Goal: Task Accomplishment & Management: Manage account settings

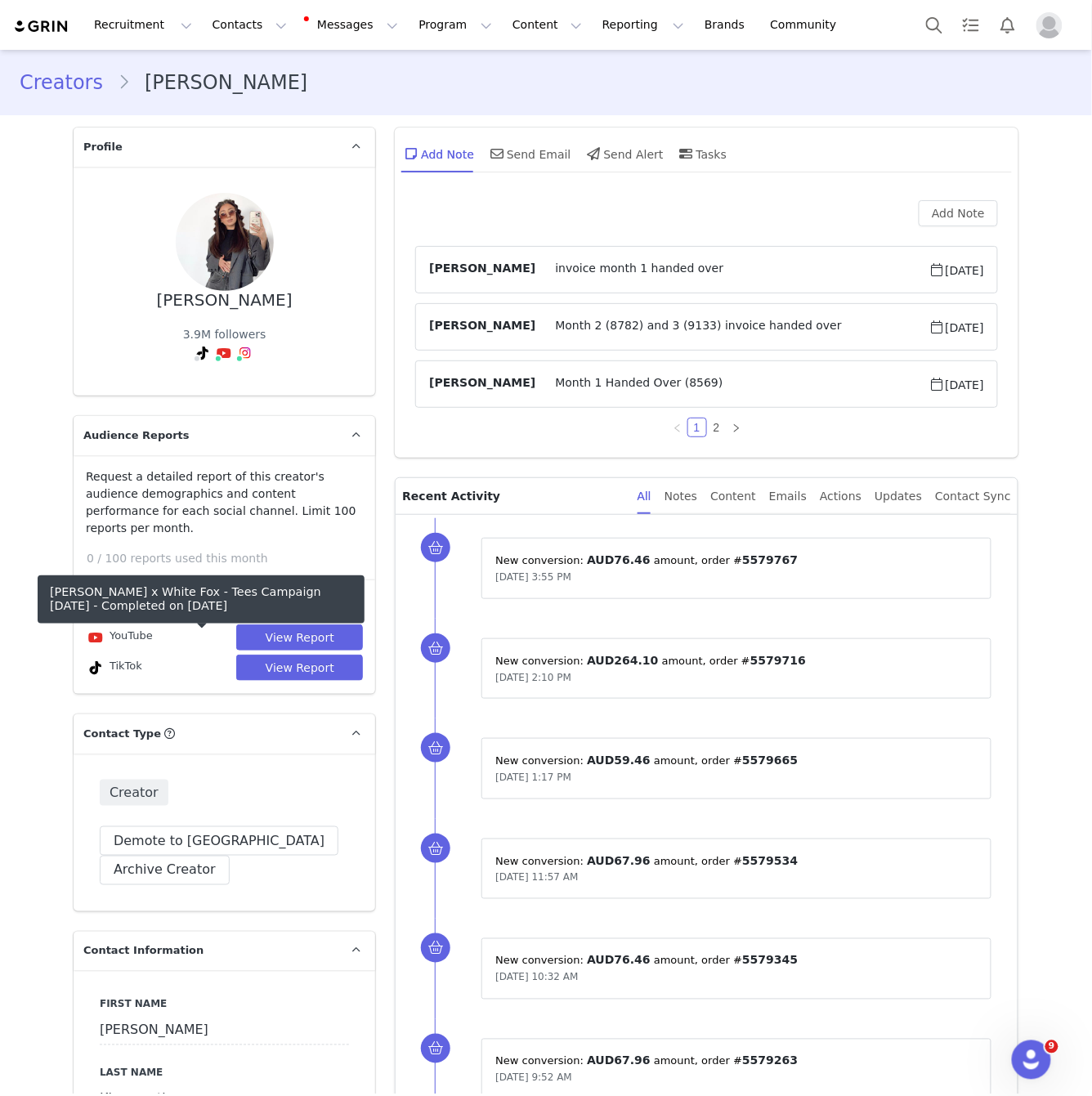
scroll to position [3542, 0]
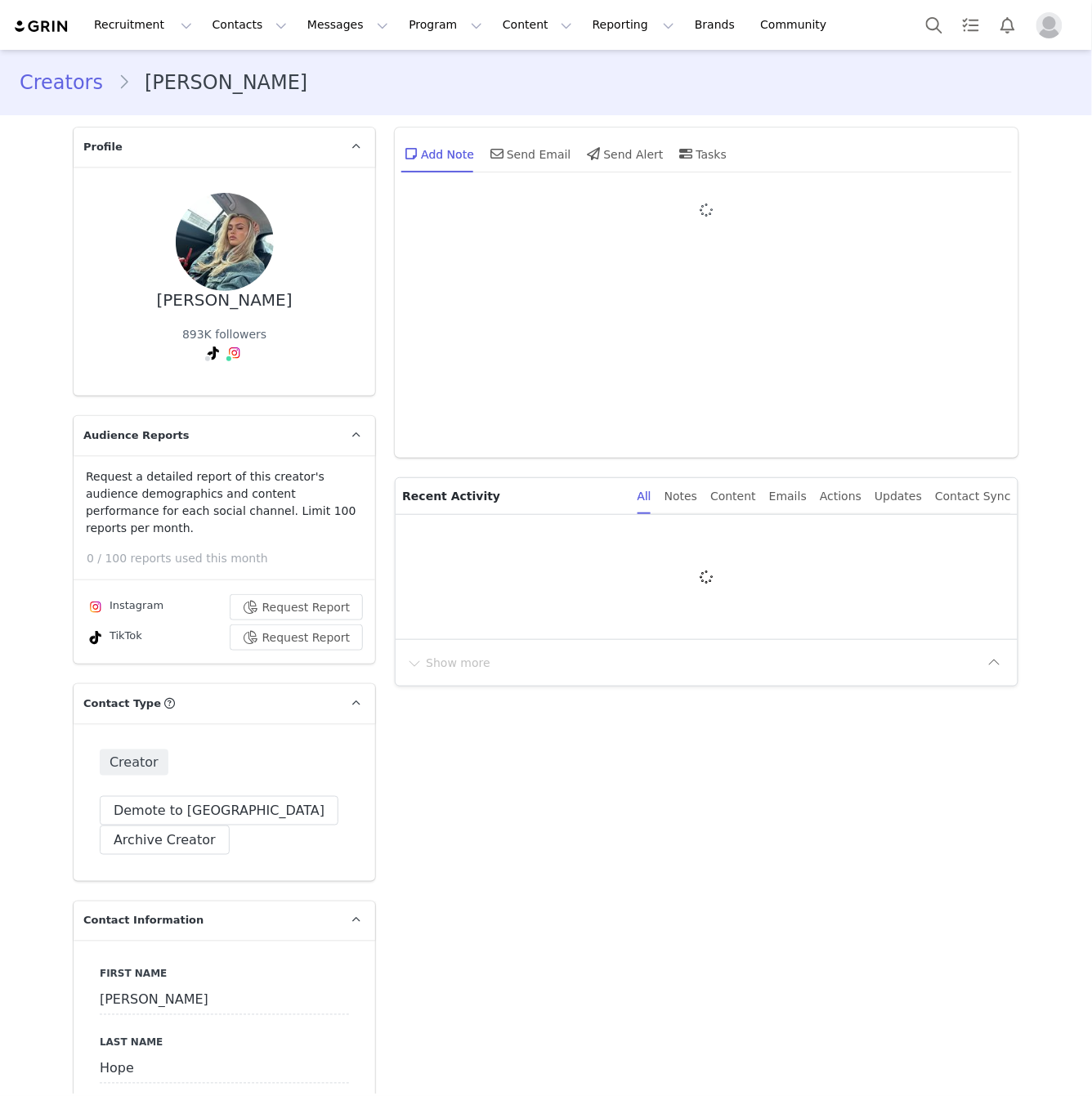
type input "+44 ([GEOGRAPHIC_DATA])"
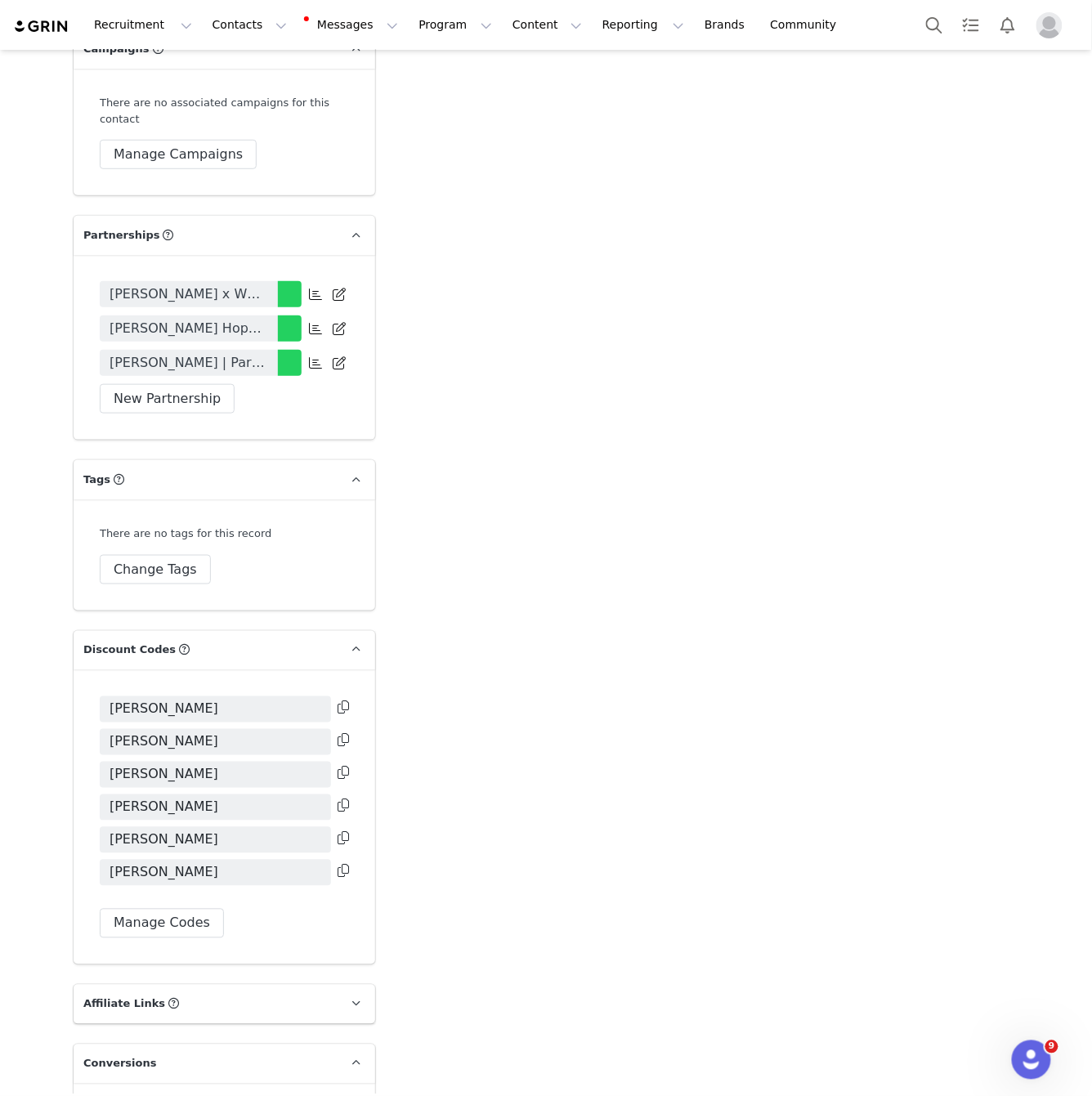
scroll to position [3532, 0]
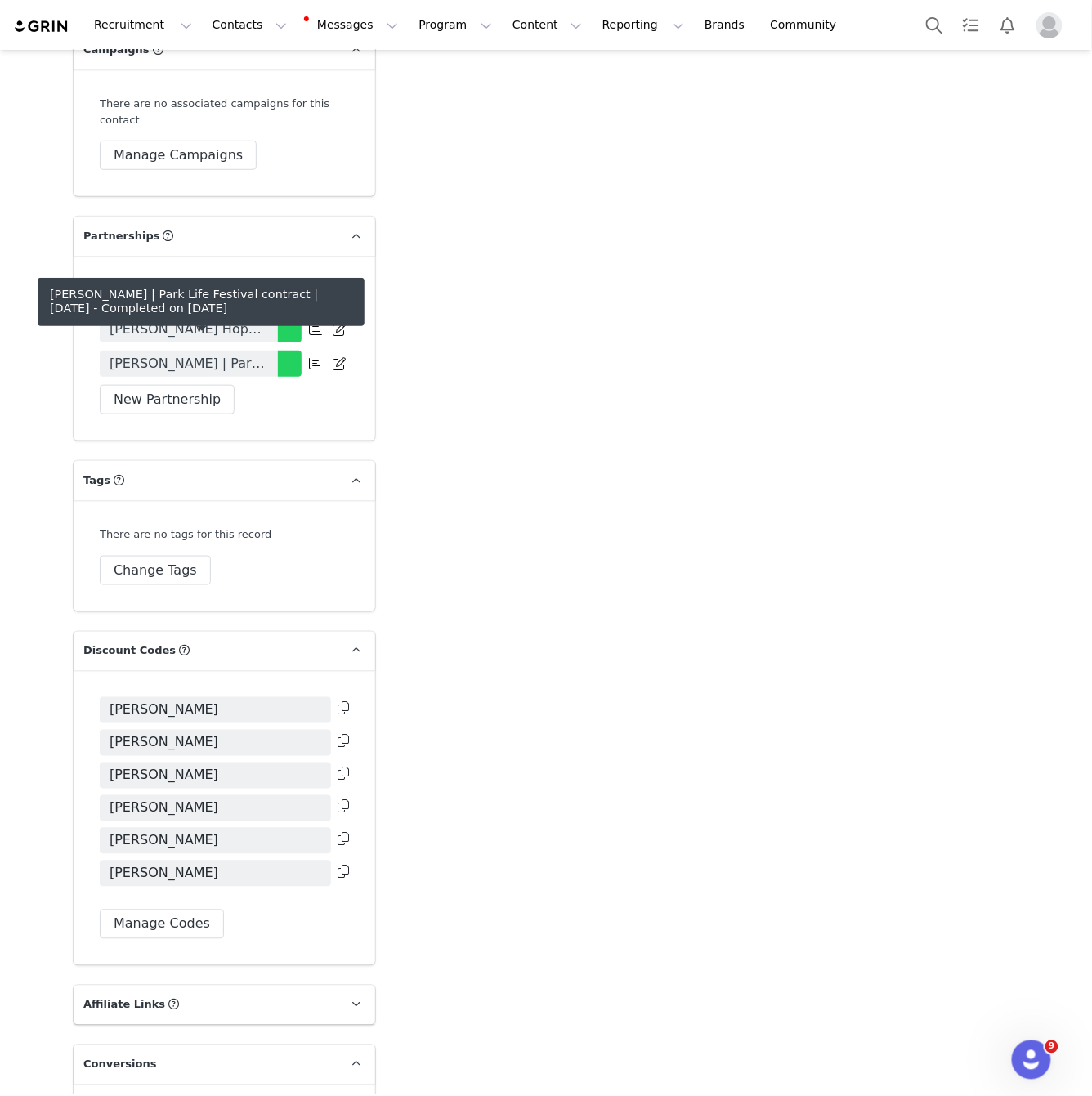
click at [259, 356] on span "Emily May Hope | Park Life Festival contract | June 2025" at bounding box center [189, 364] width 159 height 20
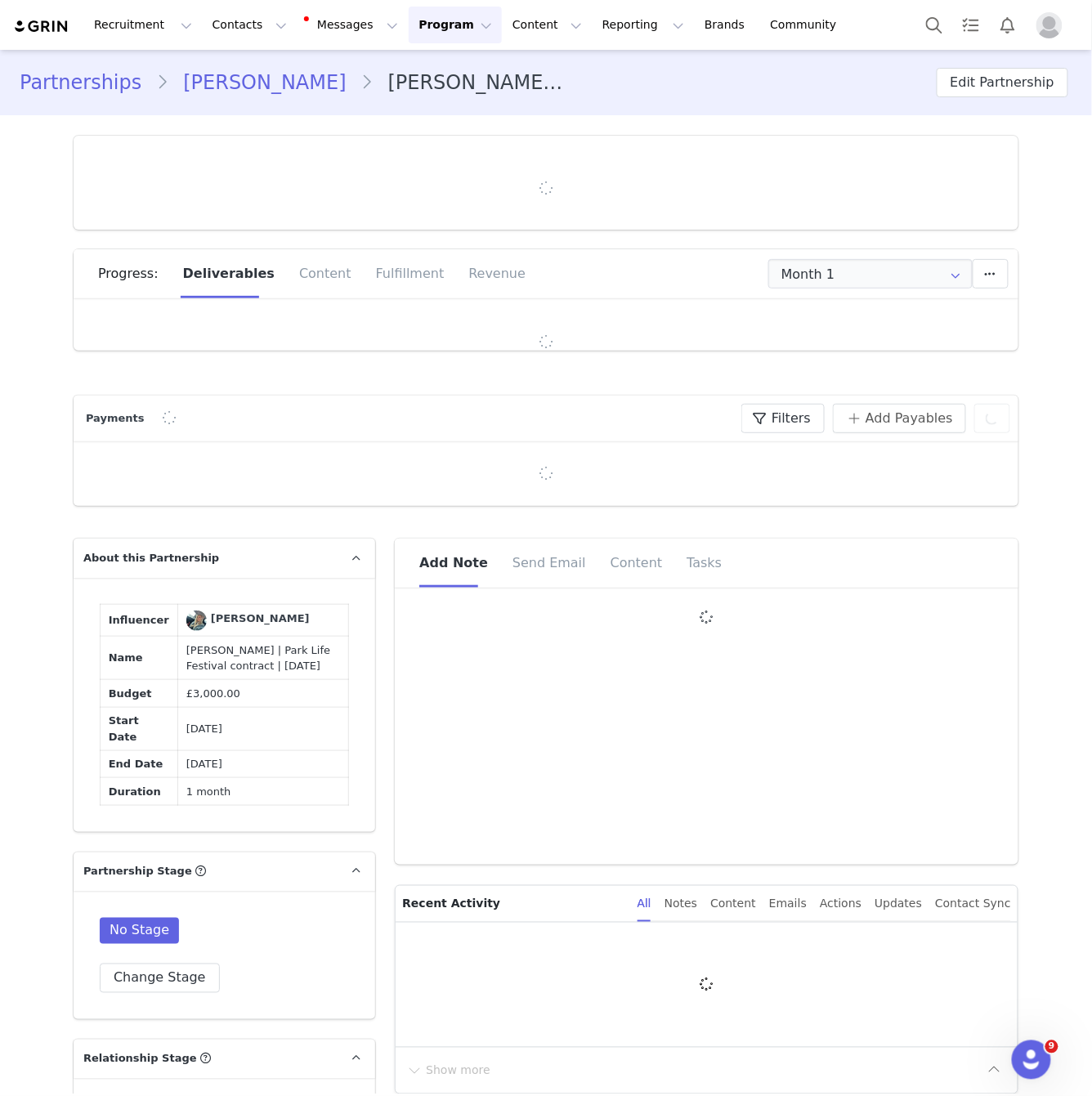
type input "+44 ([GEOGRAPHIC_DATA])"
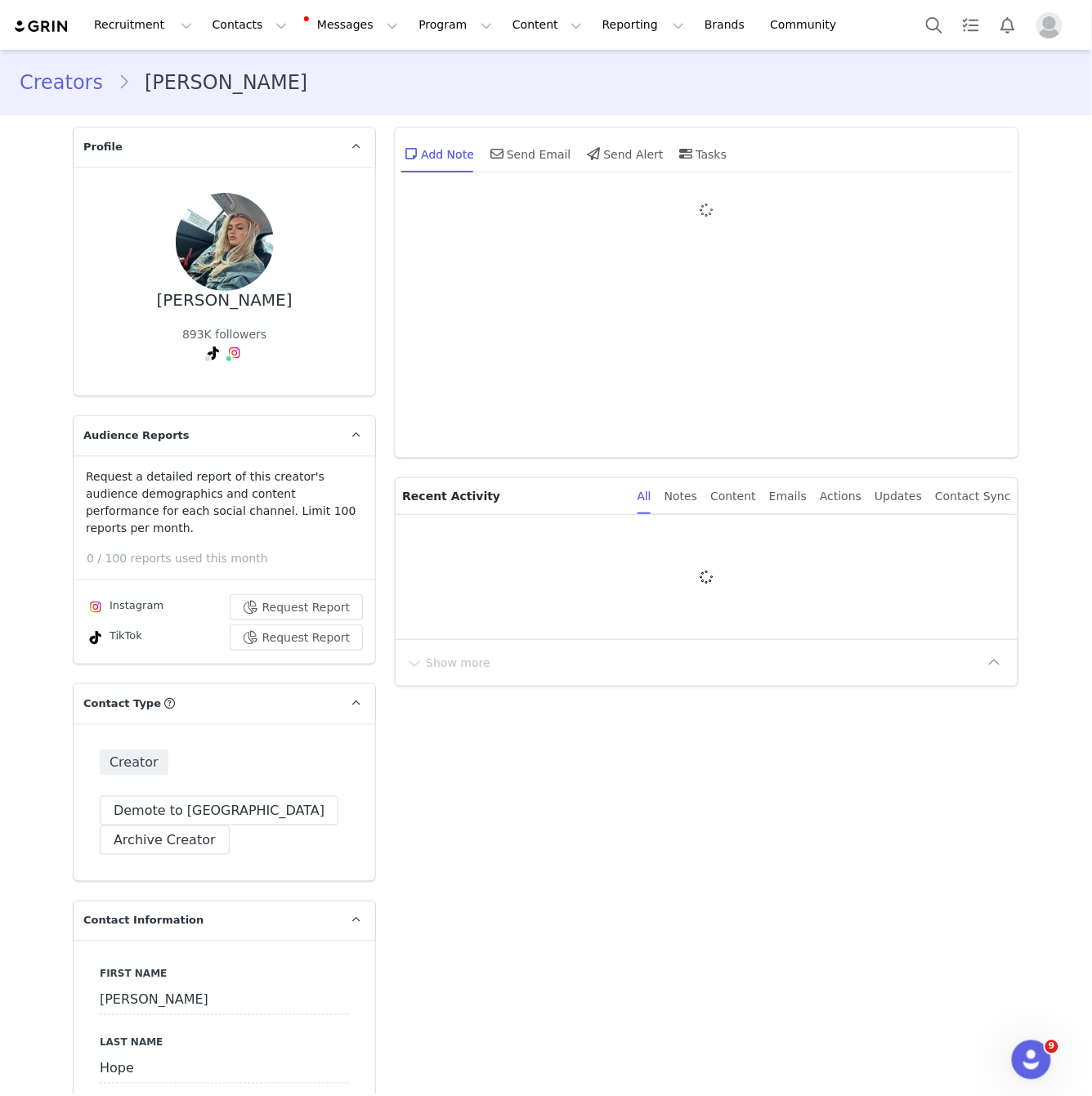
type input "+44 ([GEOGRAPHIC_DATA])"
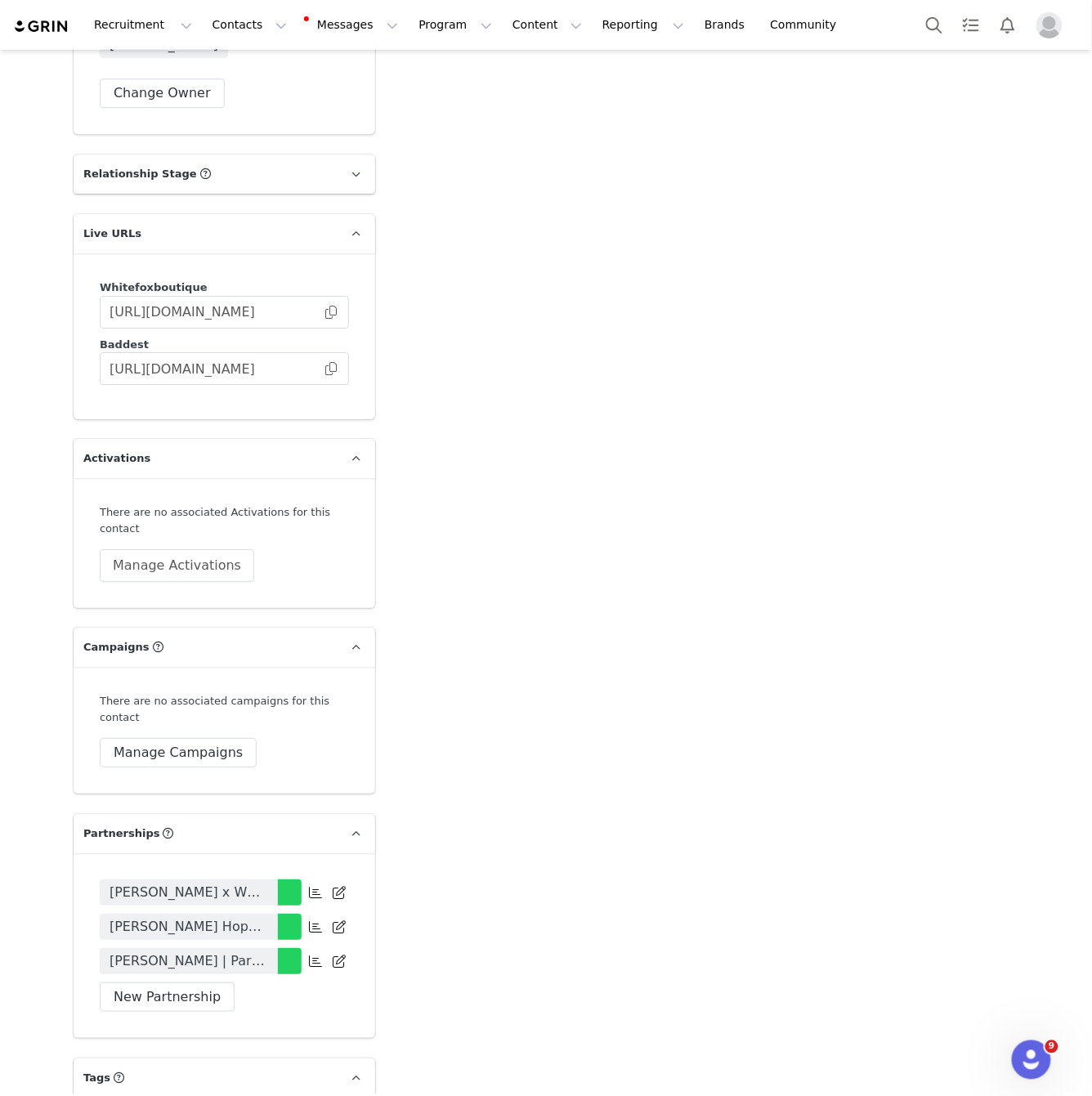
scroll to position [3263, 0]
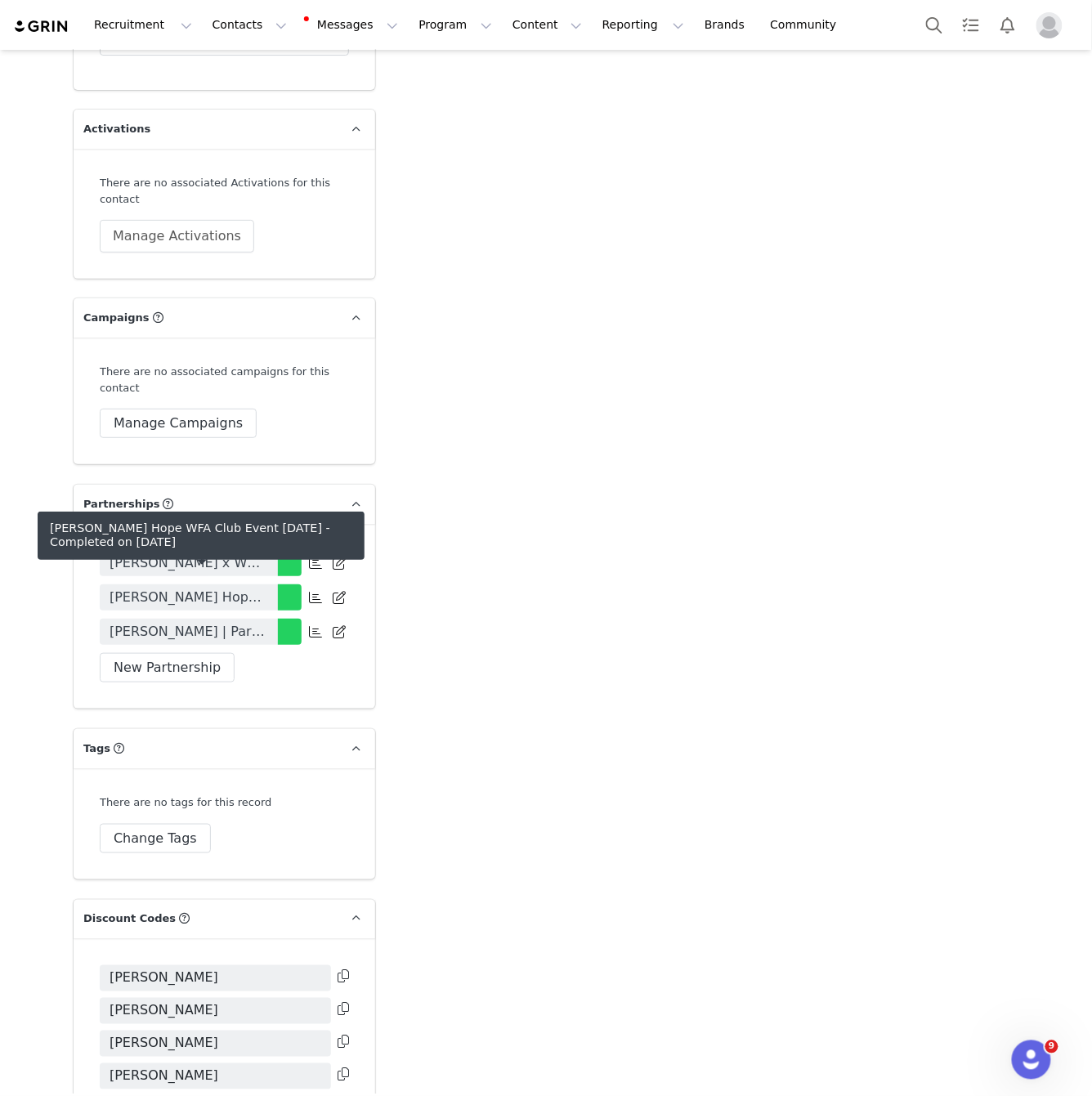
click at [221, 592] on span "Emily May Hope WFA Club Event January 2025" at bounding box center [189, 597] width 159 height 20
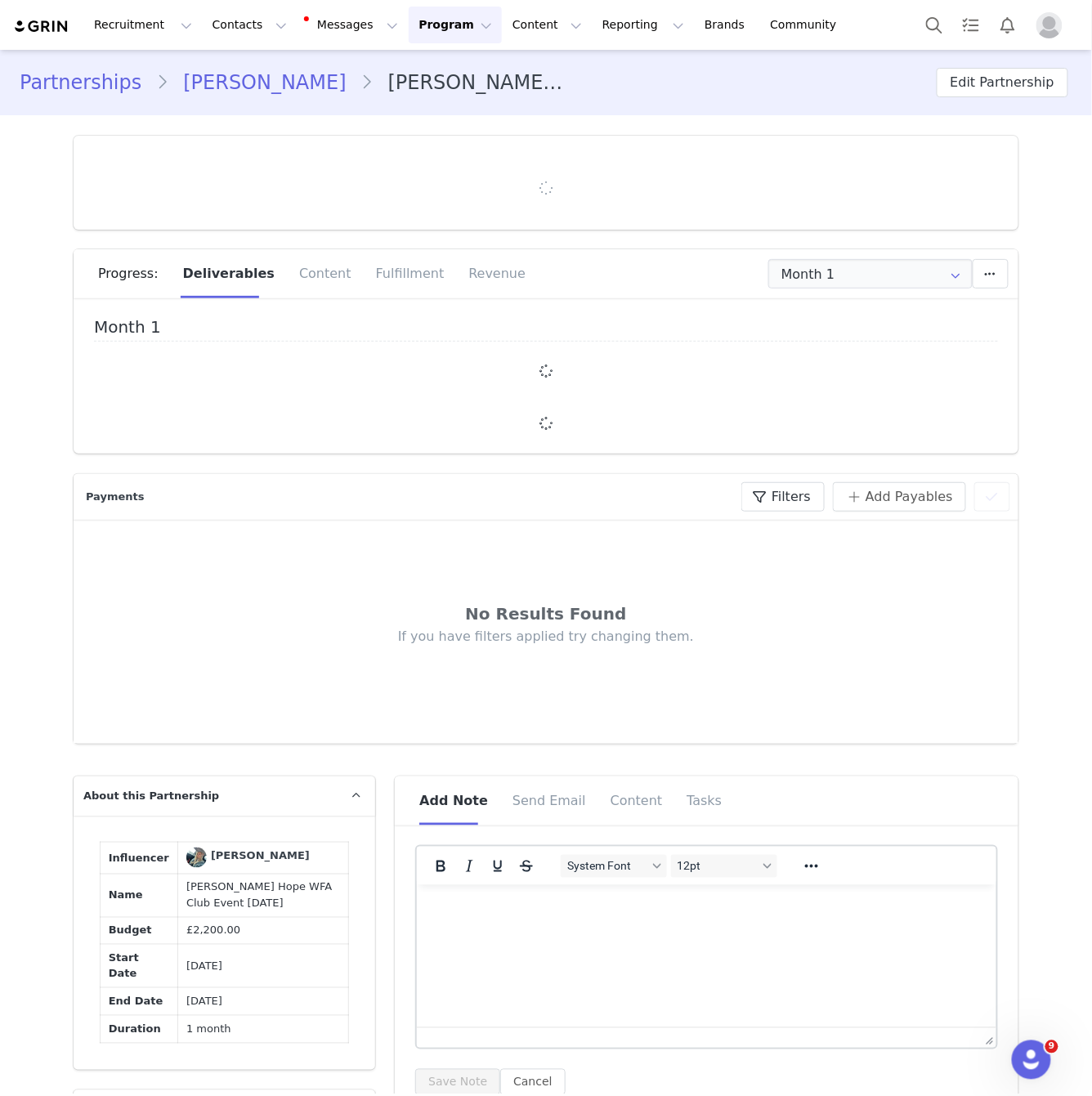
type input "+44 ([GEOGRAPHIC_DATA])"
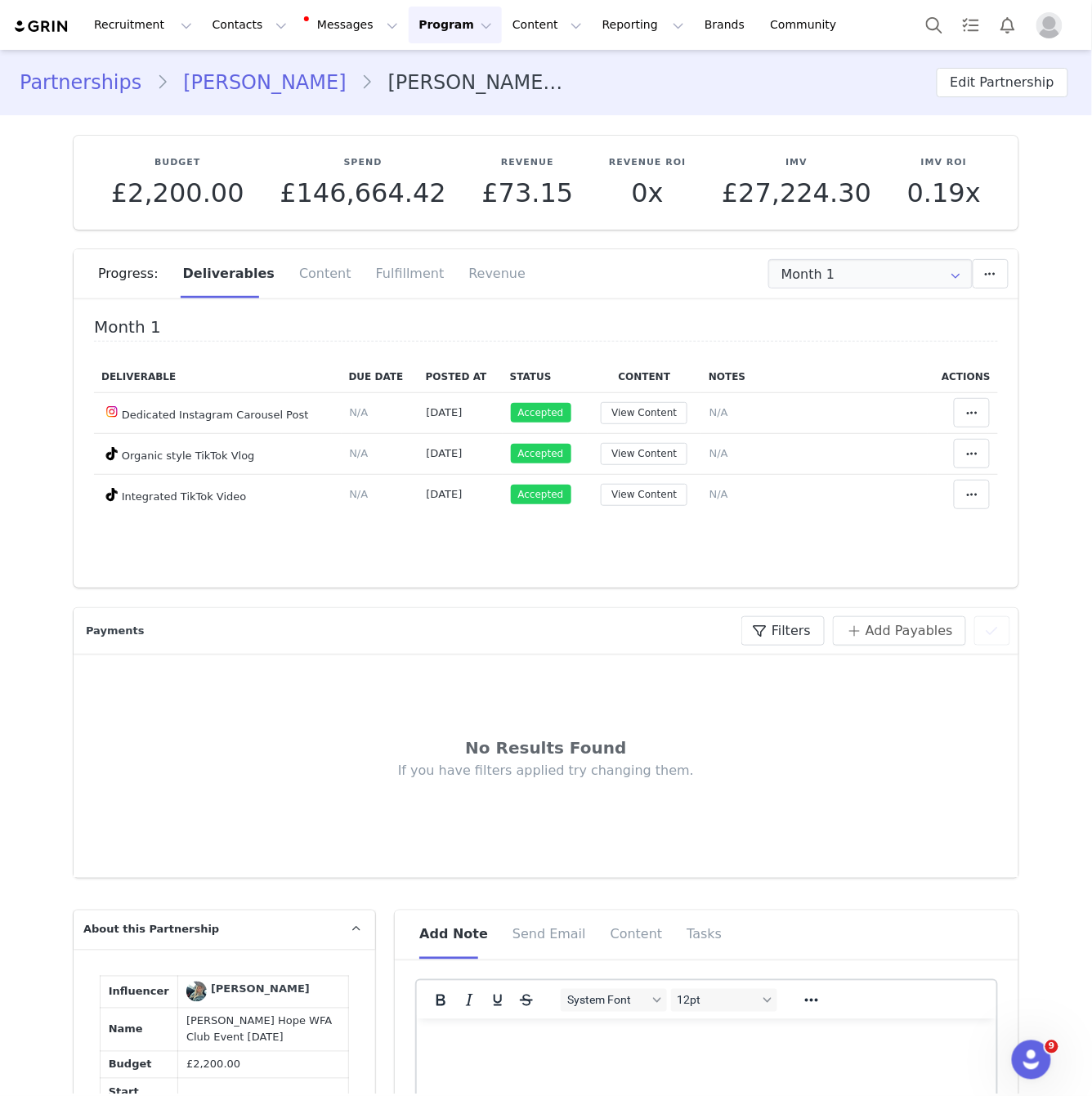
click at [285, 92] on link "Emily May Hope" at bounding box center [264, 83] width 192 height 29
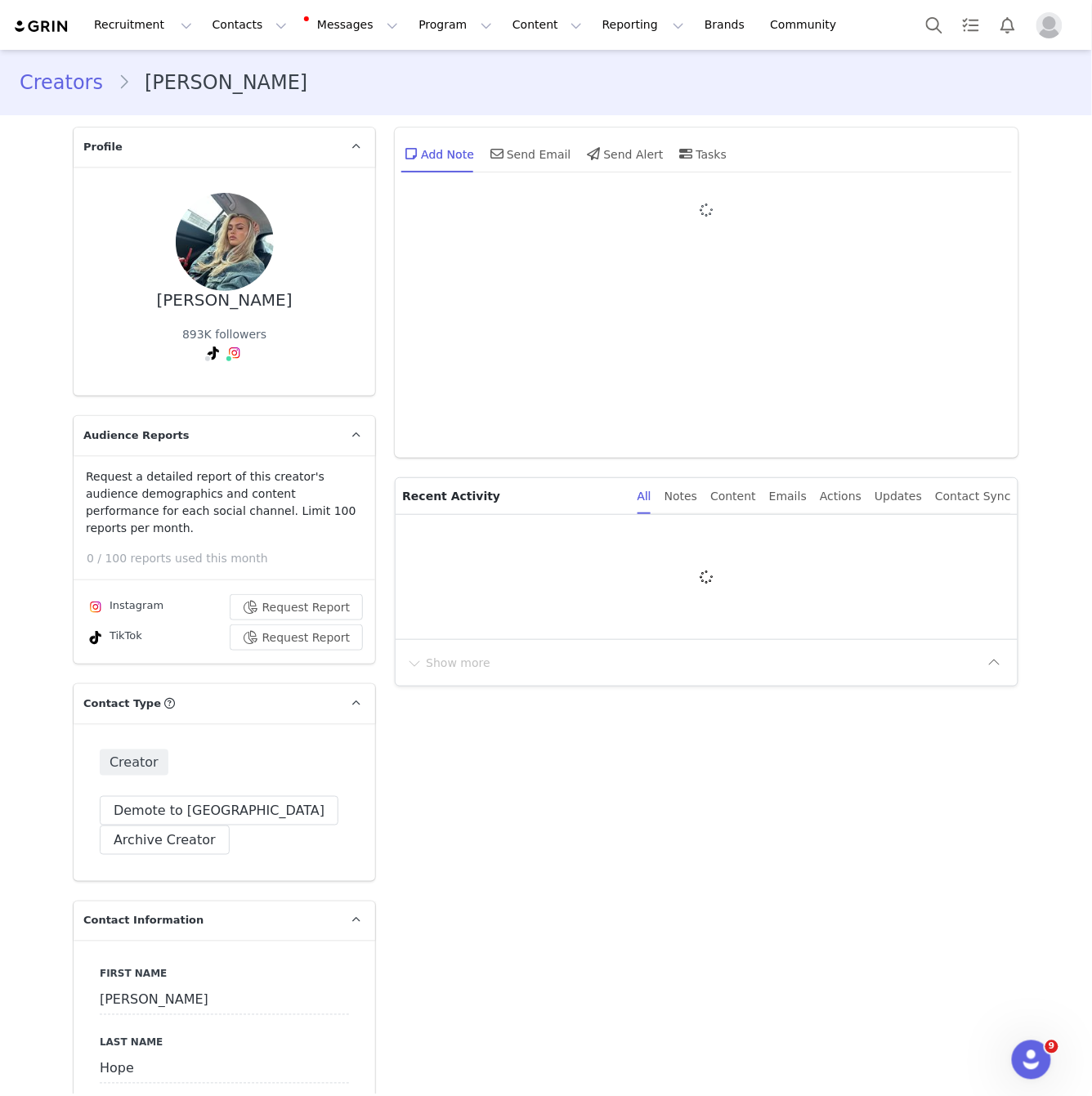
type input "+44 ([GEOGRAPHIC_DATA])"
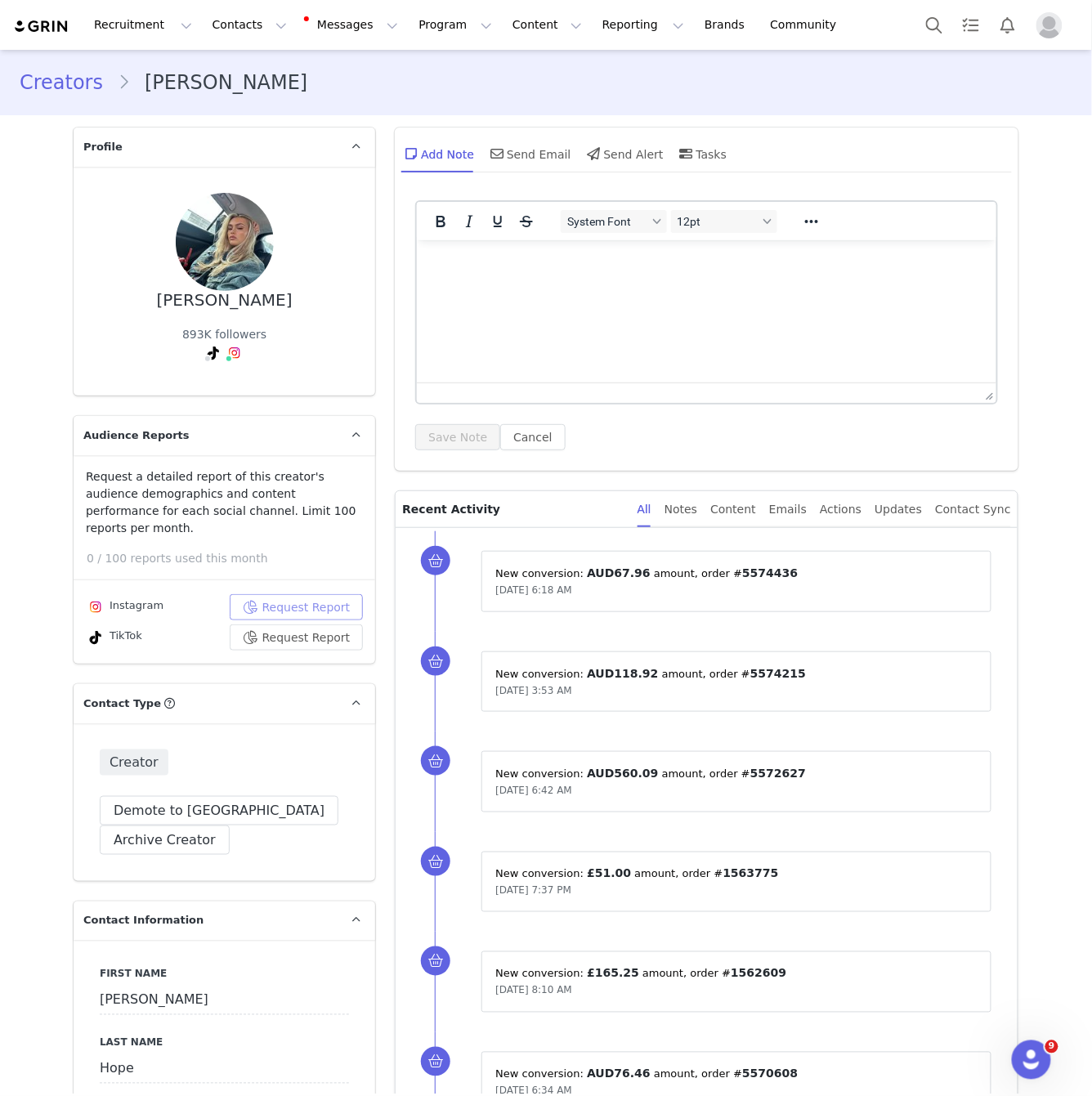
click at [317, 594] on button "Request Report" at bounding box center [297, 607] width 134 height 26
click at [333, 624] on button "Request Report" at bounding box center [297, 637] width 134 height 26
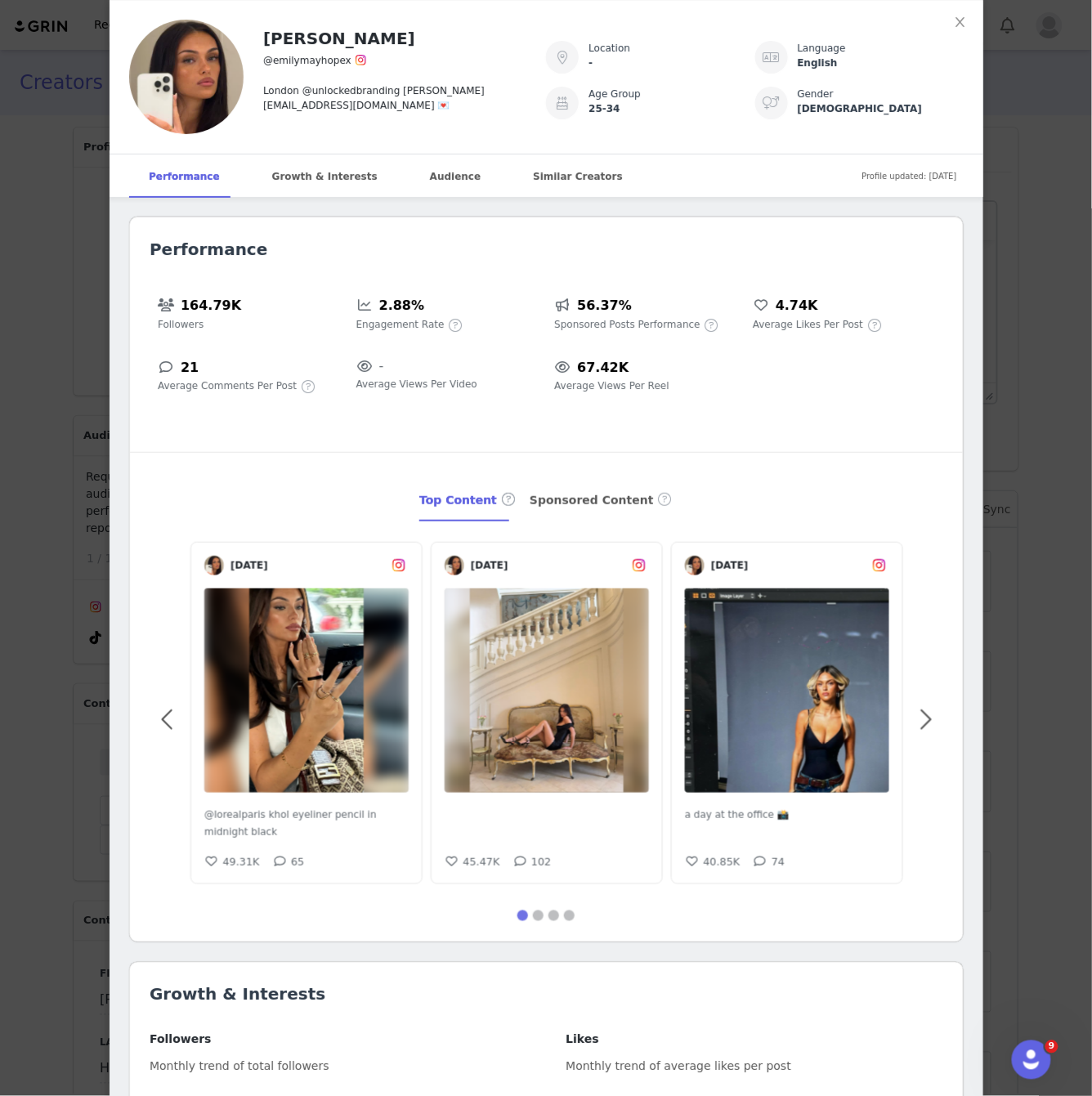
scroll to position [994, 0]
click at [87, 517] on div "emily may hope @emilymayhopex London @unlockedbranding Jessica@unlockedbranding…" at bounding box center [546, 548] width 1092 height 1096
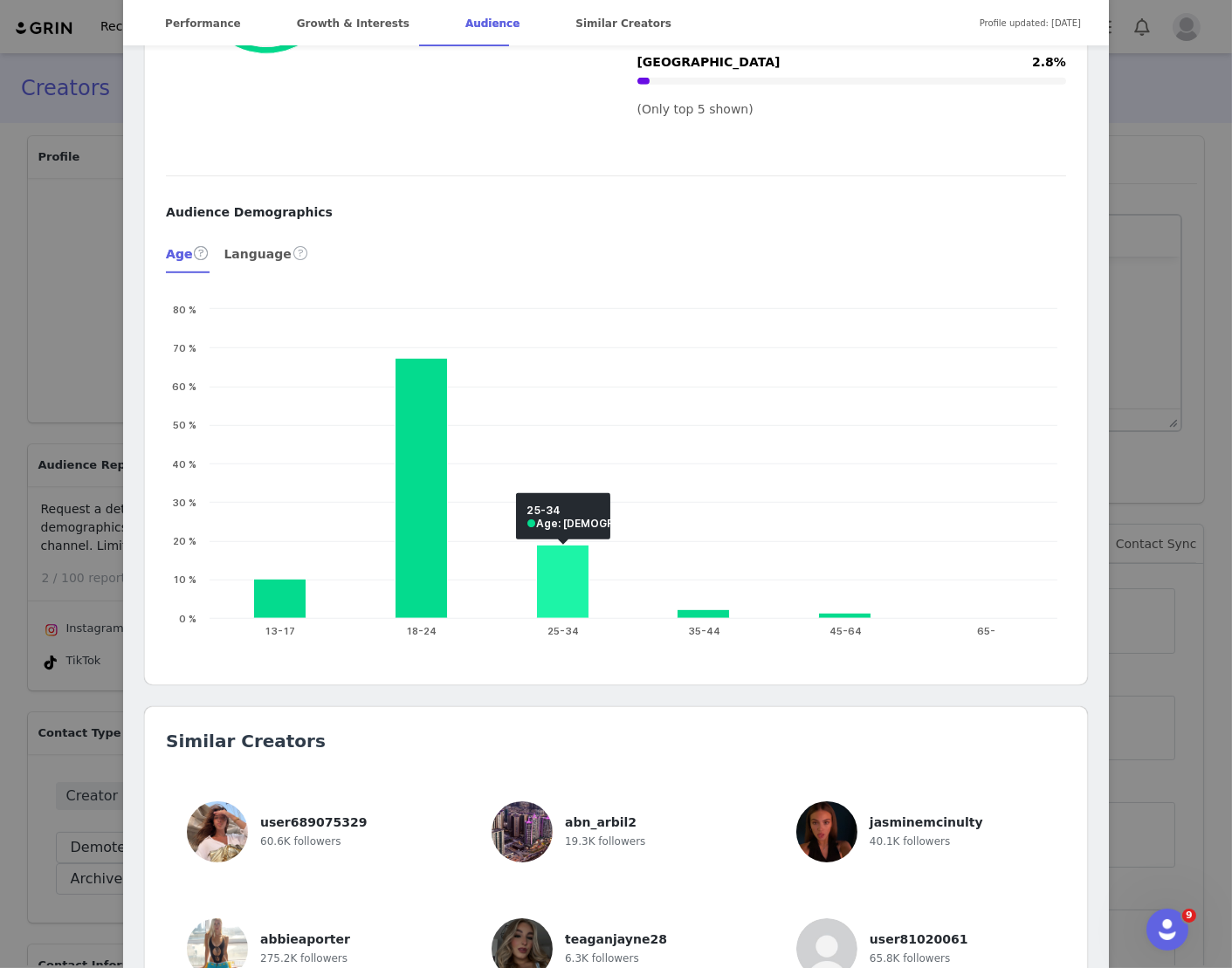
scroll to position [1202, 0]
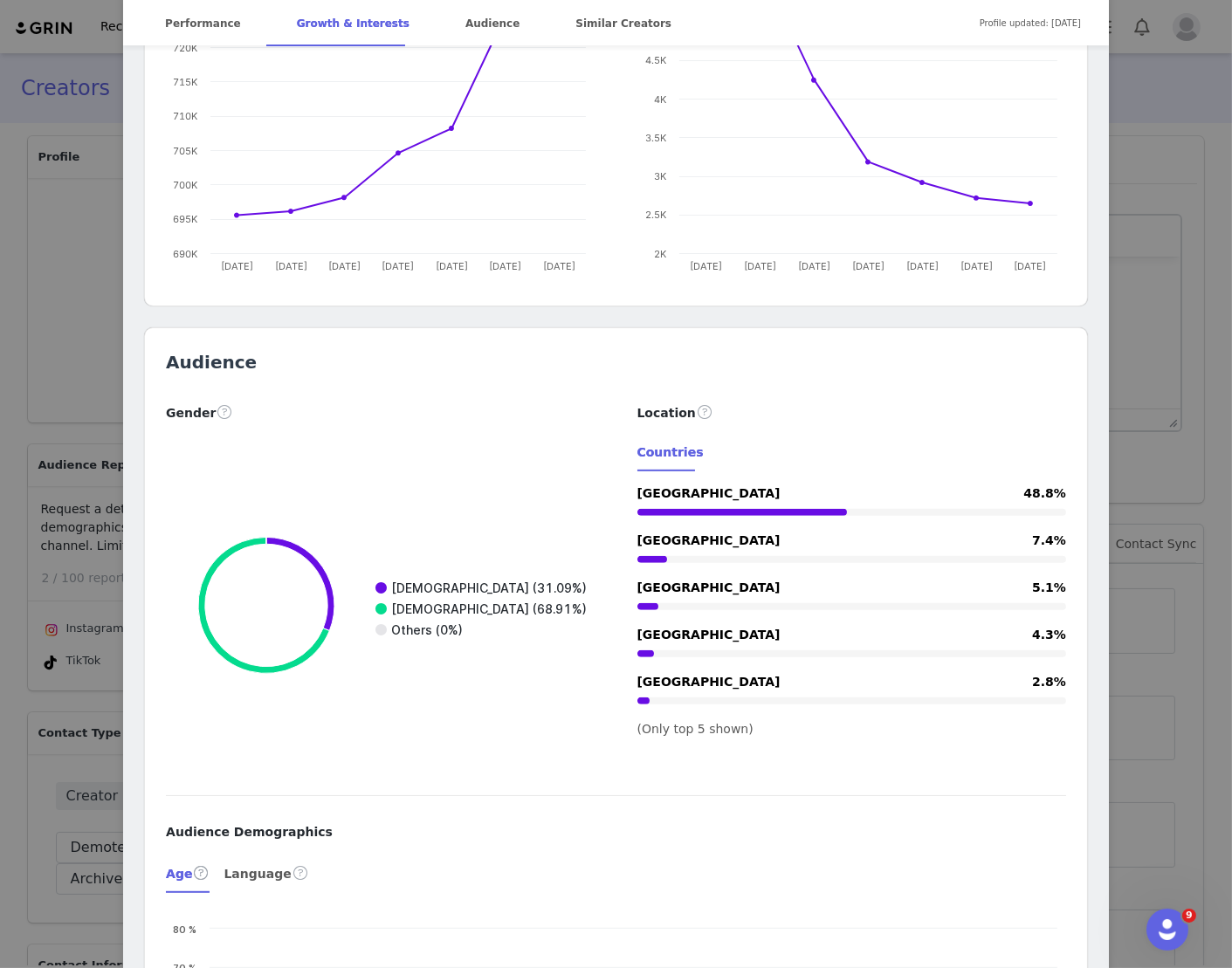
click at [102, 386] on div "Ems @emilymayhope Insta @emilymayhopex Jessica@unlockedbranding.com Location Un…" at bounding box center [616, 484] width 1232 height 968
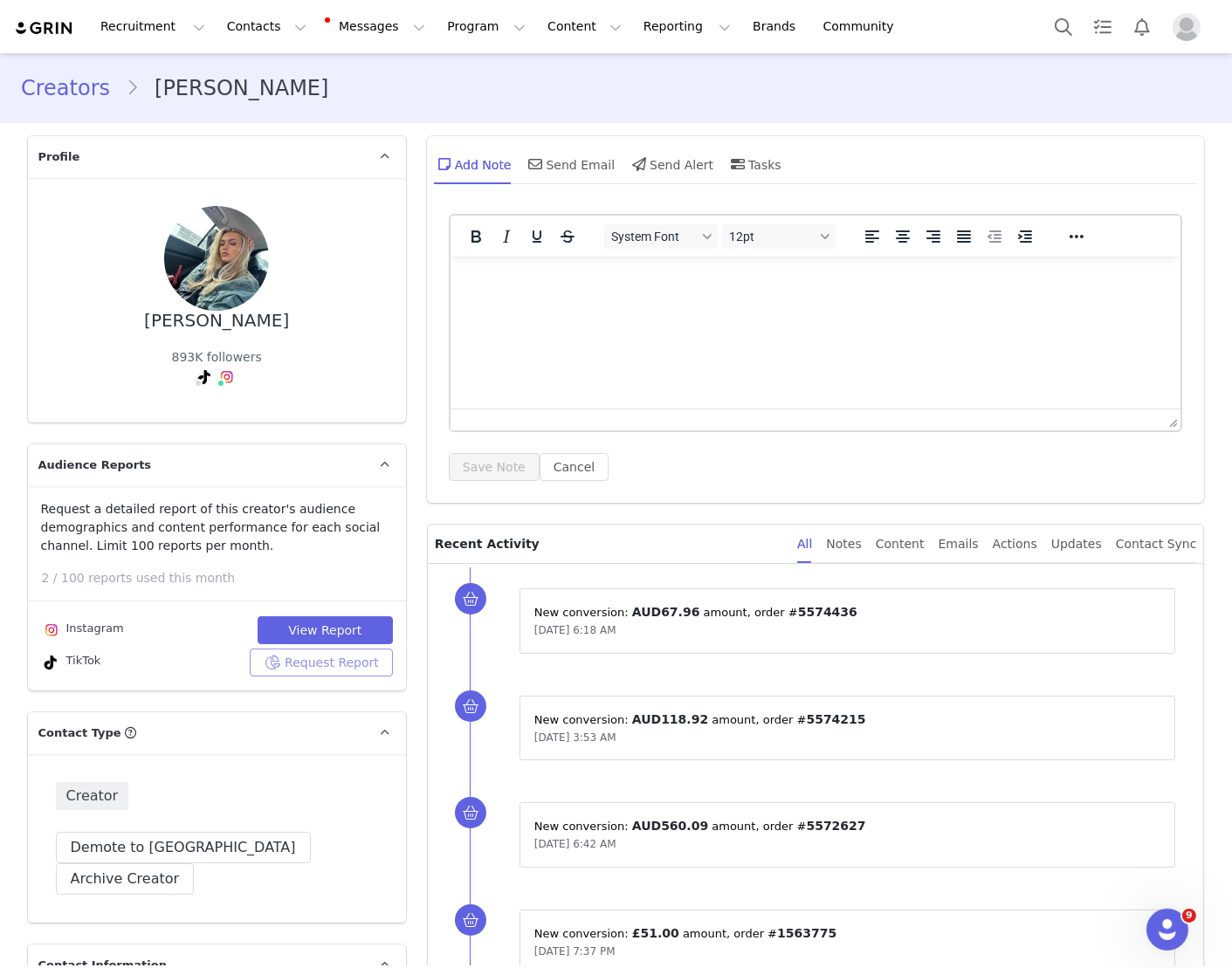
scroll to position [0, 0]
click at [297, 619] on button "View Report" at bounding box center [325, 630] width 135 height 28
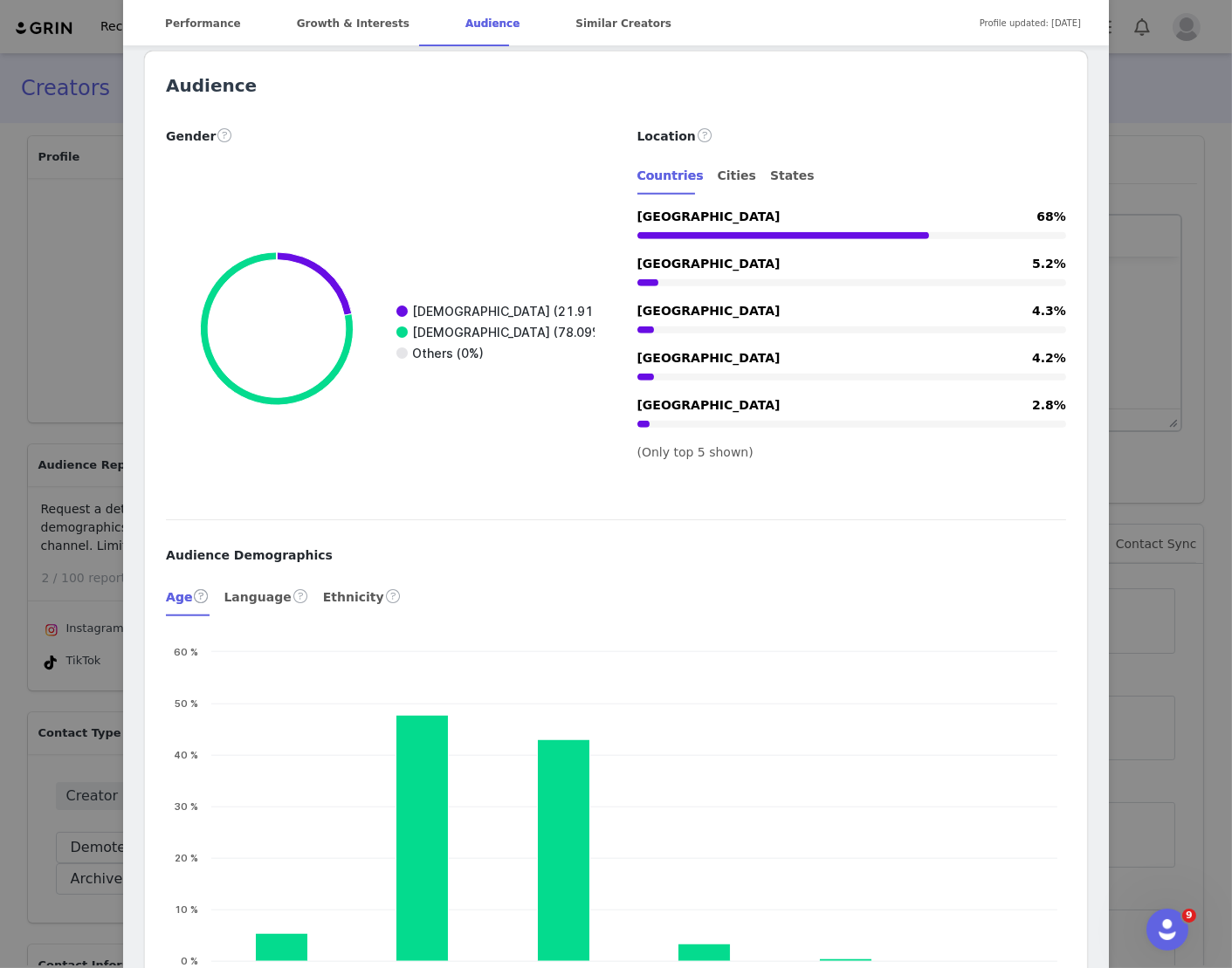
scroll to position [2457, 0]
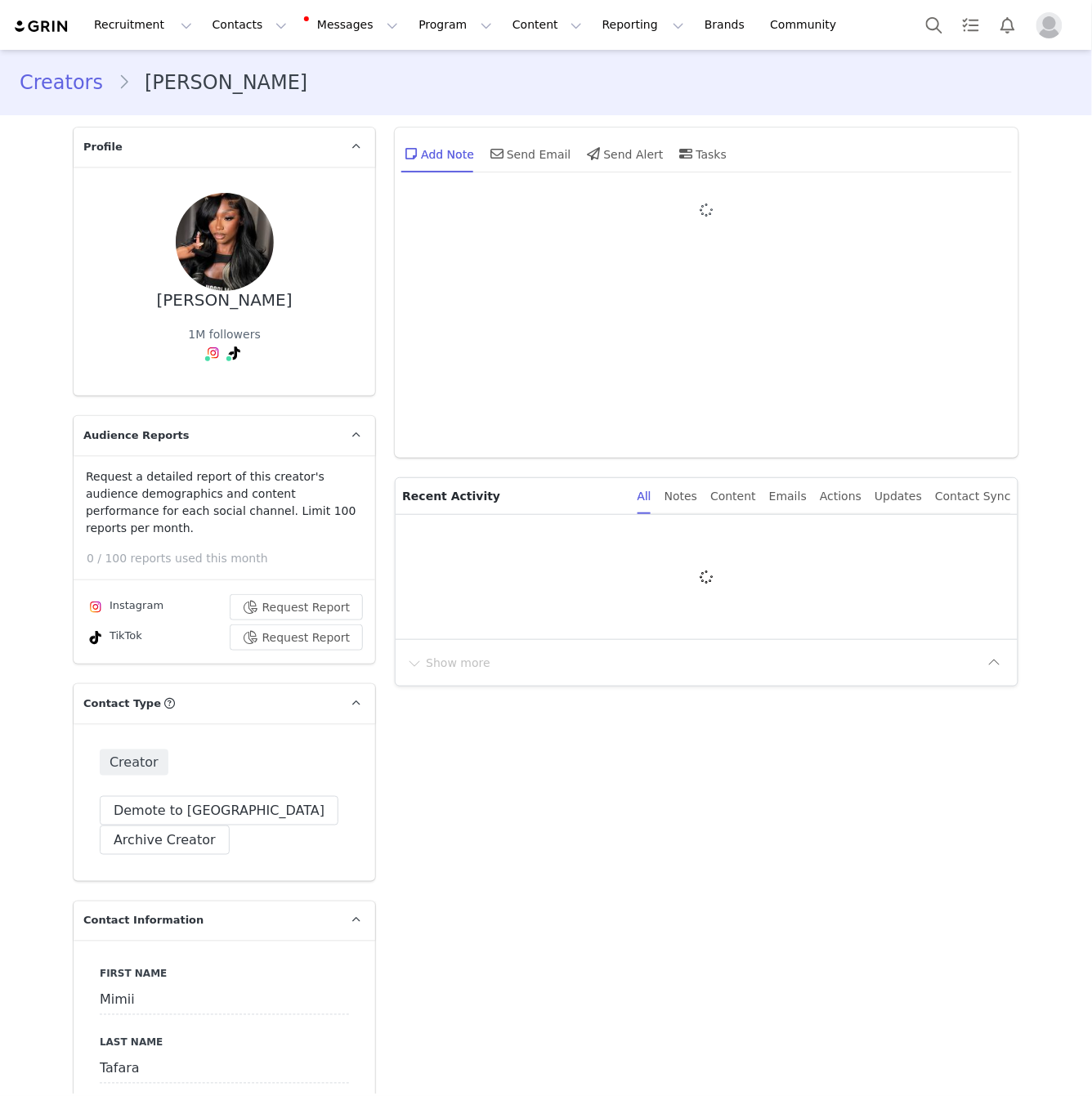
type input "+44 ([GEOGRAPHIC_DATA])"
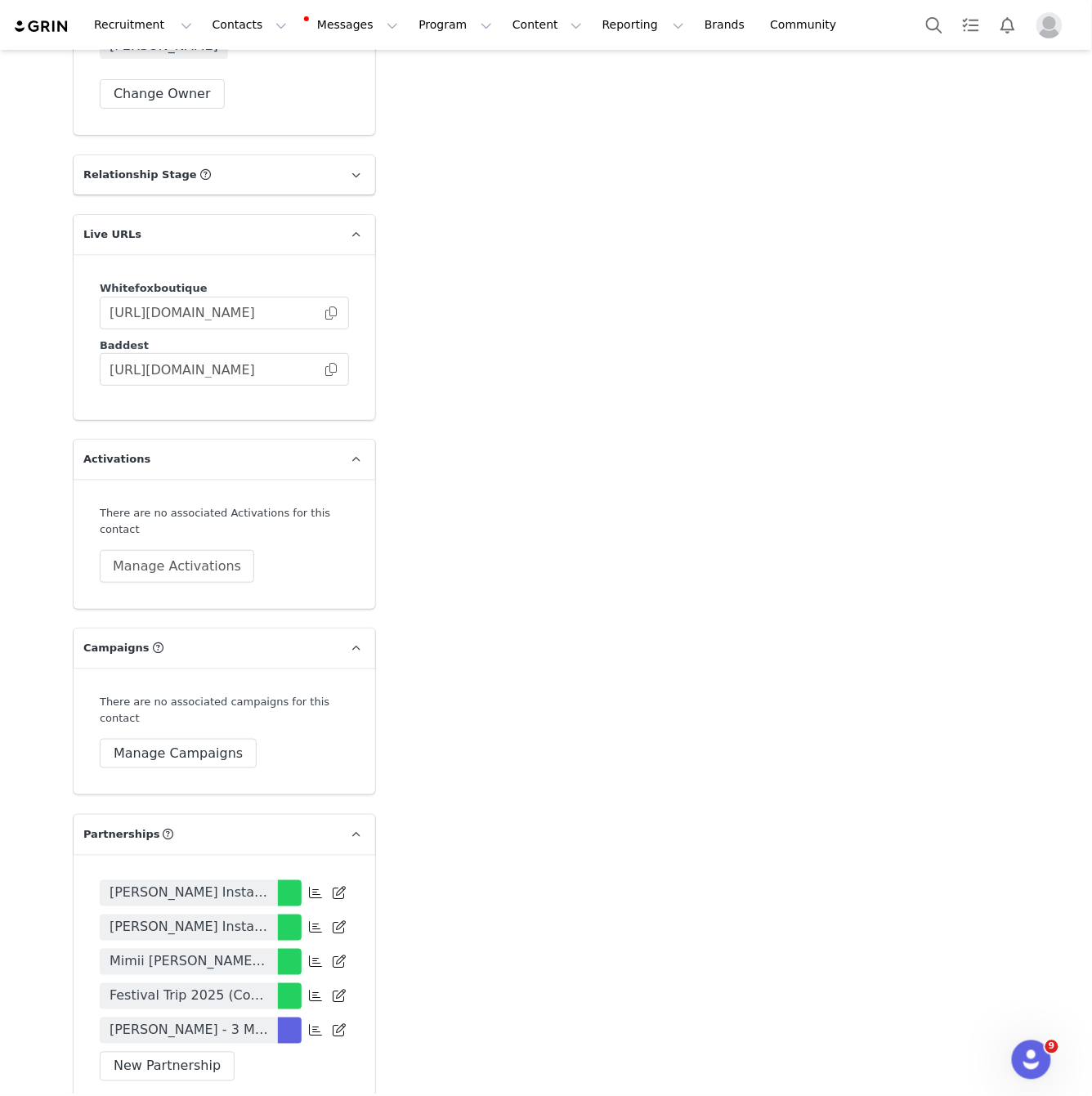
scroll to position [3567, 0]
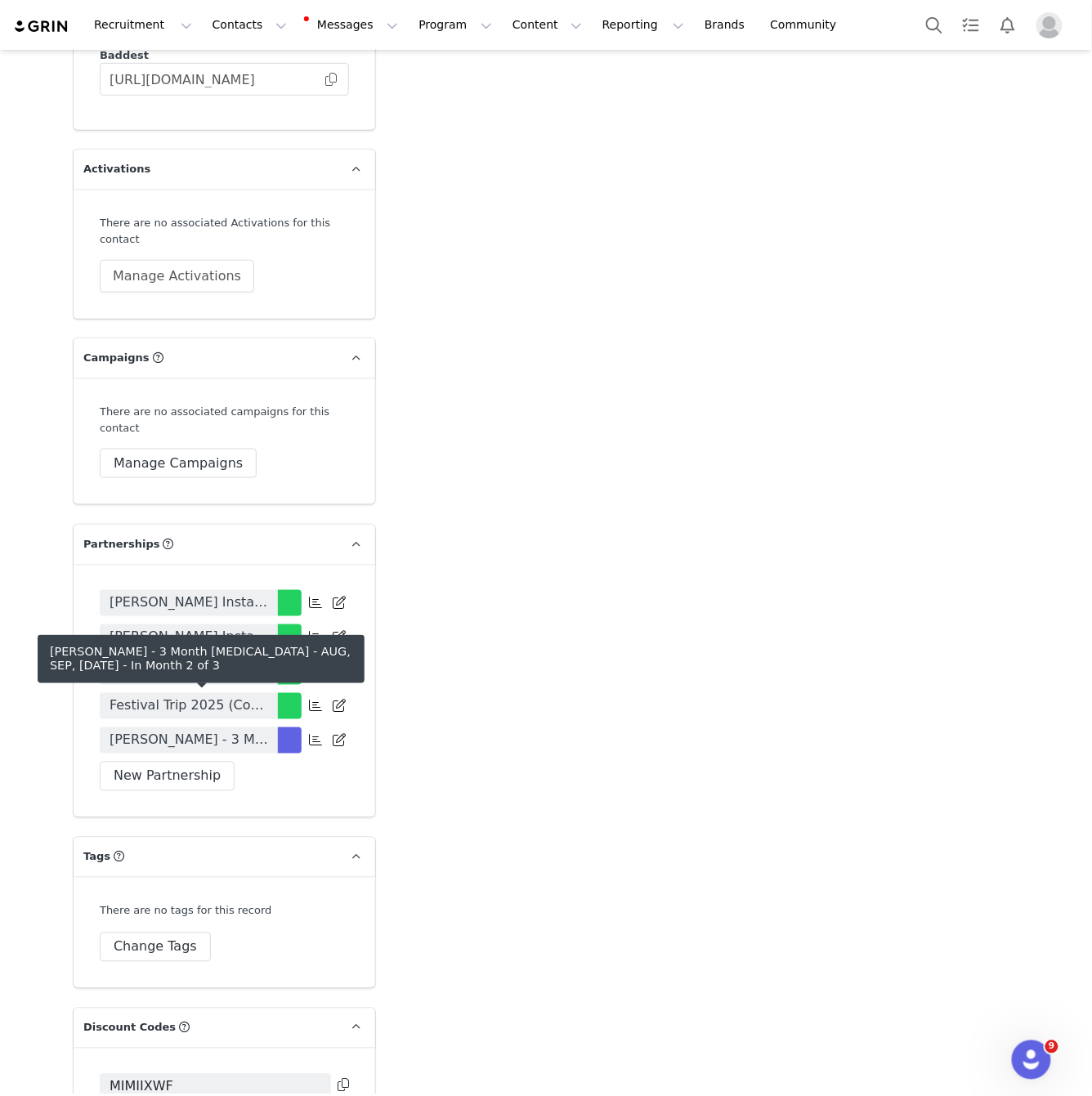
click at [247, 731] on span "Mimii Tafara - 3 Month Retainer - AUG, SEP, OCT 2025" at bounding box center [189, 740] width 159 height 20
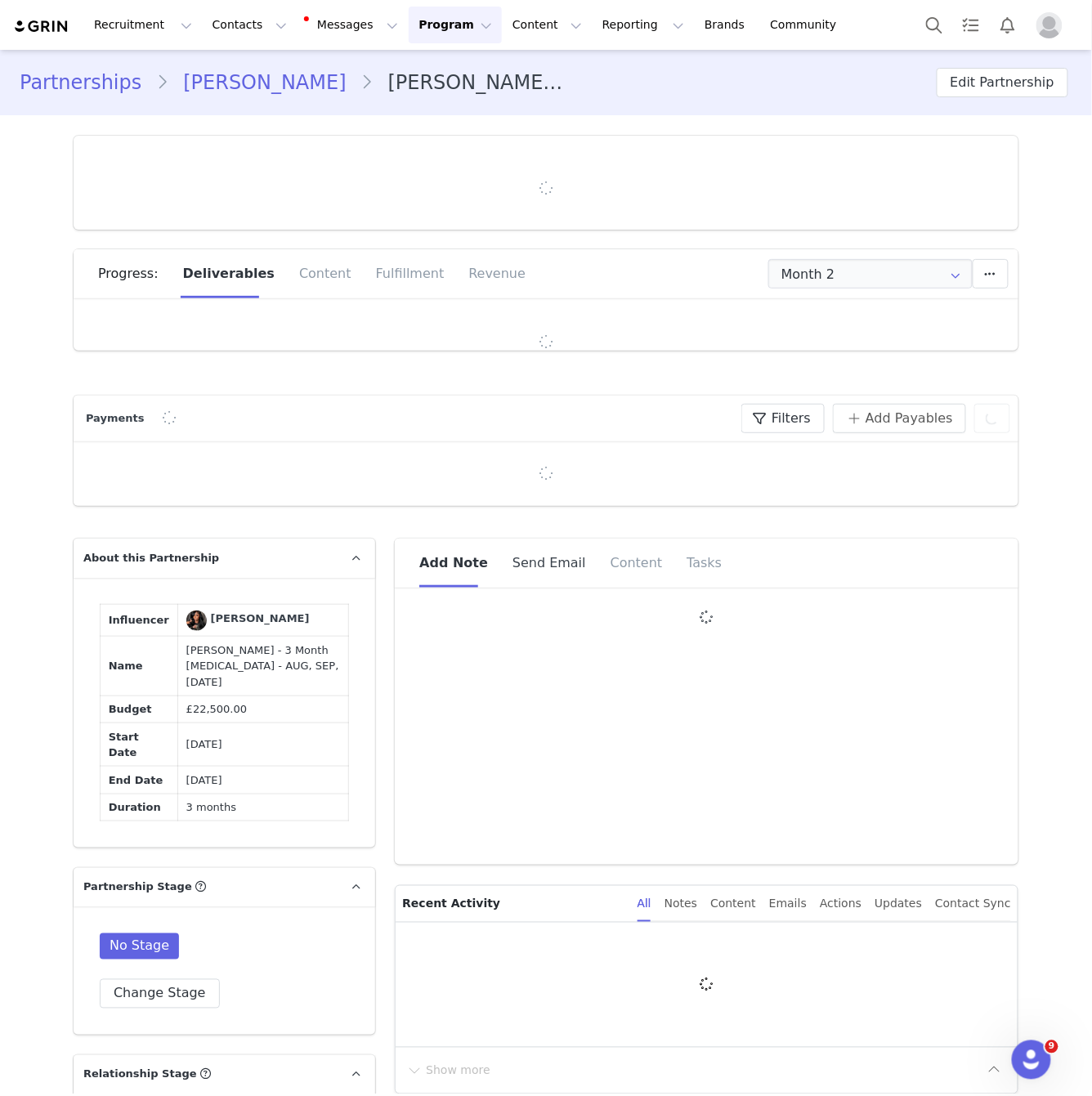
type input "+44 ([GEOGRAPHIC_DATA])"
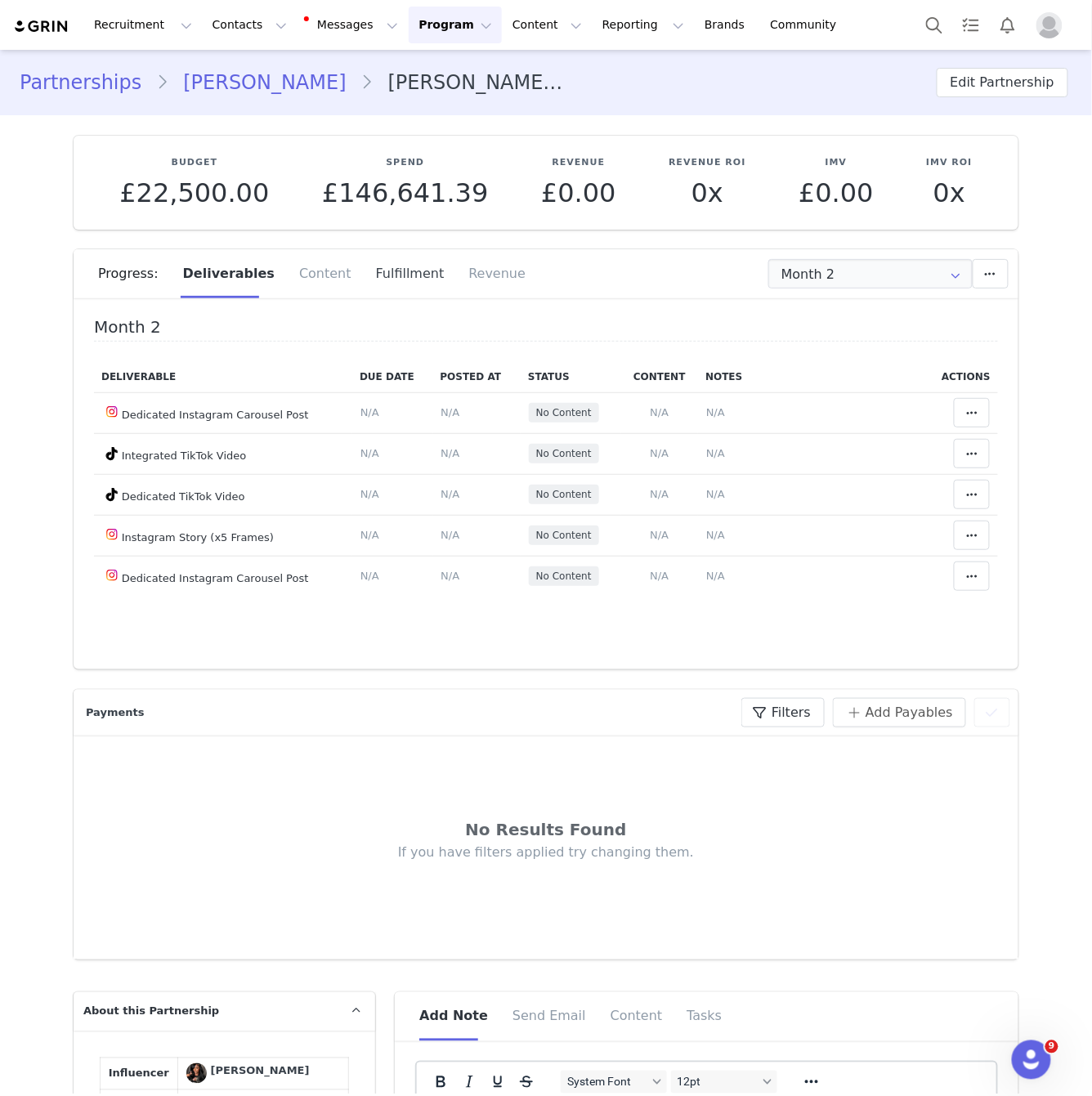
click at [364, 289] on div "Fulfillment" at bounding box center [410, 274] width 93 height 49
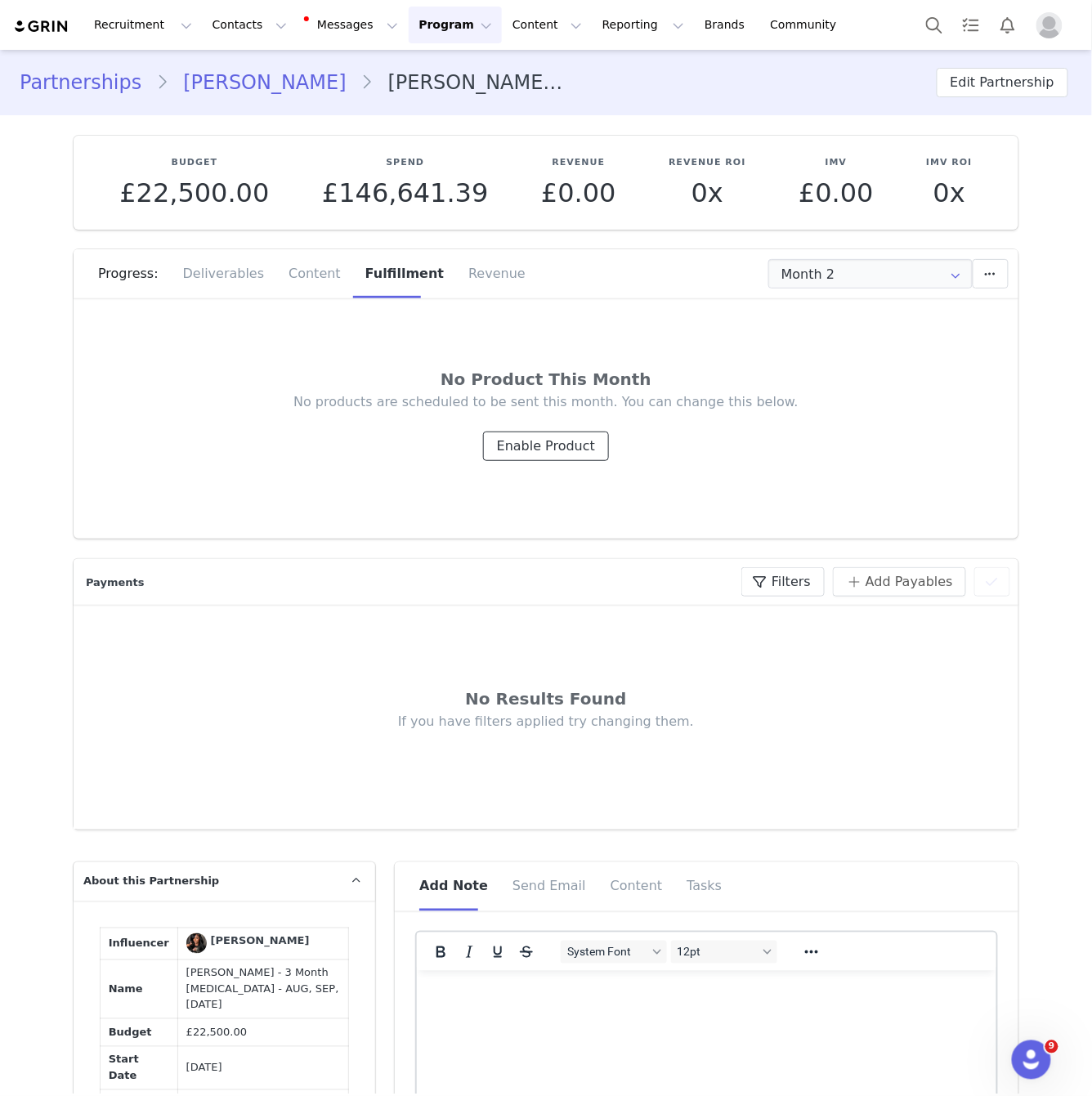
click at [568, 449] on button "Enable Product" at bounding box center [546, 446] width 126 height 29
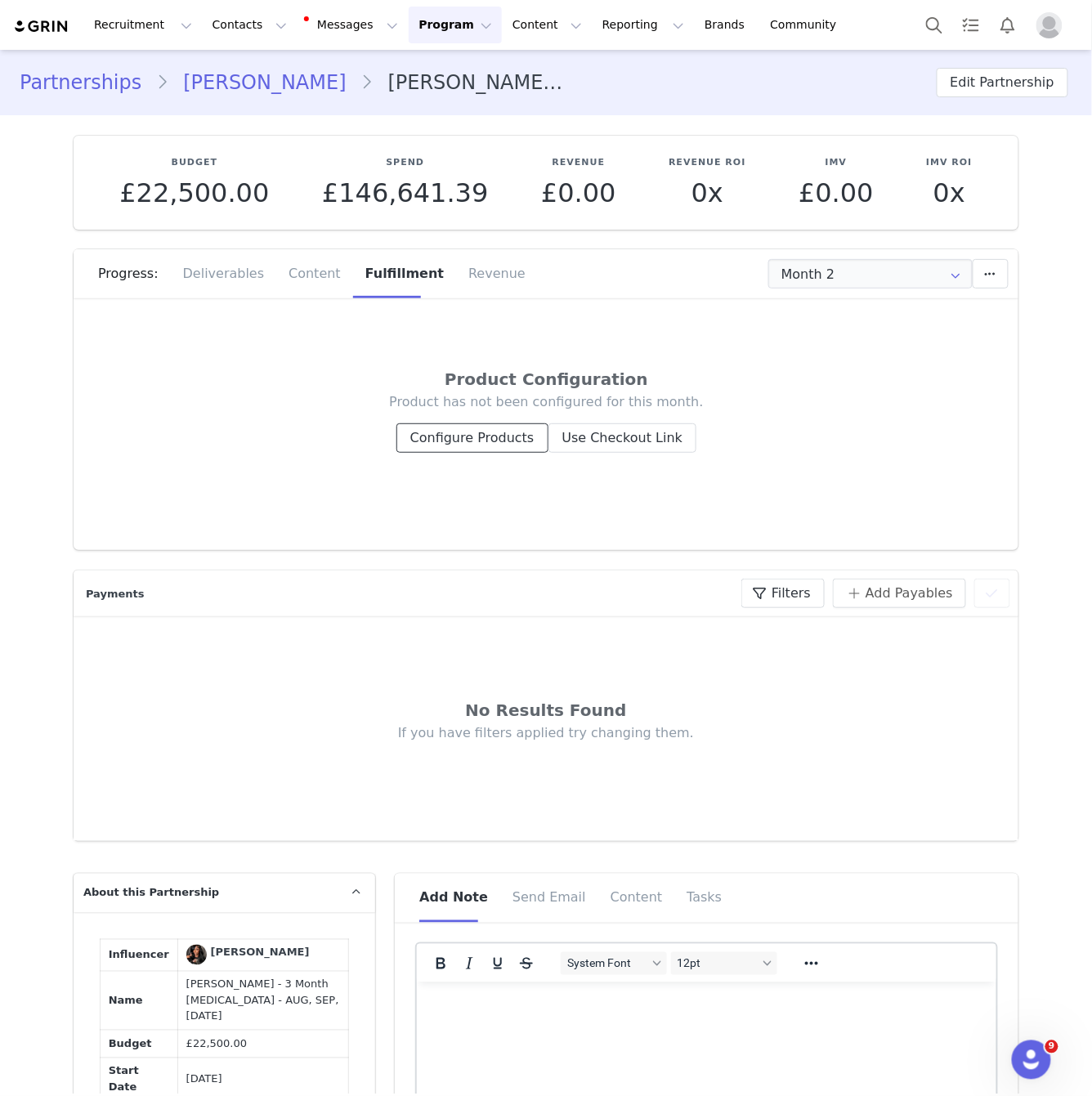
click at [480, 423] on button "Configure Products" at bounding box center [472, 438] width 152 height 29
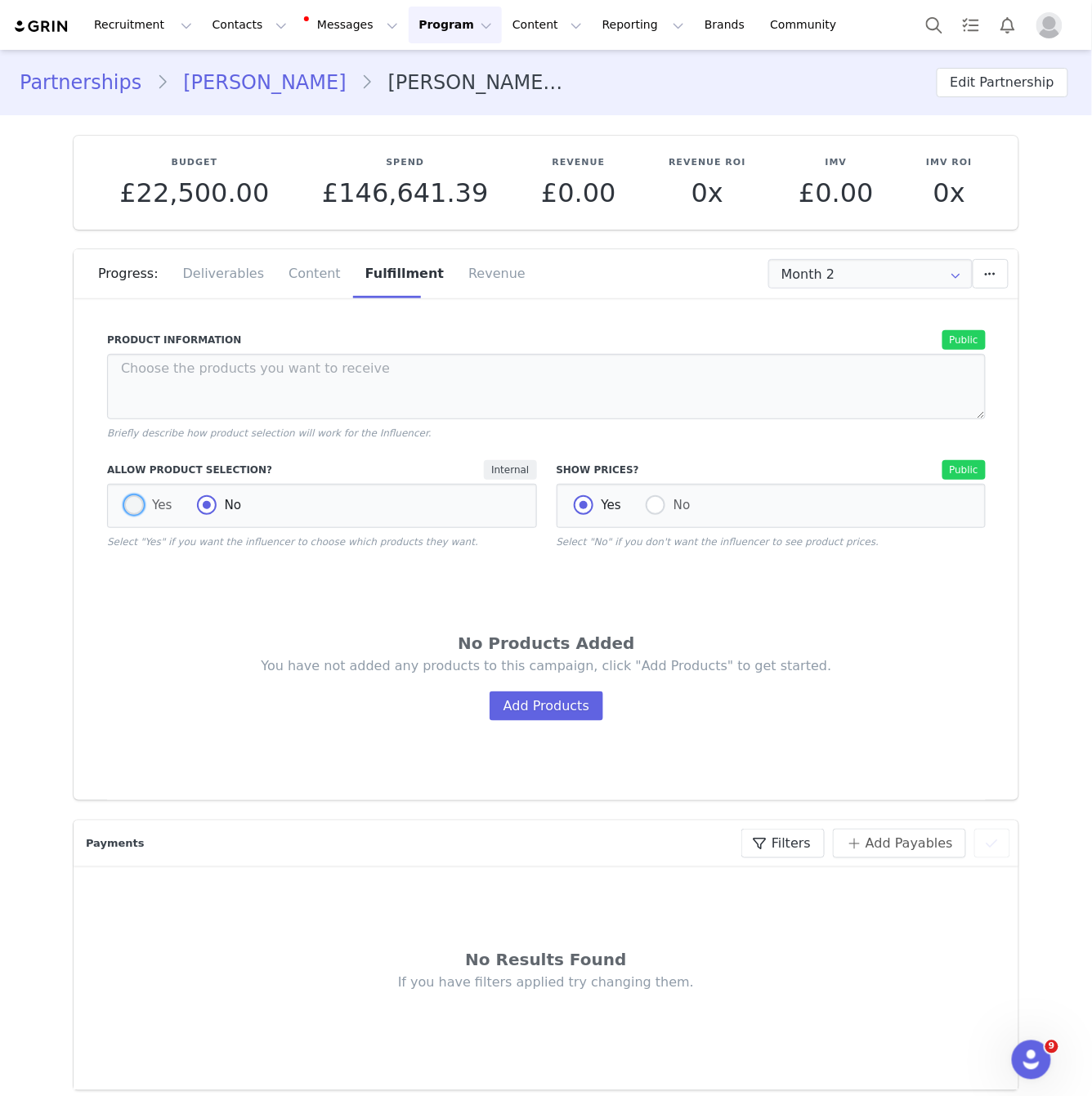
click at [152, 512] on label "Yes" at bounding box center [148, 506] width 48 height 21
click at [144, 512] on input "Yes" at bounding box center [134, 506] width 20 height 21
radio input "true"
radio input "false"
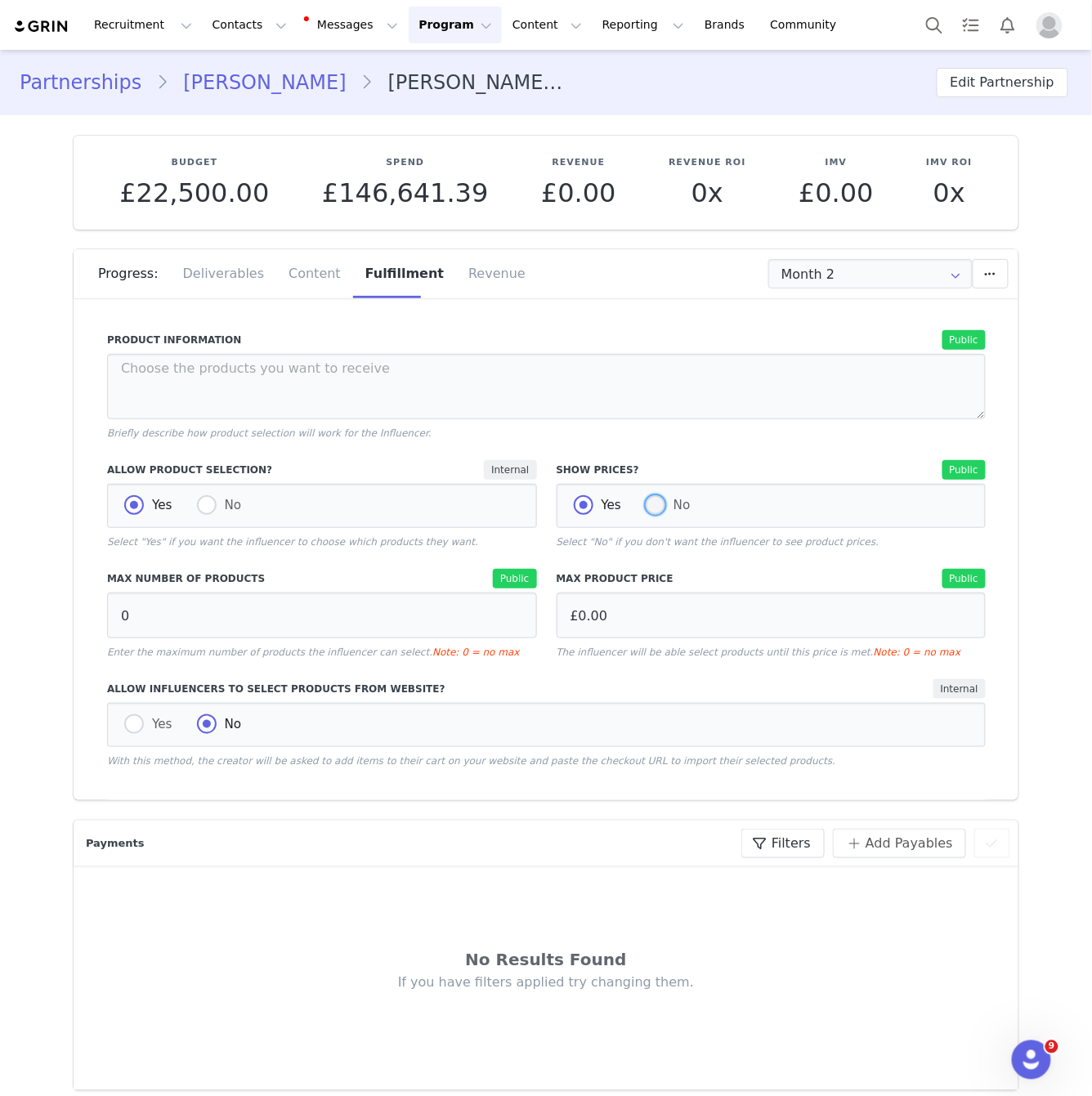
click at [659, 495] on span at bounding box center [656, 505] width 20 height 20
click at [659, 495] on input "No" at bounding box center [656, 506] width 20 height 21
radio input "true"
radio input "false"
radio input "true"
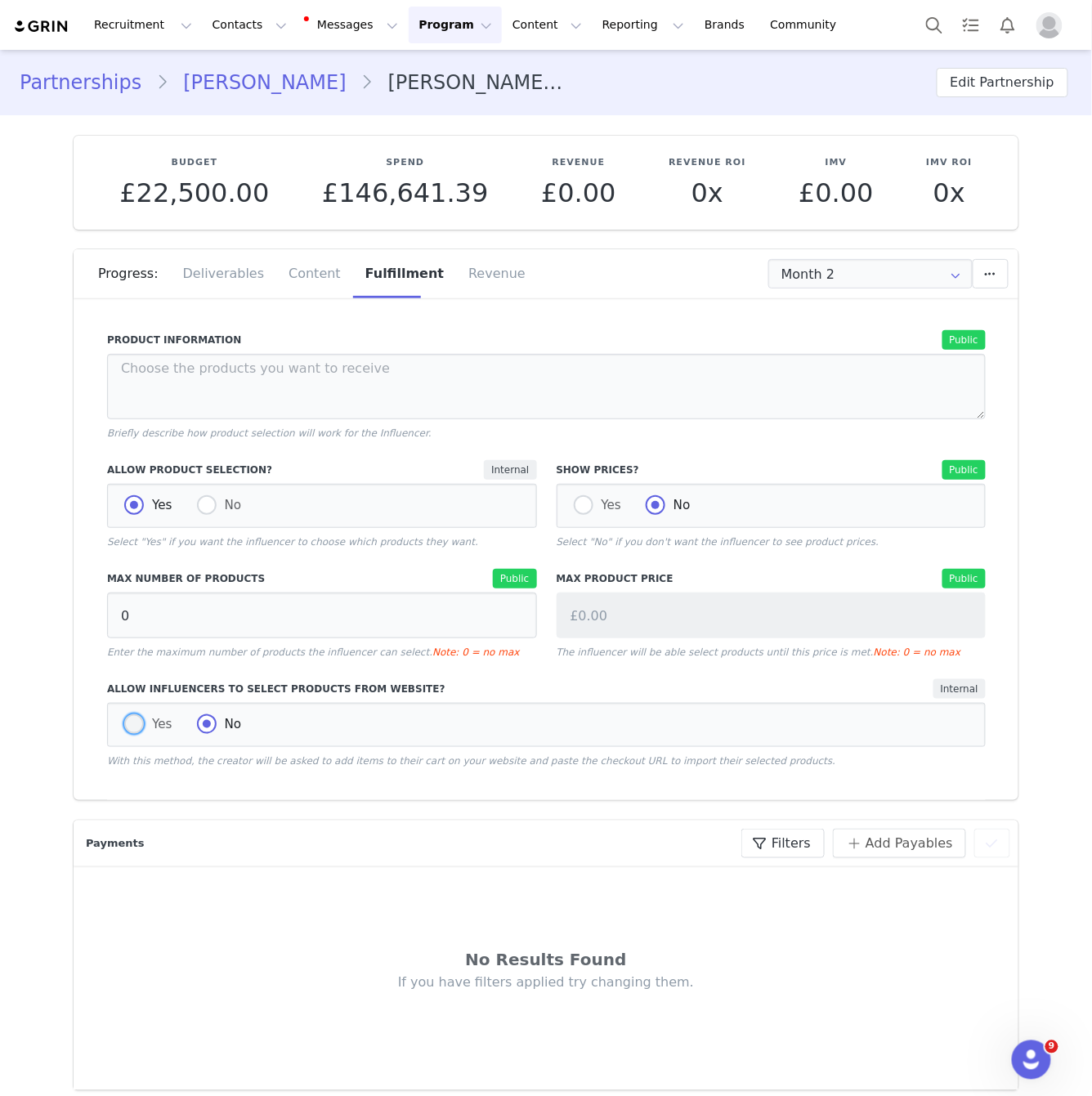
click at [144, 727] on span "Yes" at bounding box center [158, 724] width 29 height 15
click at [143, 727] on input "Yes" at bounding box center [134, 725] width 20 height 21
radio input "true"
click at [224, 720] on span "No" at bounding box center [229, 724] width 25 height 15
click at [217, 720] on input "No" at bounding box center [207, 725] width 20 height 21
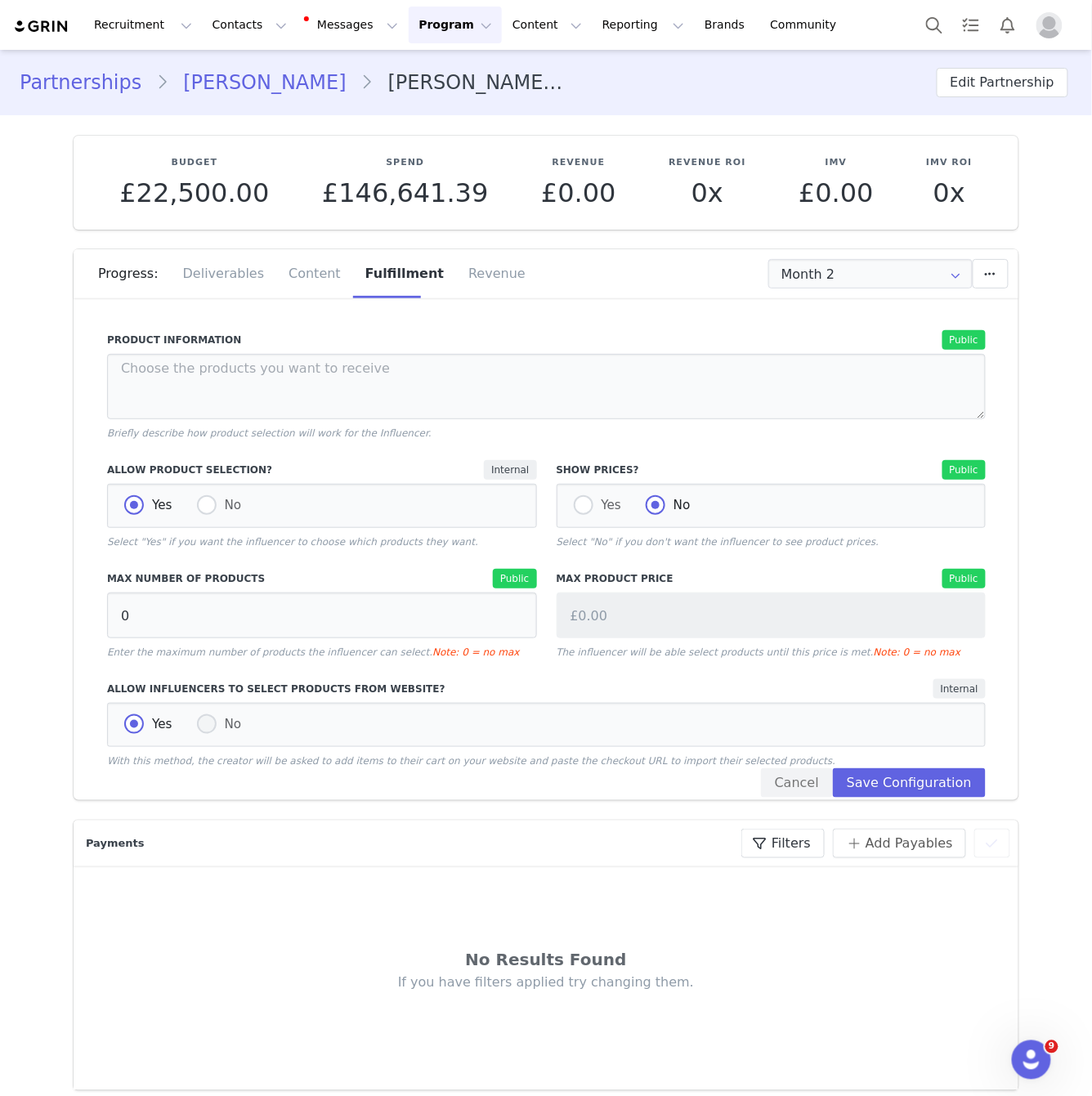
radio input "true"
radio input "false"
radio input "true"
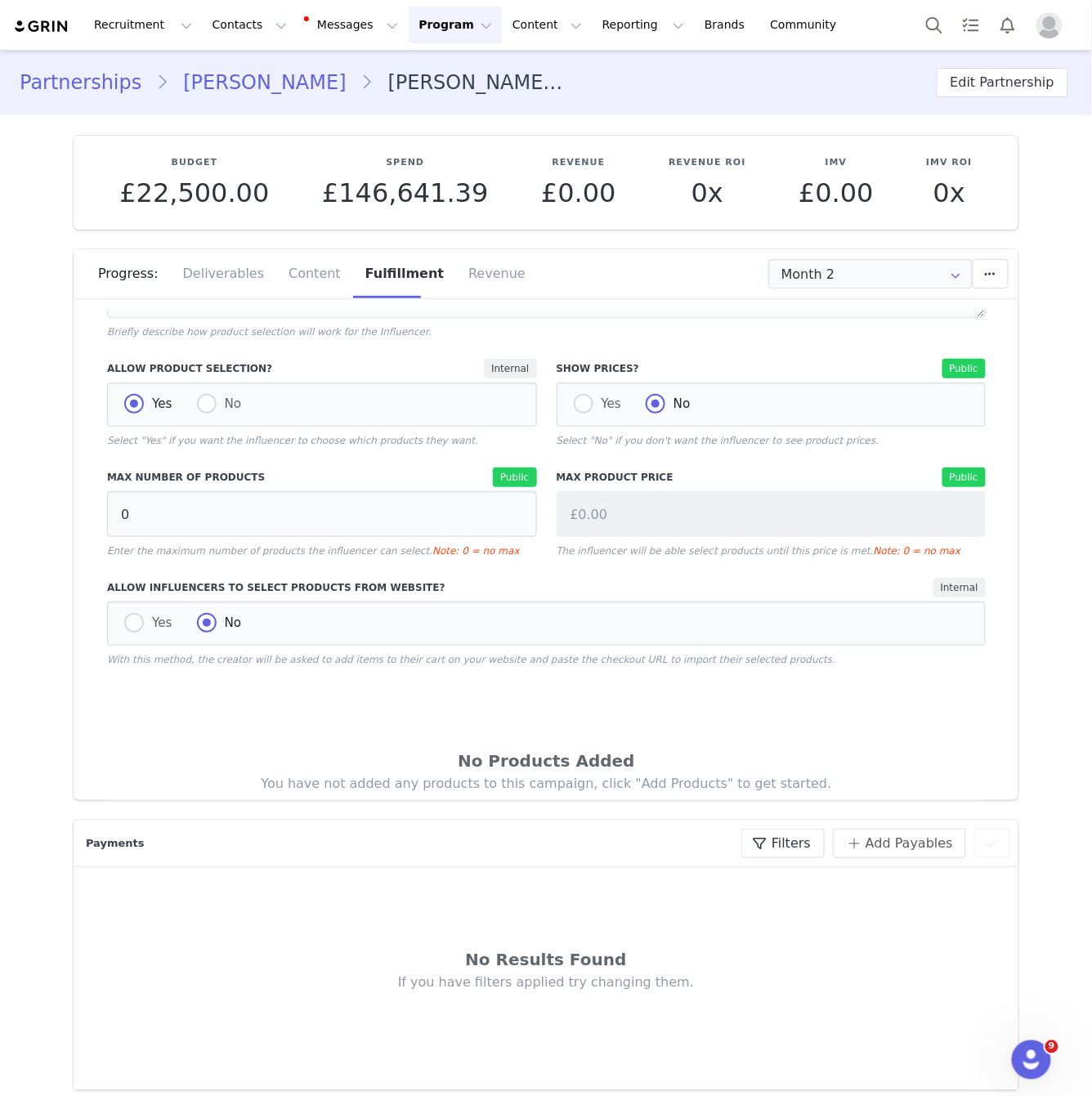
scroll to position [78, 0]
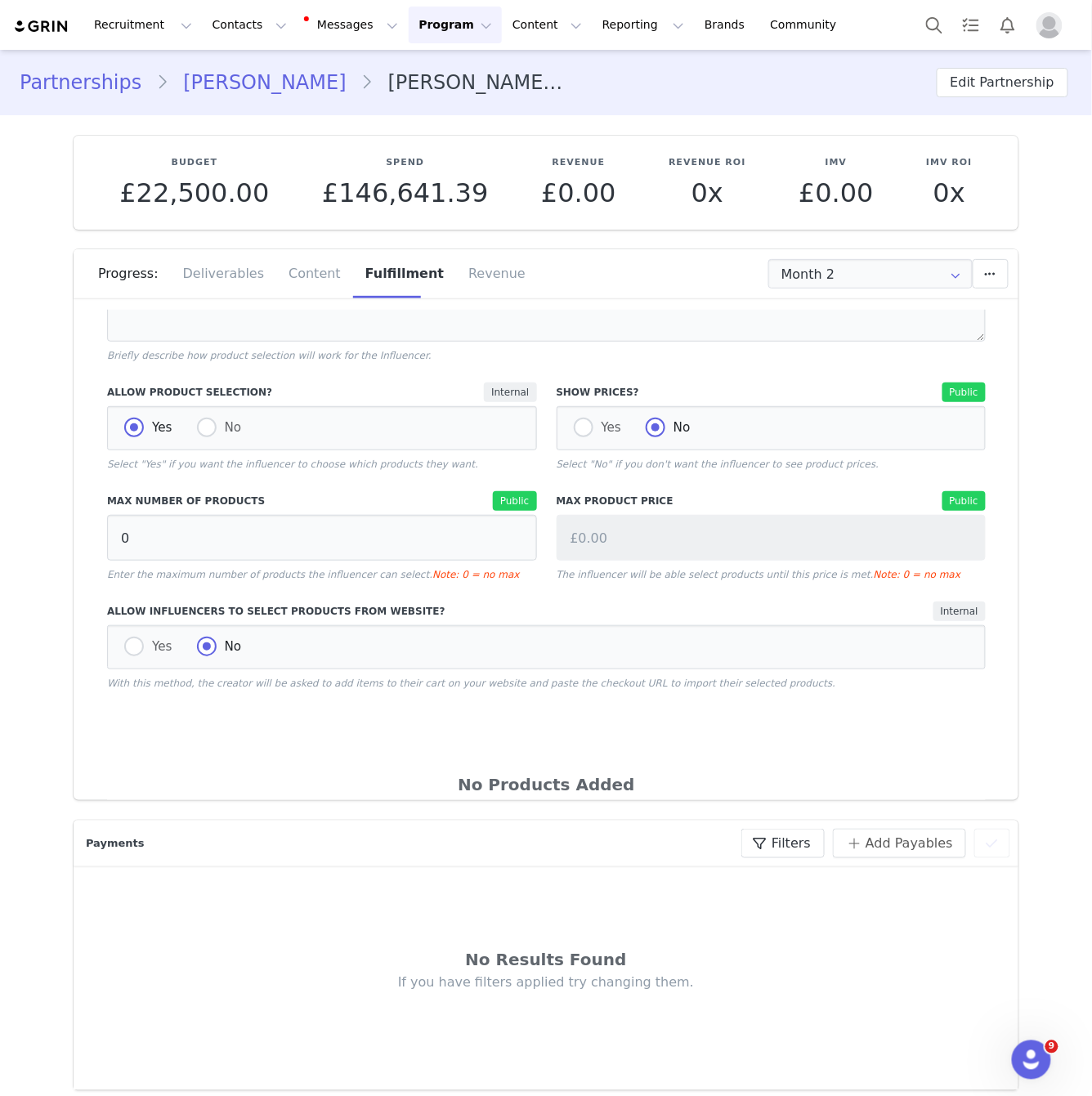
click at [602, 512] on div "Max Product Price Public £0.00 The influencer will be able select products unti…" at bounding box center [772, 536] width 430 height 91
click at [217, 524] on input "0" at bounding box center [322, 538] width 430 height 46
drag, startPoint x: 585, startPoint y: 436, endPoint x: 585, endPoint y: 447, distance: 11.0
click at [585, 436] on span at bounding box center [584, 427] width 20 height 20
click at [585, 436] on input "Yes" at bounding box center [584, 428] width 20 height 21
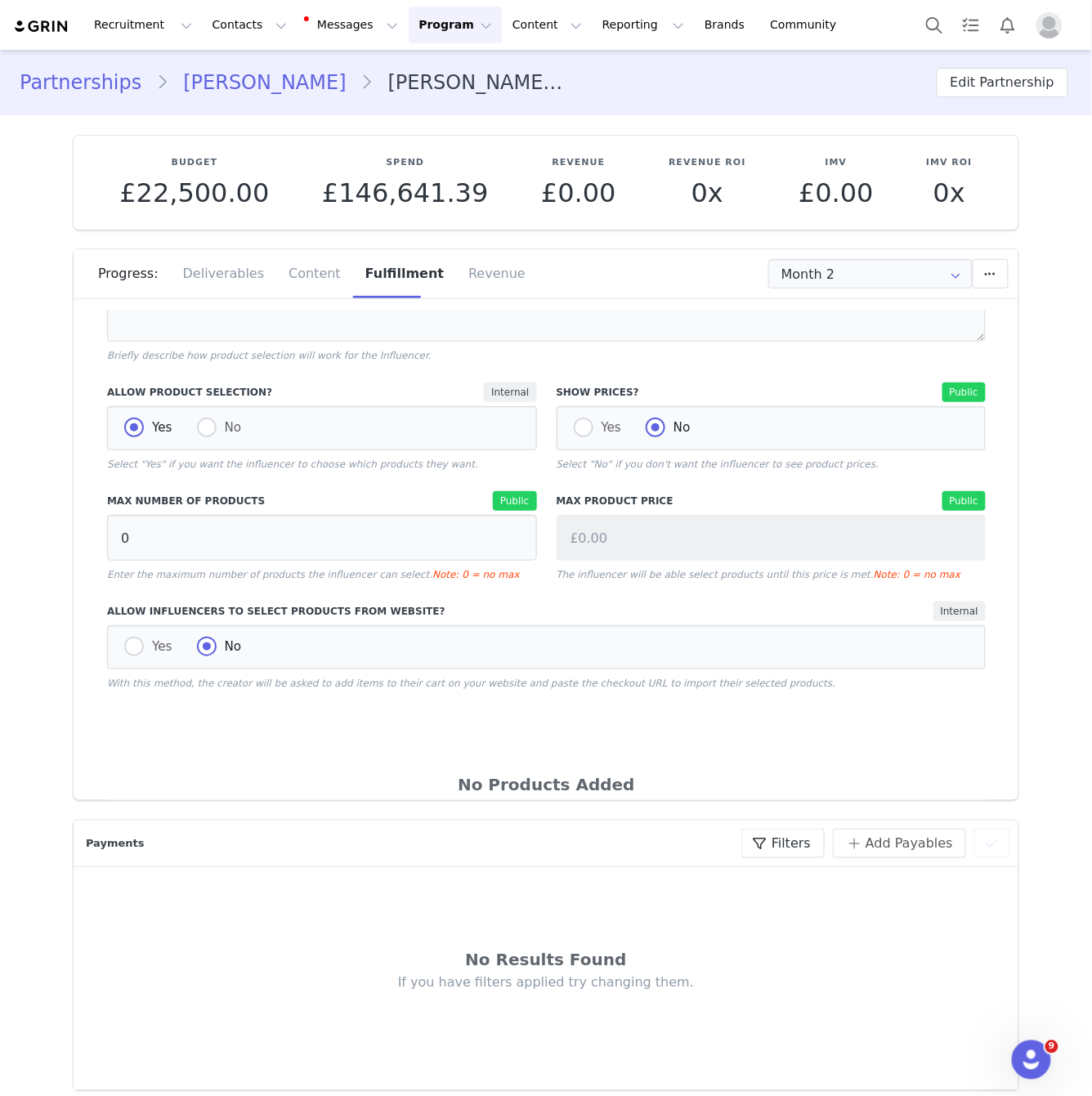
radio input "true"
radio input "false"
click at [639, 536] on input "£0.00" at bounding box center [772, 538] width 430 height 46
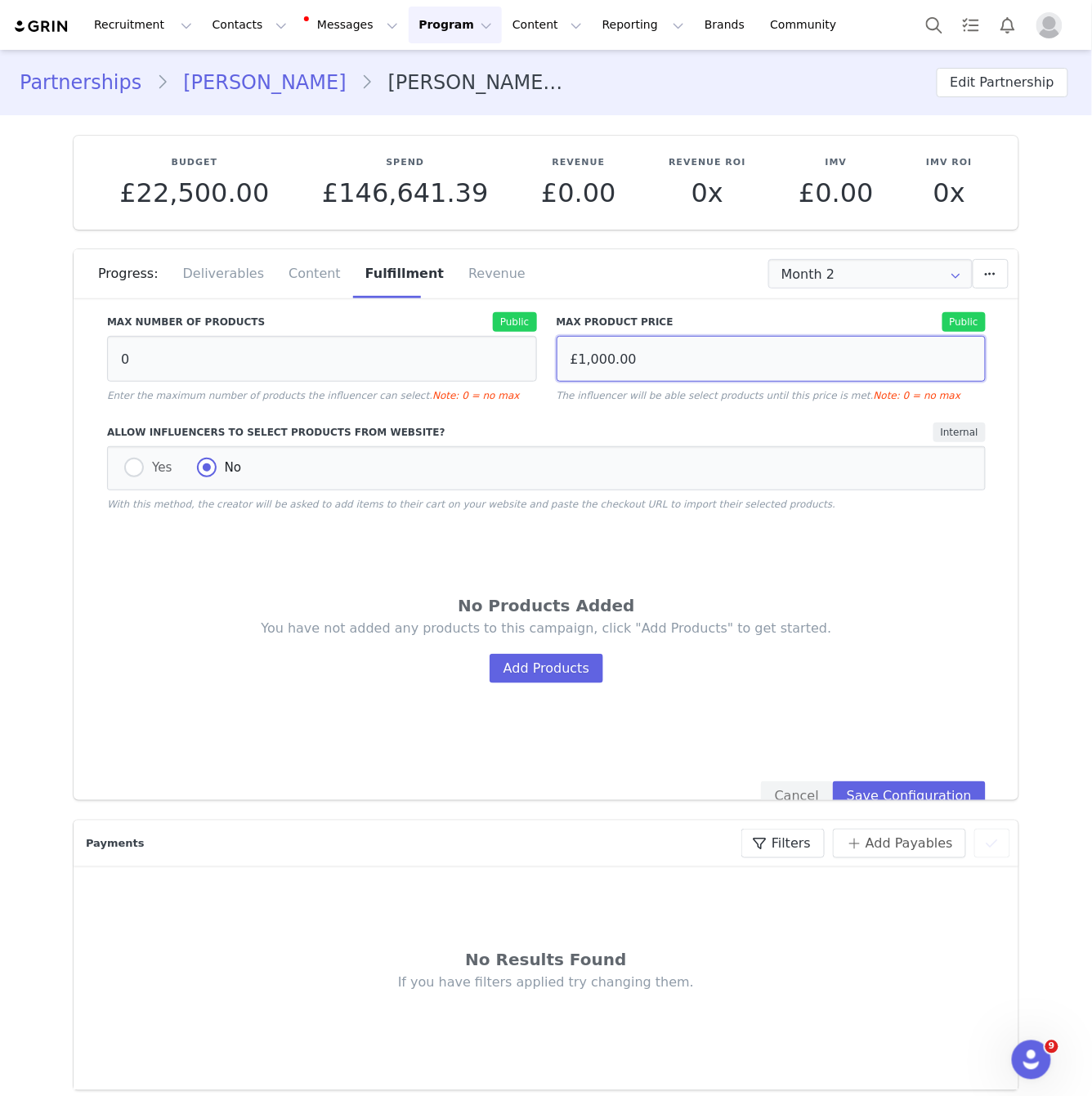
scroll to position [320, 0]
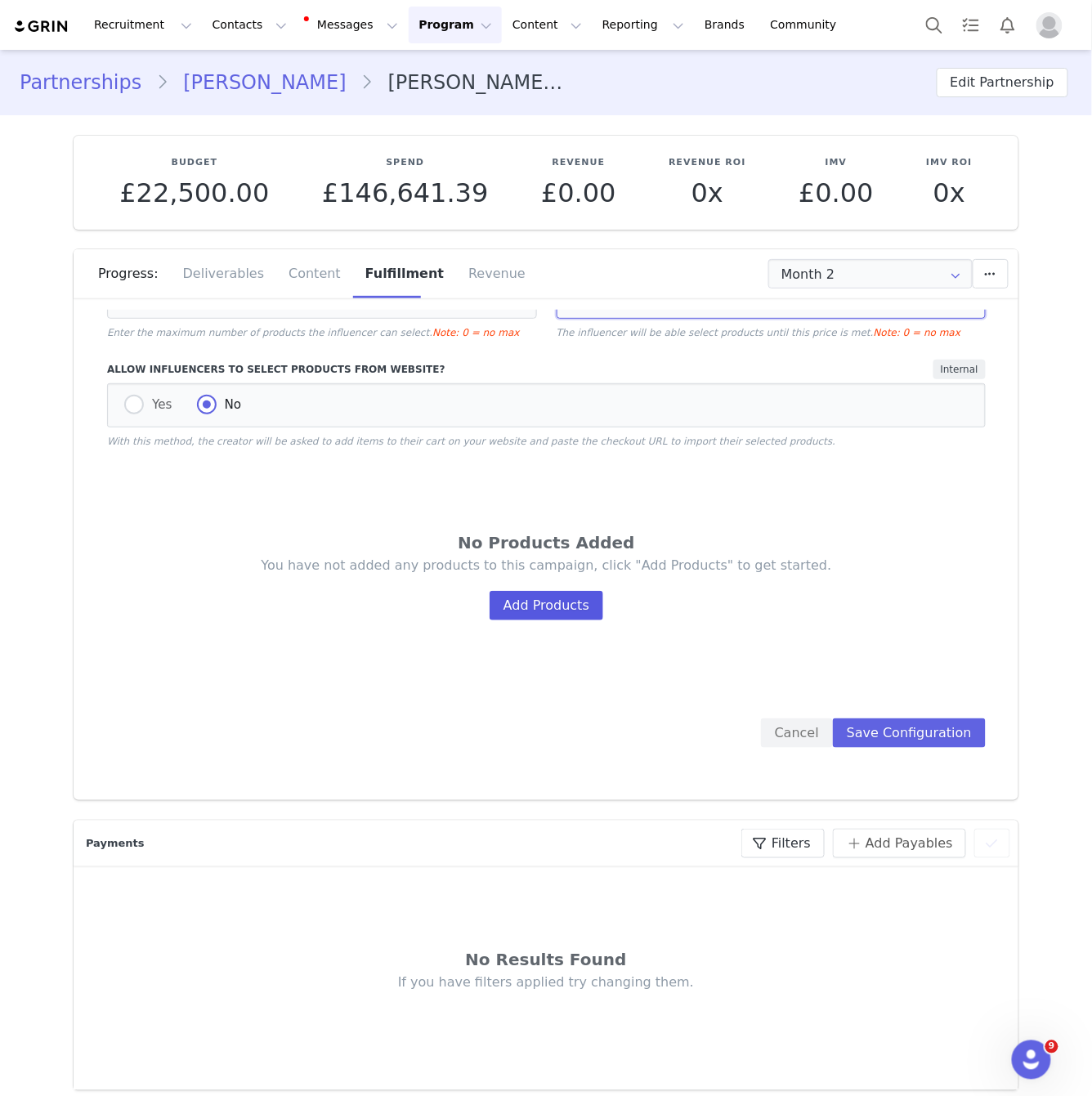
type input "£1,000.00"
click at [548, 615] on button "Add Products" at bounding box center [546, 606] width 114 height 29
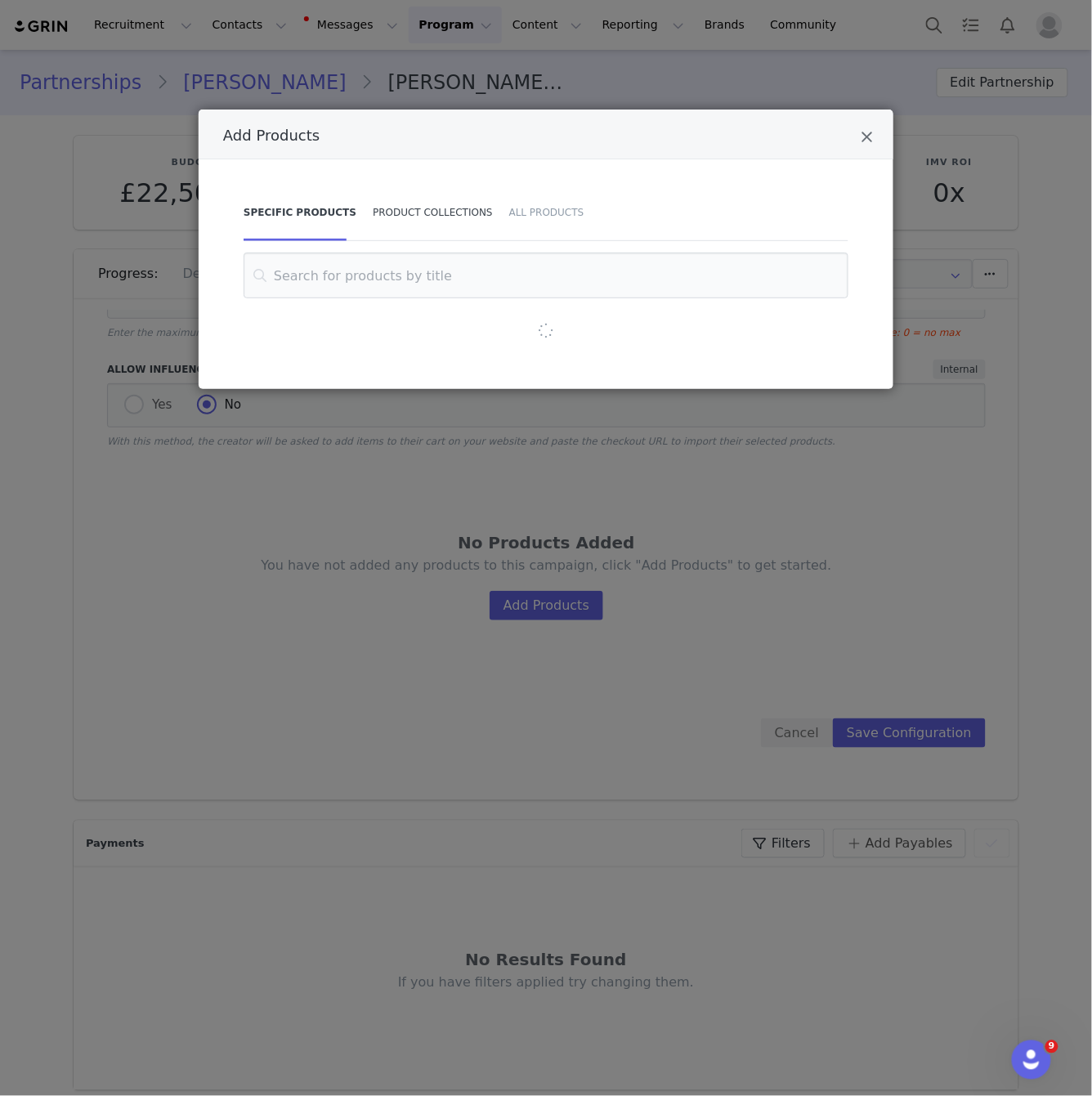
click at [391, 201] on div "Product Collections" at bounding box center [432, 212] width 136 height 57
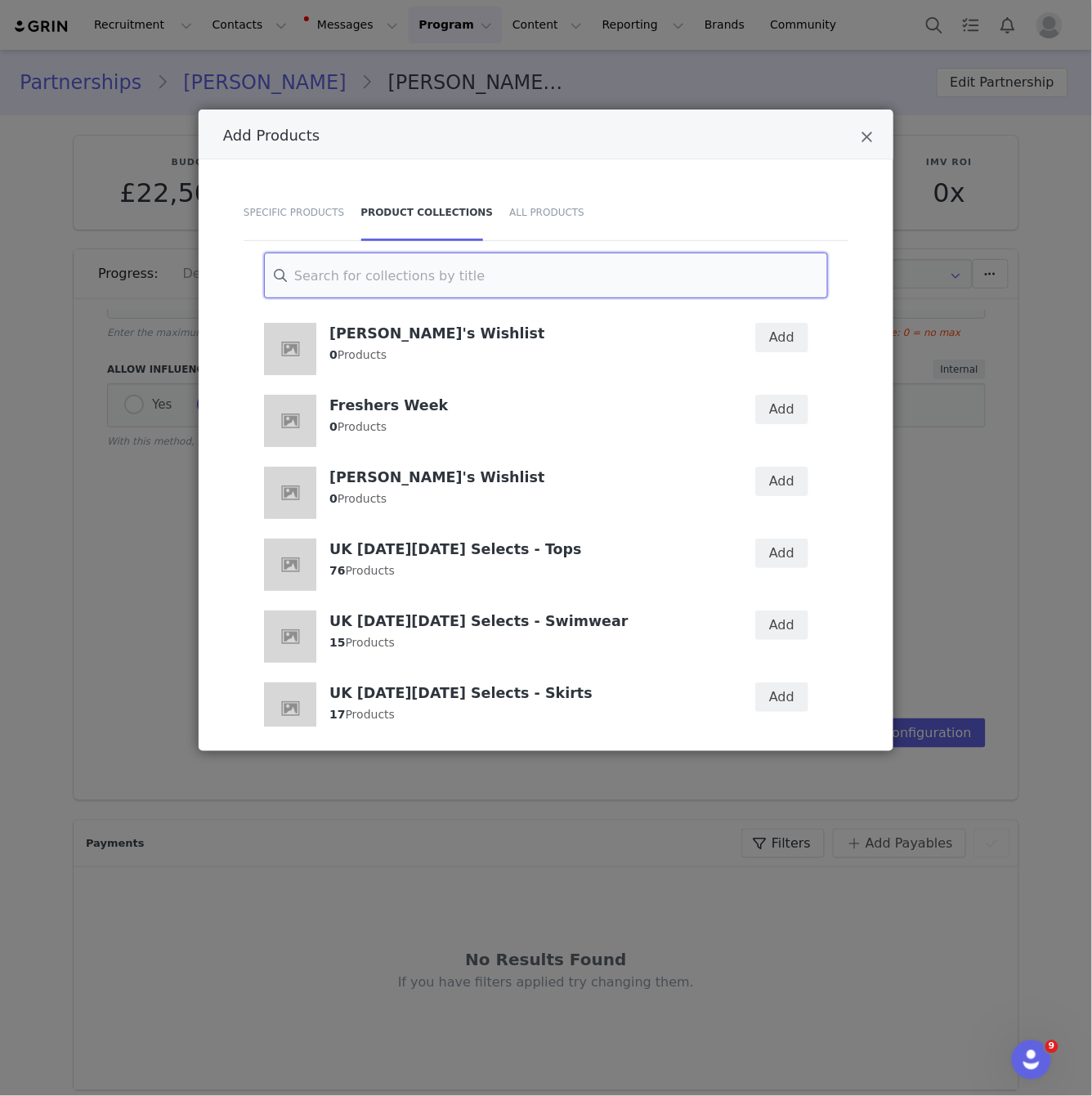
click at [557, 273] on input "Add Products" at bounding box center [546, 275] width 564 height 46
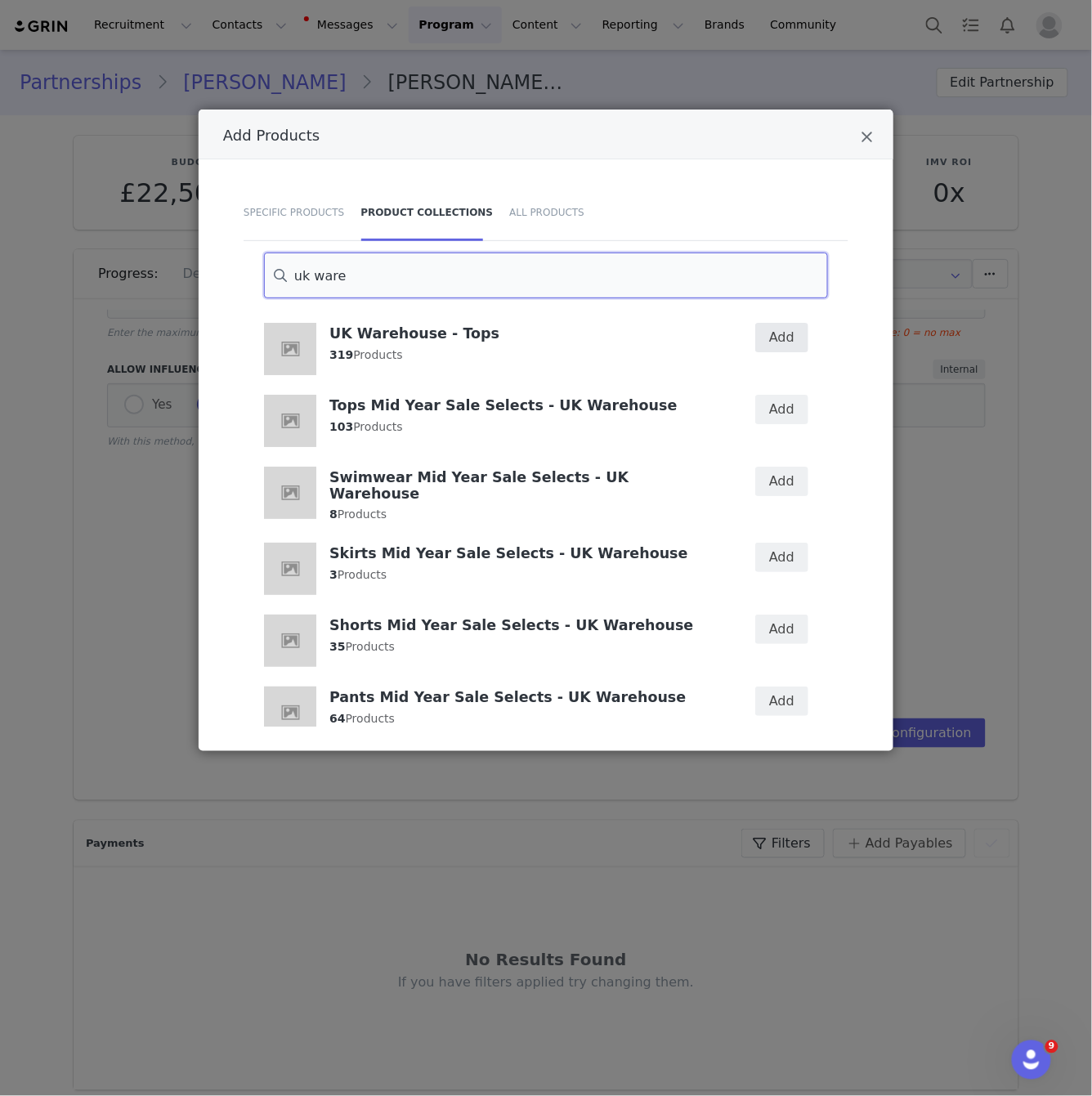
type input "uk ware"
click at [781, 335] on button "Add" at bounding box center [781, 338] width 53 height 29
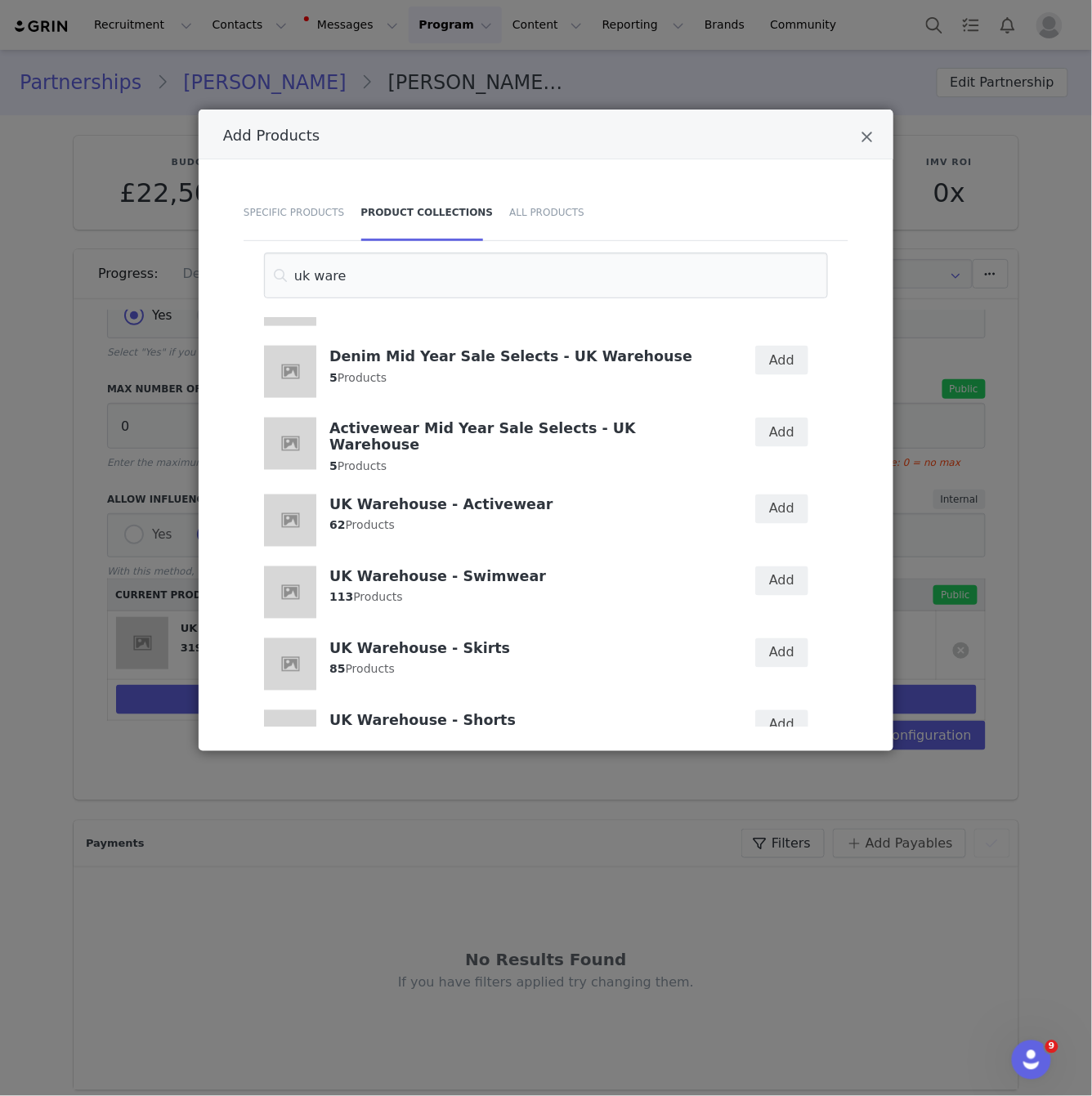
scroll to position [1168, 0]
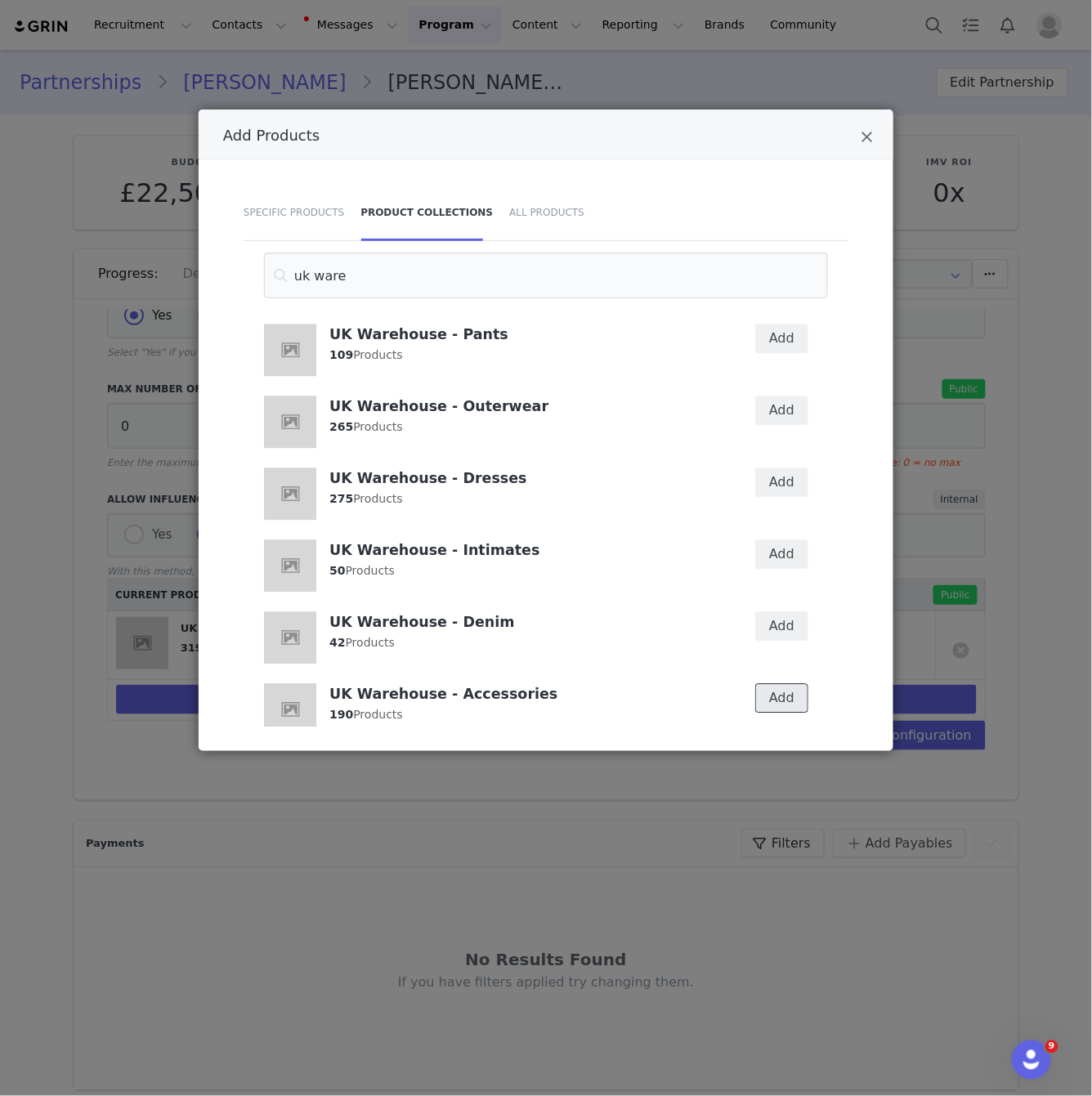
click at [782, 683] on button "Add" at bounding box center [781, 698] width 53 height 29
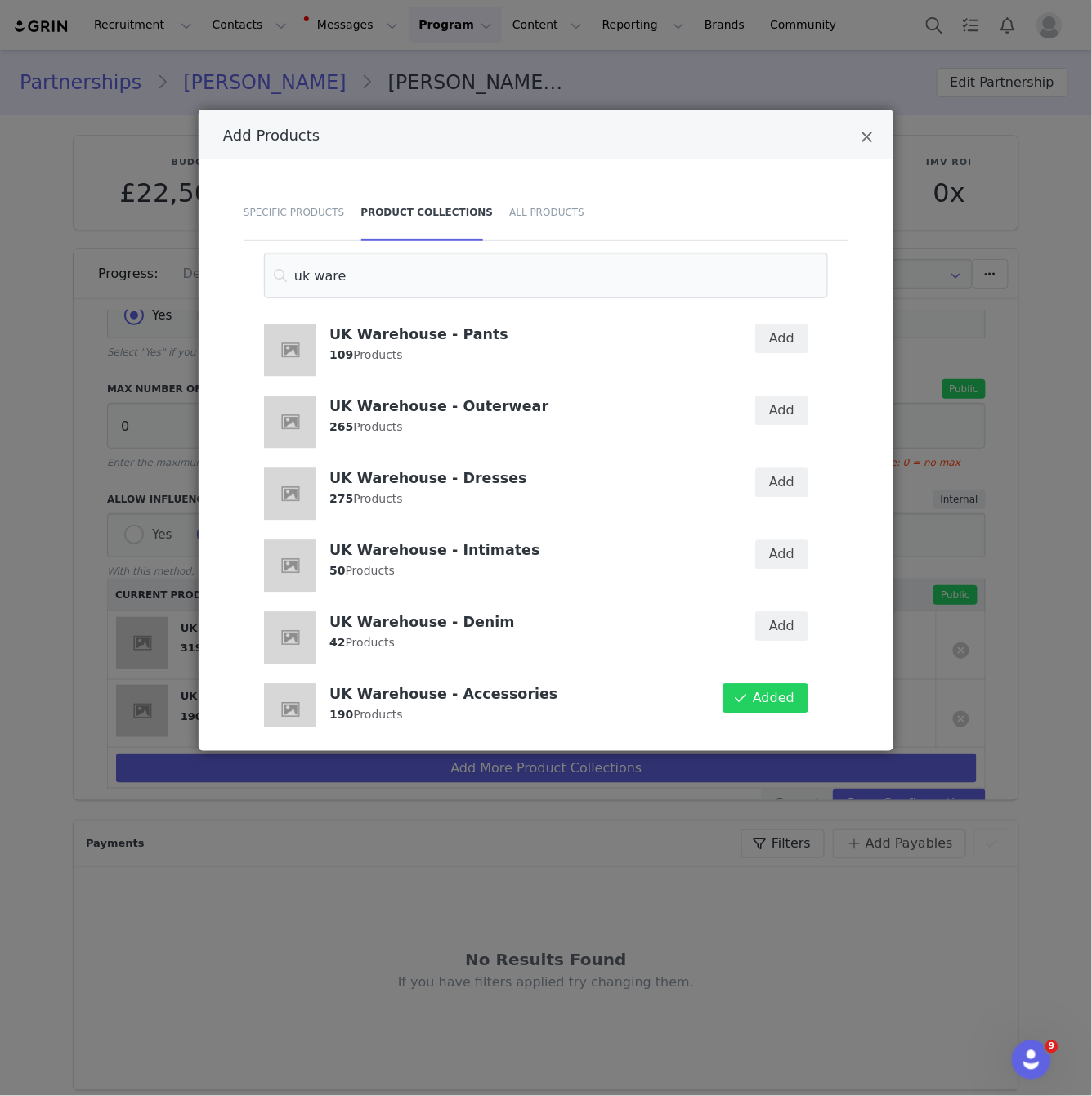
click at [780, 627] on div "Add" at bounding box center [771, 637] width 94 height 72
drag, startPoint x: 790, startPoint y: 607, endPoint x: 791, endPoint y: 558, distance: 49.0
click at [790, 611] on button "Add" at bounding box center [781, 626] width 53 height 29
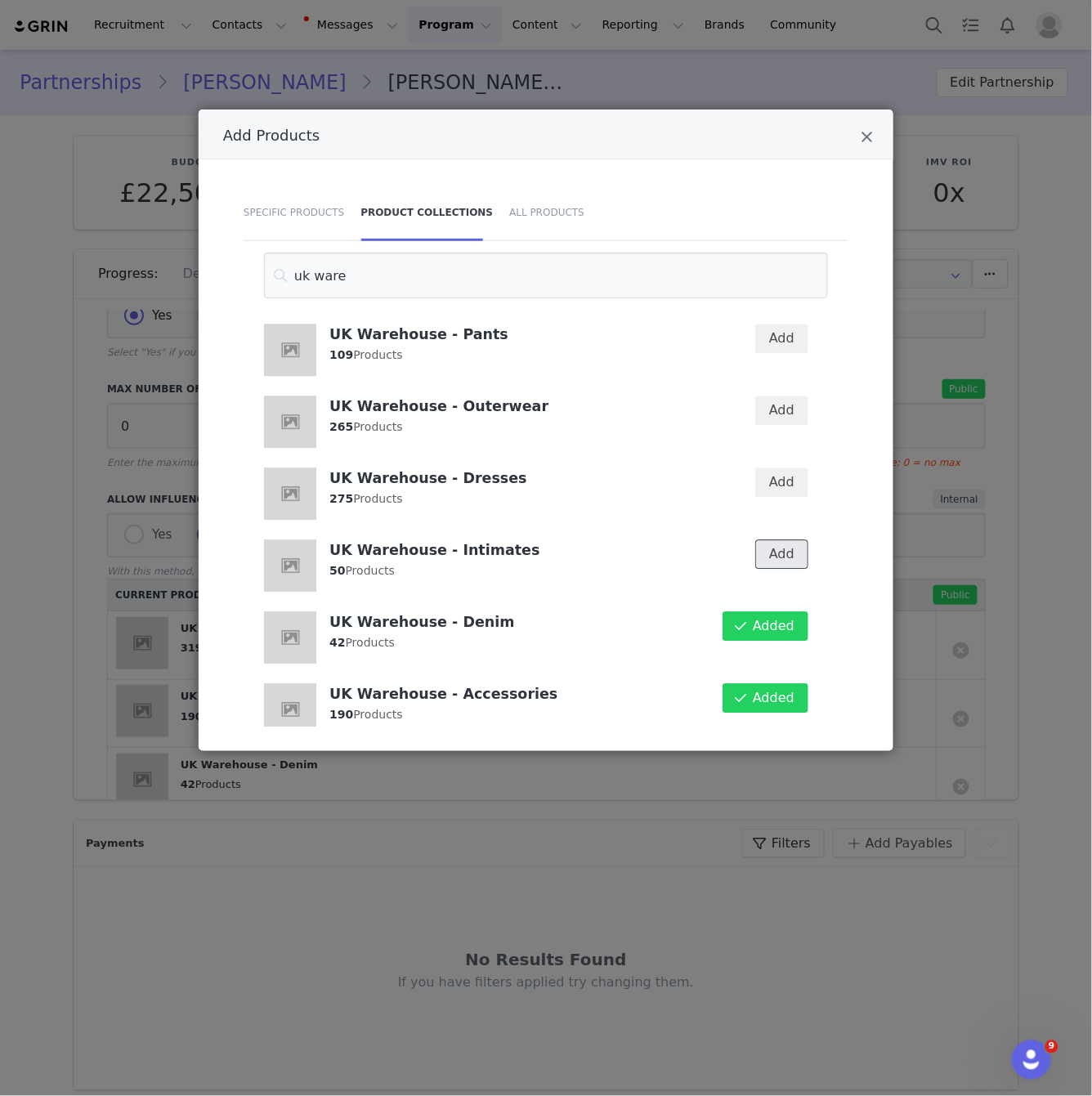
click at [793, 539] on button "Add" at bounding box center [781, 554] width 53 height 29
click at [788, 467] on button "Add" at bounding box center [781, 482] width 53 height 29
click at [788, 396] on button "Add" at bounding box center [781, 410] width 53 height 29
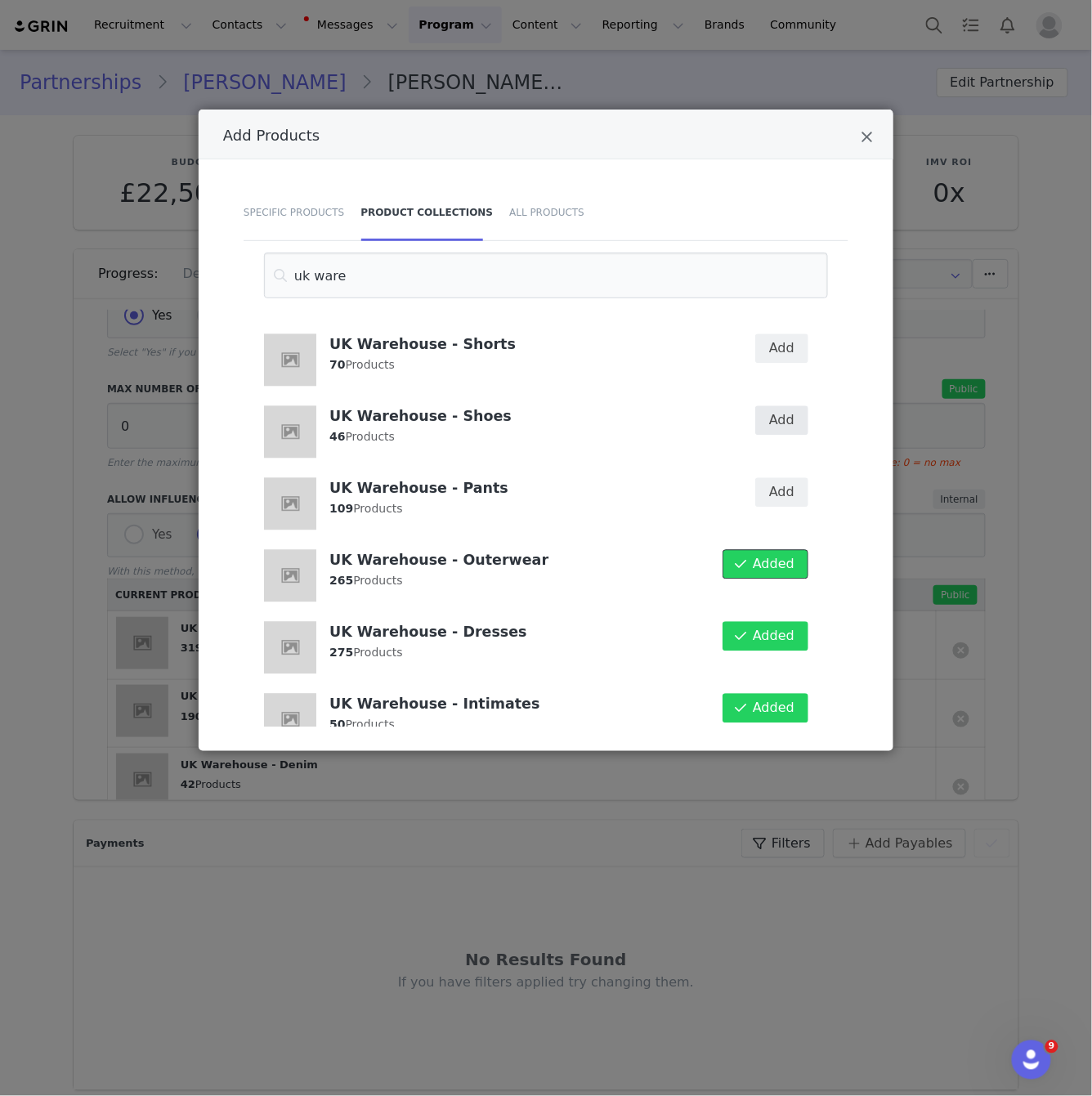
scroll to position [986, 0]
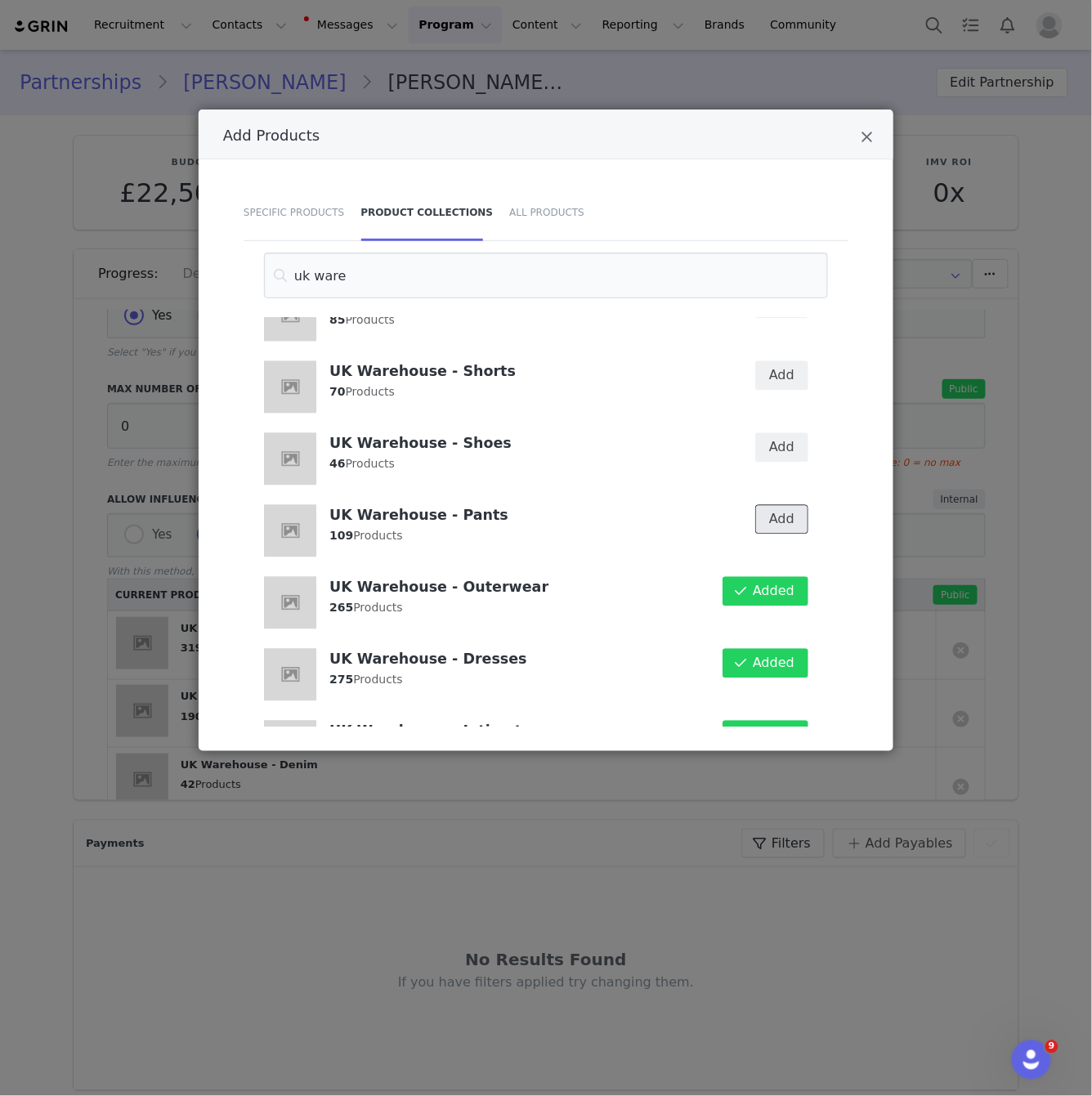
click at [795, 505] on button "Add" at bounding box center [781, 520] width 53 height 29
drag, startPoint x: 791, startPoint y: 440, endPoint x: 786, endPoint y: 378, distance: 62.2
click at [790, 436] on button "Add" at bounding box center [781, 448] width 53 height 29
click at [786, 373] on div "Add" at bounding box center [771, 387] width 94 height 72
drag, startPoint x: 786, startPoint y: 357, endPoint x: 756, endPoint y: 407, distance: 58.3
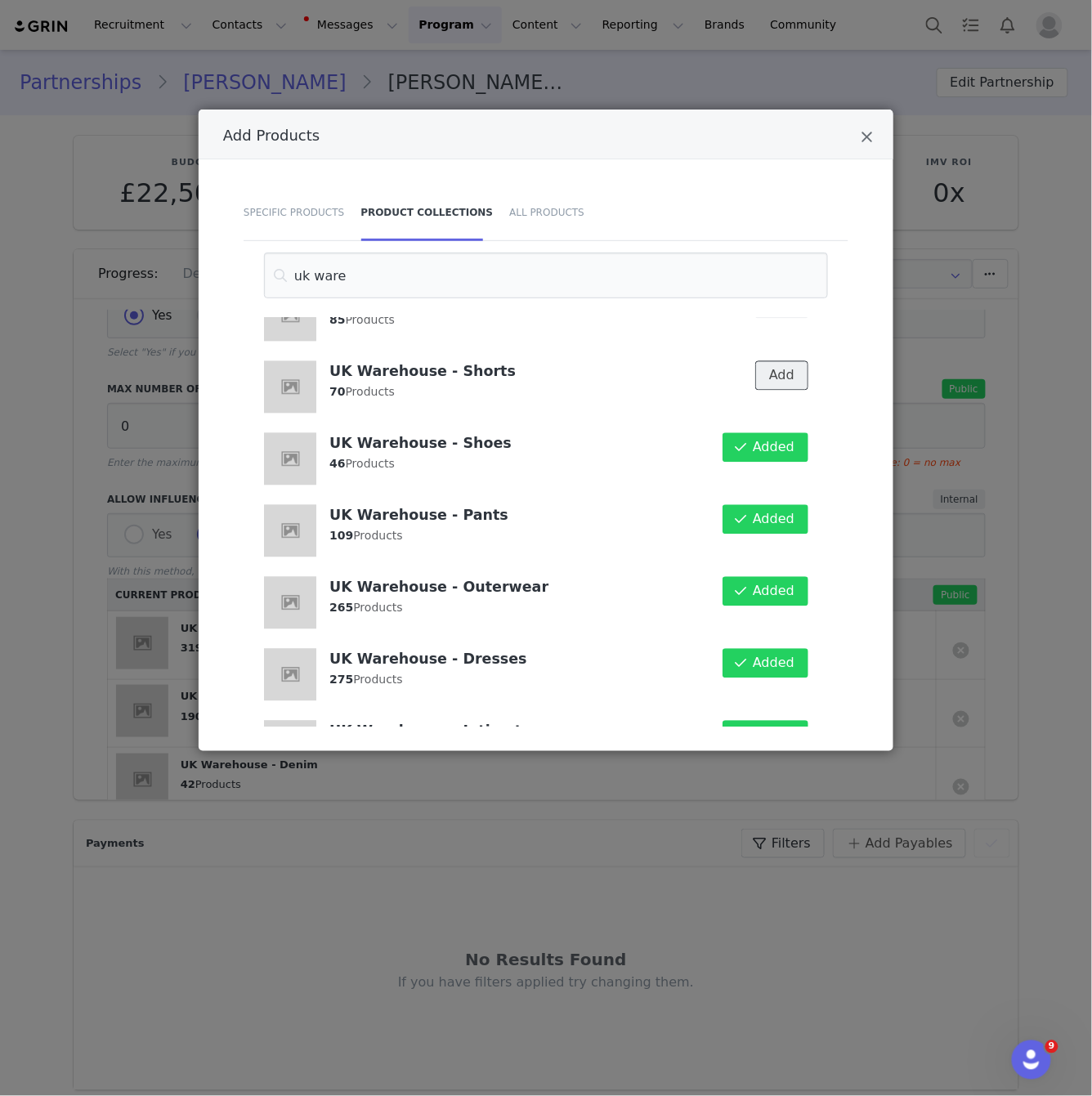
click at [784, 361] on button "Add" at bounding box center [781, 376] width 53 height 29
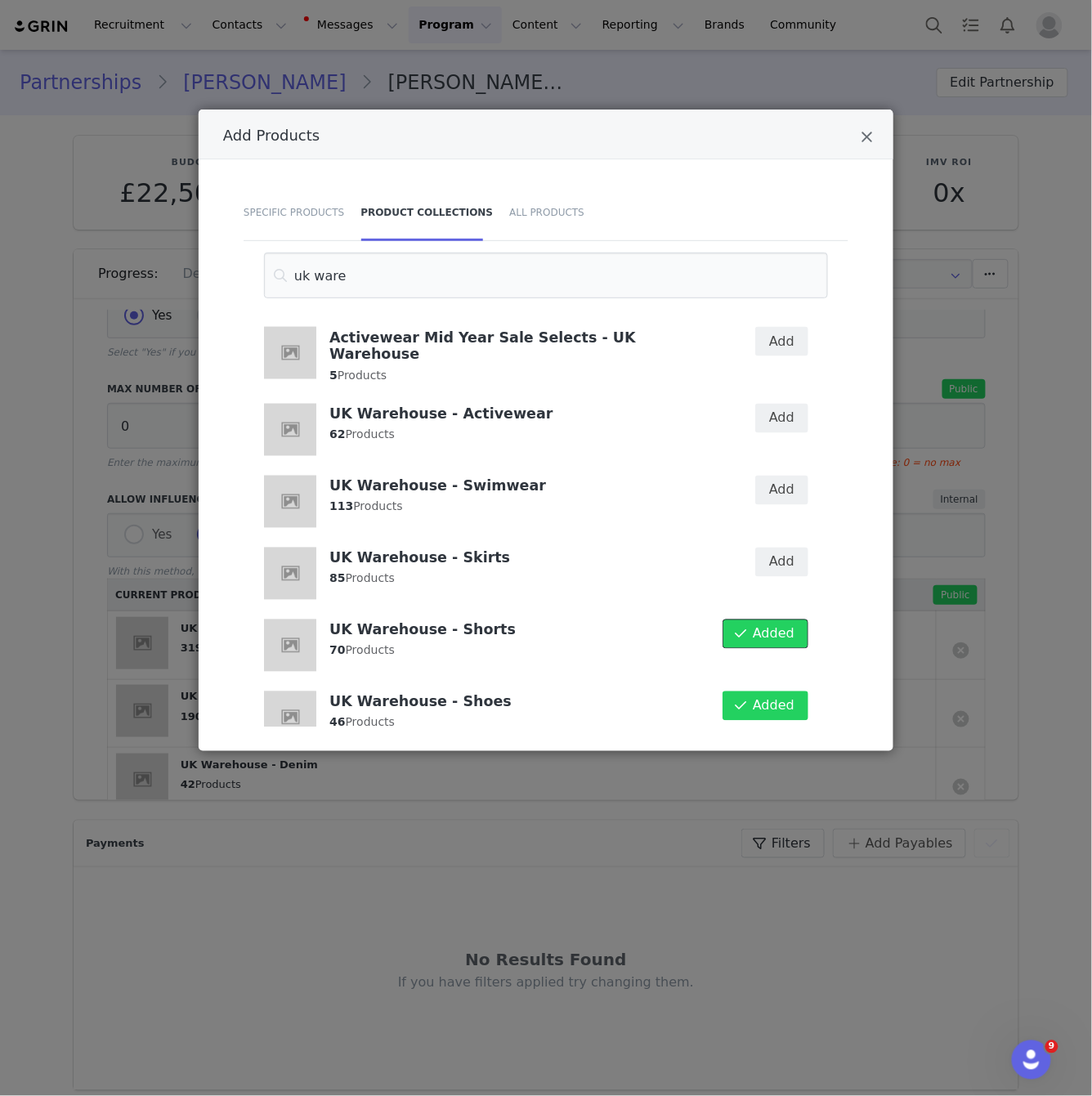
scroll to position [723, 0]
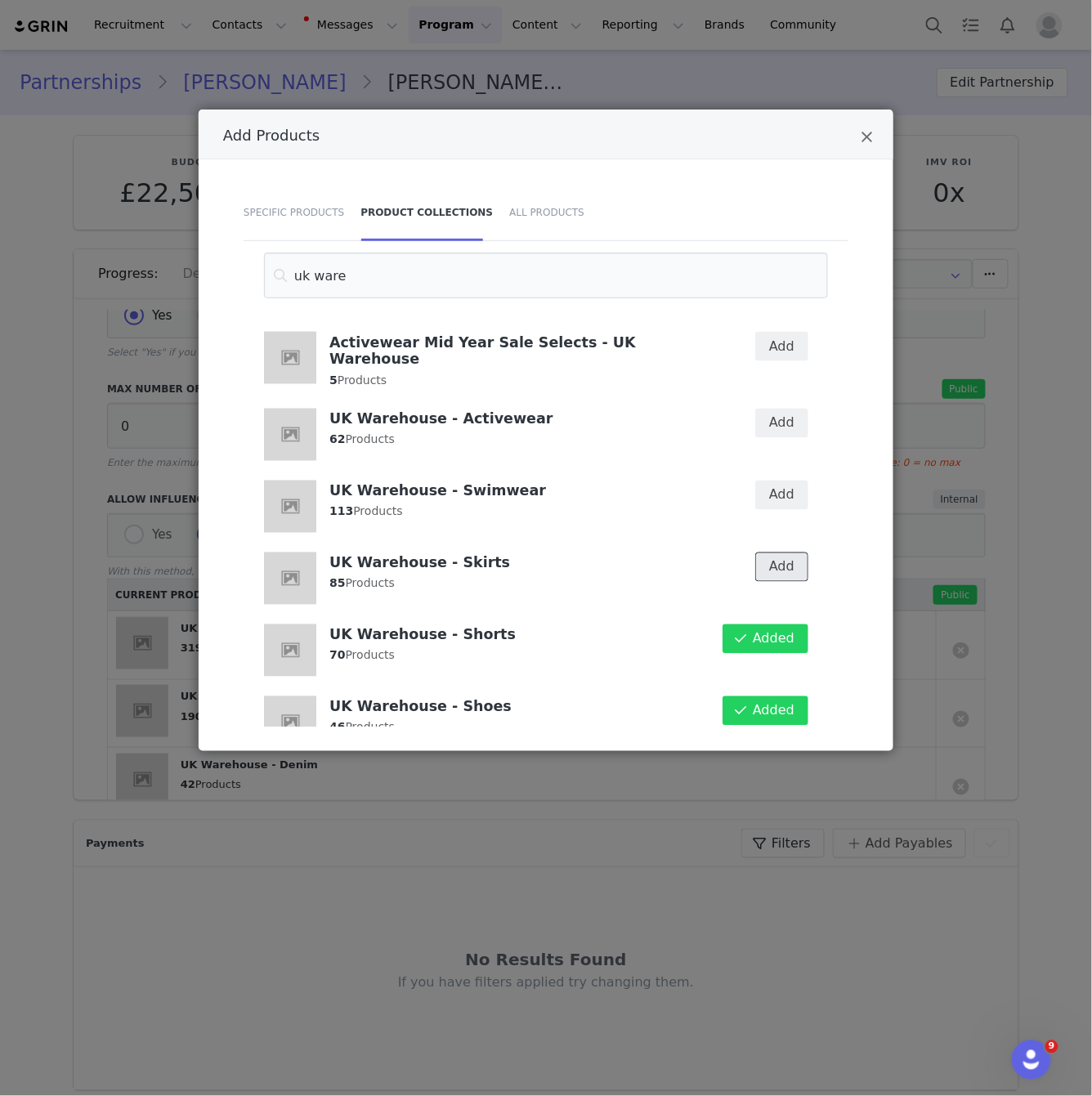
click at [782, 552] on button "Add" at bounding box center [781, 567] width 53 height 29
click at [785, 409] on button "Add" at bounding box center [781, 423] width 53 height 29
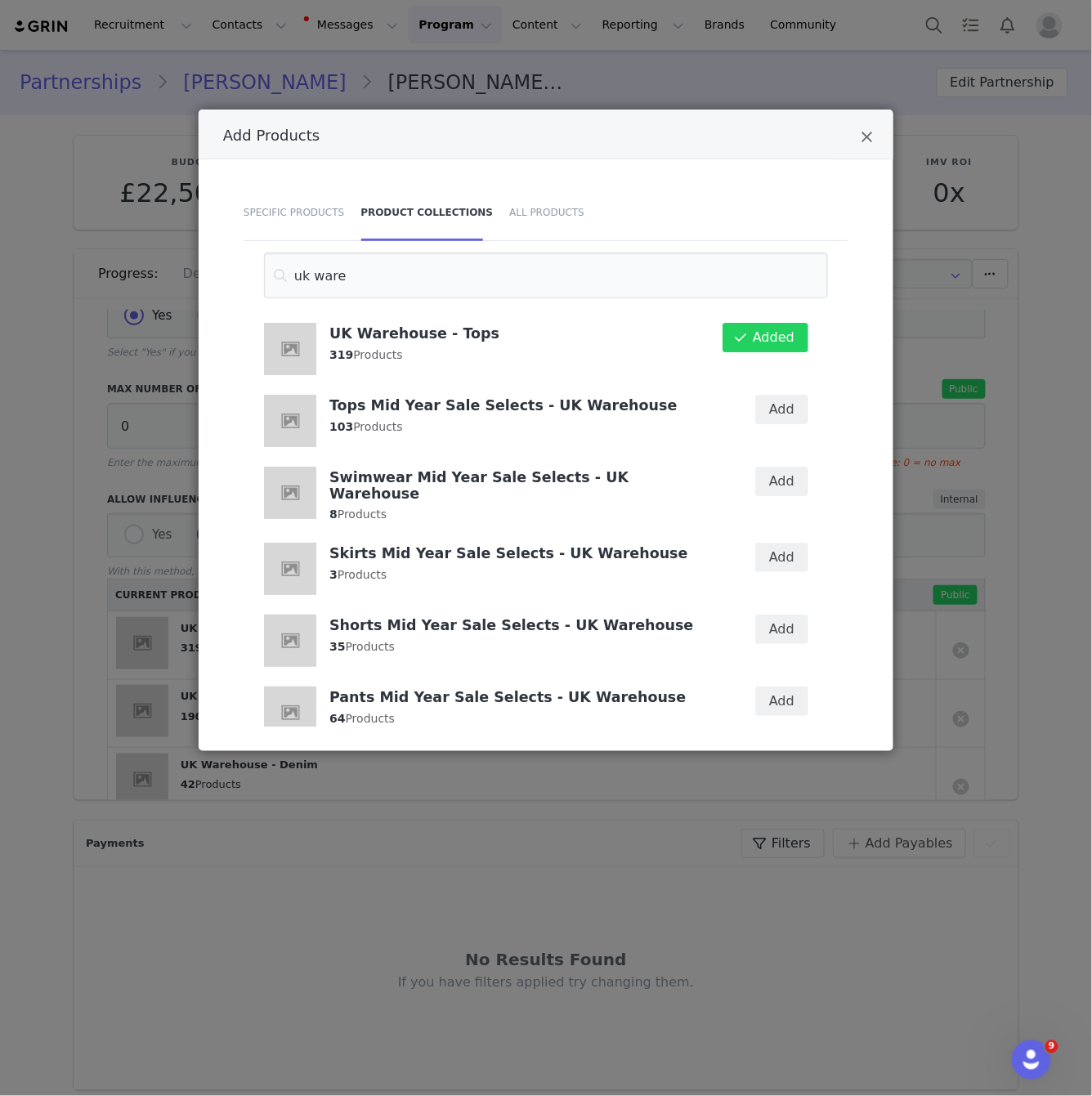
scroll to position [1168, 0]
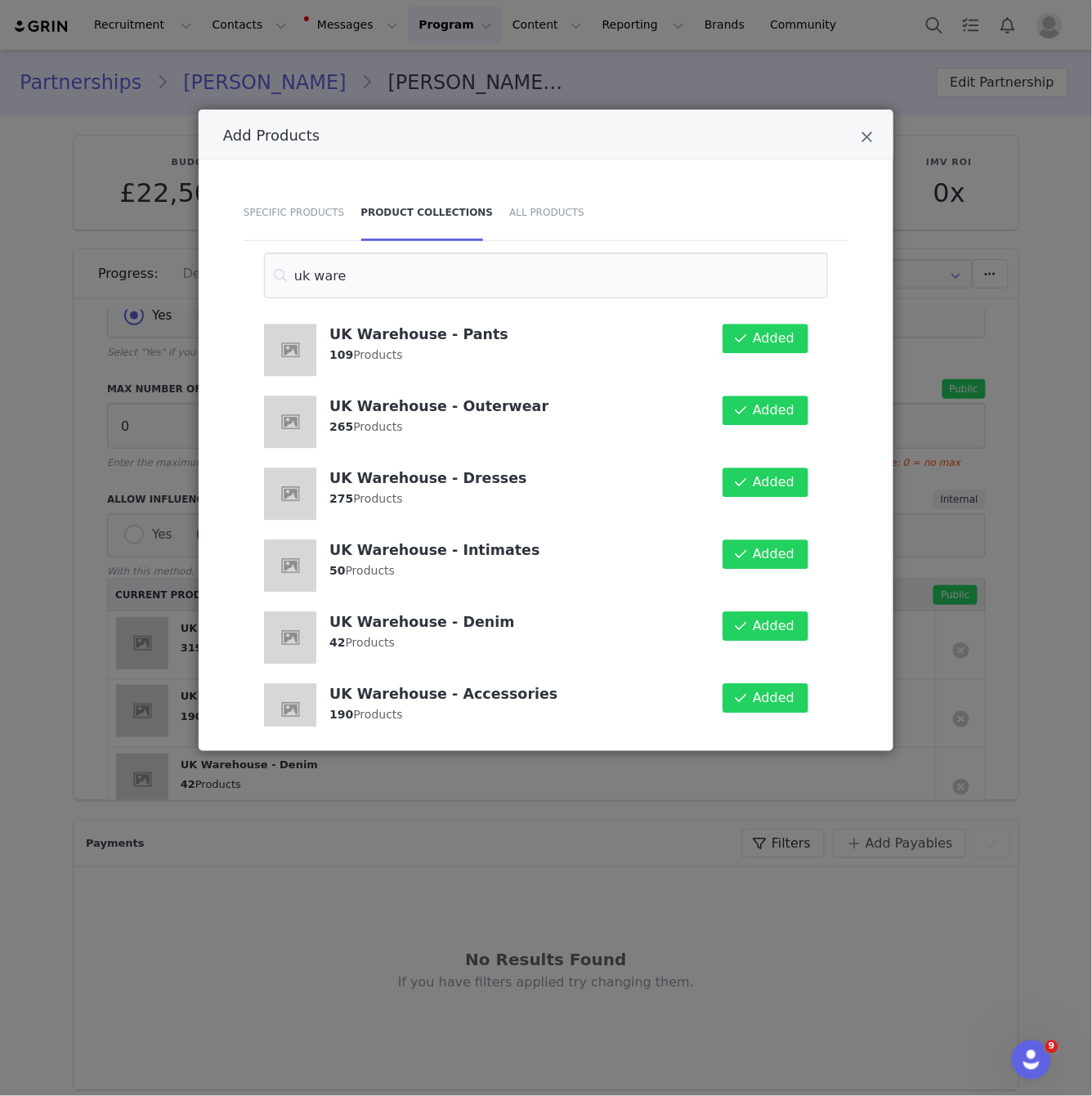
click at [1005, 606] on div "Add Products Specific Products Product Collections All Products uk ware UK Ware…" at bounding box center [546, 548] width 1092 height 1096
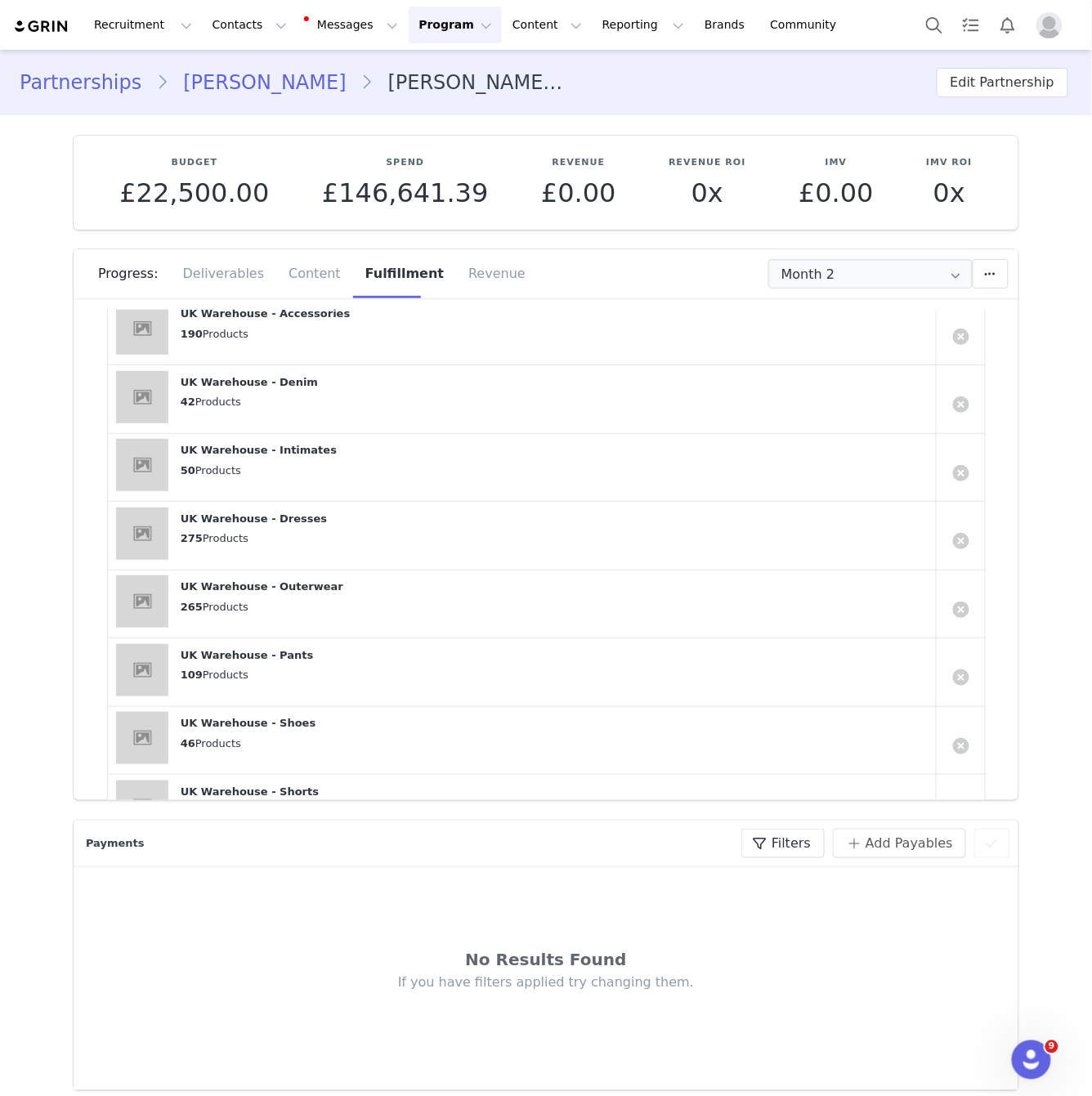
scroll to position [865, 0]
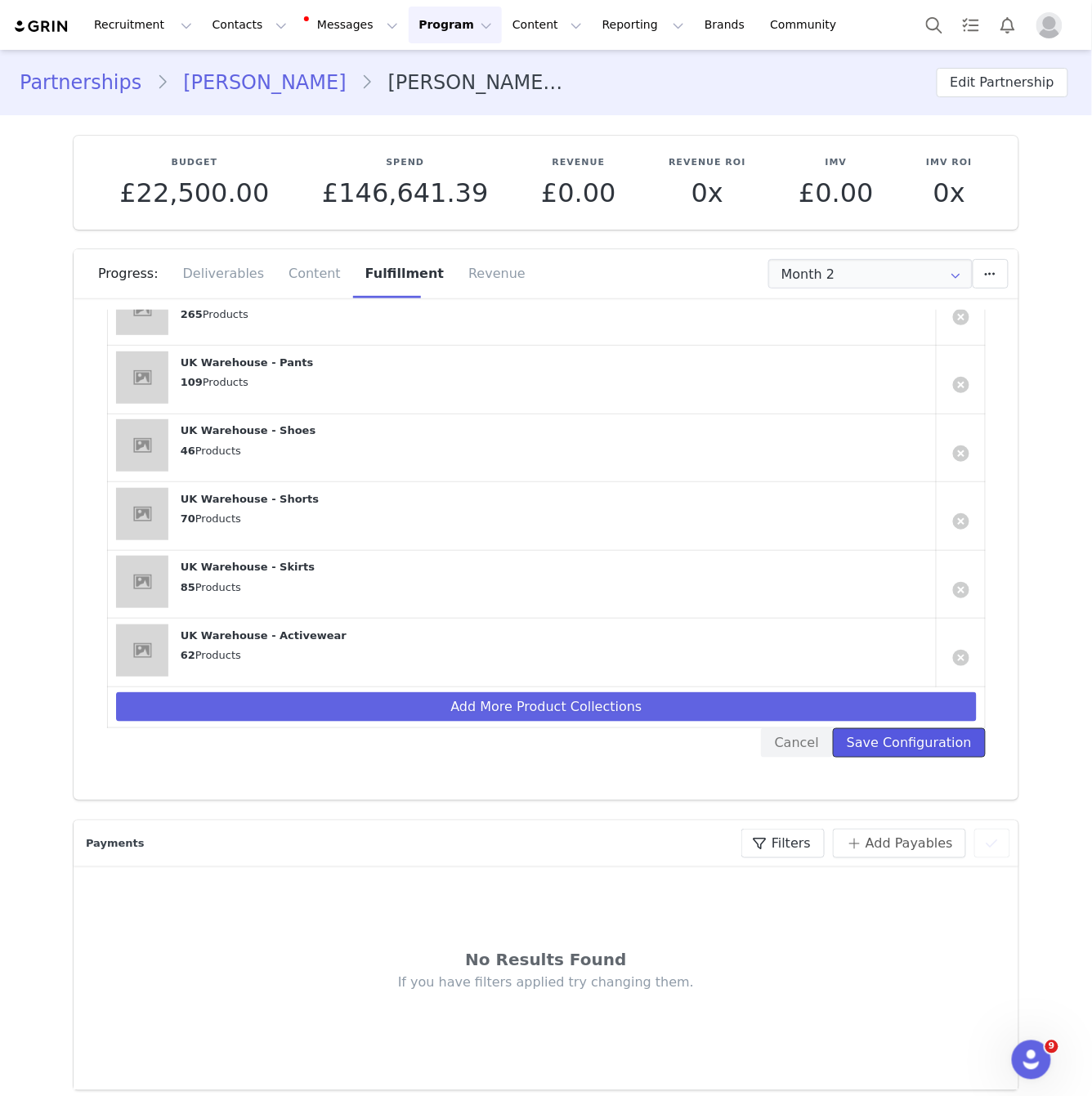
click at [915, 729] on button "Save Configuration" at bounding box center [909, 743] width 153 height 29
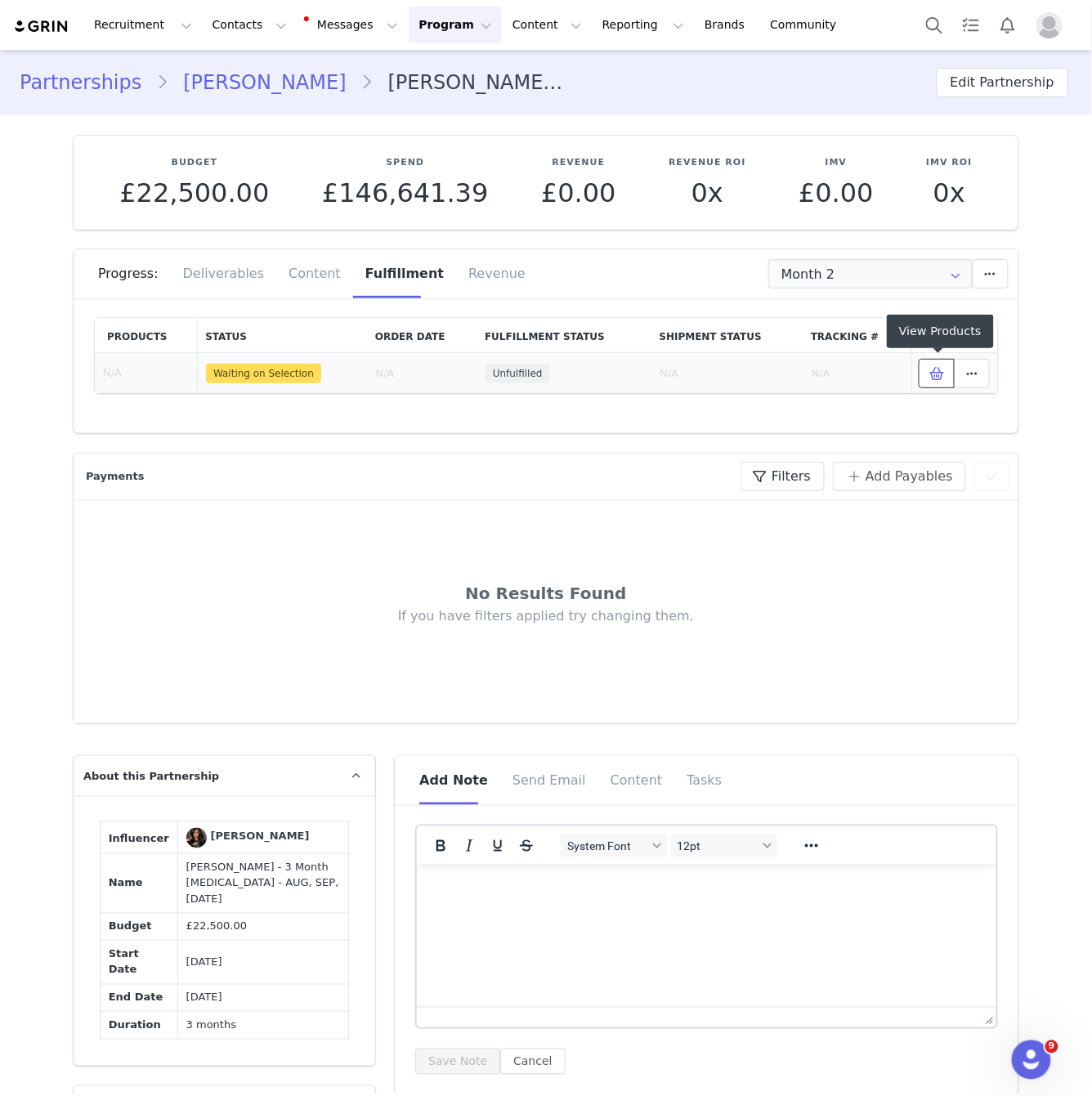
click at [936, 367] on icon at bounding box center [937, 374] width 15 height 13
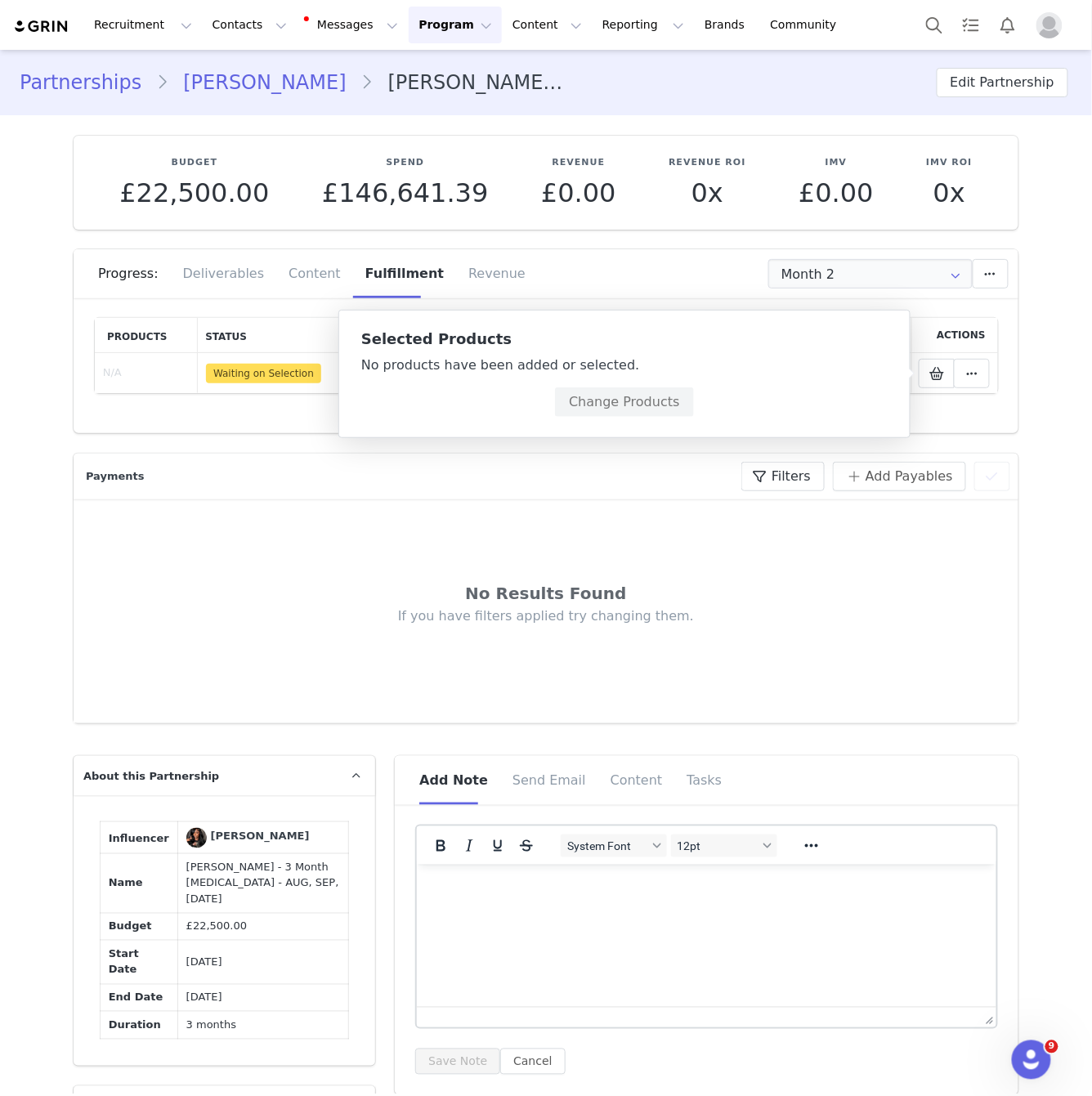
drag, startPoint x: 878, startPoint y: 440, endPoint x: 893, endPoint y: 434, distance: 16.2
click at [878, 440] on section "Payments Filters (0) No filters are applied, click "Add Filter" to get started.…" at bounding box center [546, 578] width 969 height 290
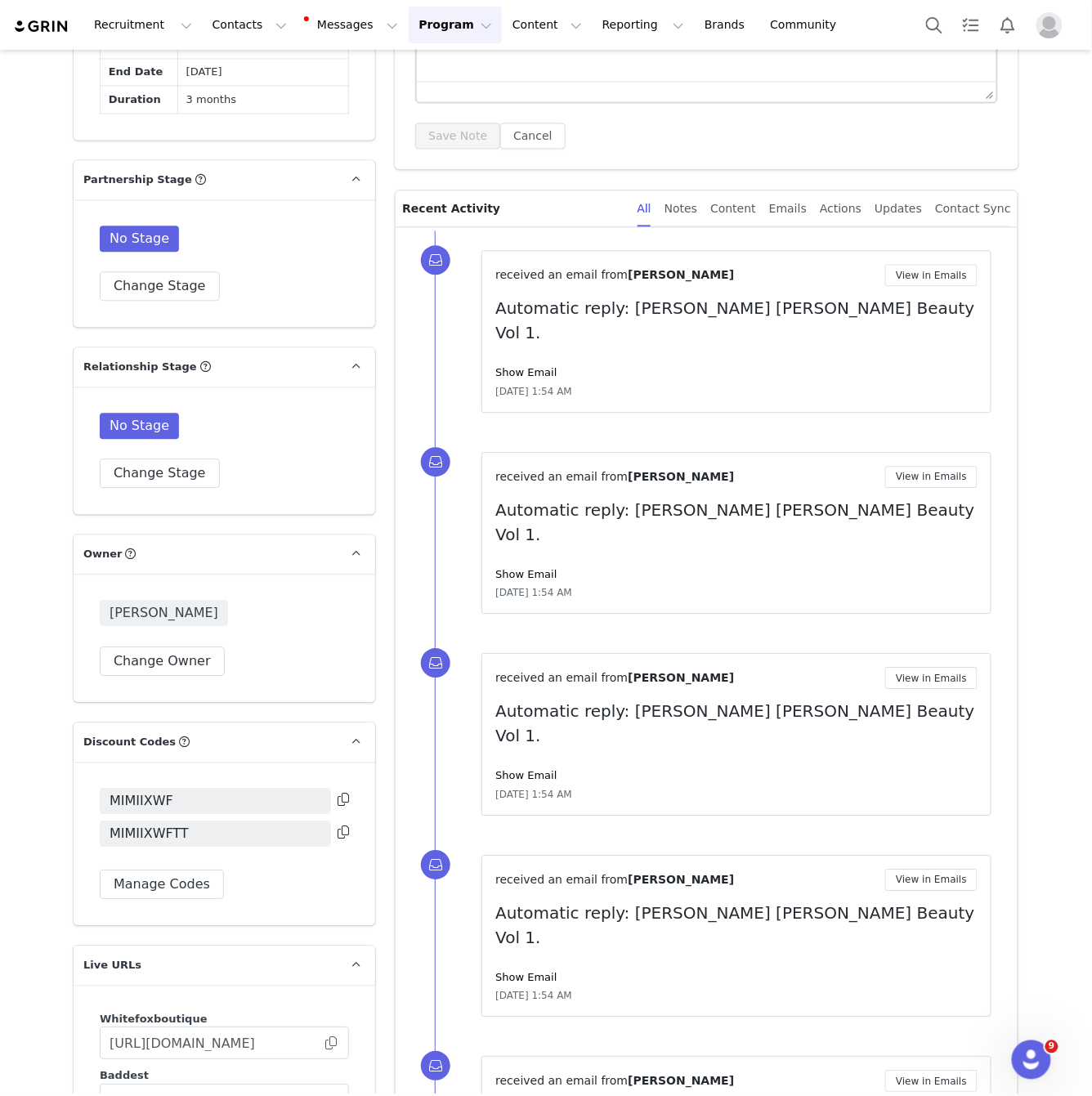
scroll to position [1134, 0]
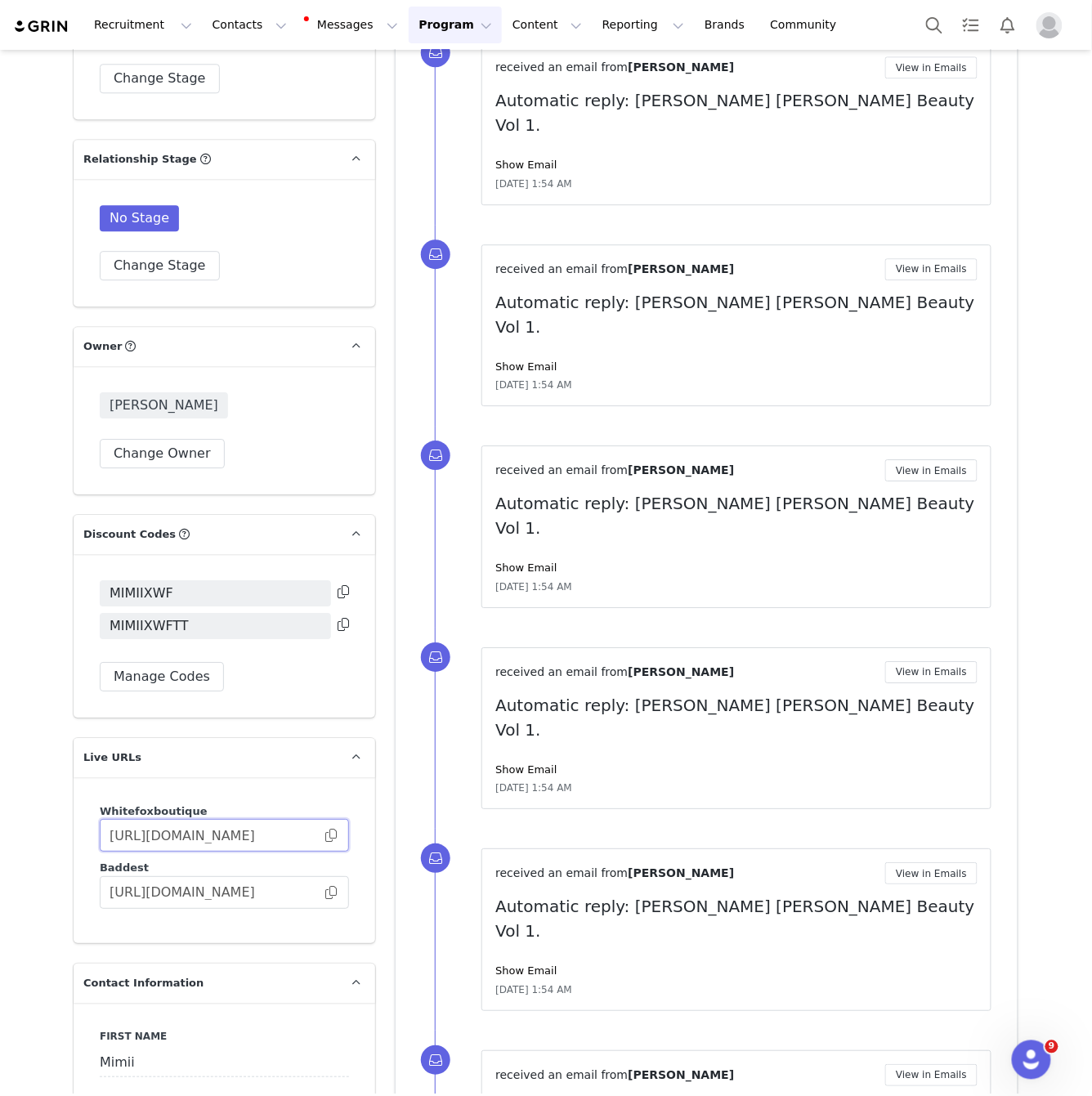
click at [316, 819] on input "https://whitefoxboutique.grin.live/83ed5e68-9987-4d60-8792-c8c2038d34de" at bounding box center [224, 835] width 249 height 33
click at [330, 835] on span at bounding box center [331, 835] width 16 height 0
click at [338, 819] on input "https://whitefoxboutique.grin.live/83ed5e68-9987-4d60-8792-c8c2038d34de" at bounding box center [224, 835] width 249 height 33
click at [326, 835] on span at bounding box center [331, 835] width 16 height 0
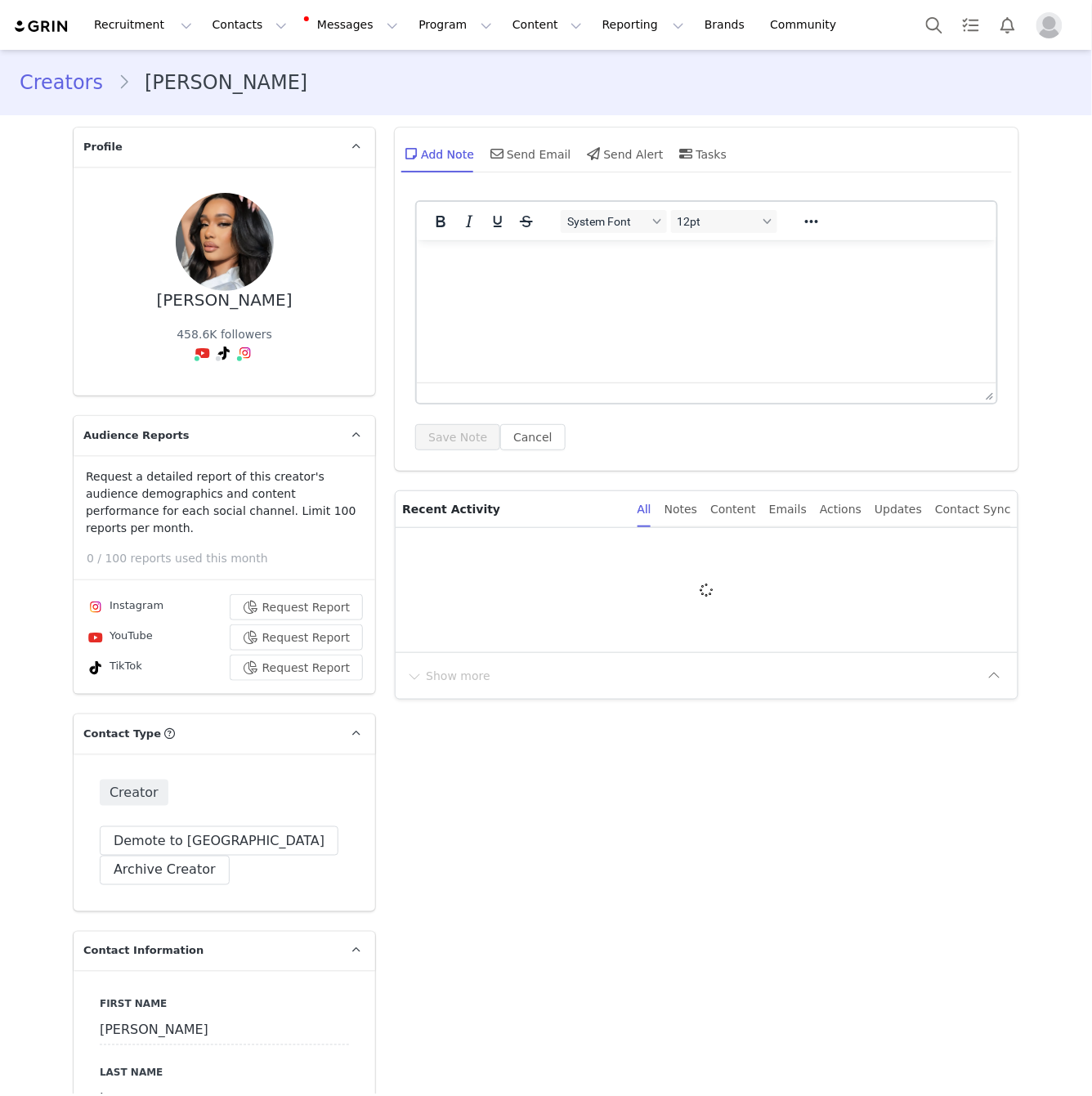
type input "+44 ([GEOGRAPHIC_DATA])"
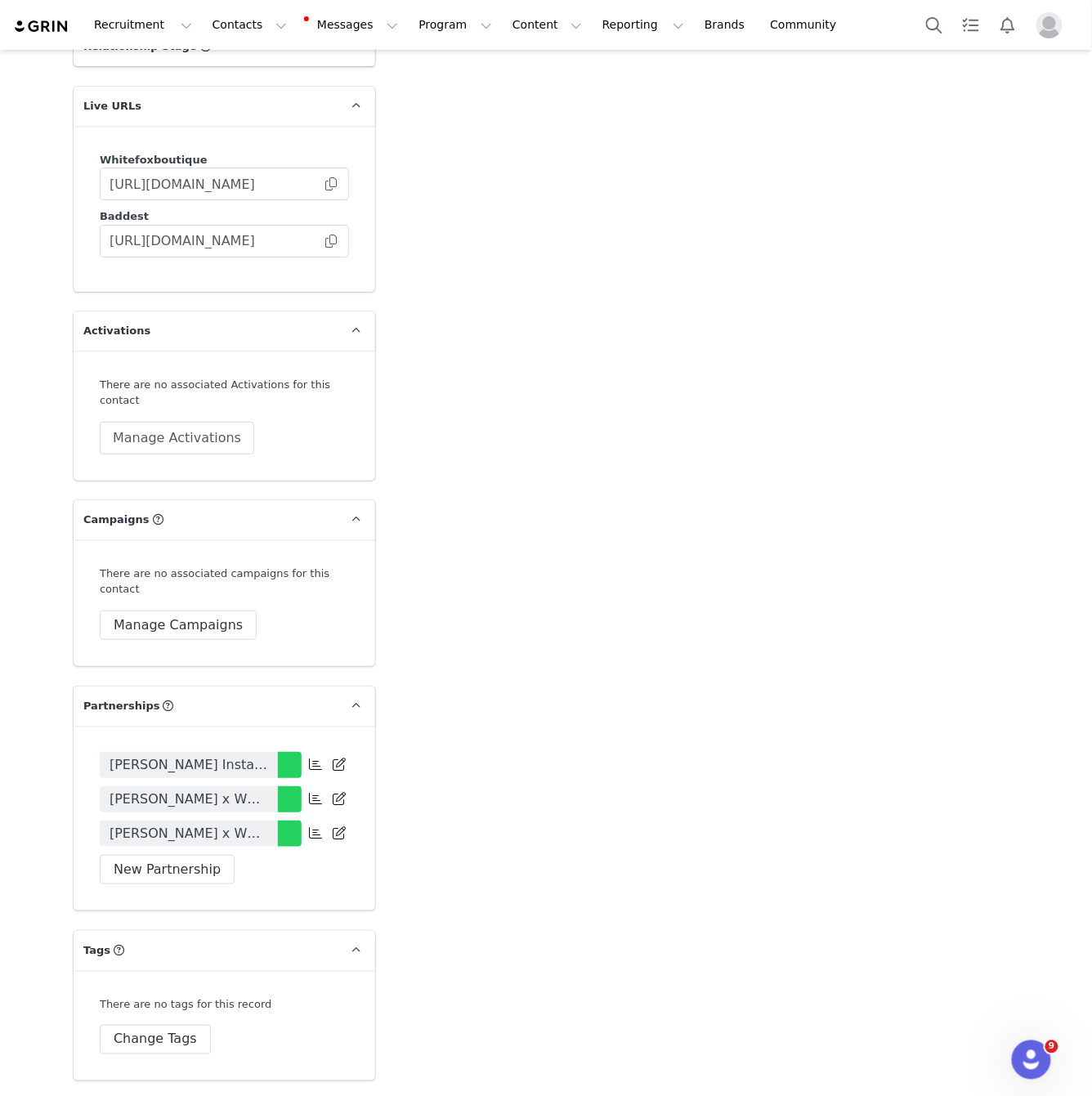
scroll to position [3120, 0]
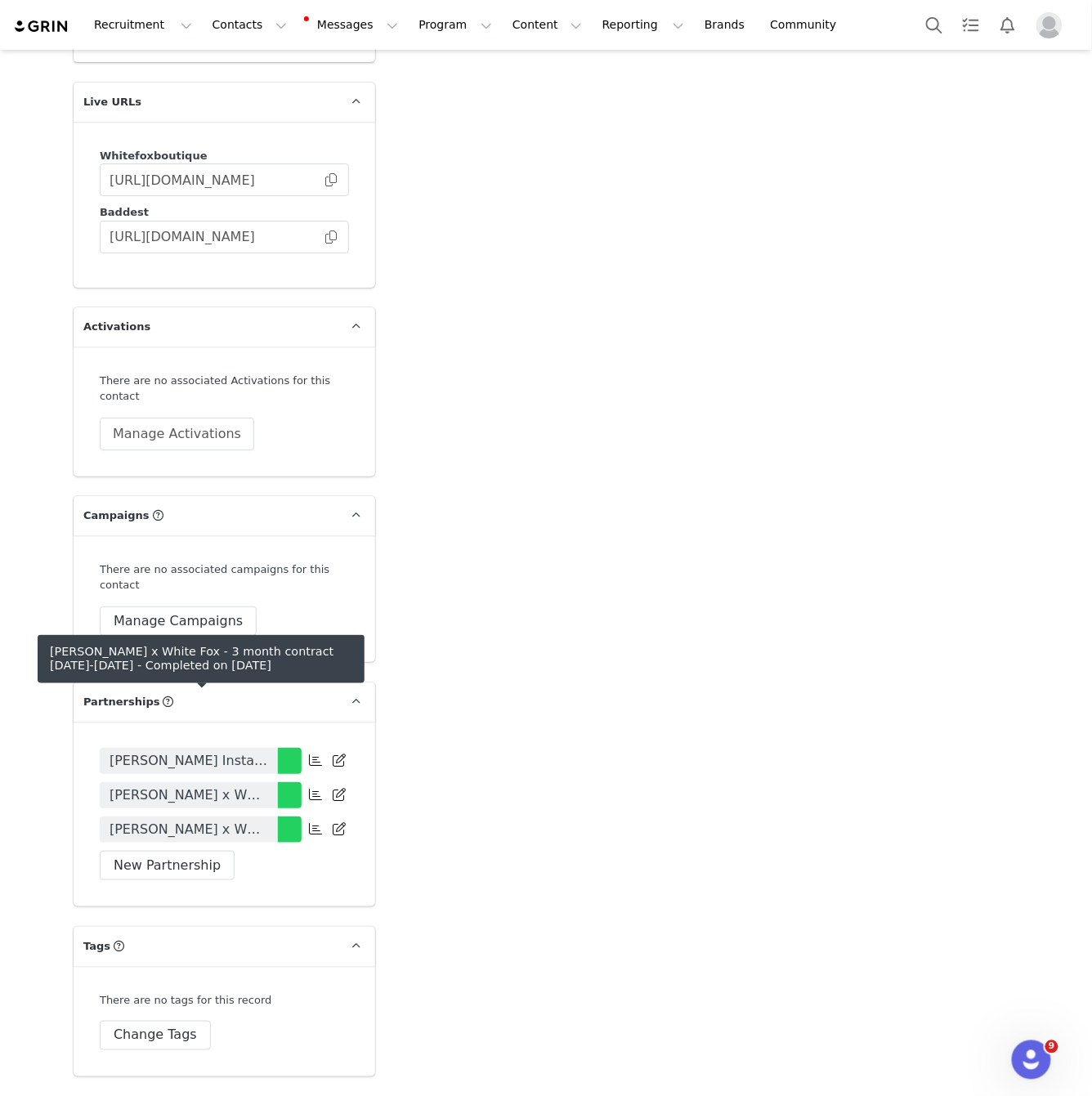
click at [240, 820] on span "[PERSON_NAME] x White Fox - 3 month contract [DATE]-[DATE]" at bounding box center [189, 830] width 159 height 20
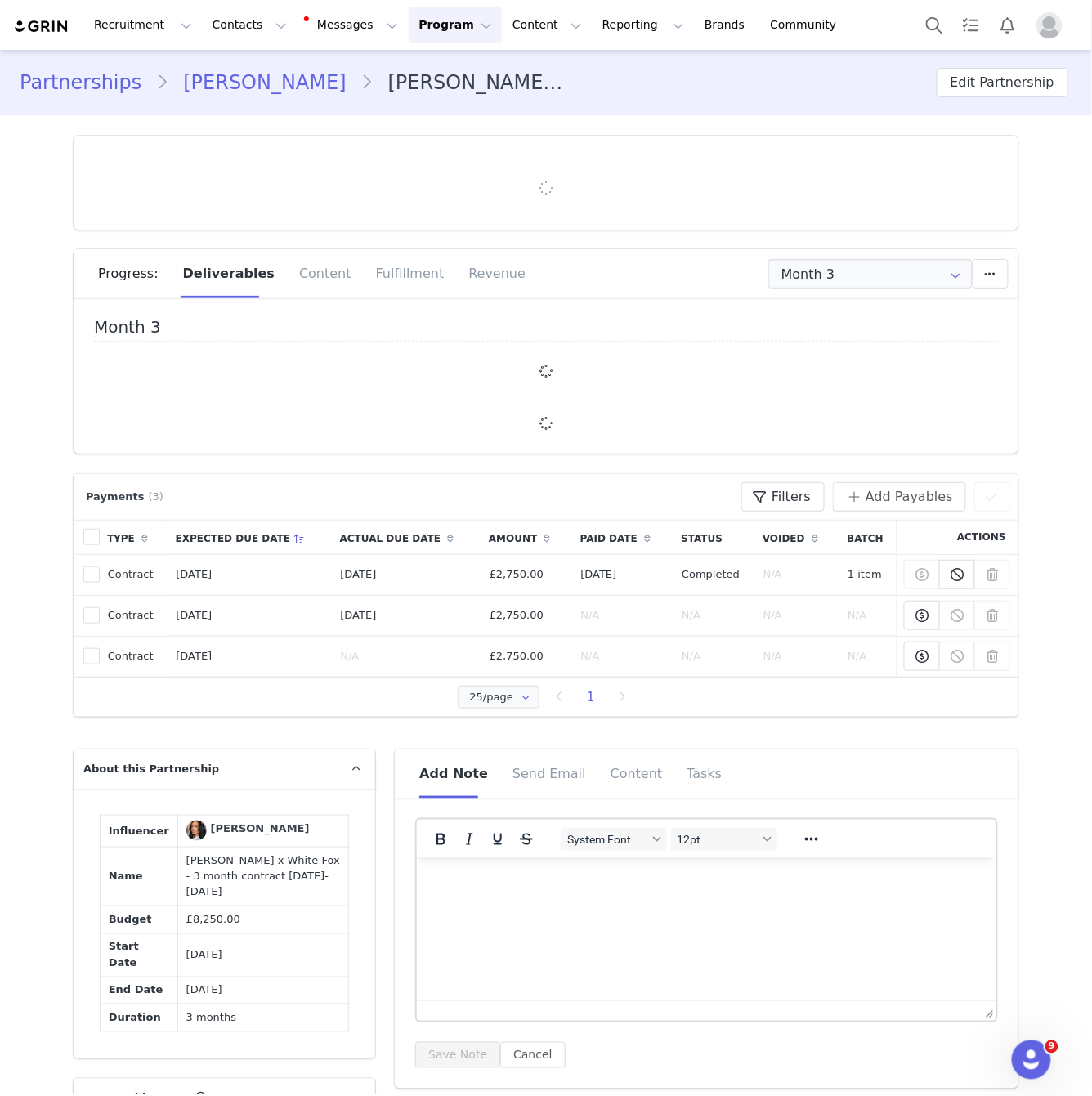
type input "+44 ([GEOGRAPHIC_DATA])"
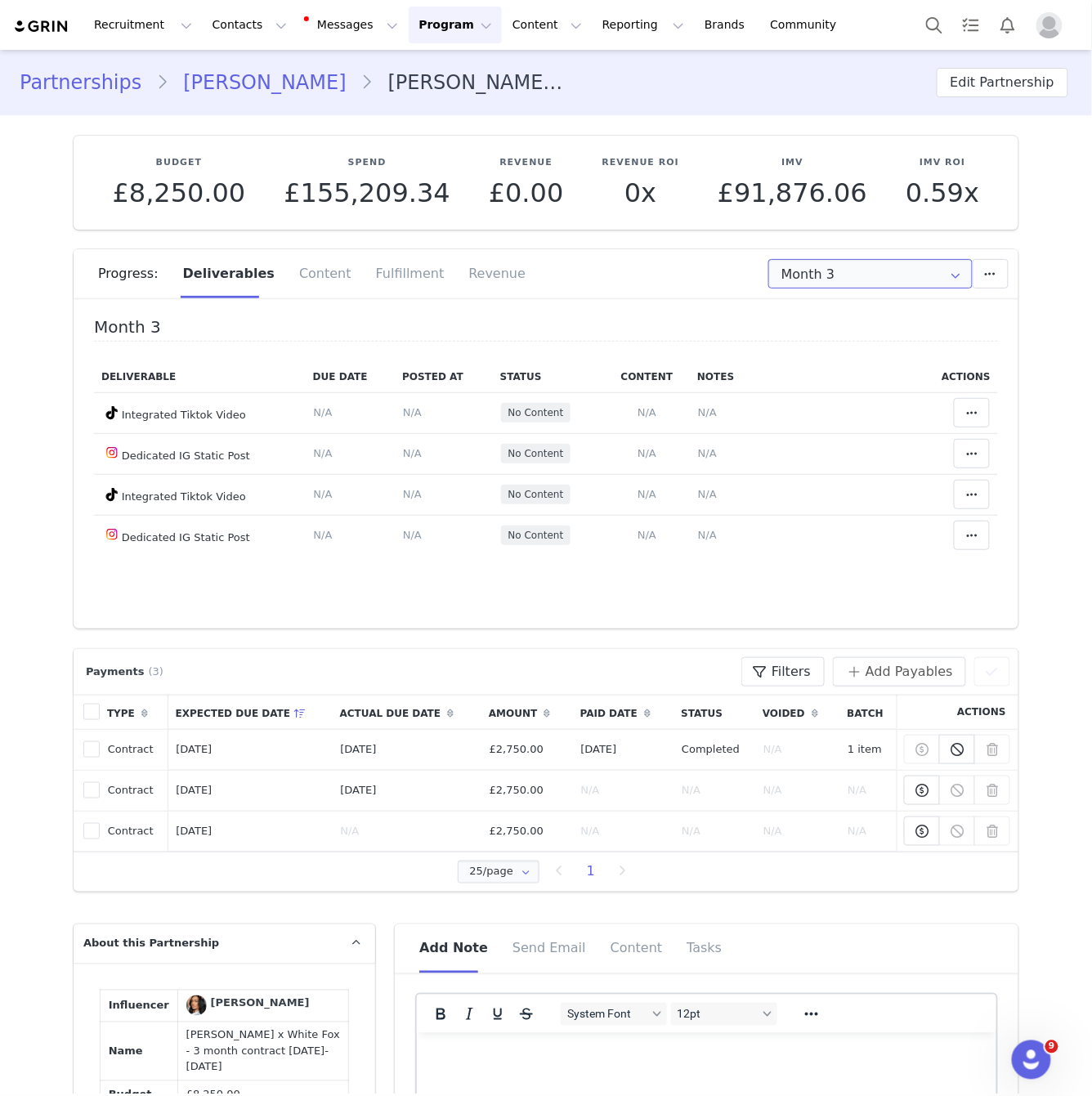
click at [878, 267] on input "Month 3" at bounding box center [870, 274] width 204 height 29
click at [646, 301] on div "Progress: Deliverables Content Fulfillment Revenue" at bounding box center [546, 280] width 945 height 60
click at [405, 275] on div "Fulfillment" at bounding box center [410, 274] width 93 height 49
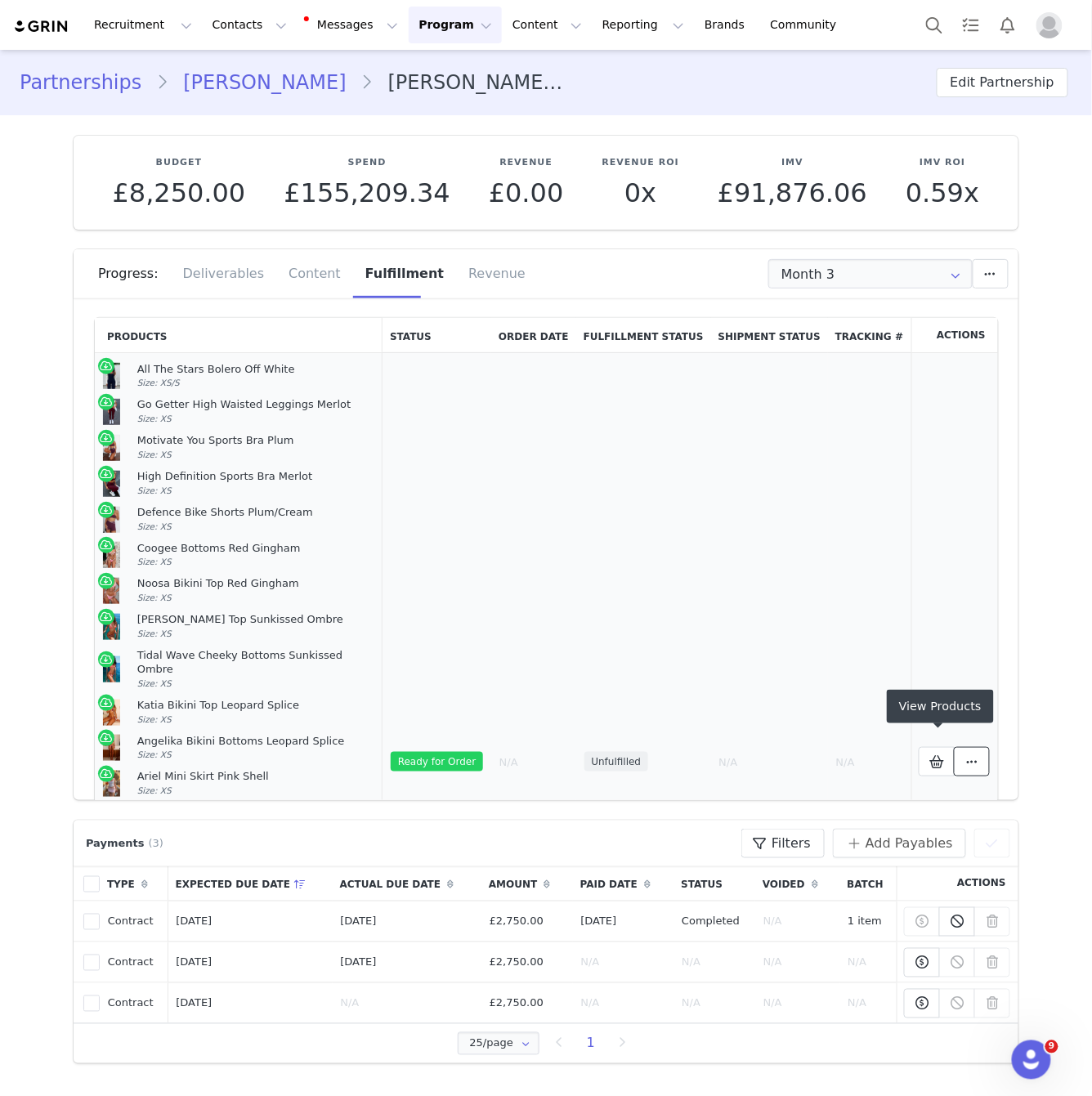
click at [968, 752] on span at bounding box center [972, 762] width 20 height 20
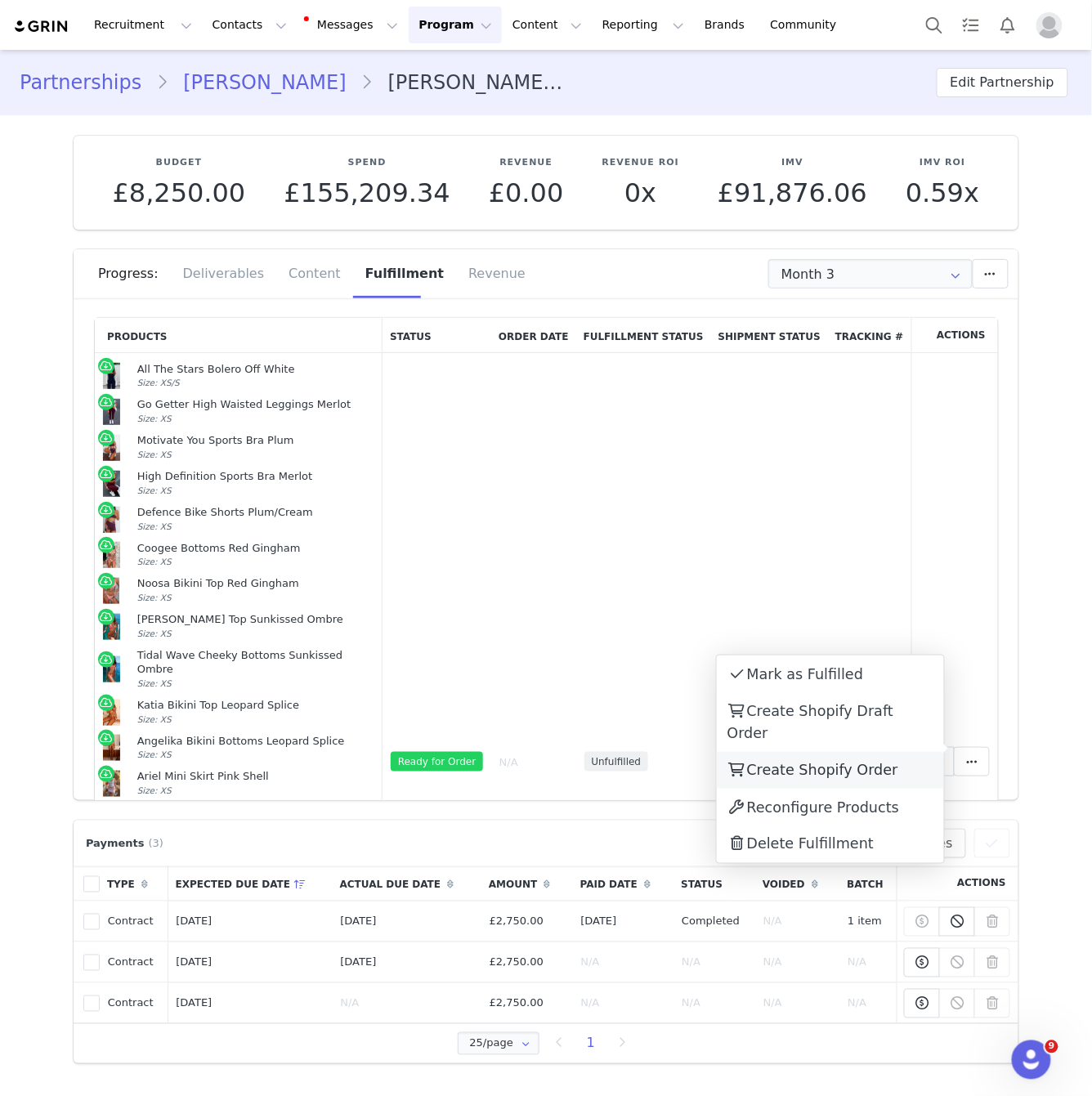
click at [814, 762] on span "Create Shopify Order" at bounding box center [822, 770] width 151 height 16
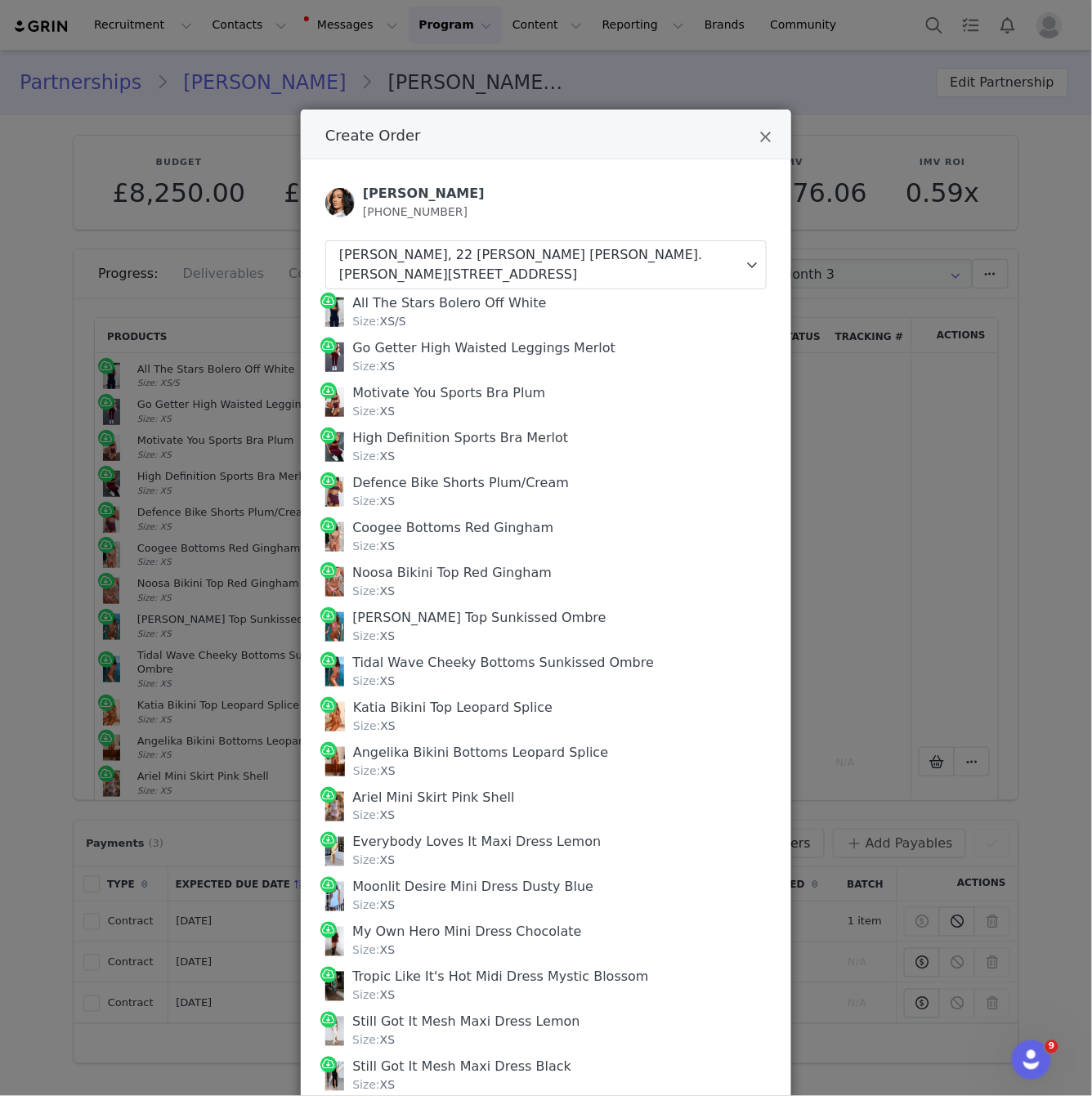
scroll to position [259, 0]
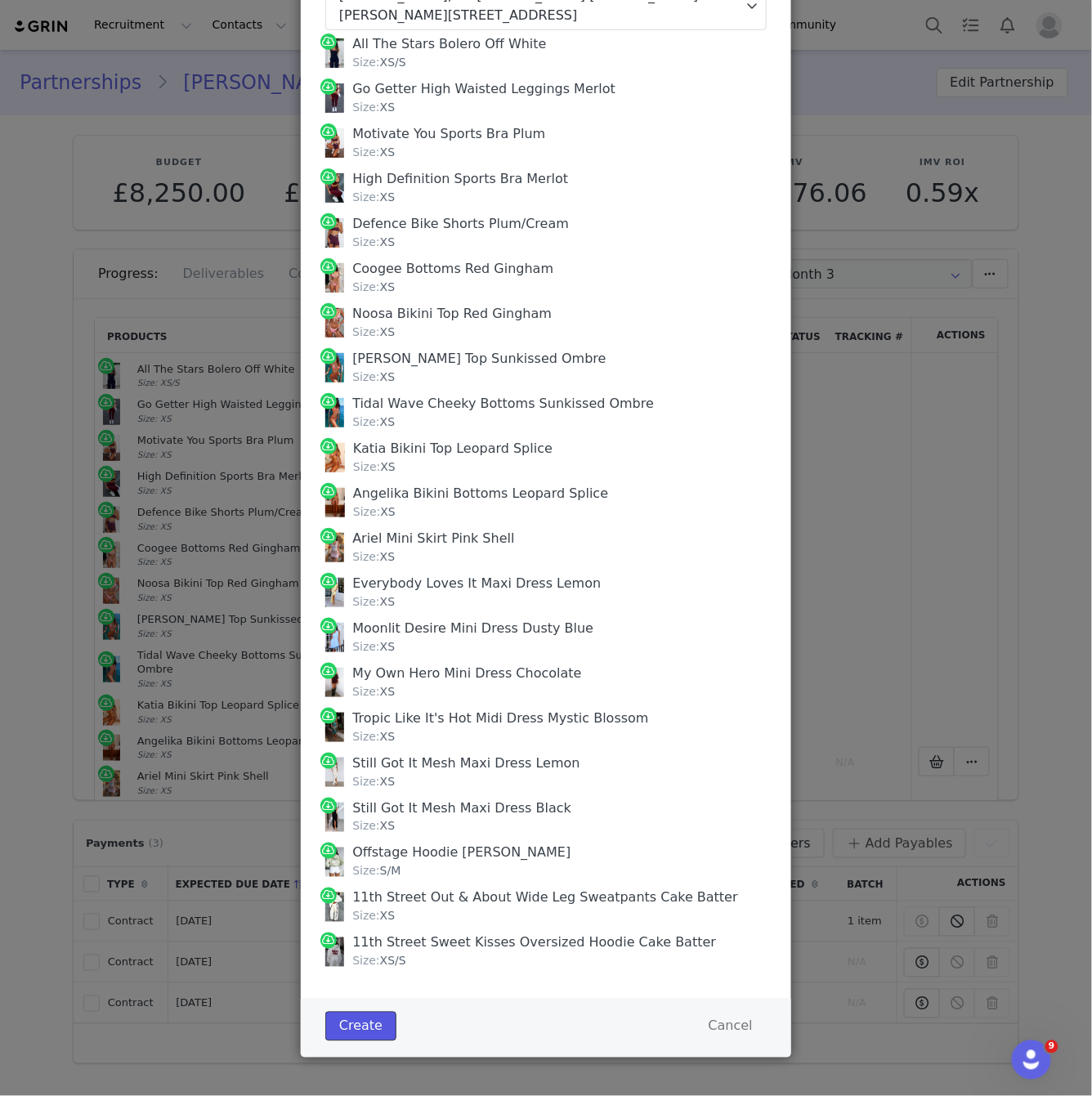
click at [361, 1029] on button "Create" at bounding box center [360, 1027] width 71 height 29
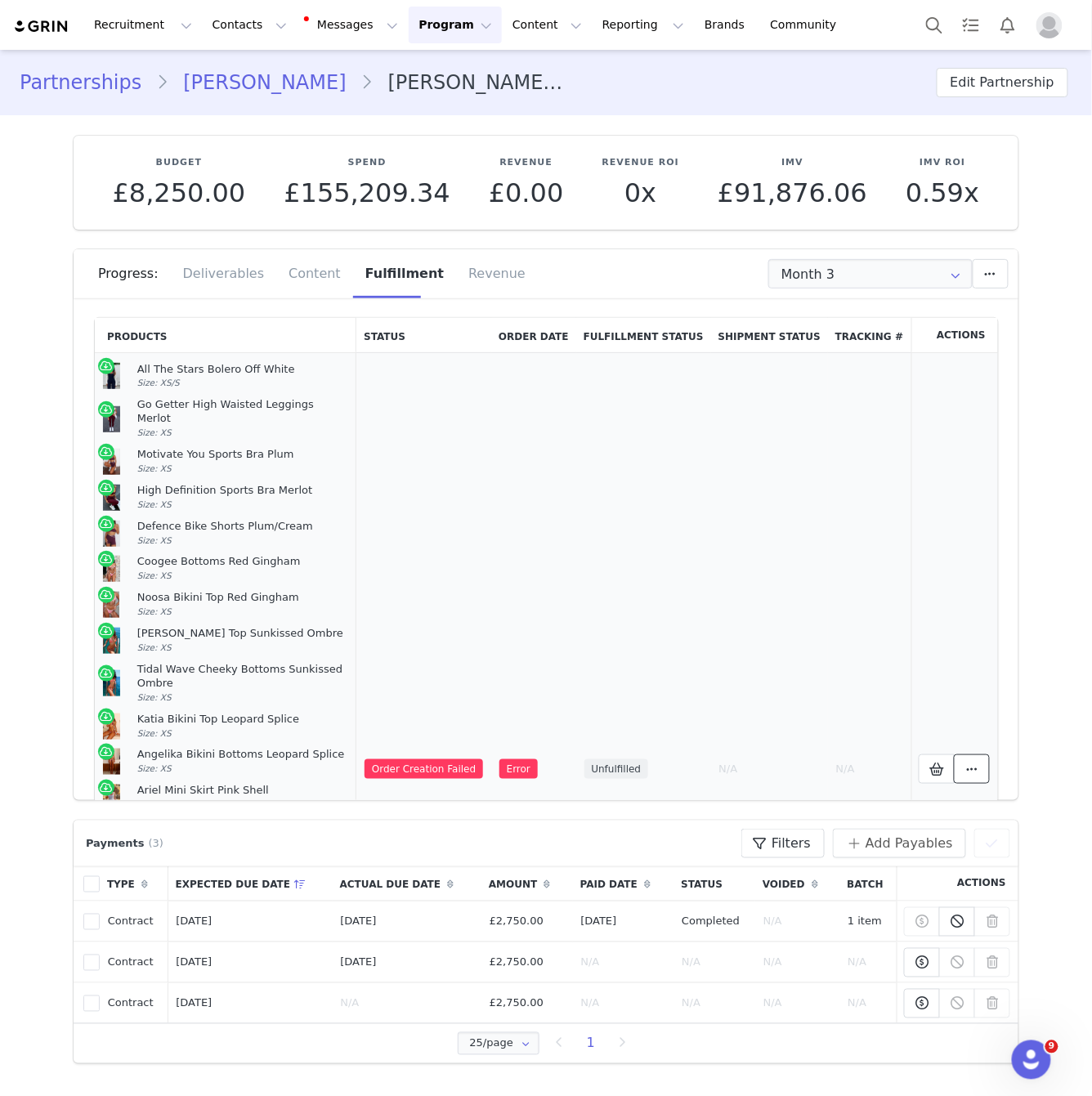
click at [973, 754] on button at bounding box center [972, 769] width 36 height 29
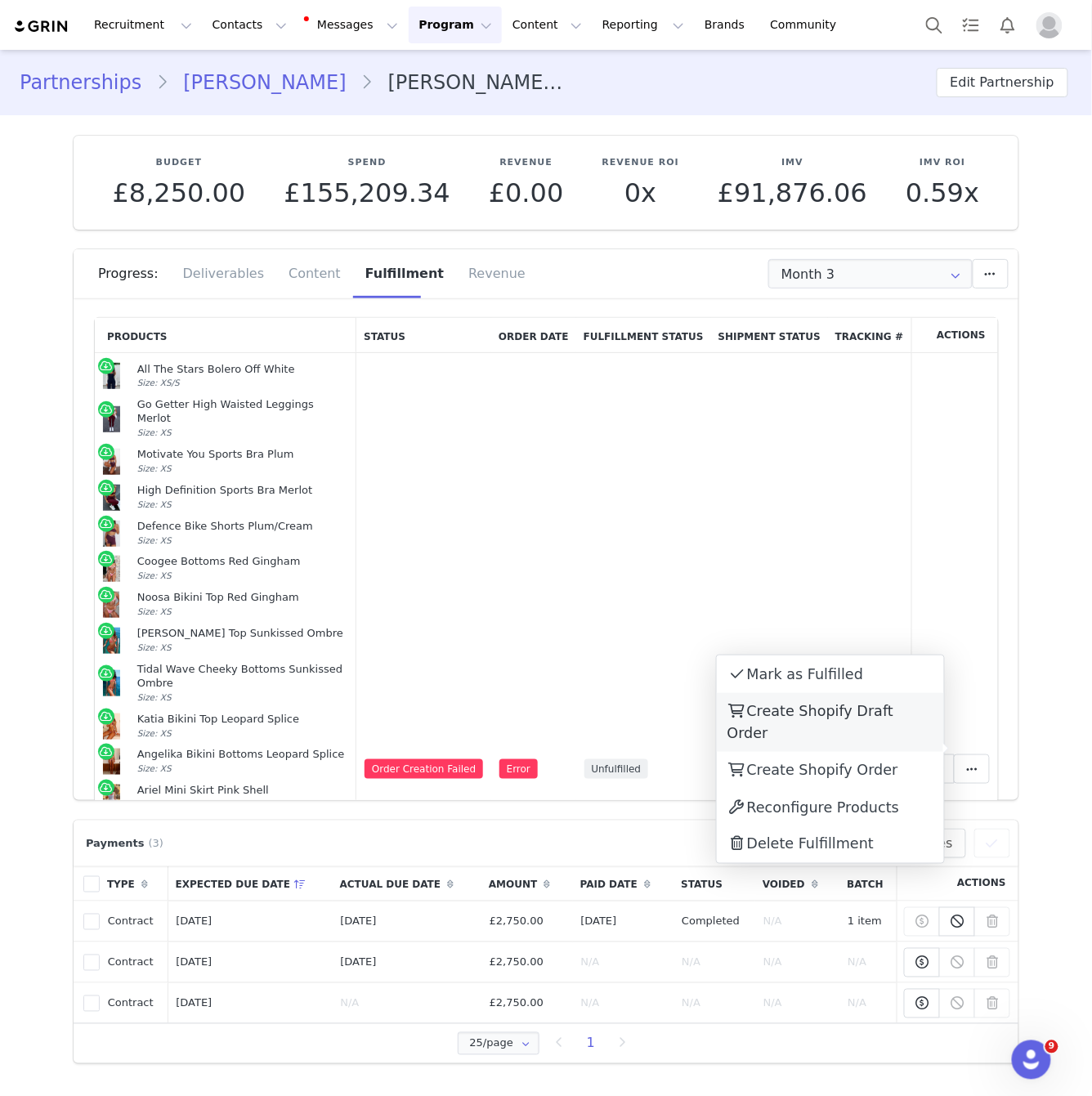
click at [862, 696] on div "Create Shopify Draft Order" at bounding box center [830, 722] width 227 height 59
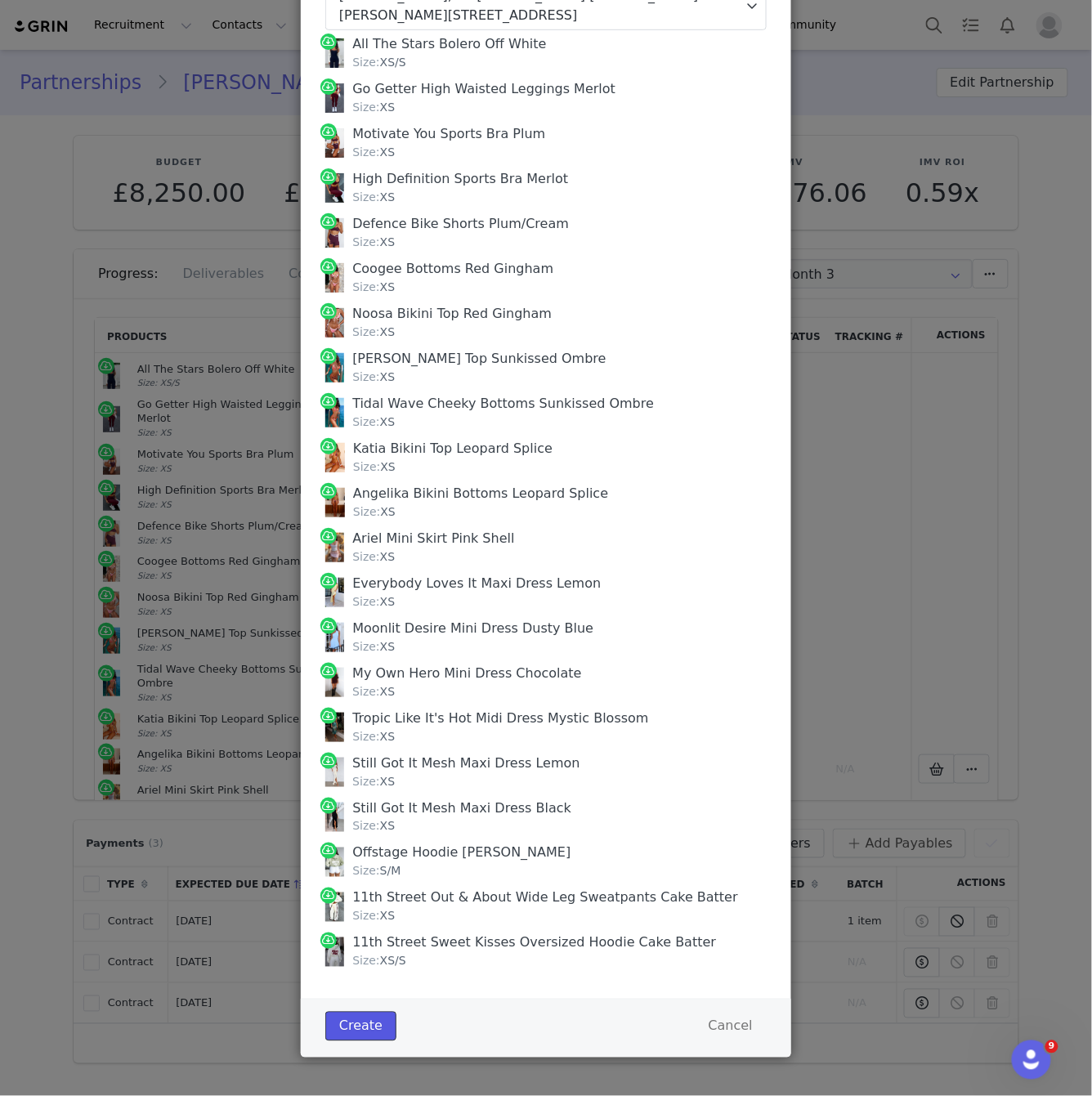
click at [383, 1031] on button "Create" at bounding box center [360, 1027] width 71 height 29
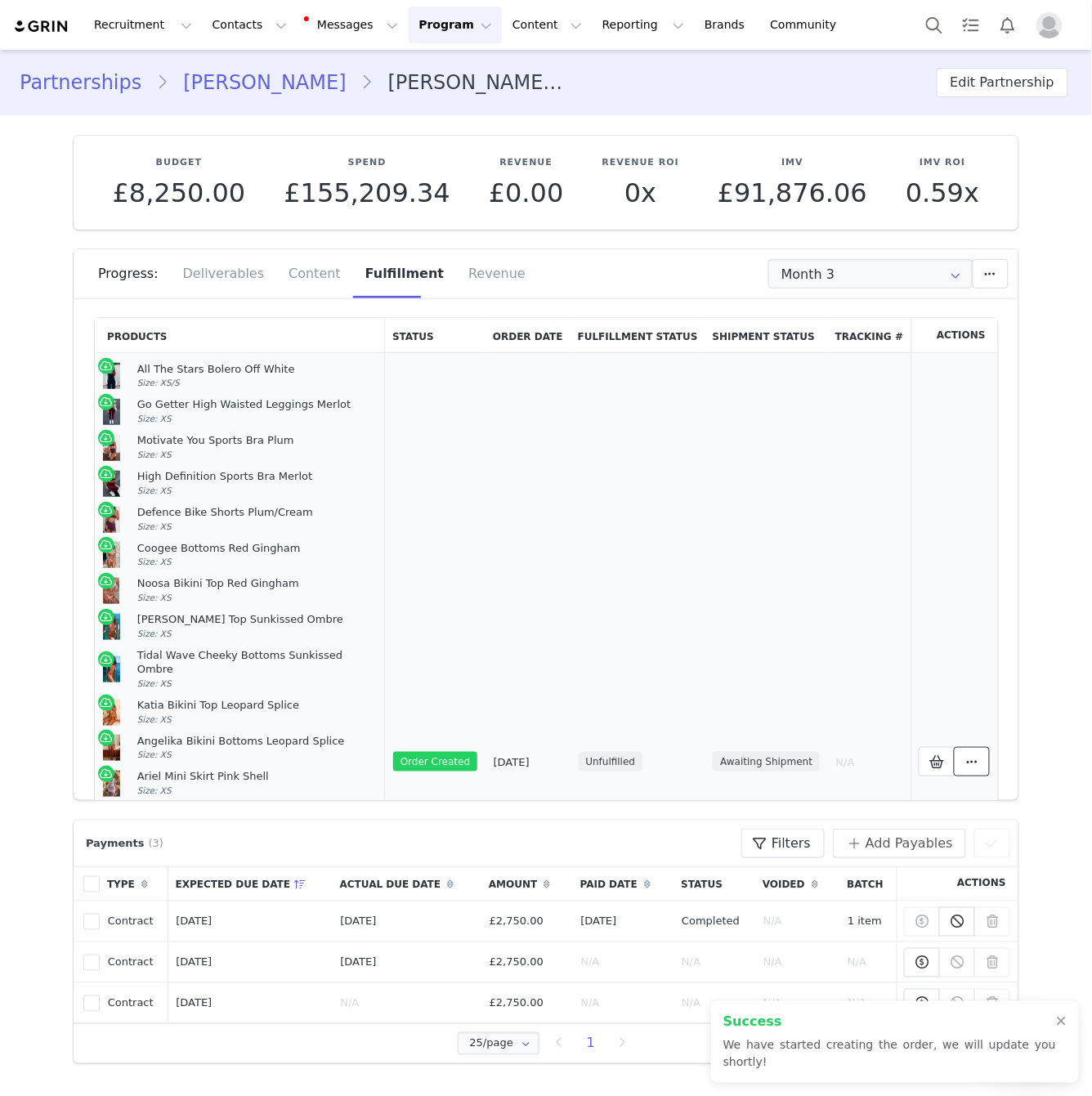
click at [973, 747] on button at bounding box center [972, 762] width 36 height 29
click at [845, 744] on link "View Order" at bounding box center [830, 749] width 227 height 38
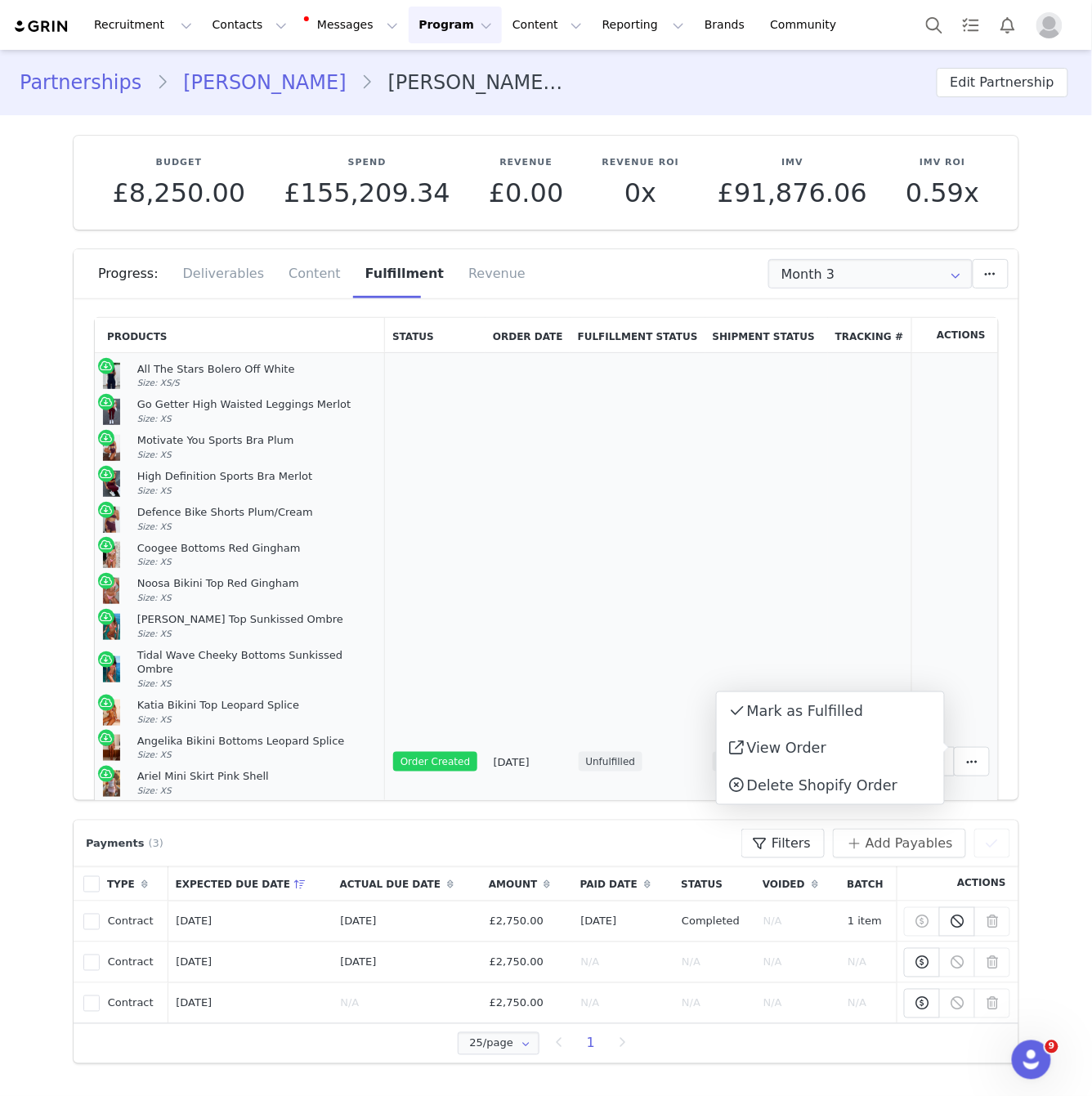
drag, startPoint x: 1047, startPoint y: 730, endPoint x: 996, endPoint y: 744, distance: 52.9
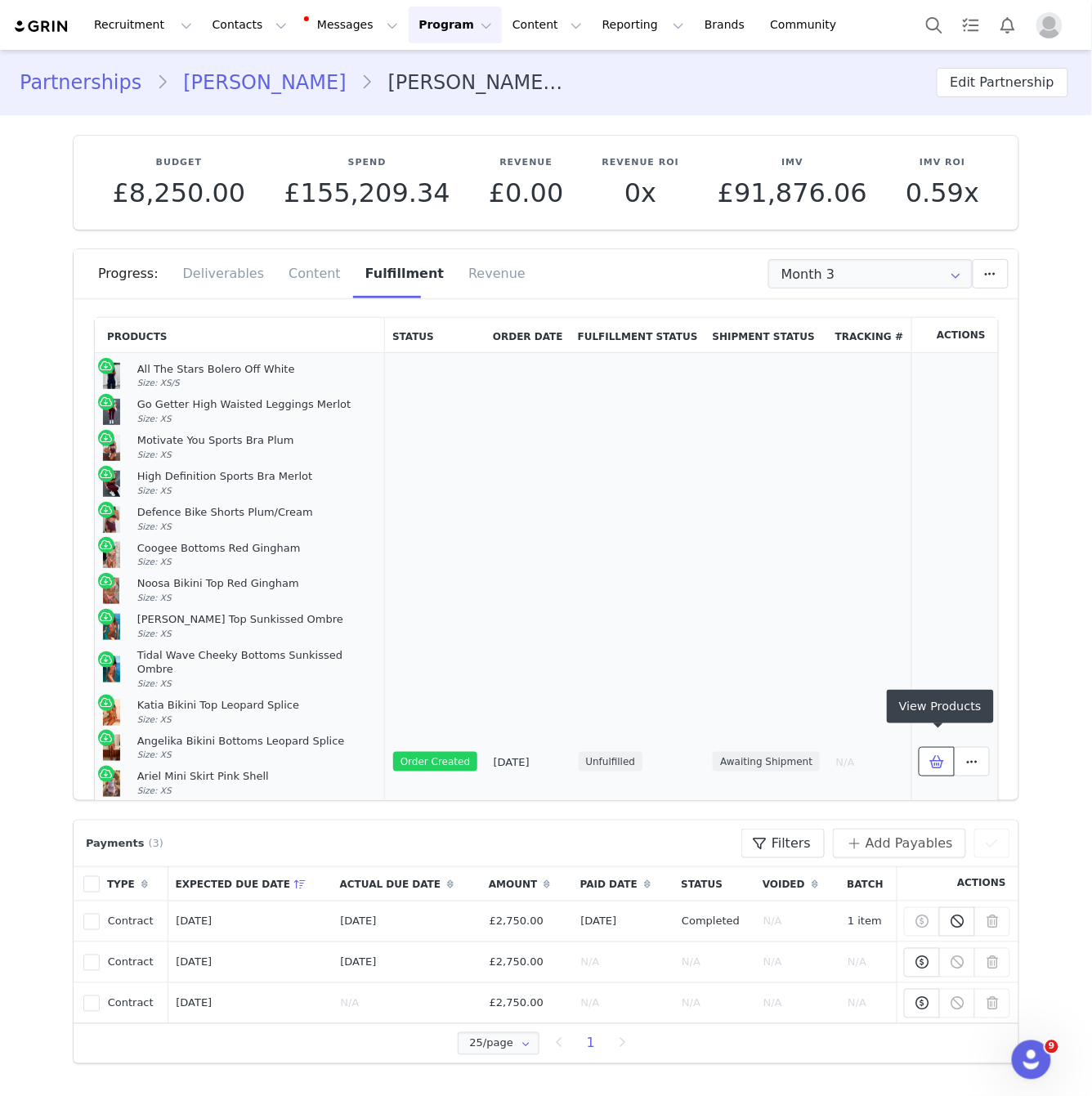
click at [934, 755] on icon at bounding box center [937, 762] width 15 height 13
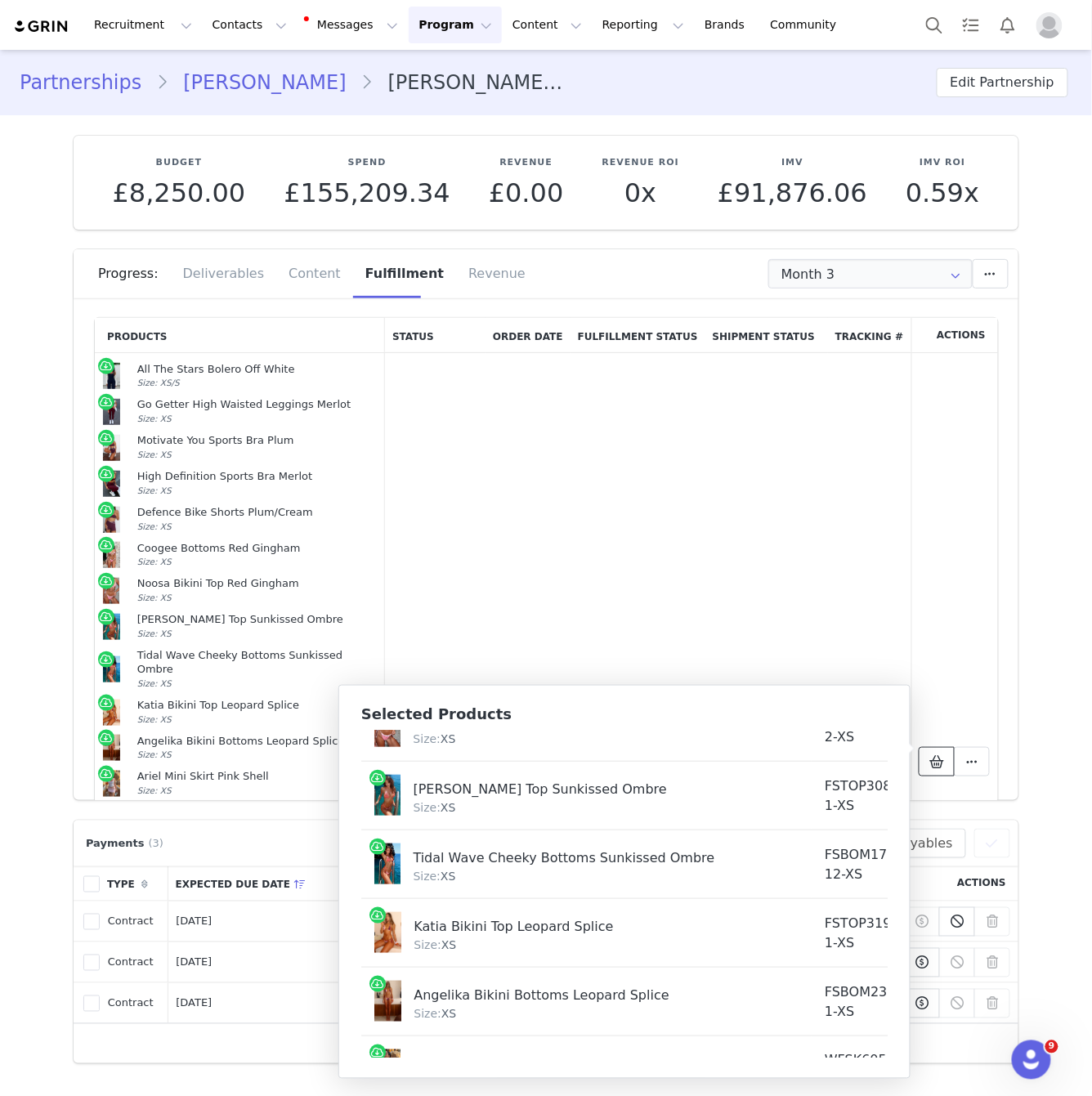
scroll to position [1147, 0]
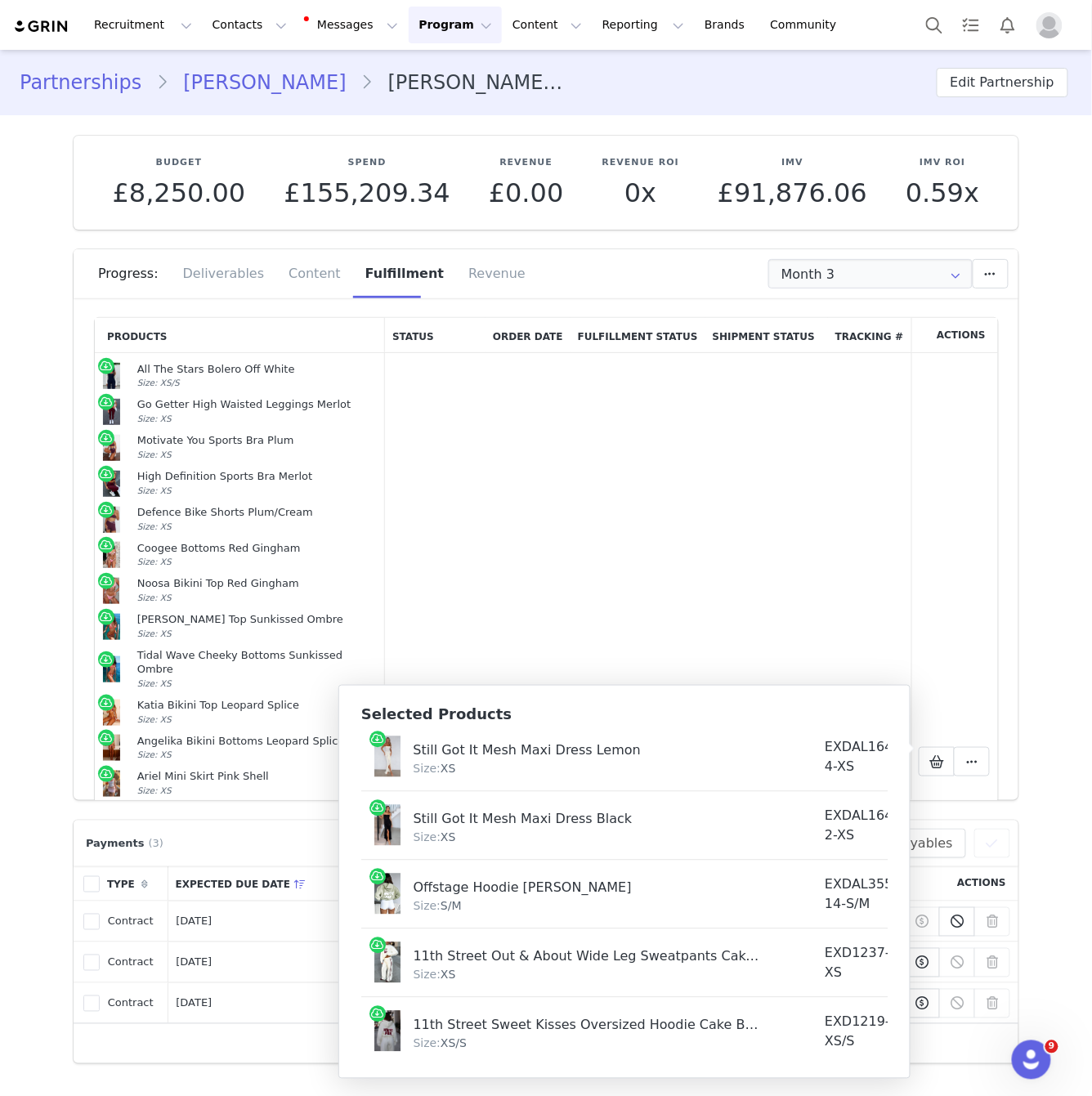
click at [1016, 730] on div "Products Status Order Date Fulfillment Status Shipment Status Tracking # Action…" at bounding box center [546, 555] width 945 height 490
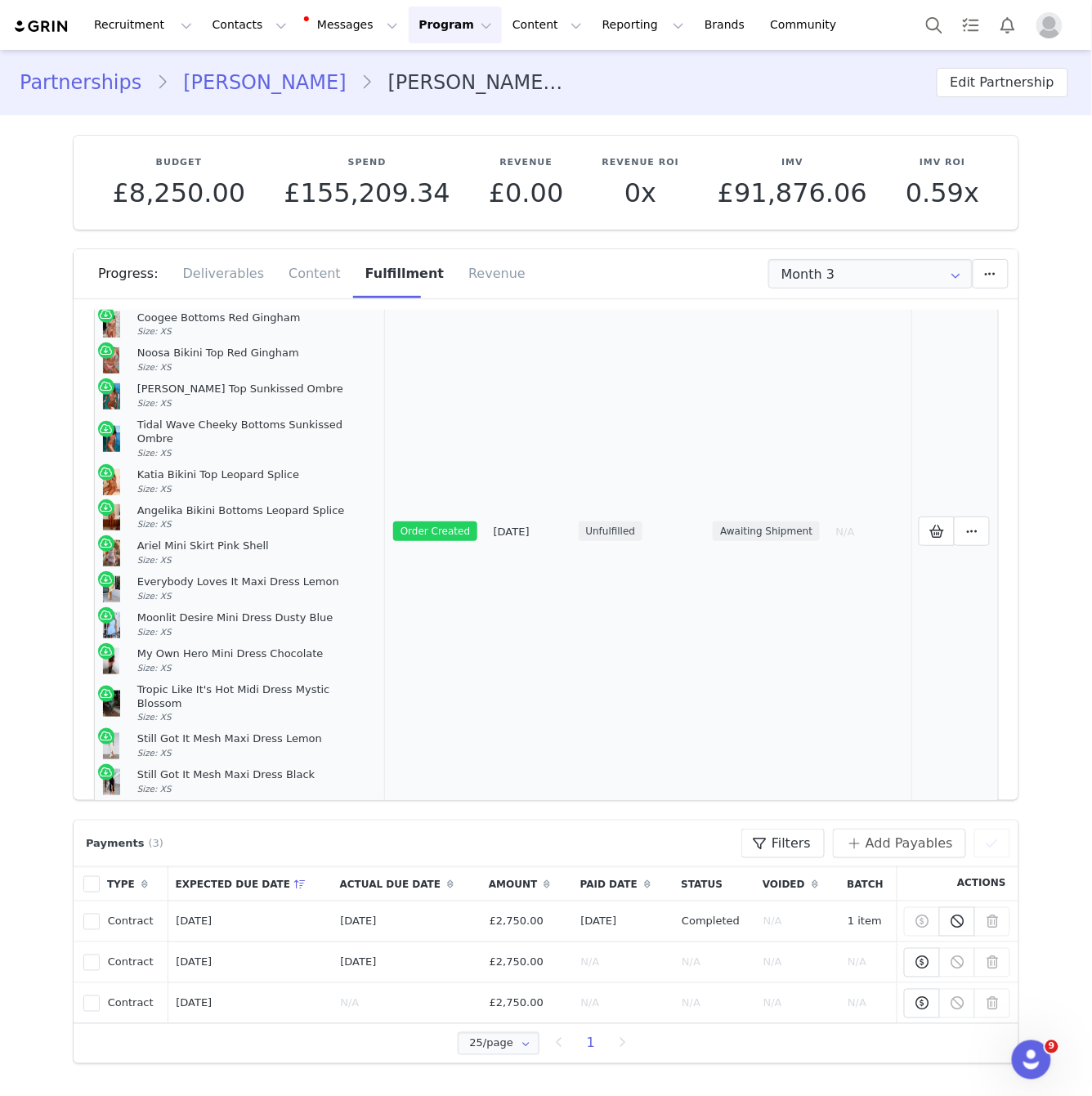
scroll to position [393, 0]
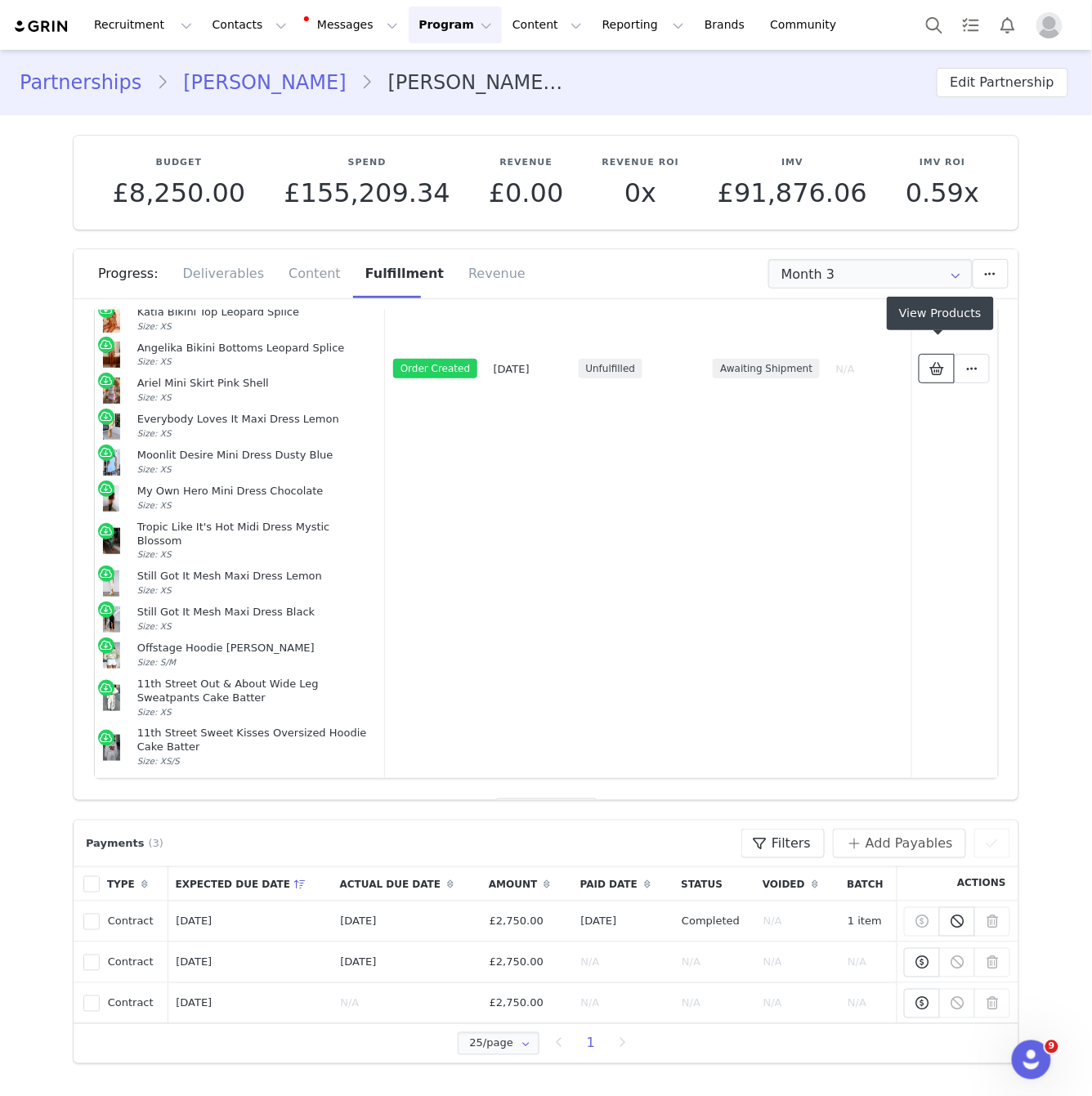
drag, startPoint x: 937, startPoint y: 365, endPoint x: 688, endPoint y: 485, distance: 276.4
click at [937, 365] on button at bounding box center [937, 369] width 36 height 29
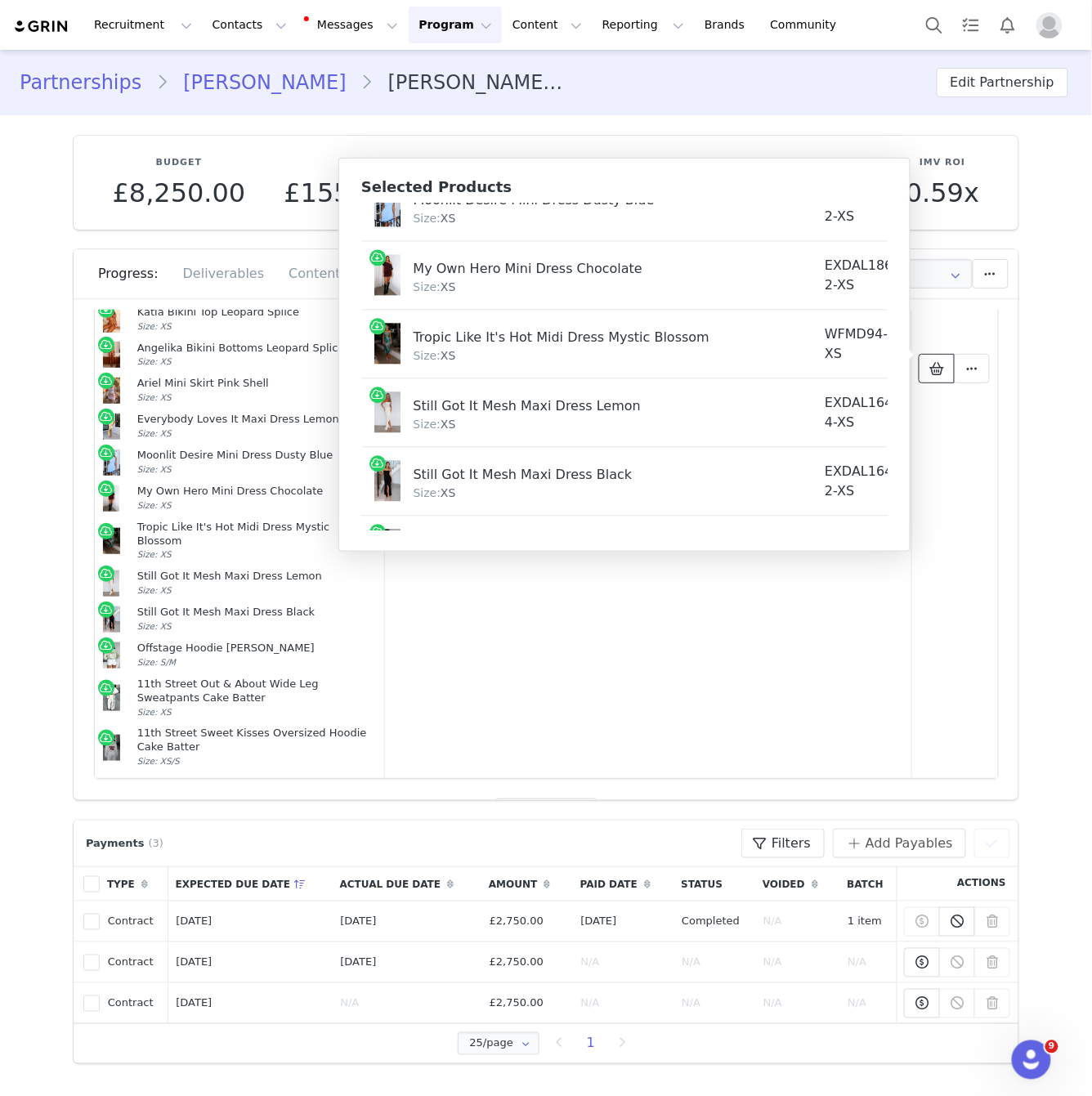
scroll to position [1147, 0]
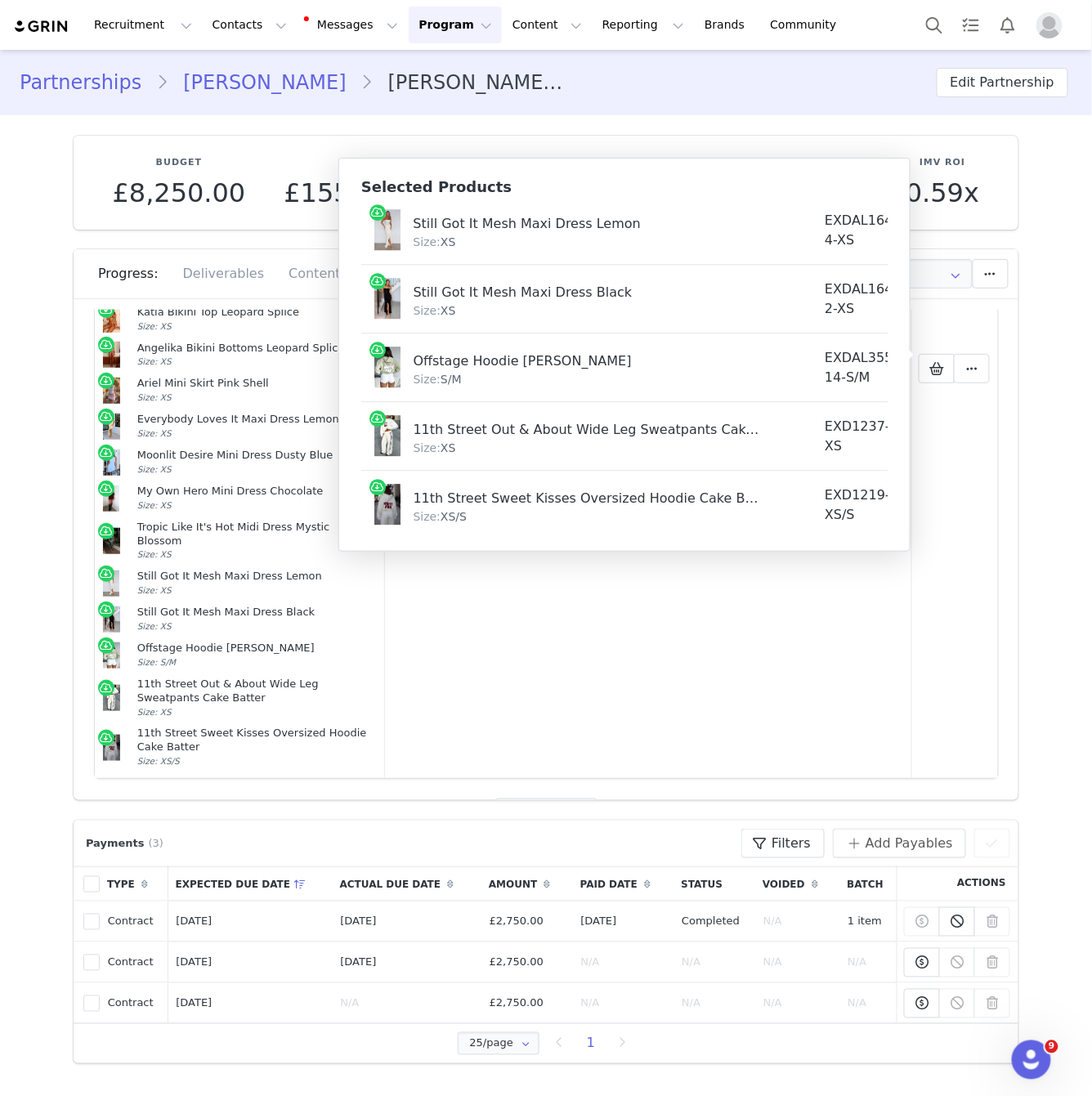
click at [613, 440] on div "Size: XS" at bounding box center [606, 448] width 386 height 17
click at [959, 354] on button at bounding box center [972, 369] width 36 height 29
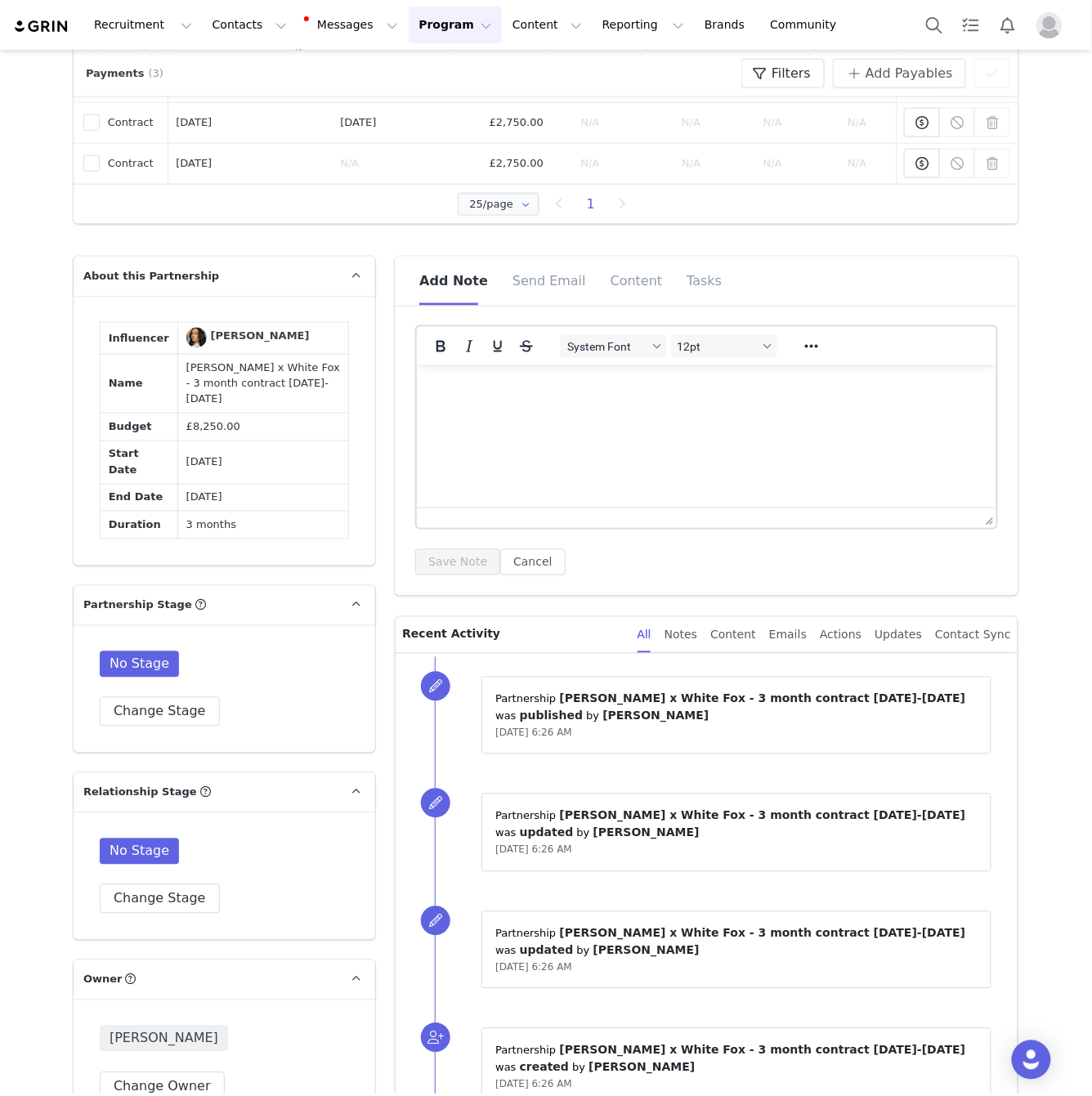
type input "+44 ([GEOGRAPHIC_DATA])"
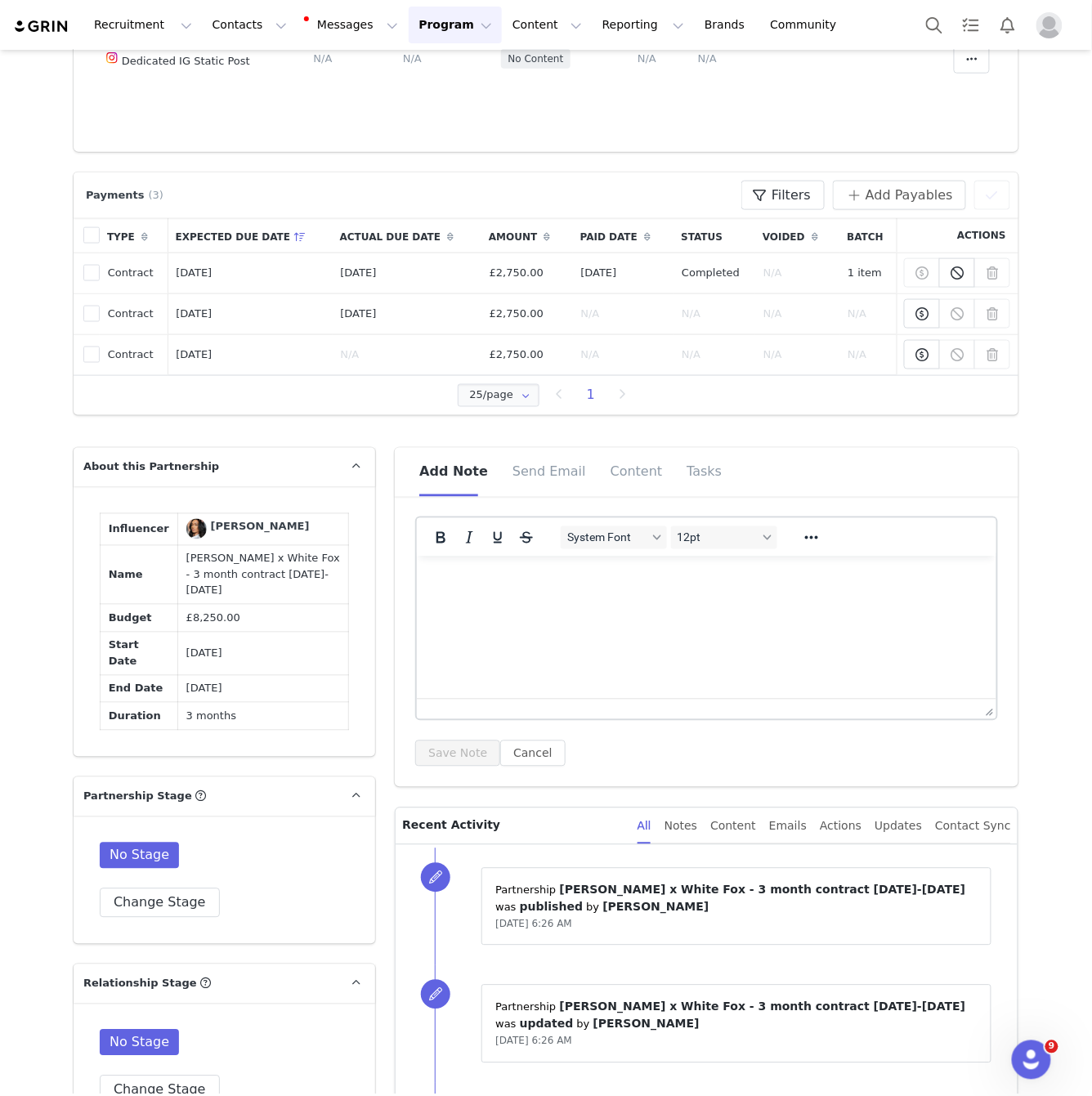
scroll to position [67, 0]
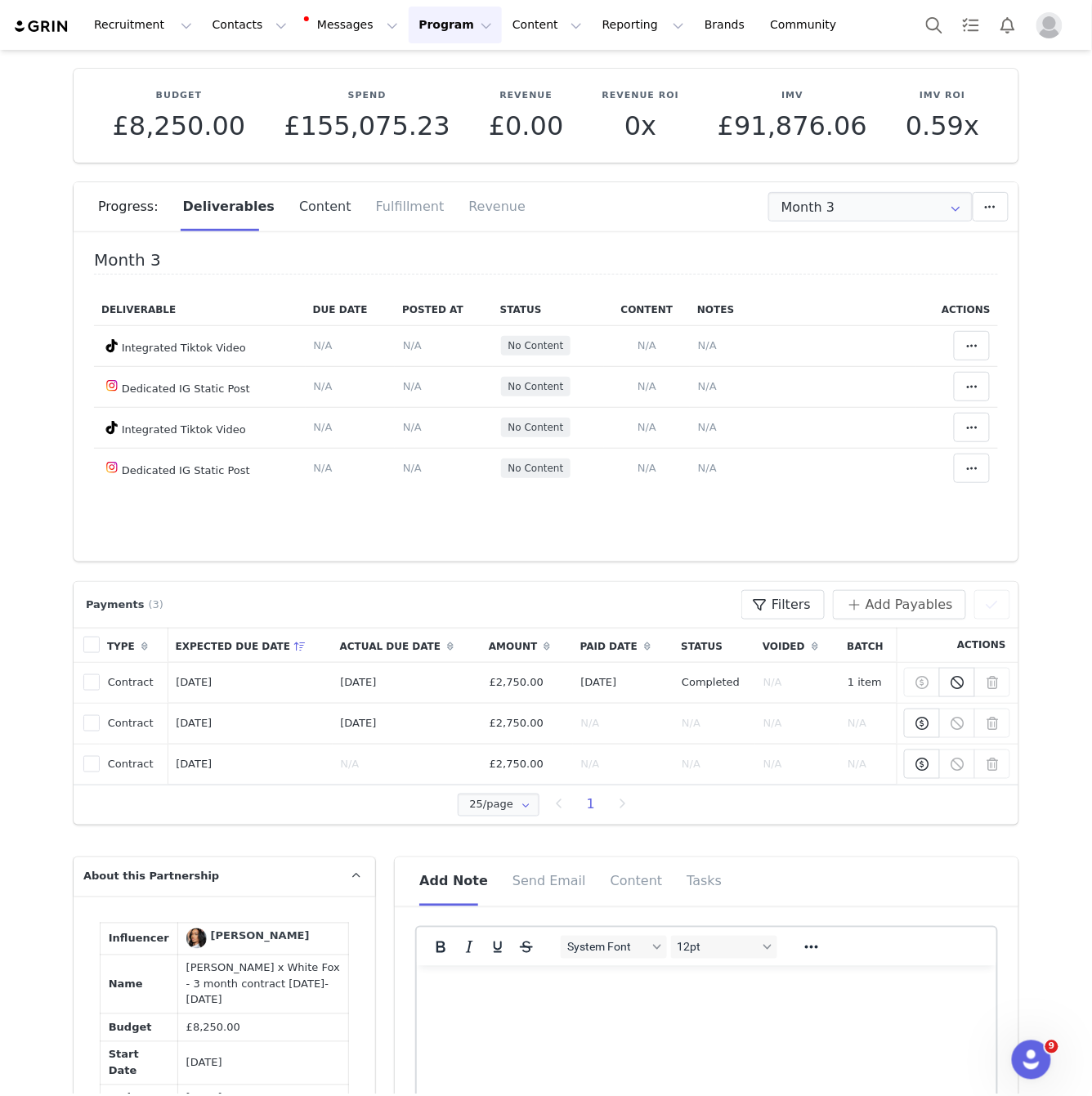
click at [327, 211] on div "Content" at bounding box center [325, 207] width 77 height 49
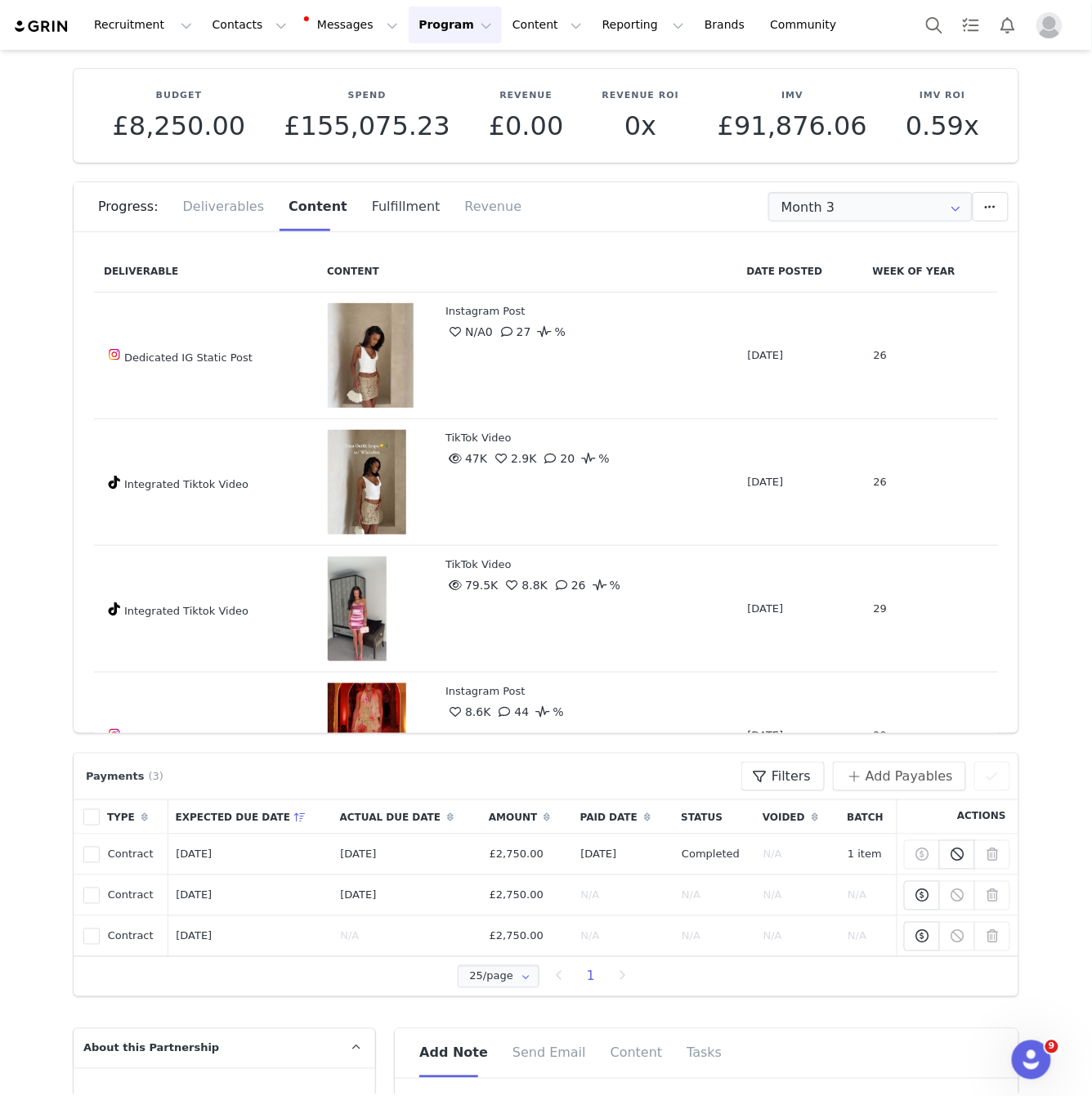
click at [369, 205] on div "Fulfillment" at bounding box center [406, 207] width 93 height 49
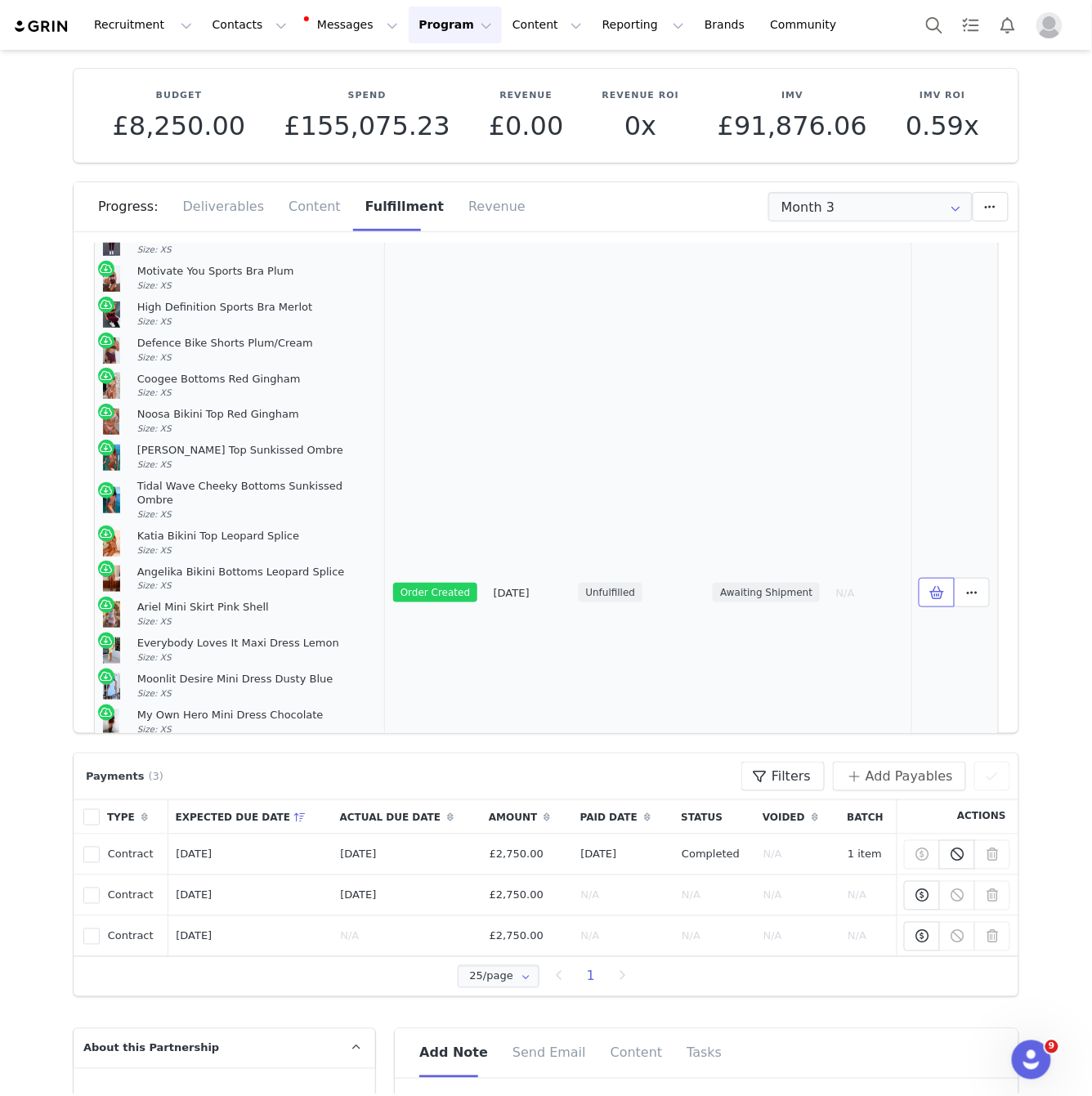
scroll to position [103, 0]
click at [971, 585] on icon at bounding box center [972, 592] width 11 height 13
click at [932, 581] on link "View Order" at bounding box center [830, 578] width 227 height 38
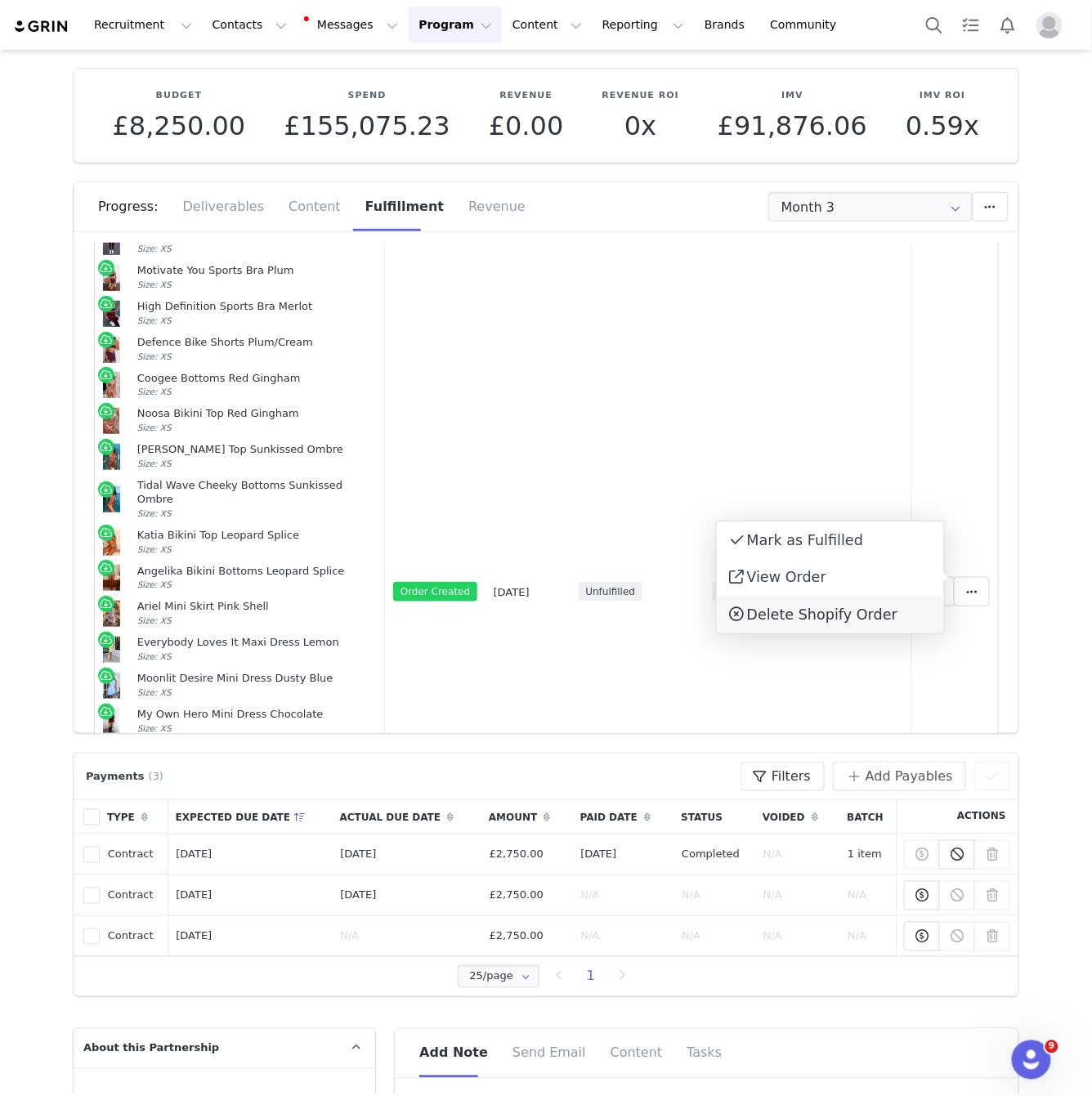
click at [810, 620] on span "Delete Shopify Order" at bounding box center [822, 615] width 150 height 16
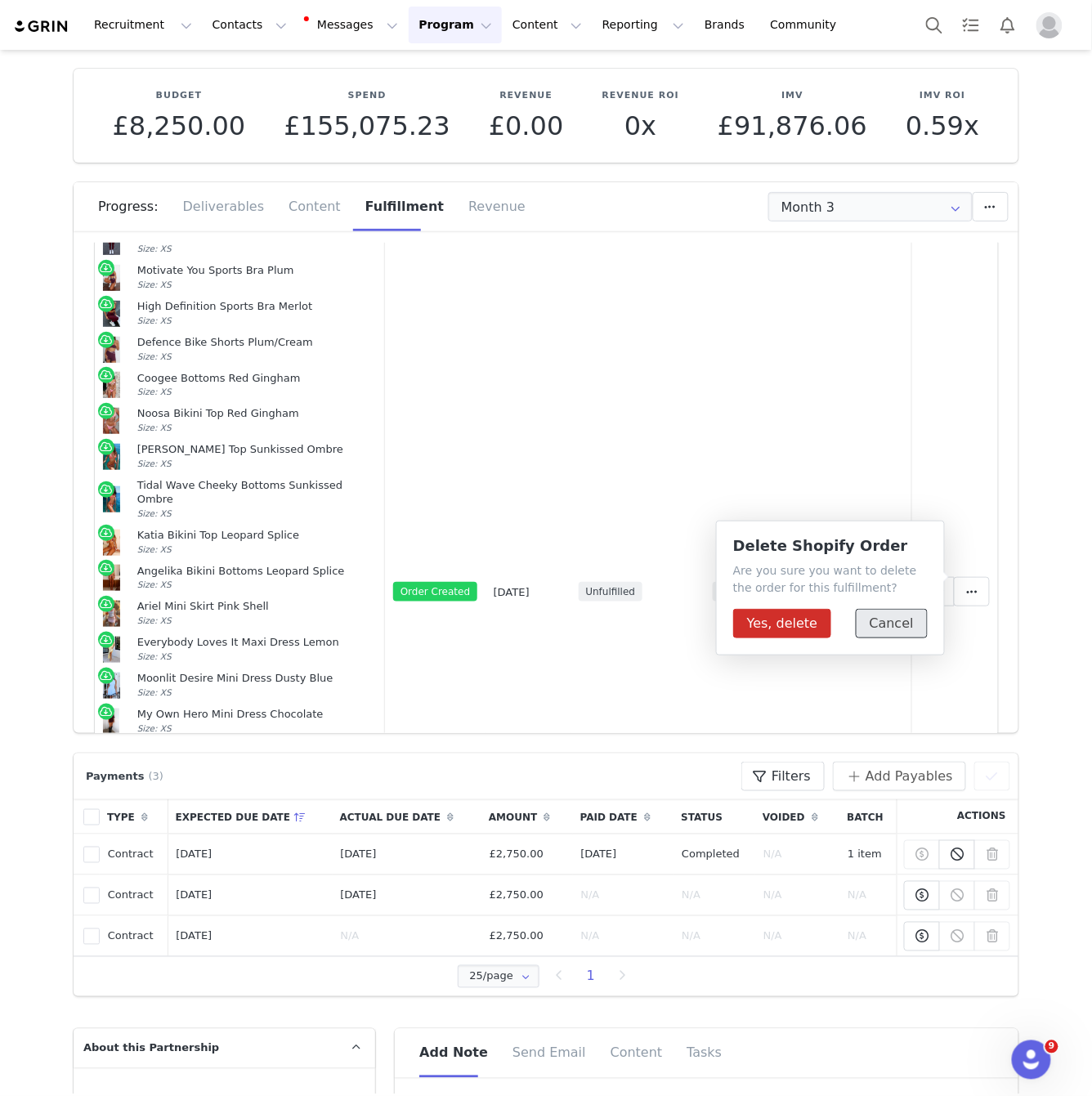
click at [888, 623] on button "Cancel" at bounding box center [892, 624] width 72 height 29
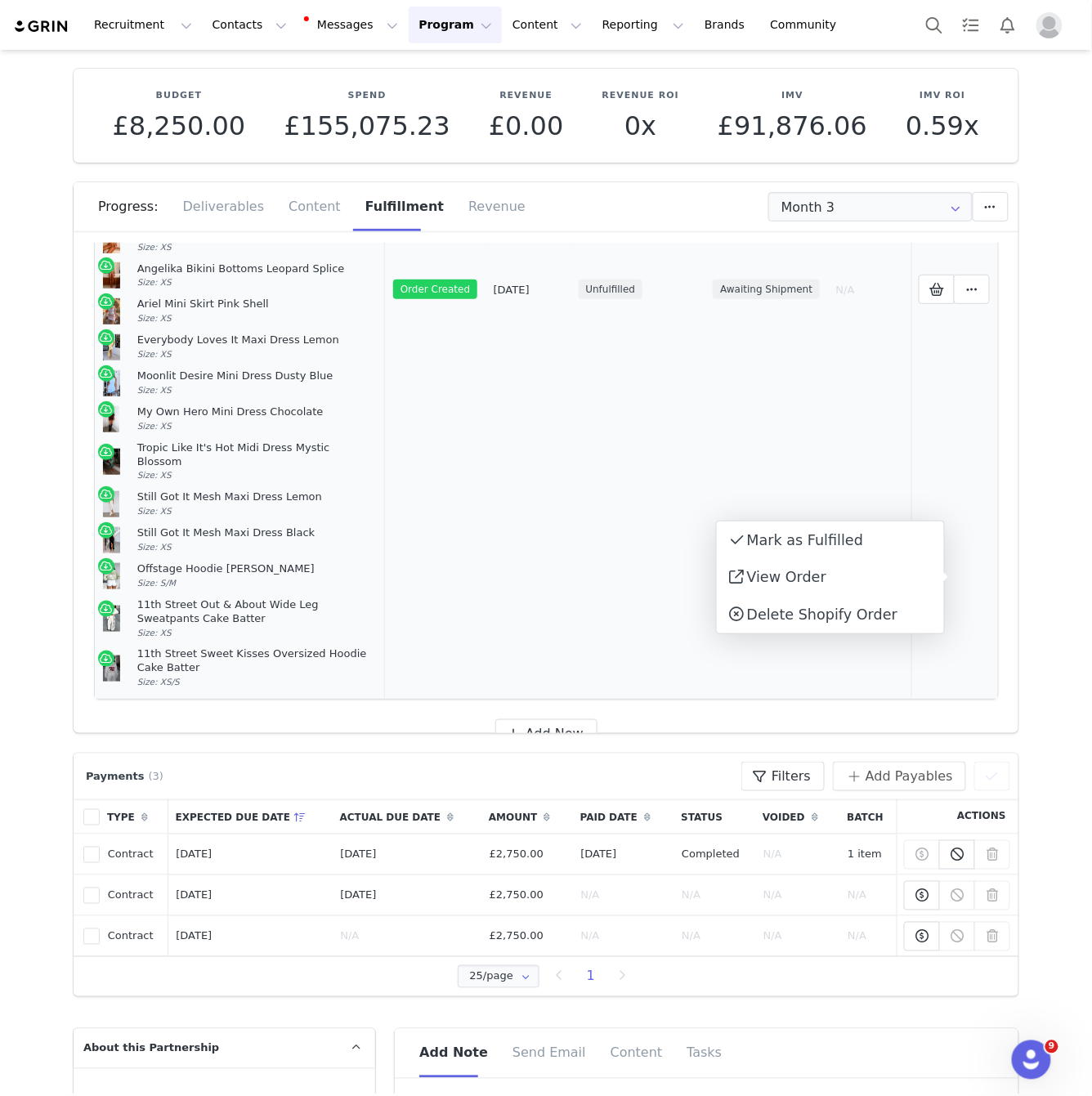
scroll to position [432, 0]
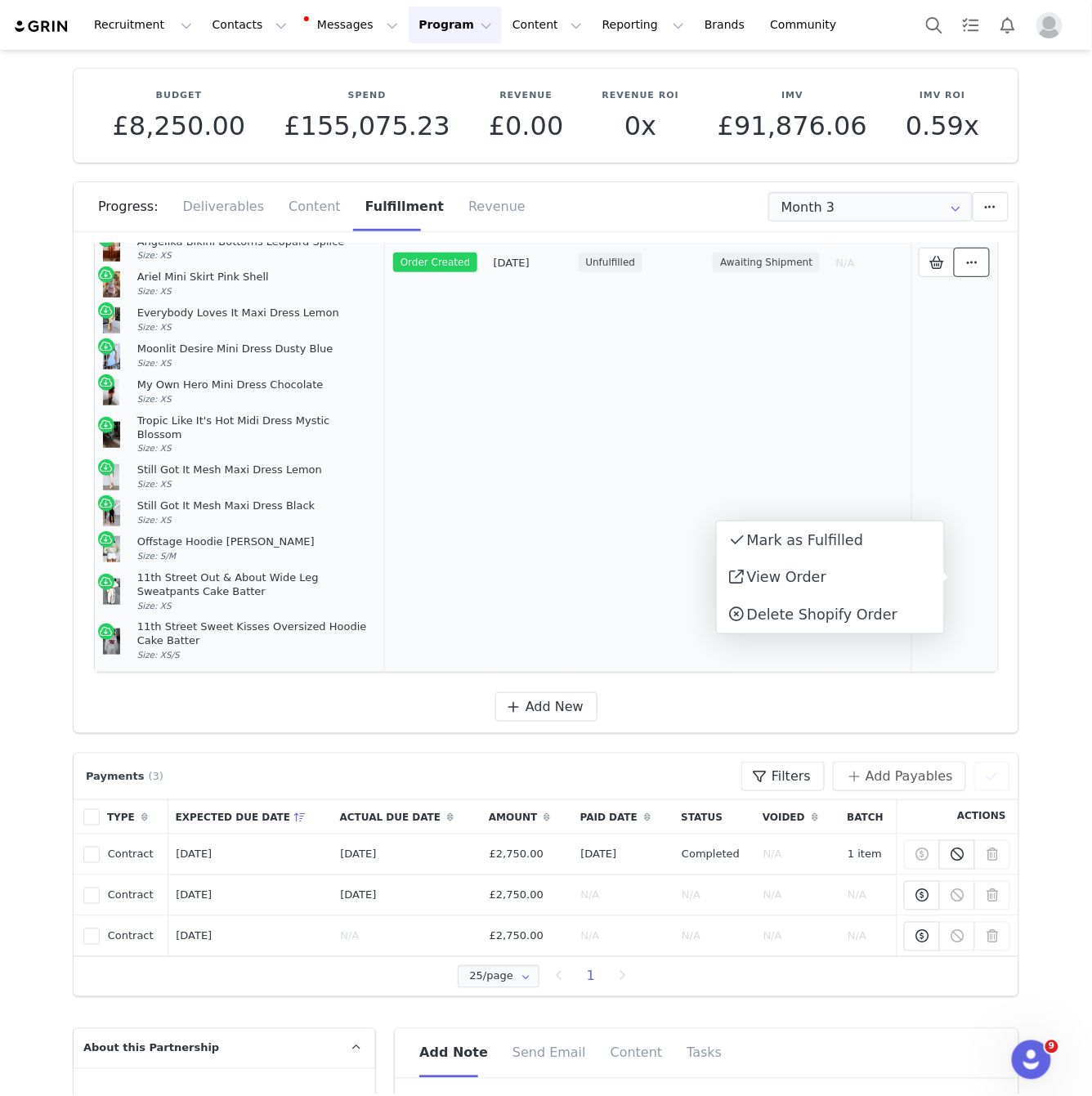
click at [970, 256] on icon at bounding box center [972, 262] width 11 height 13
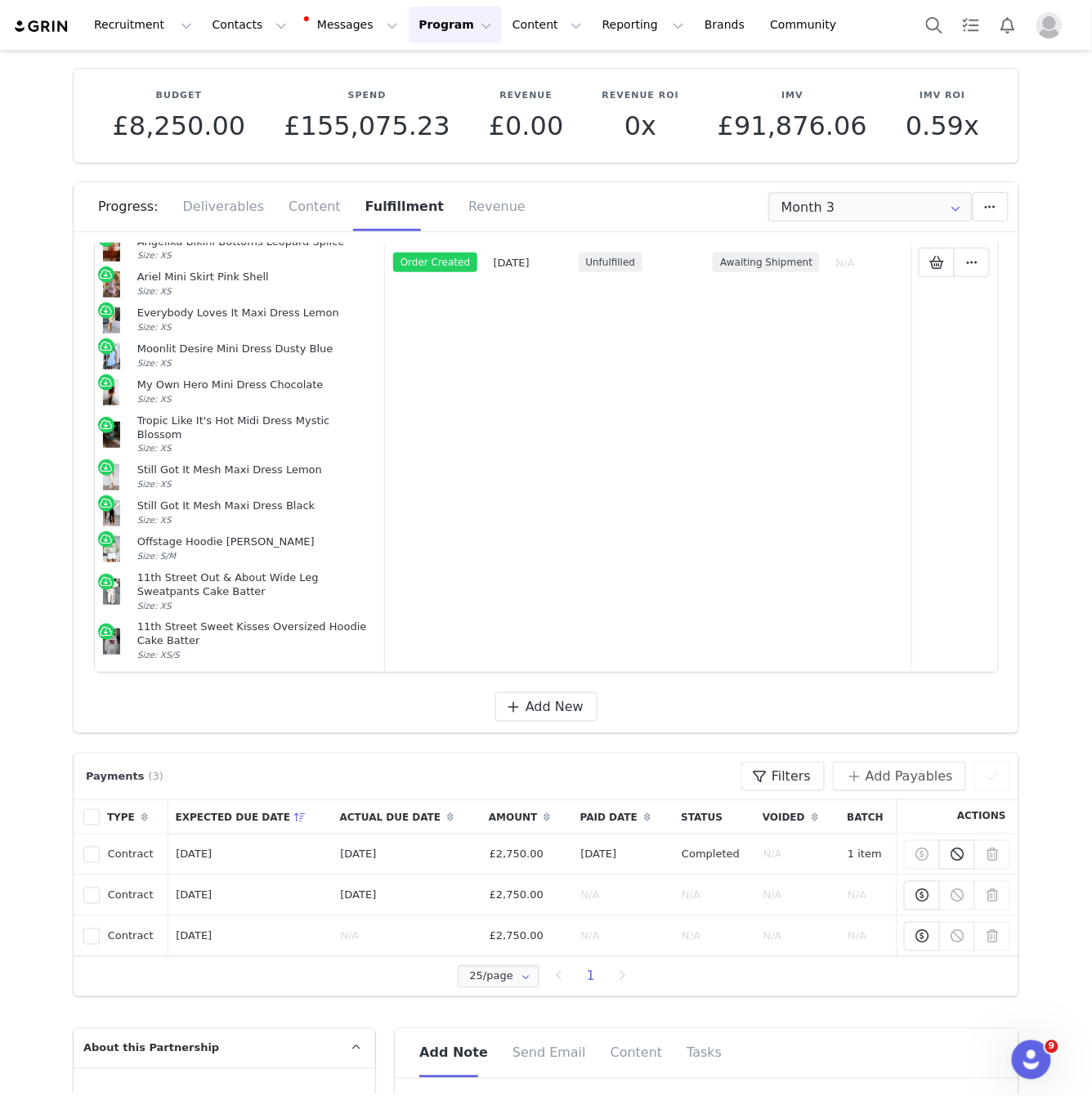
drag, startPoint x: 1092, startPoint y: 368, endPoint x: 1068, endPoint y: 364, distance: 24.3
click at [571, 697] on span "Add New" at bounding box center [554, 707] width 58 height 20
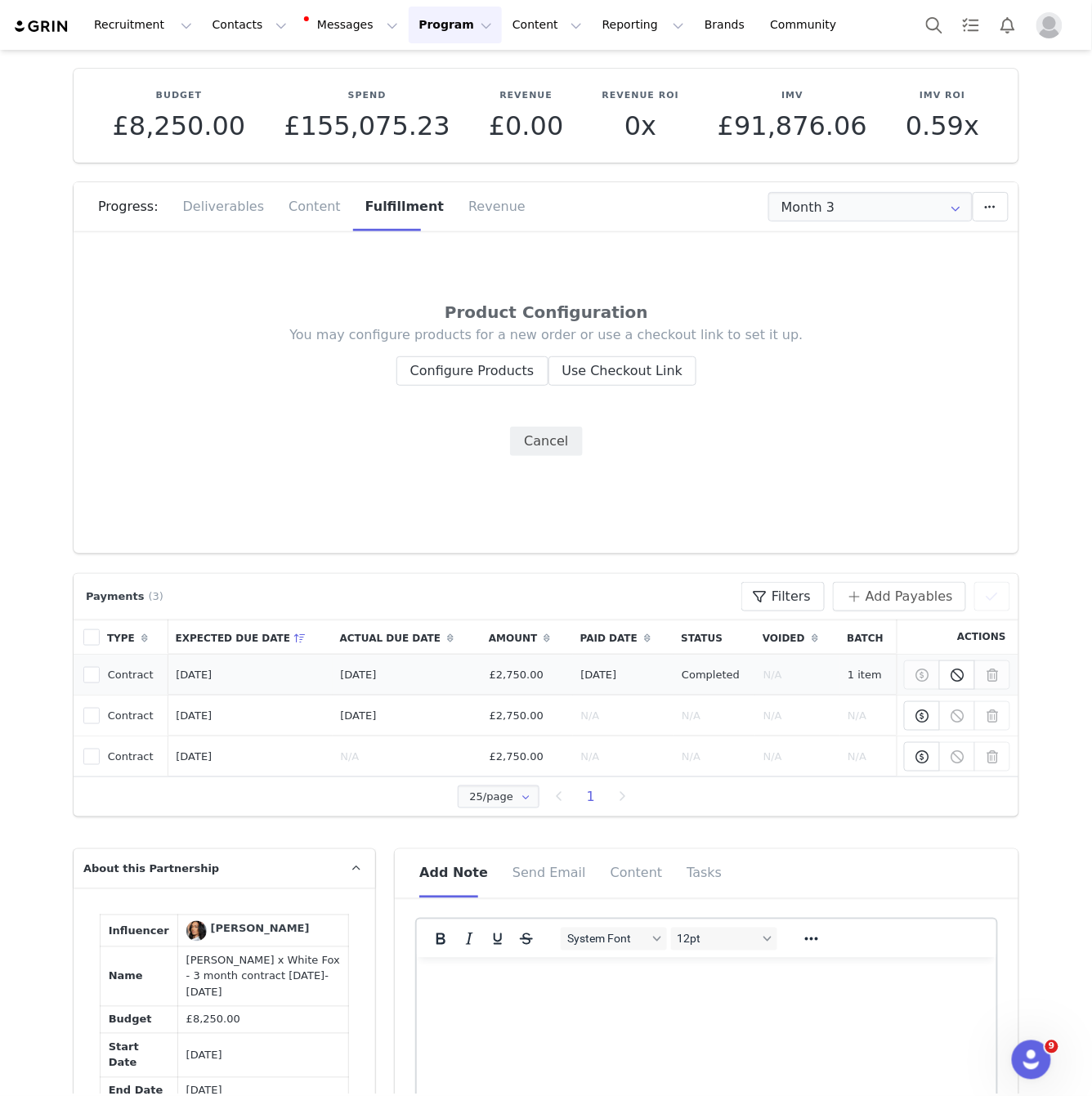
scroll to position [0, 0]
click at [498, 370] on button "Configure Products" at bounding box center [472, 371] width 152 height 29
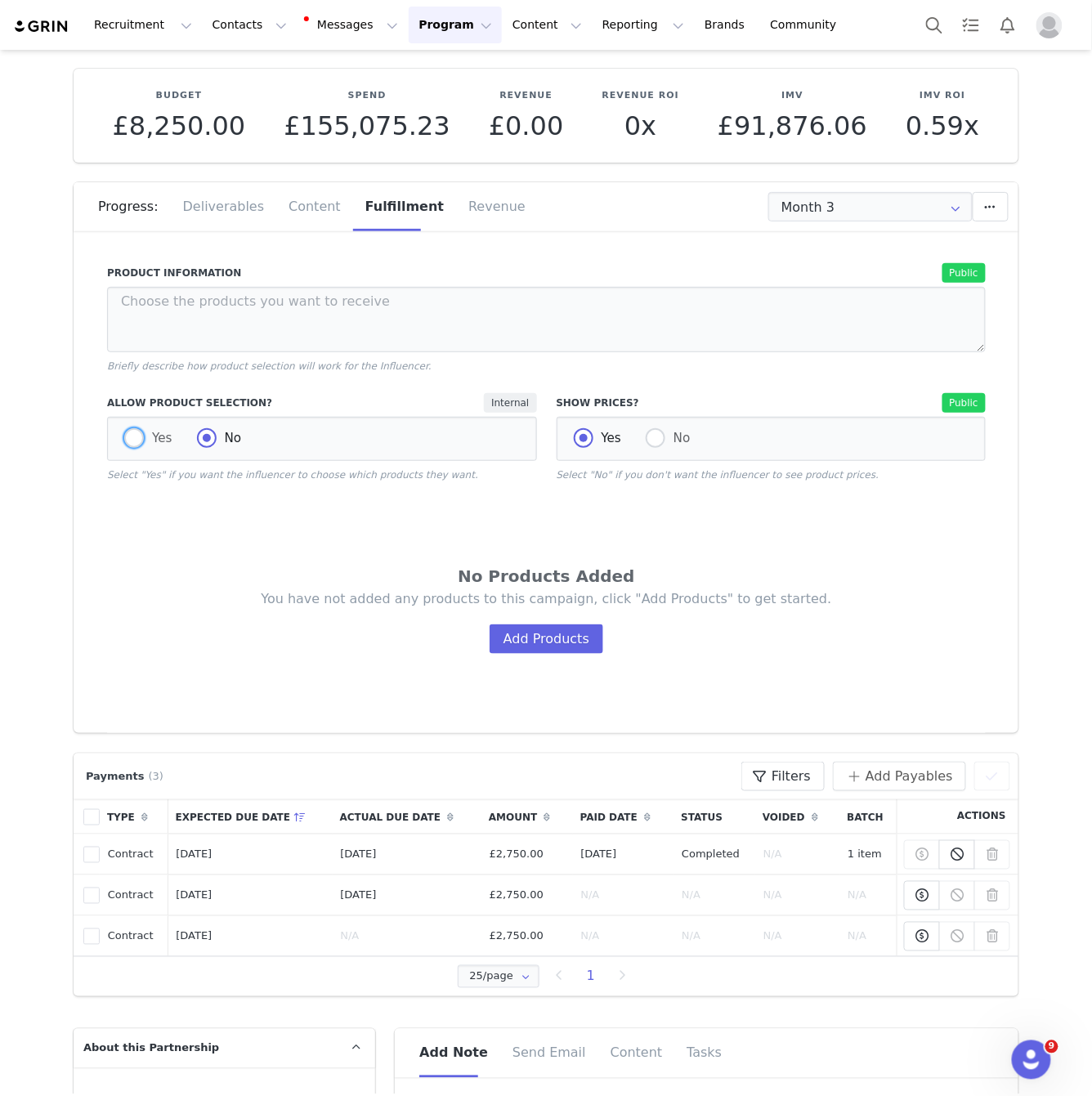
drag, startPoint x: 141, startPoint y: 447, endPoint x: 599, endPoint y: 444, distance: 458.0
click at [153, 449] on label "Yes" at bounding box center [148, 439] width 48 height 21
click at [144, 449] on input "Yes" at bounding box center [134, 439] width 20 height 21
radio input "true"
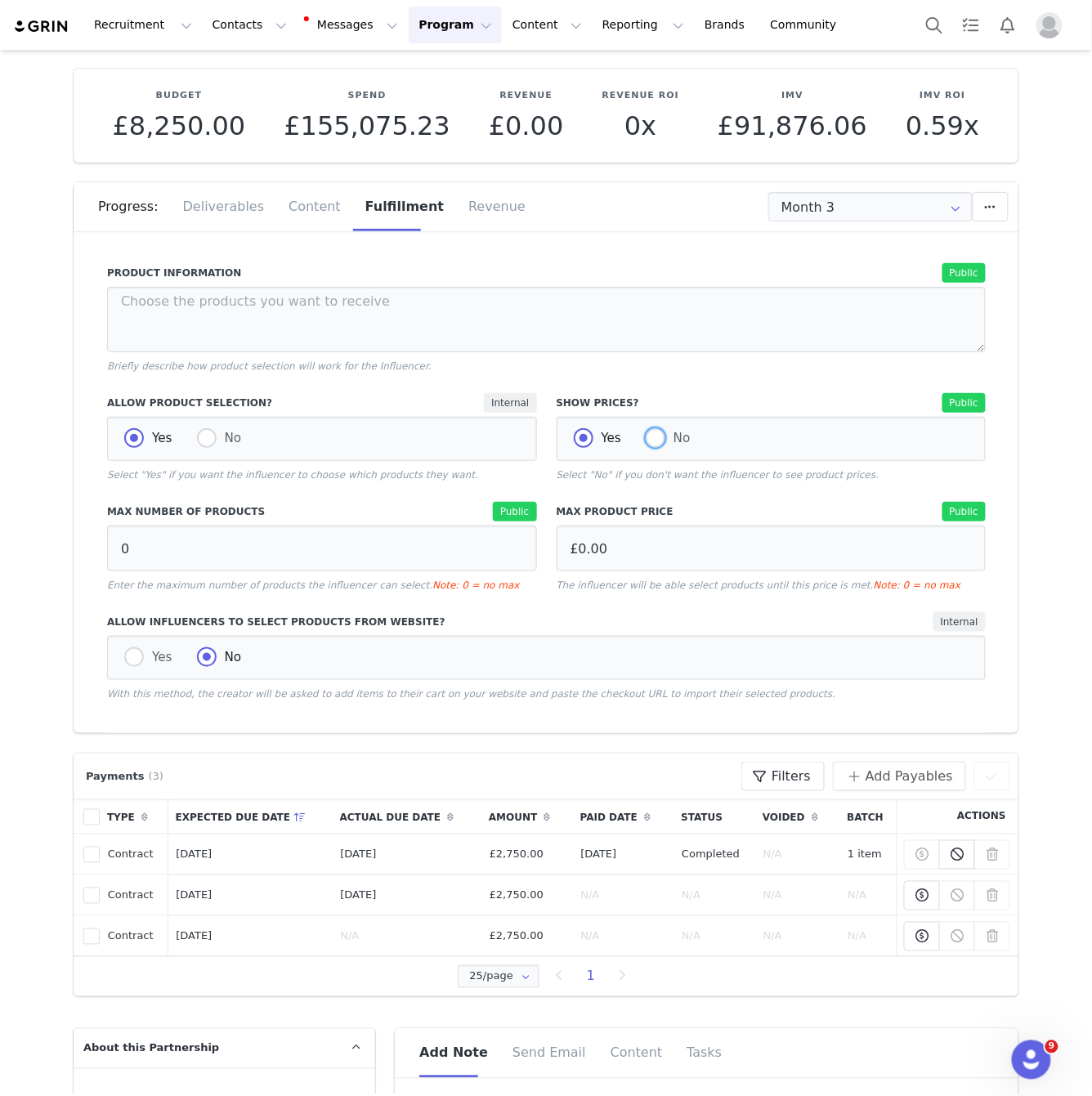
drag, startPoint x: 678, startPoint y: 439, endPoint x: 542, endPoint y: 509, distance: 153.0
click at [677, 441] on span "No" at bounding box center [678, 438] width 25 height 15
click at [665, 441] on input "No" at bounding box center [656, 439] width 20 height 21
radio input "true"
click at [167, 654] on span "Yes" at bounding box center [158, 657] width 29 height 15
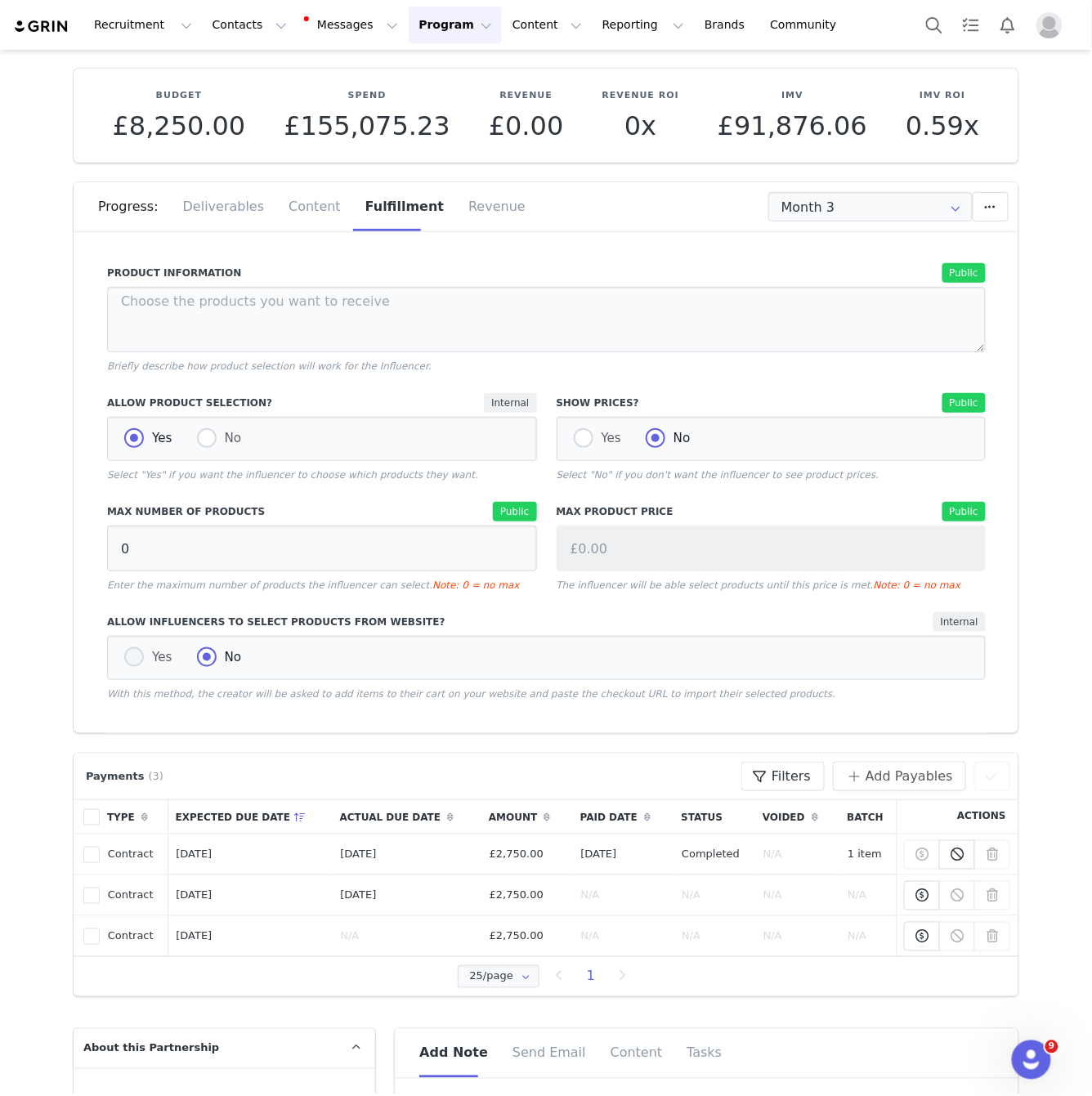
click at [144, 654] on input "Yes" at bounding box center [134, 658] width 20 height 21
radio input "true"
click at [915, 709] on button "Save Configuration" at bounding box center [909, 716] width 153 height 29
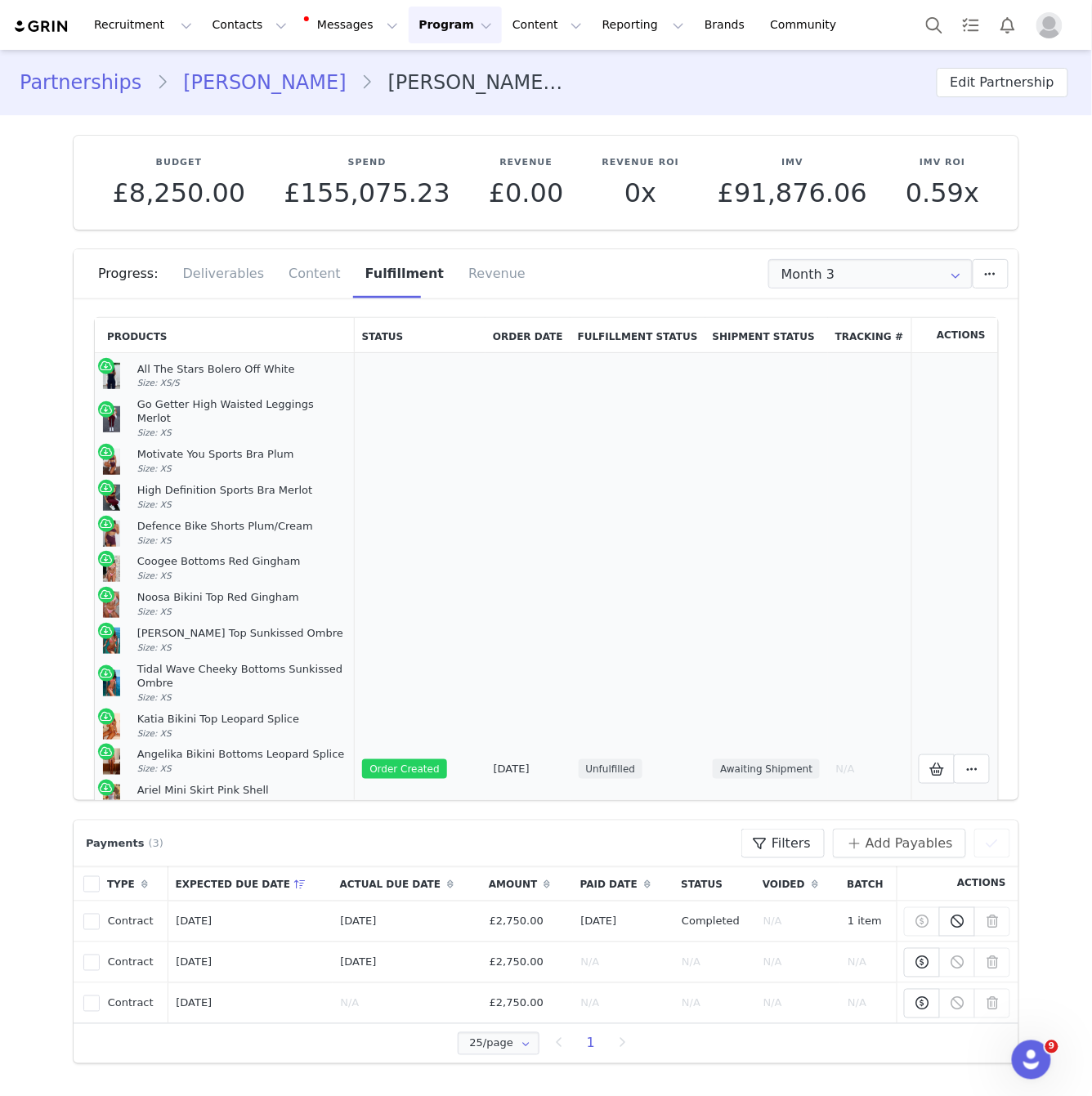
scroll to position [423, 0]
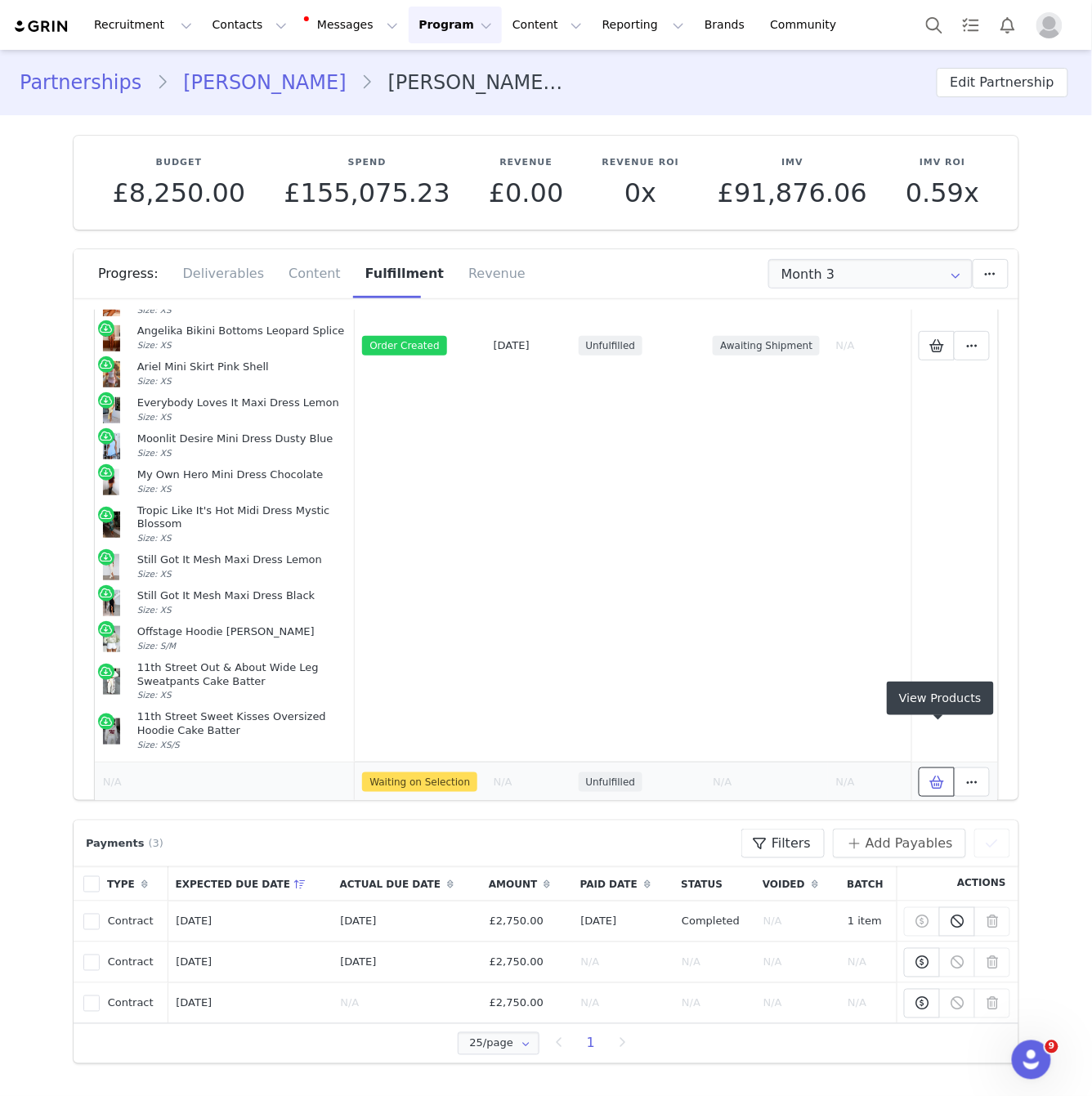
click at [947, 772] on span at bounding box center [937, 782] width 20 height 20
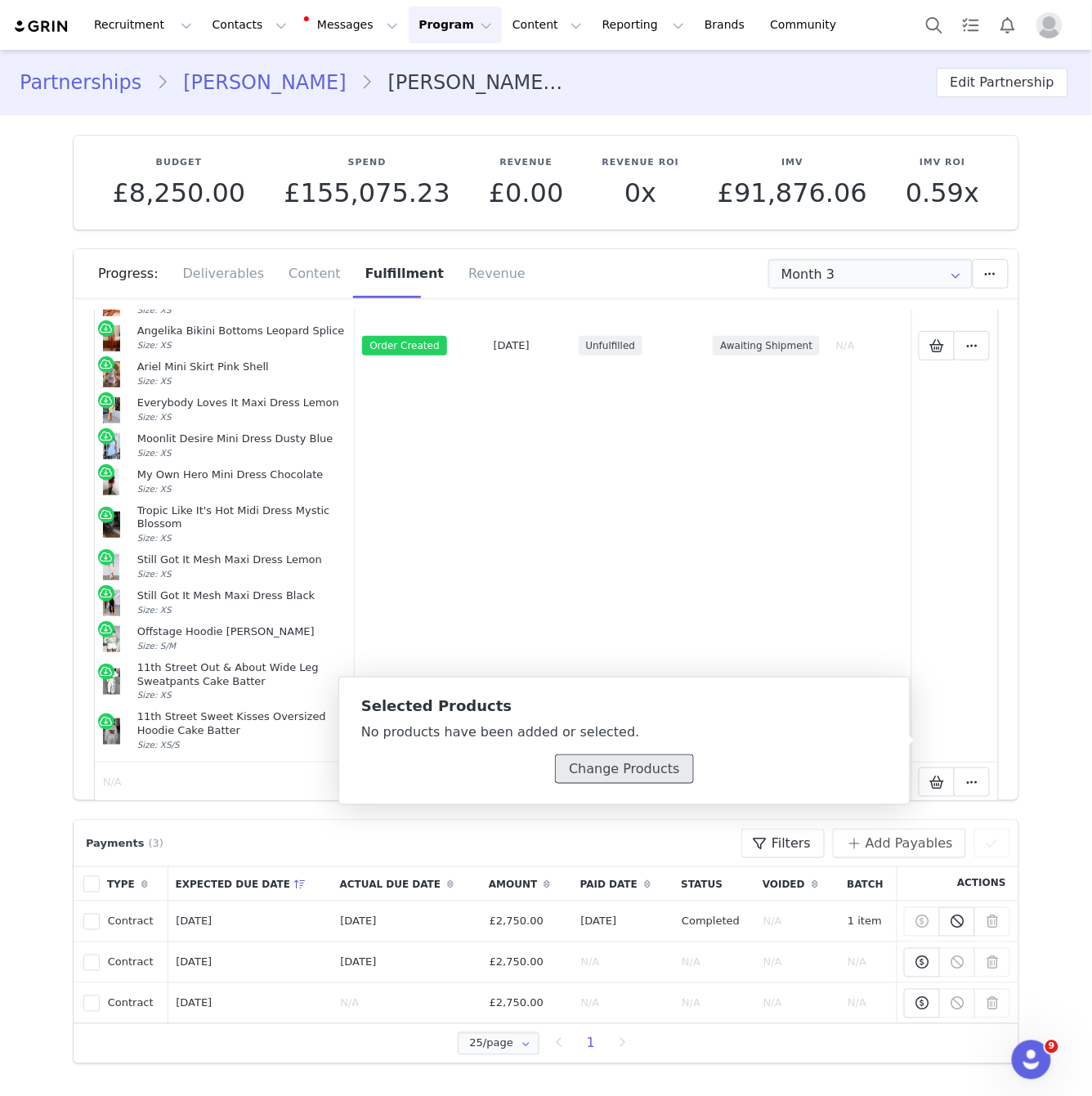
click at [651, 766] on button "Change Products" at bounding box center [624, 769] width 138 height 29
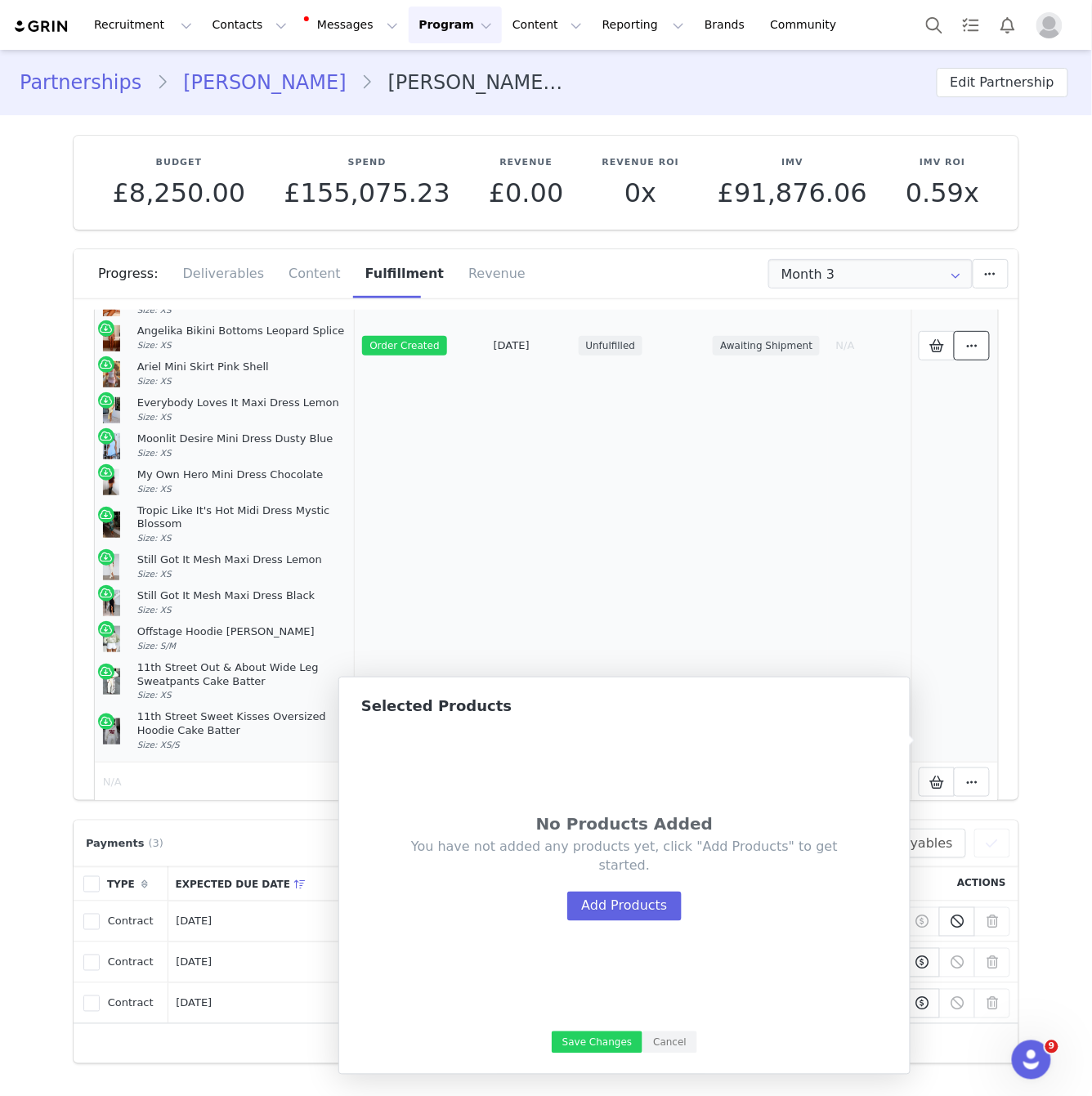
click at [971, 339] on icon at bounding box center [972, 346] width 11 height 13
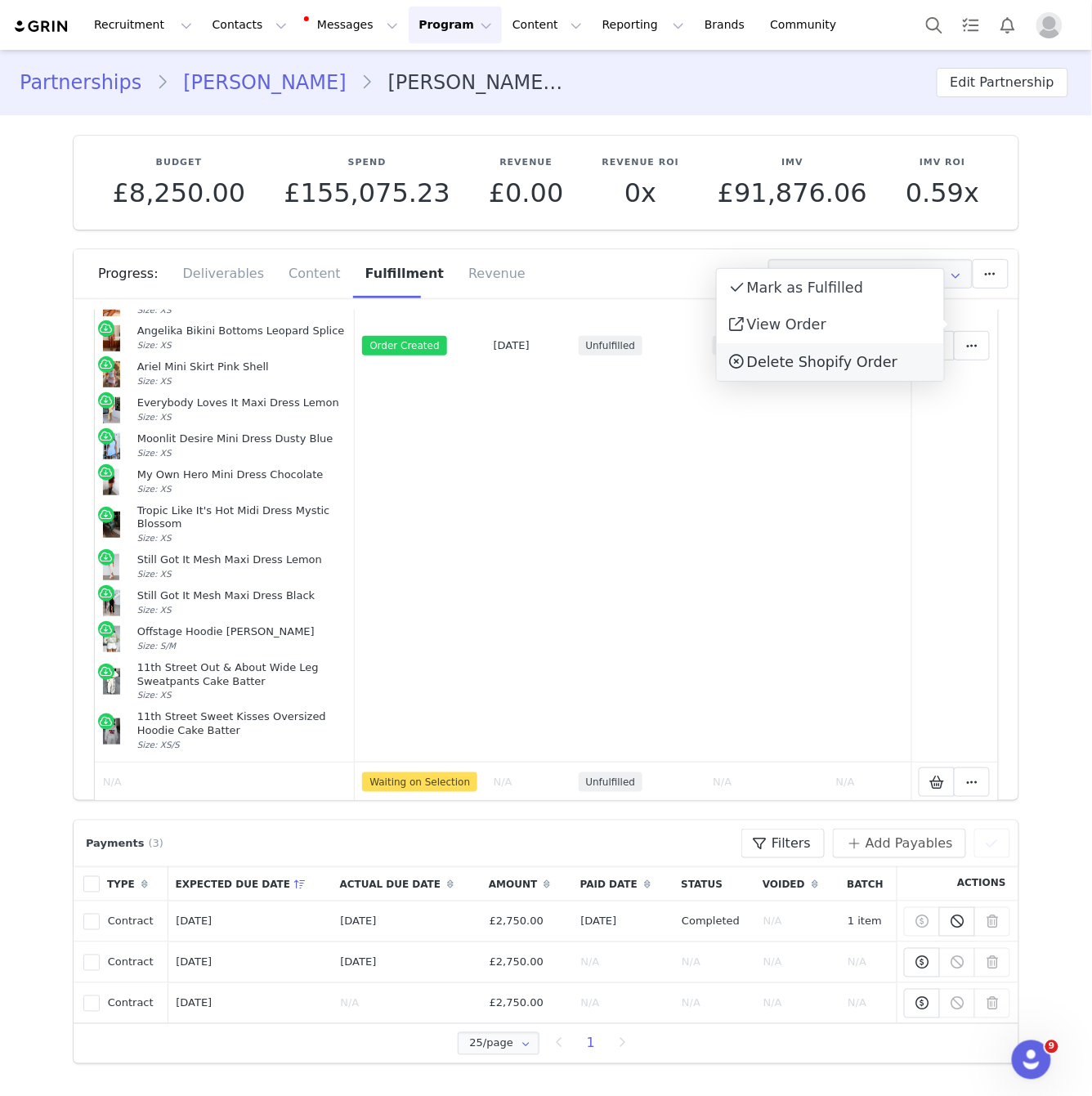
click at [822, 357] on span "Delete Shopify Order" at bounding box center [822, 362] width 150 height 16
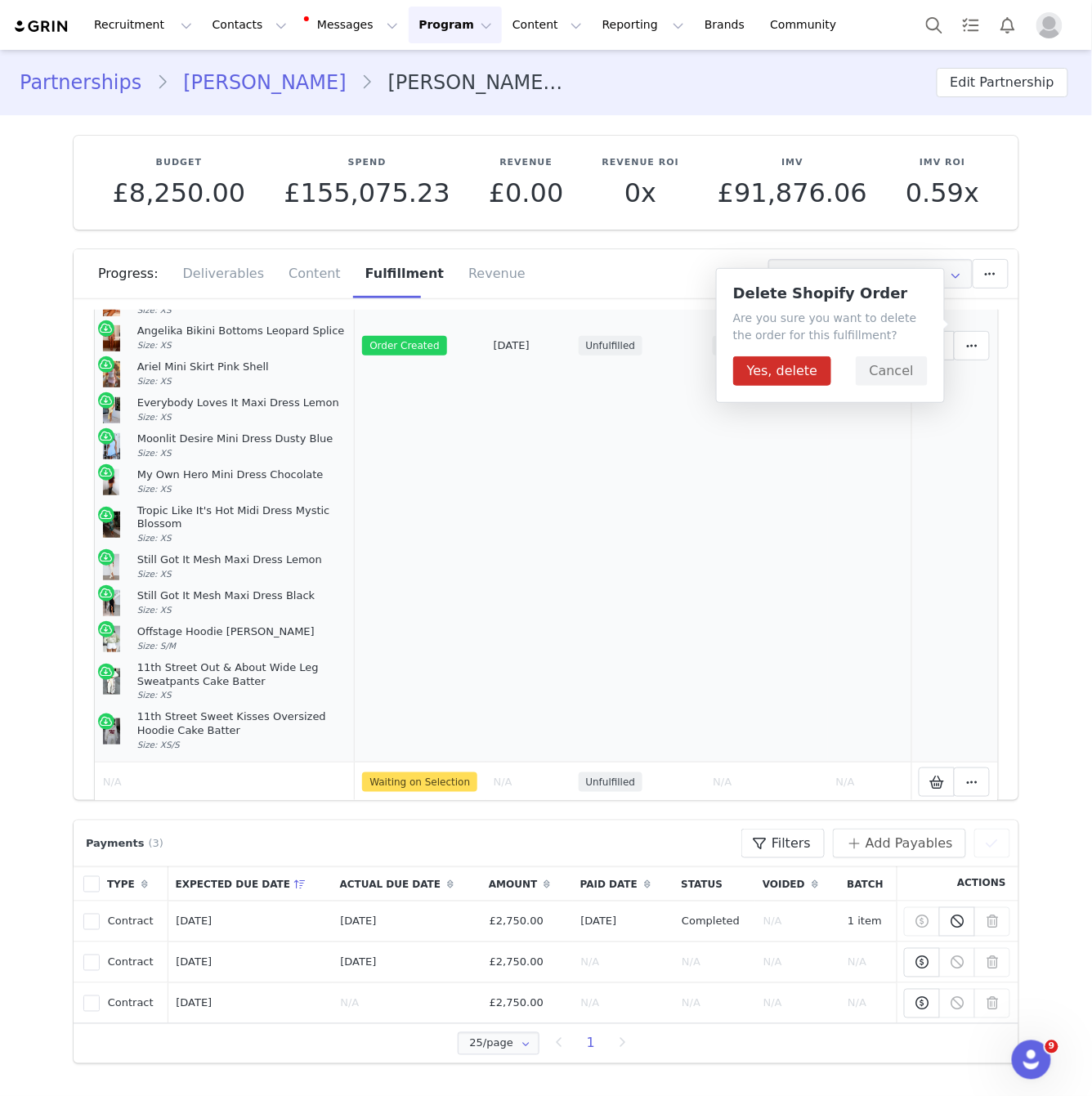
drag, startPoint x: 642, startPoint y: 542, endPoint x: 750, endPoint y: 468, distance: 130.9
click at [657, 534] on td "Unfulfilled" at bounding box center [638, 346] width 135 height 833
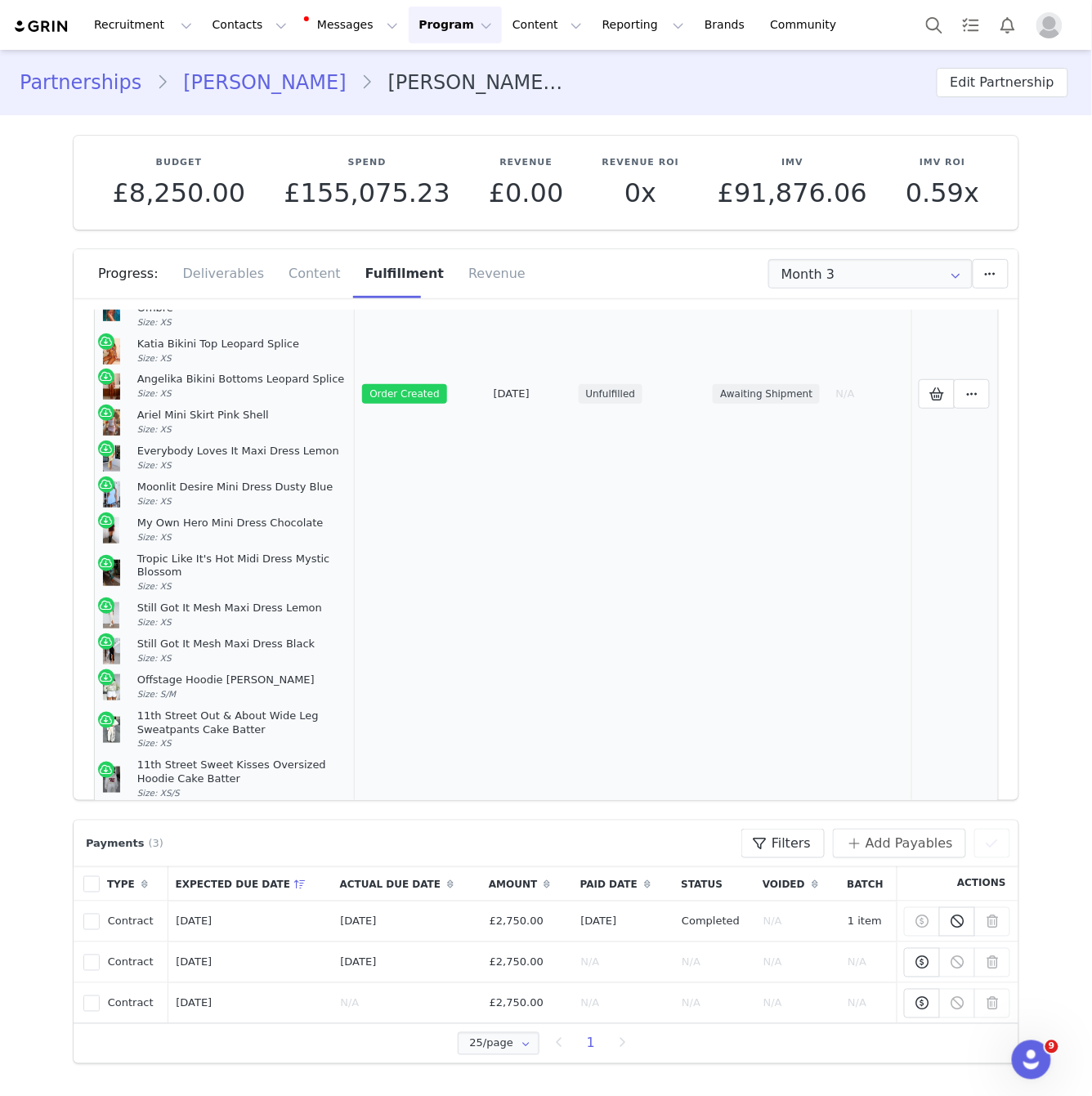
scroll to position [360, 0]
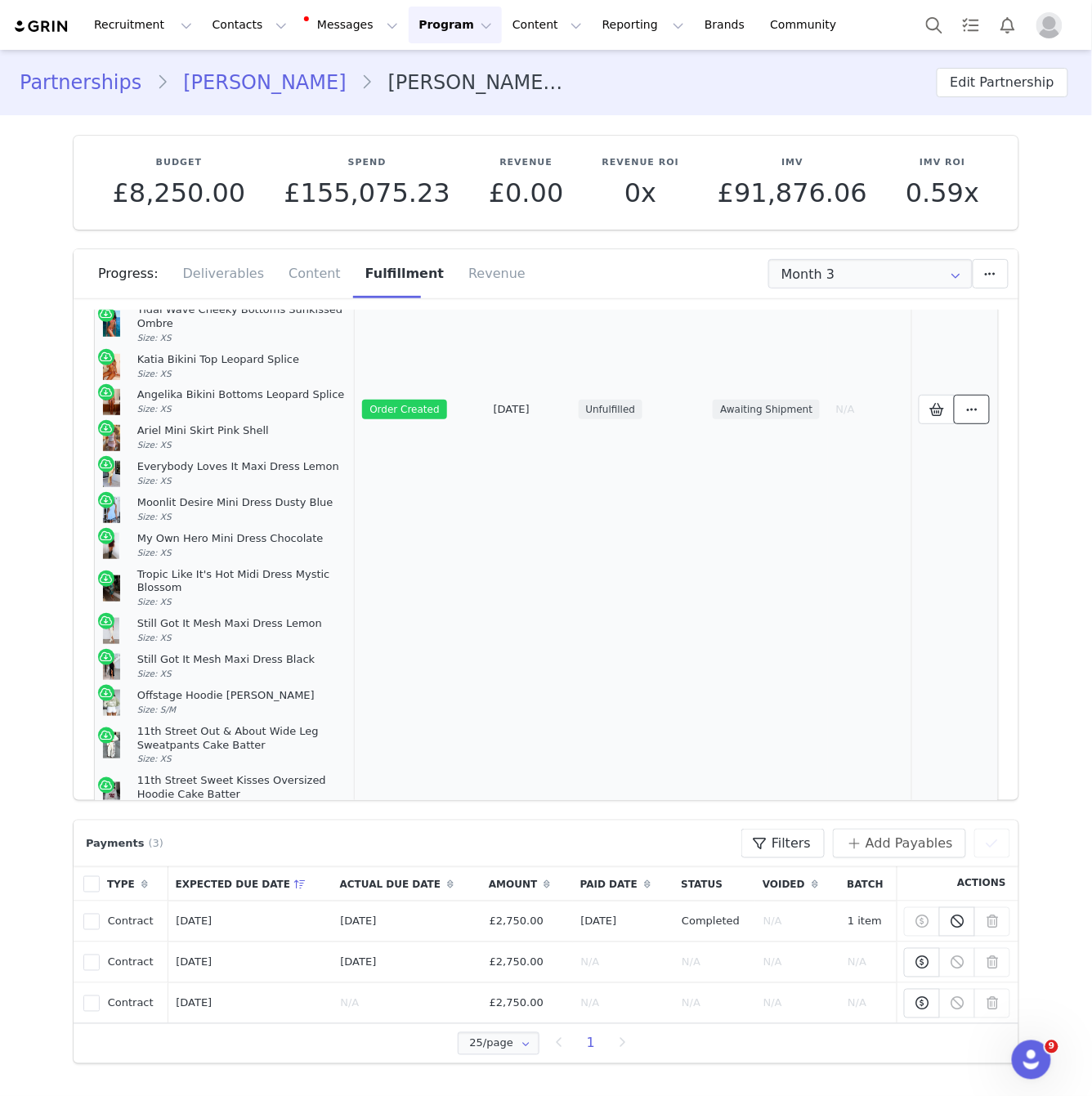
click at [964, 400] on button at bounding box center [972, 409] width 36 height 29
click at [846, 433] on div "Delete Shopify Order" at bounding box center [830, 425] width 227 height 38
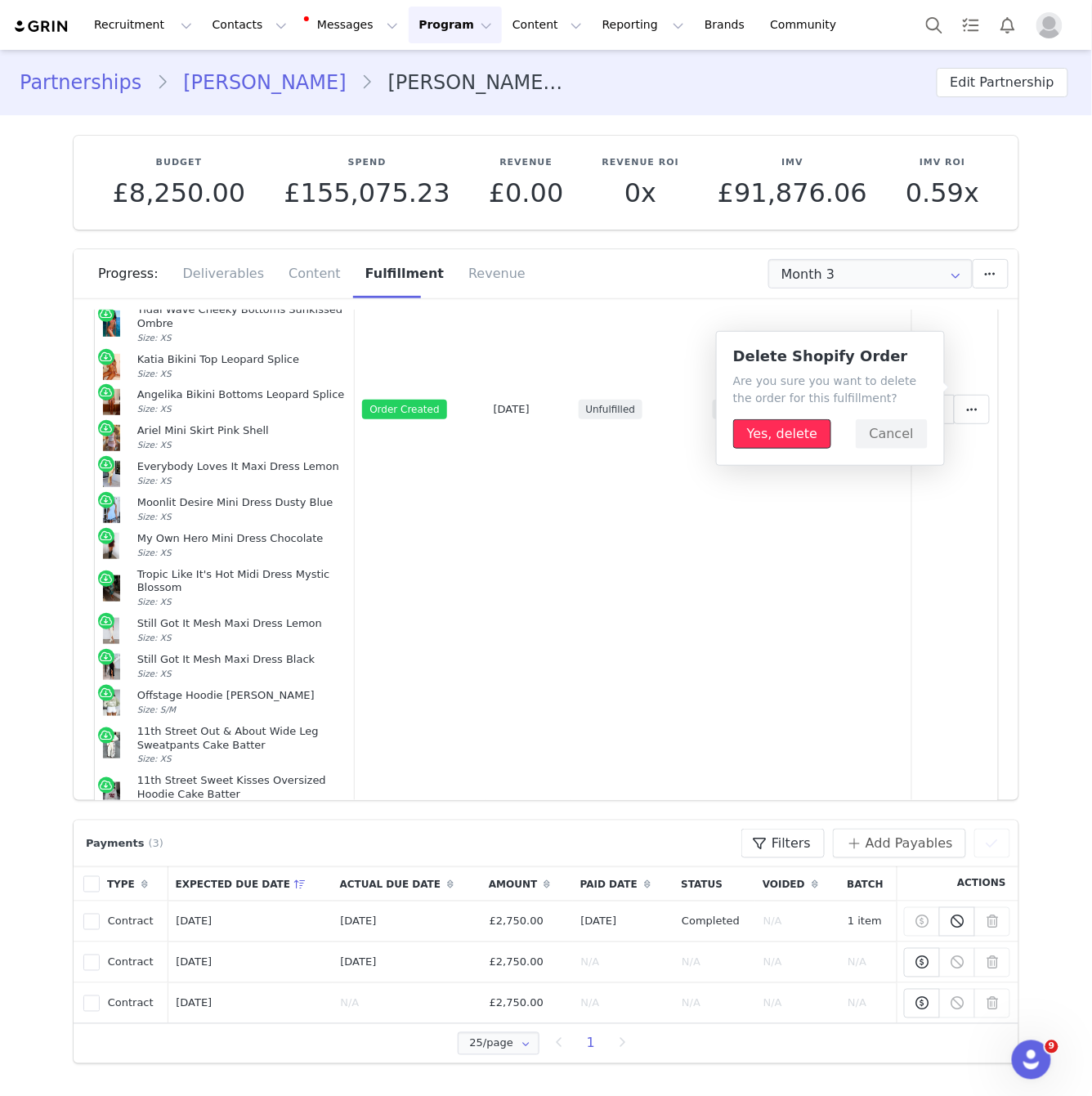
click at [794, 436] on button "Yes, delete" at bounding box center [782, 434] width 98 height 29
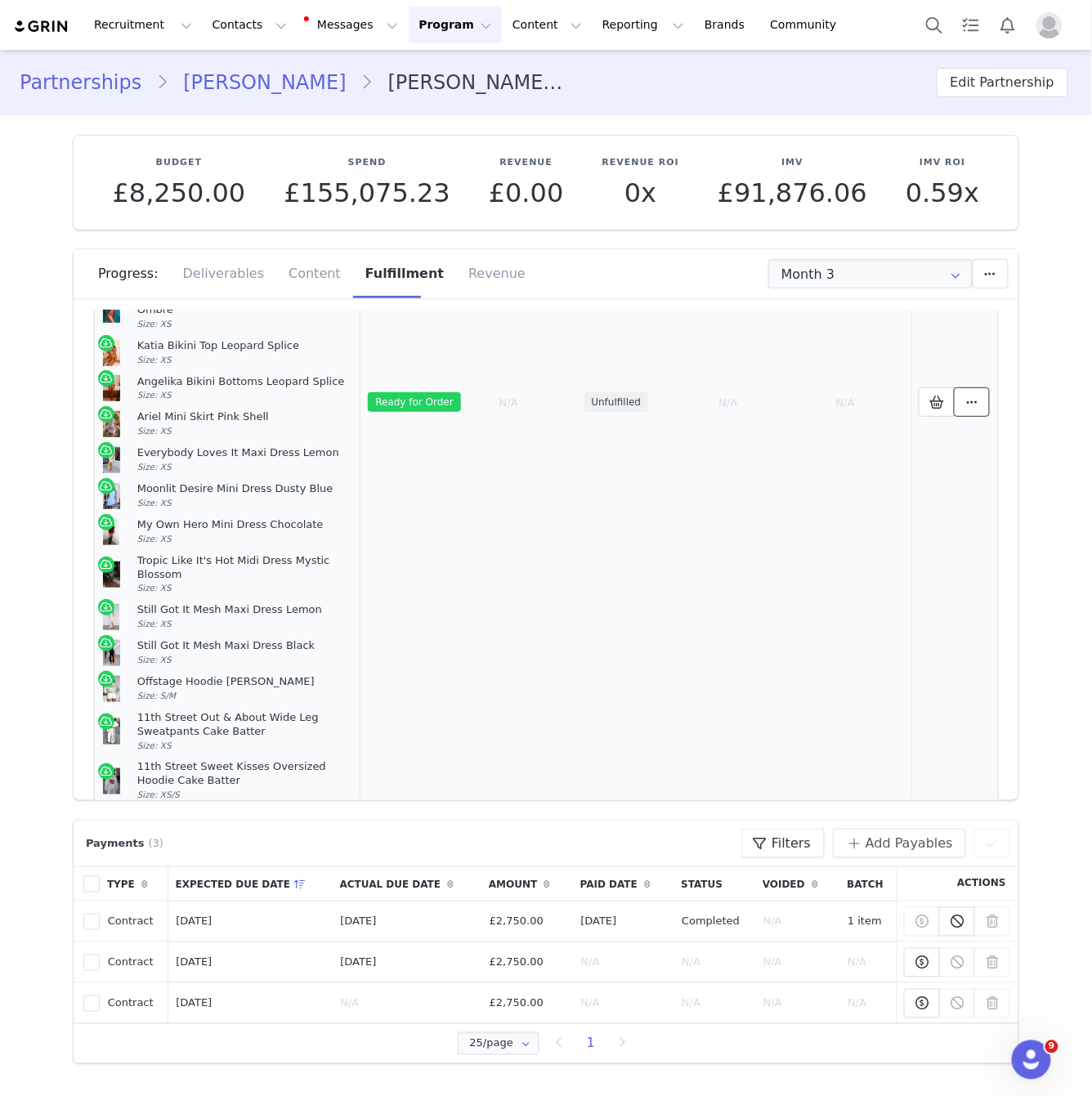
click at [977, 395] on span at bounding box center [972, 402] width 20 height 20
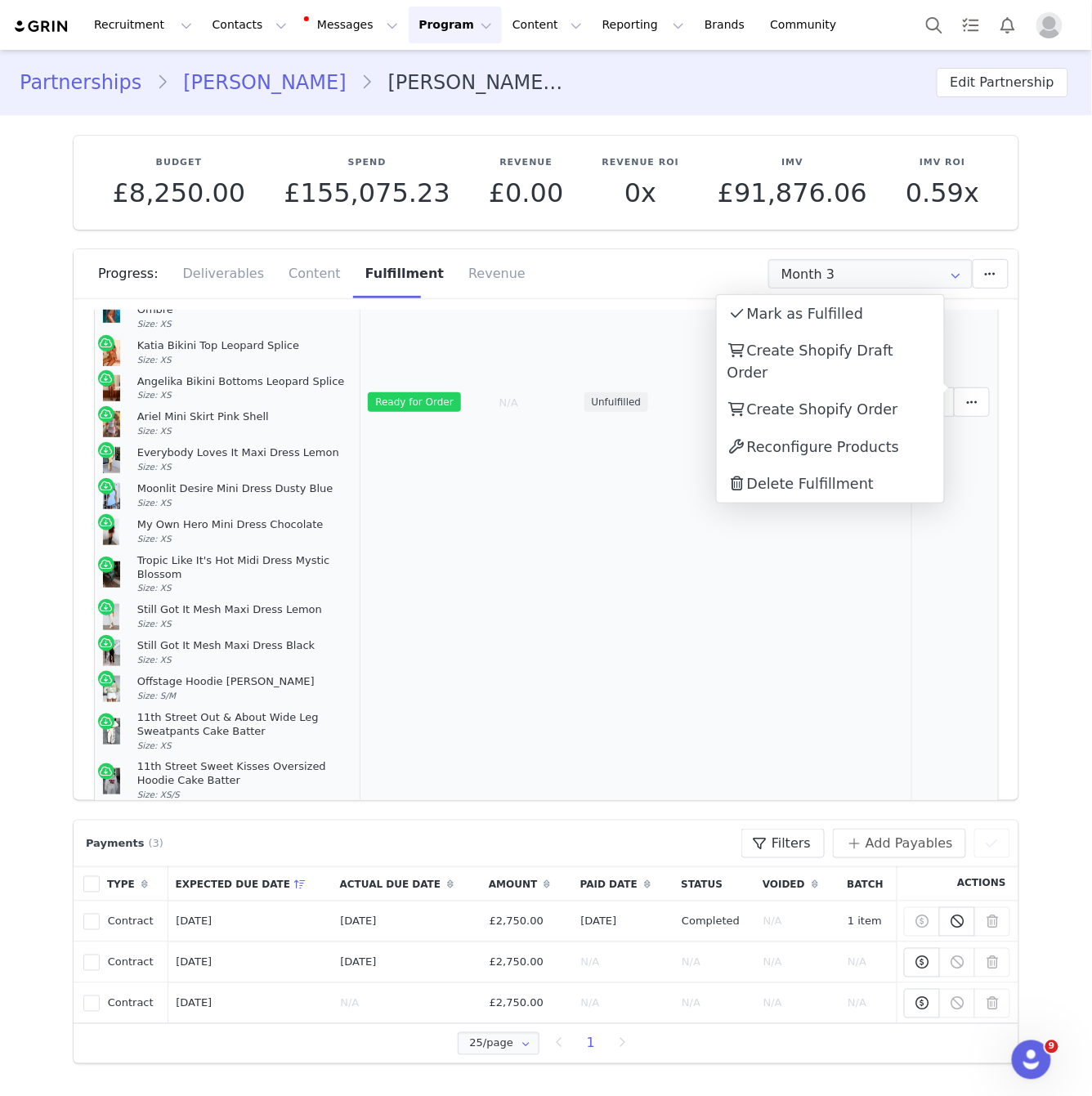
drag, startPoint x: 447, startPoint y: 624, endPoint x: 539, endPoint y: 617, distance: 92.3
click at [447, 624] on td "Ready for Order" at bounding box center [426, 403] width 131 height 819
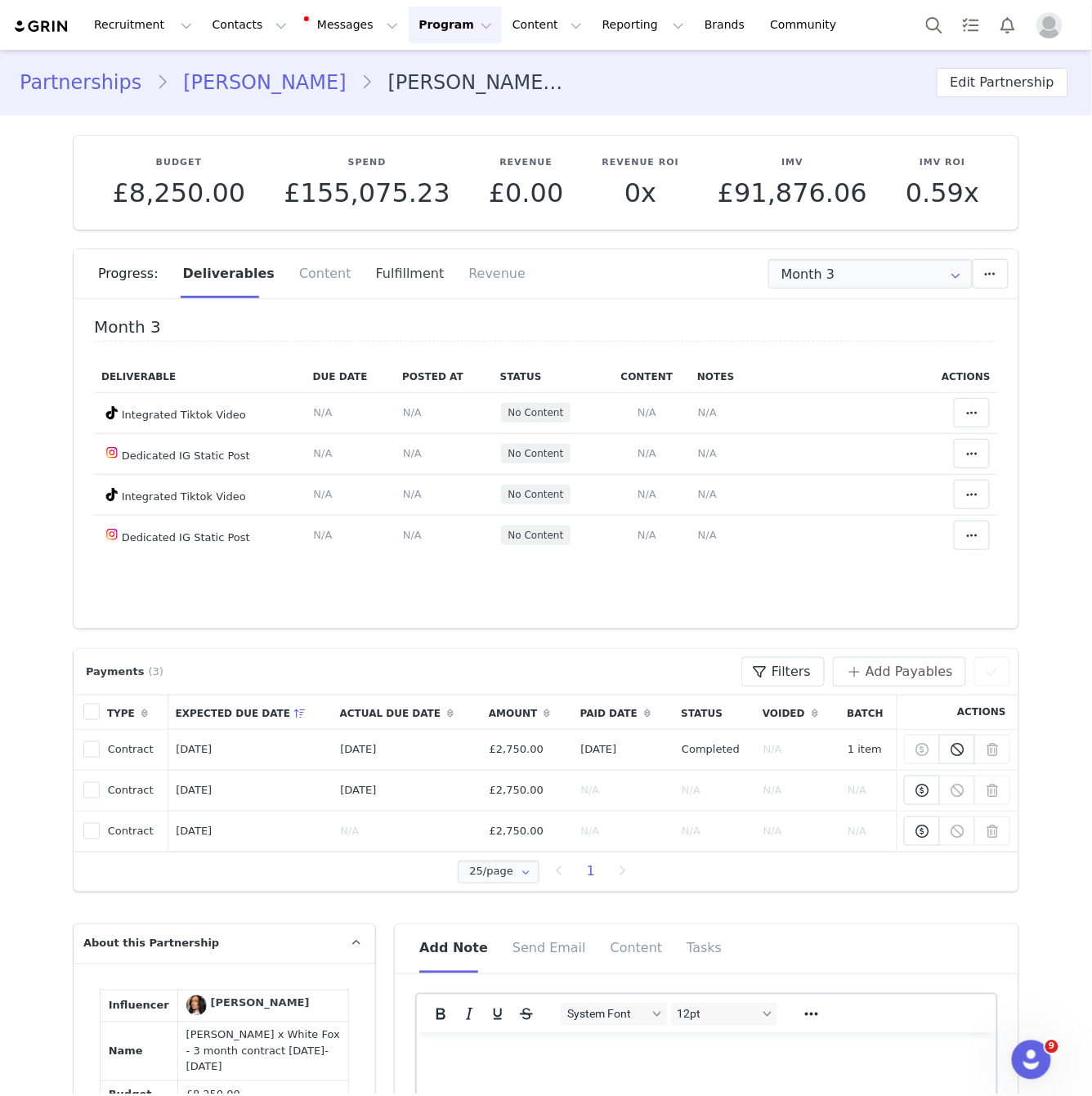
click at [374, 278] on div "Fulfillment" at bounding box center [410, 274] width 93 height 49
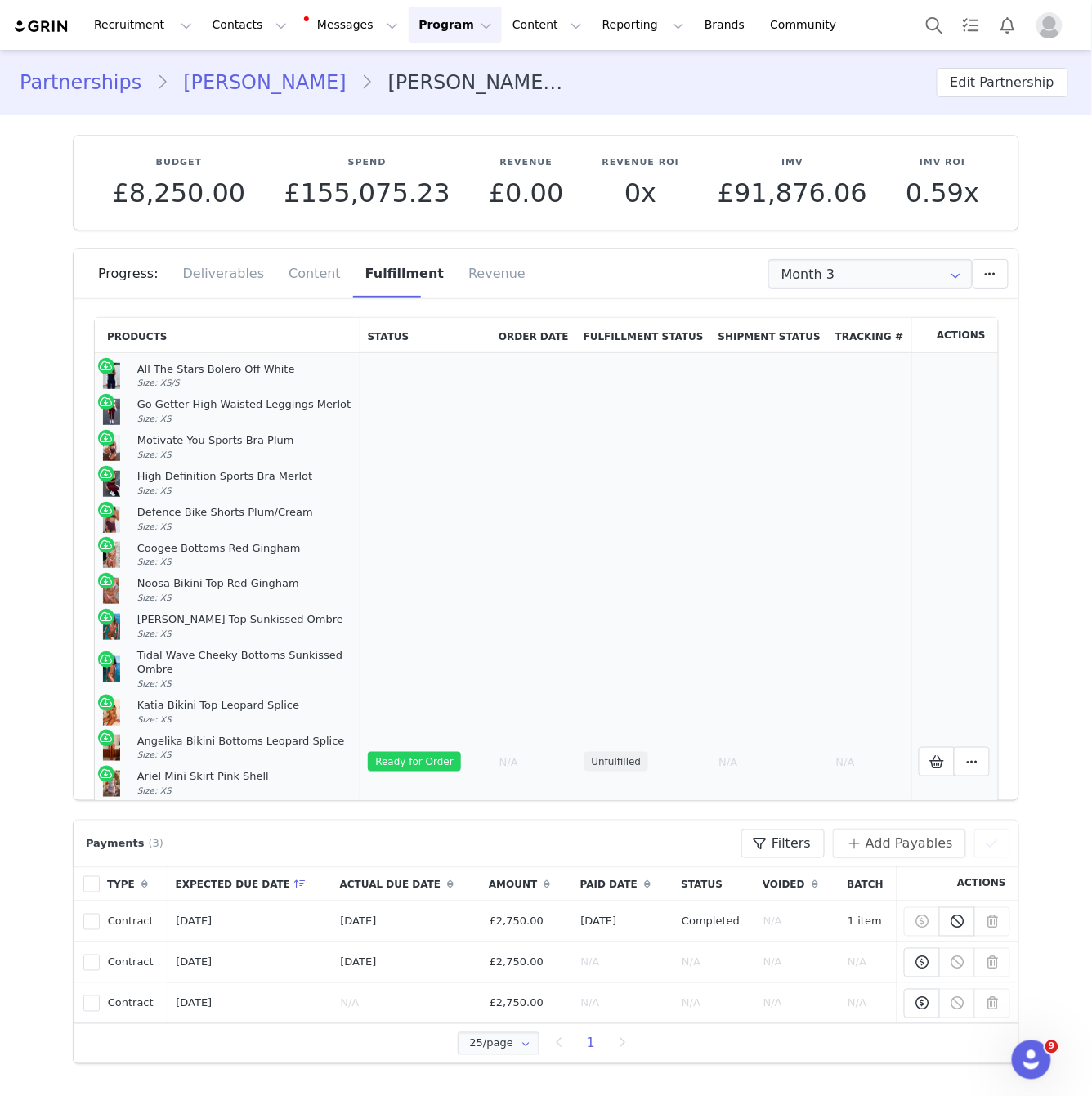
scroll to position [423, 0]
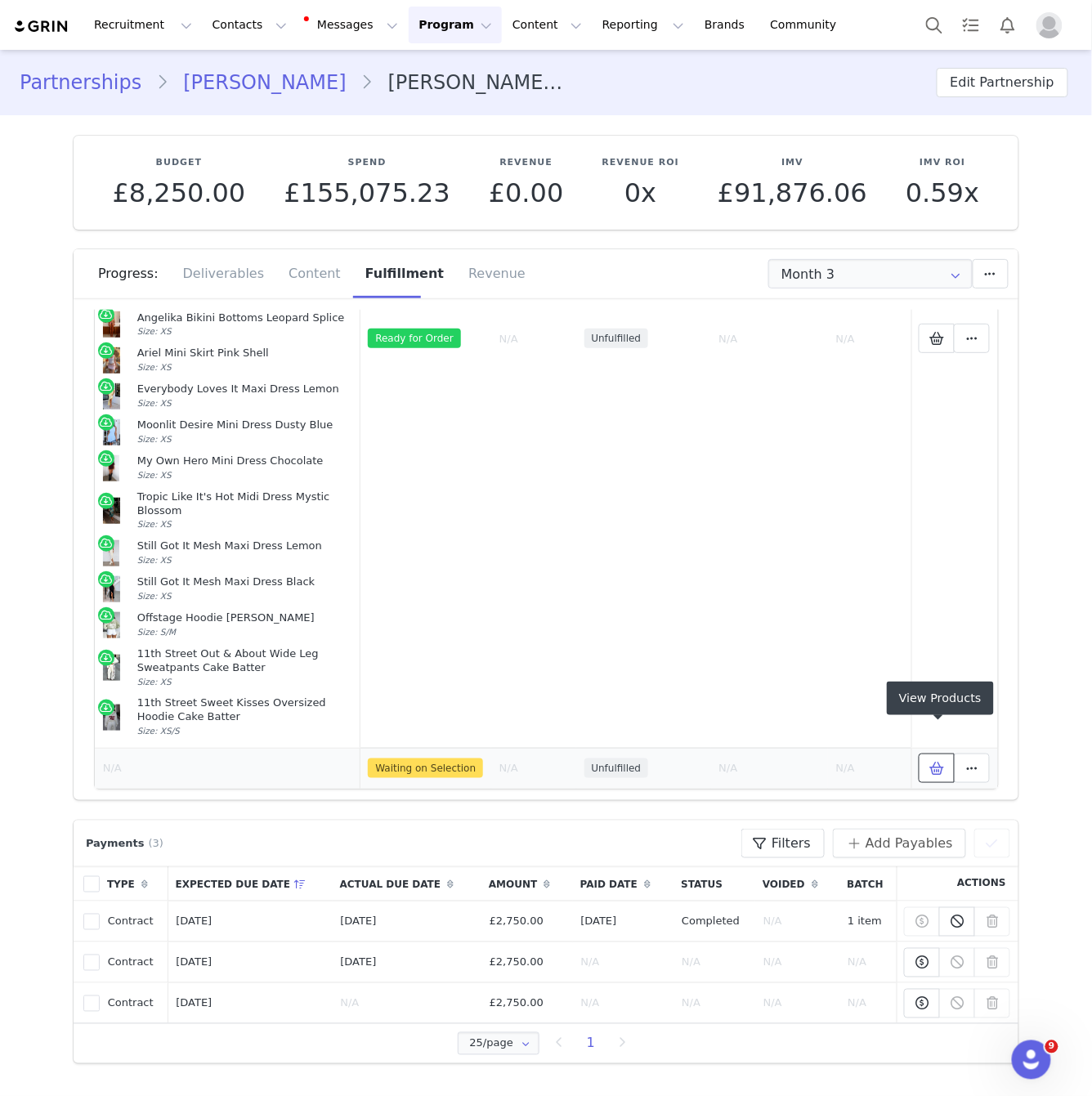
click at [938, 762] on icon at bounding box center [937, 768] width 15 height 13
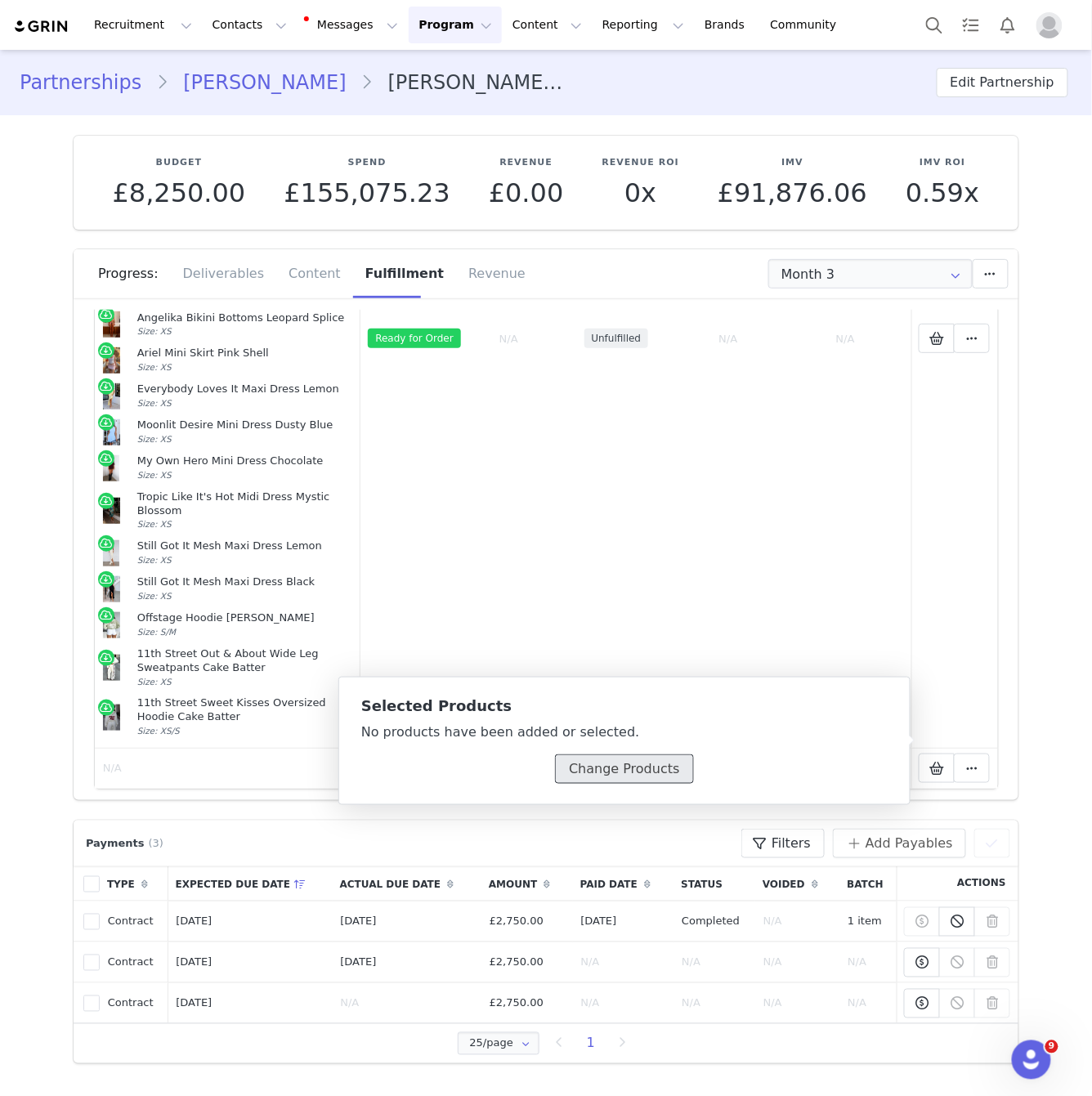
click at [617, 766] on button "Change Products" at bounding box center [624, 769] width 138 height 29
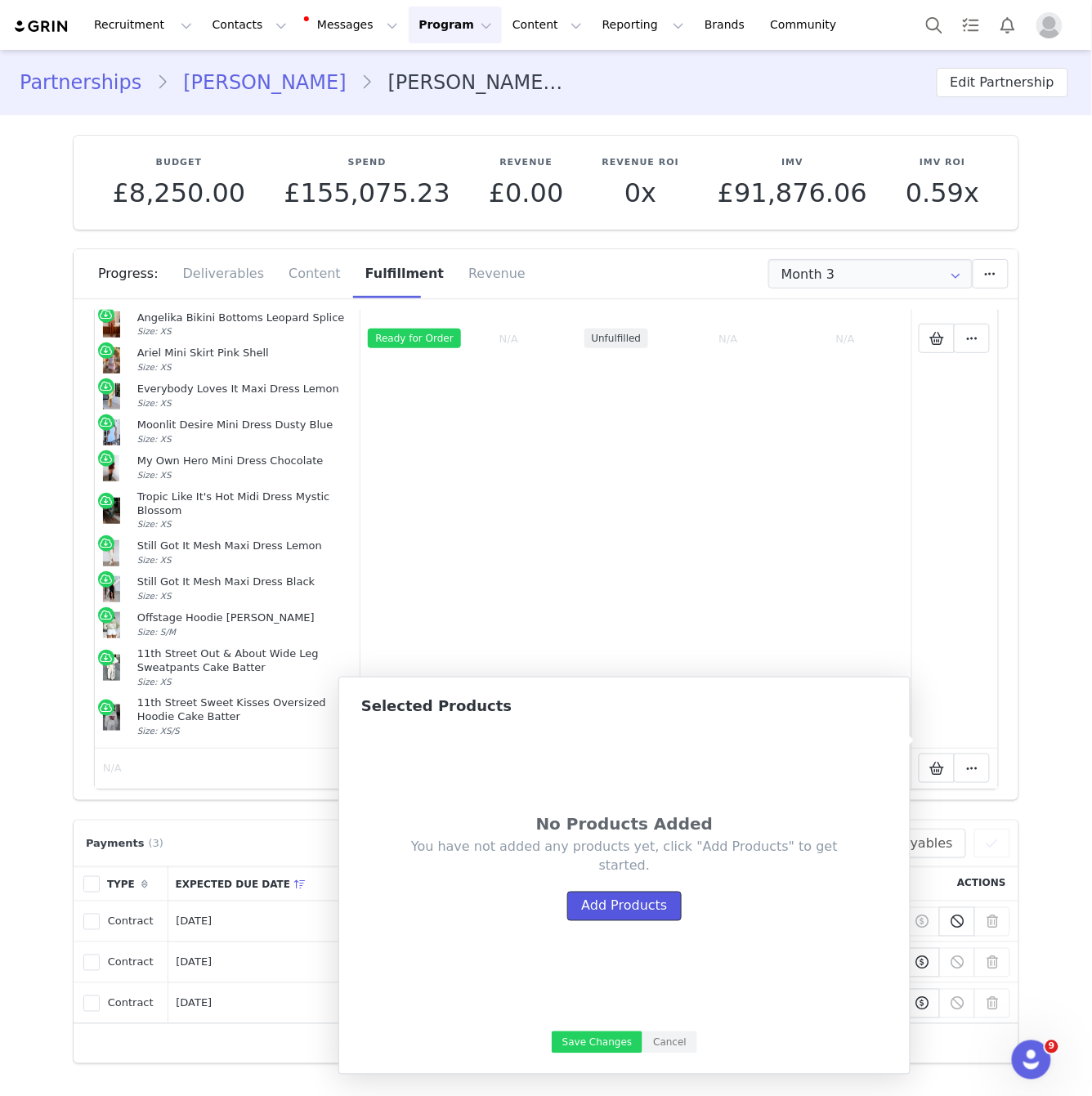
click at [633, 910] on button "Add Products" at bounding box center [624, 906] width 114 height 29
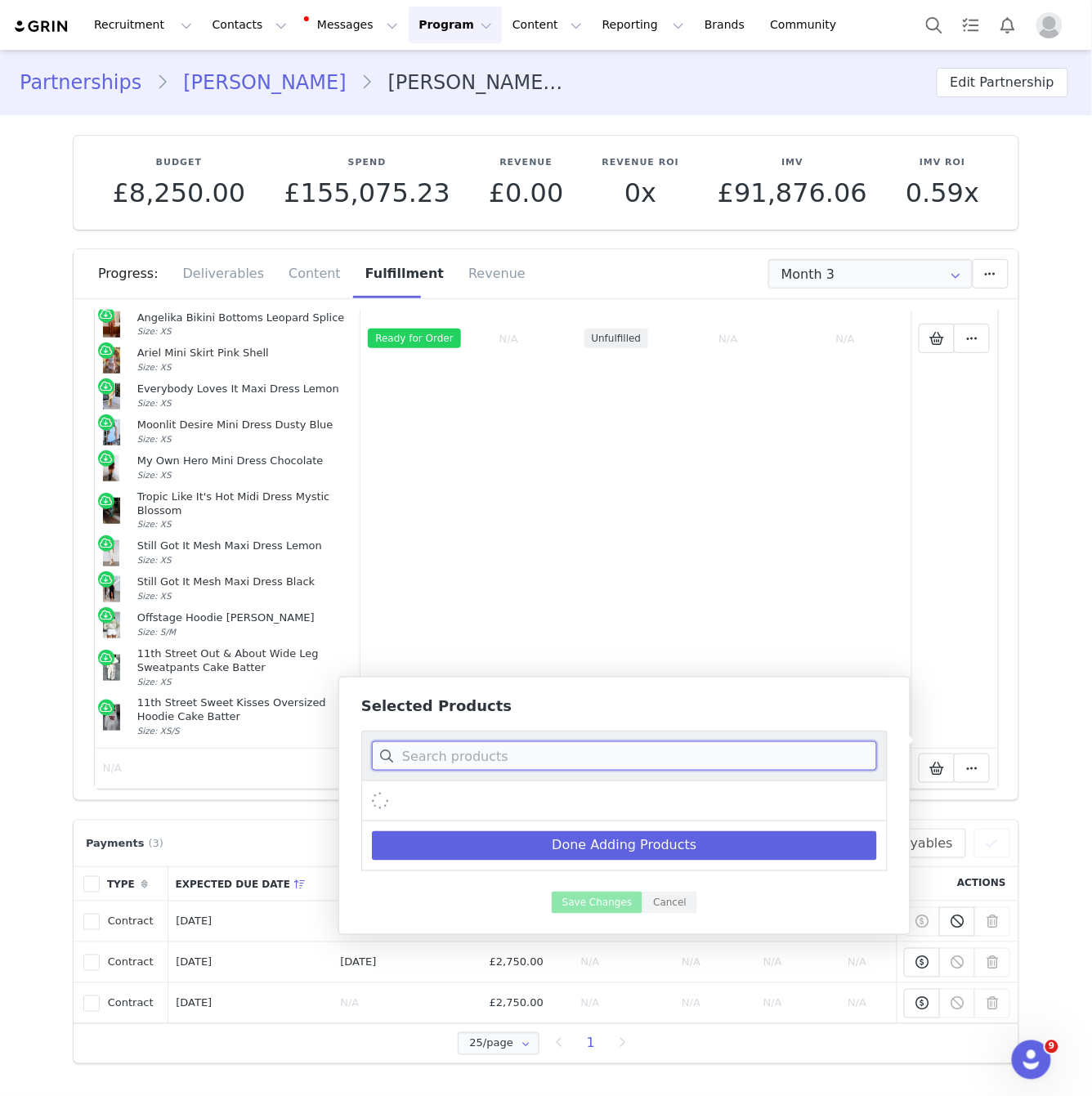
click at [523, 749] on input at bounding box center [624, 756] width 505 height 29
paste input "All The Stars Bolero Off White"
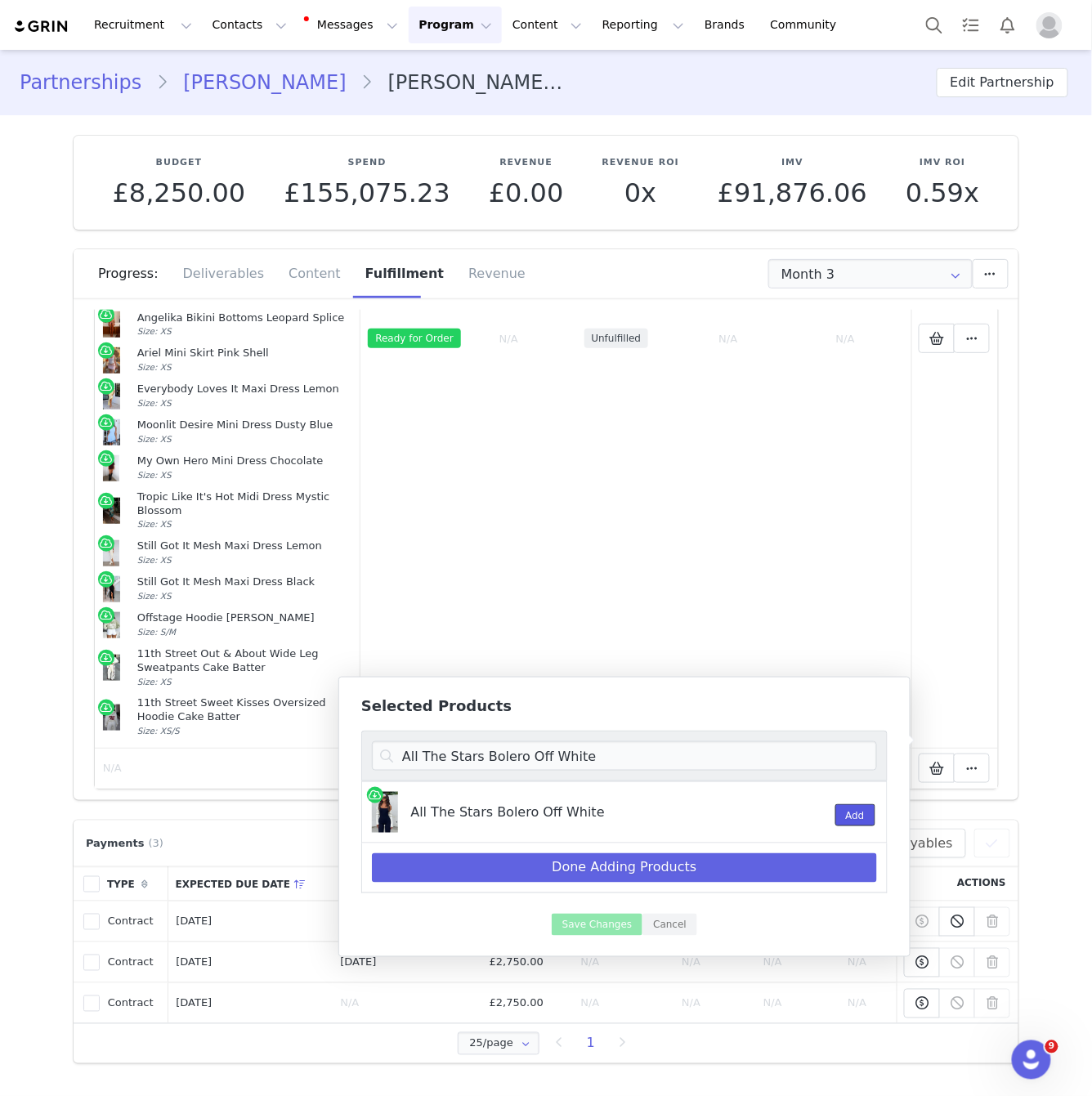
click at [851, 815] on button "Add" at bounding box center [855, 815] width 40 height 22
click at [529, 747] on input "All The Stars Bolero Off White" at bounding box center [624, 756] width 505 height 29
paste input "Go Getter High Waisted Leggings Merlot"
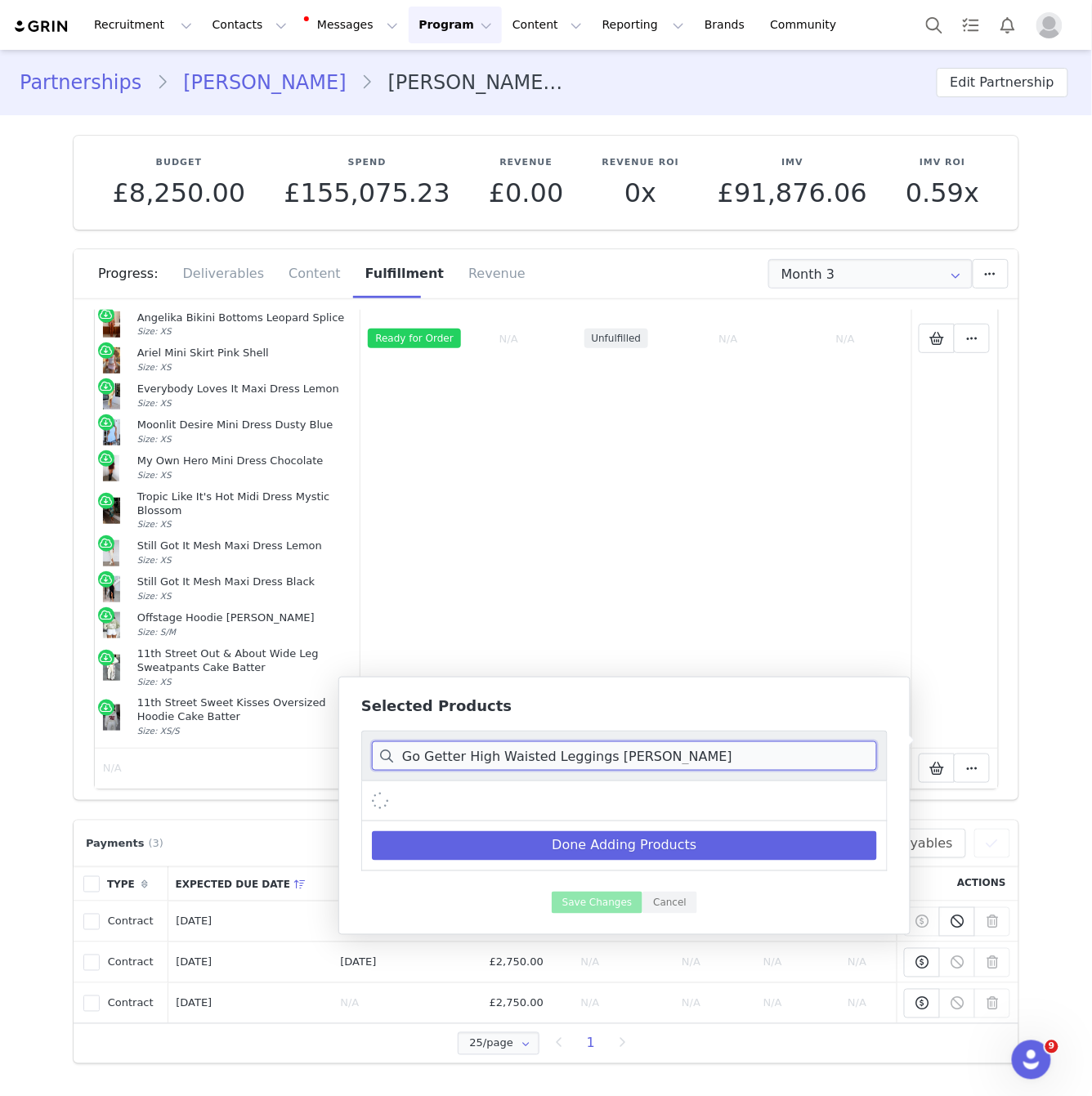
scroll to position [0, 0]
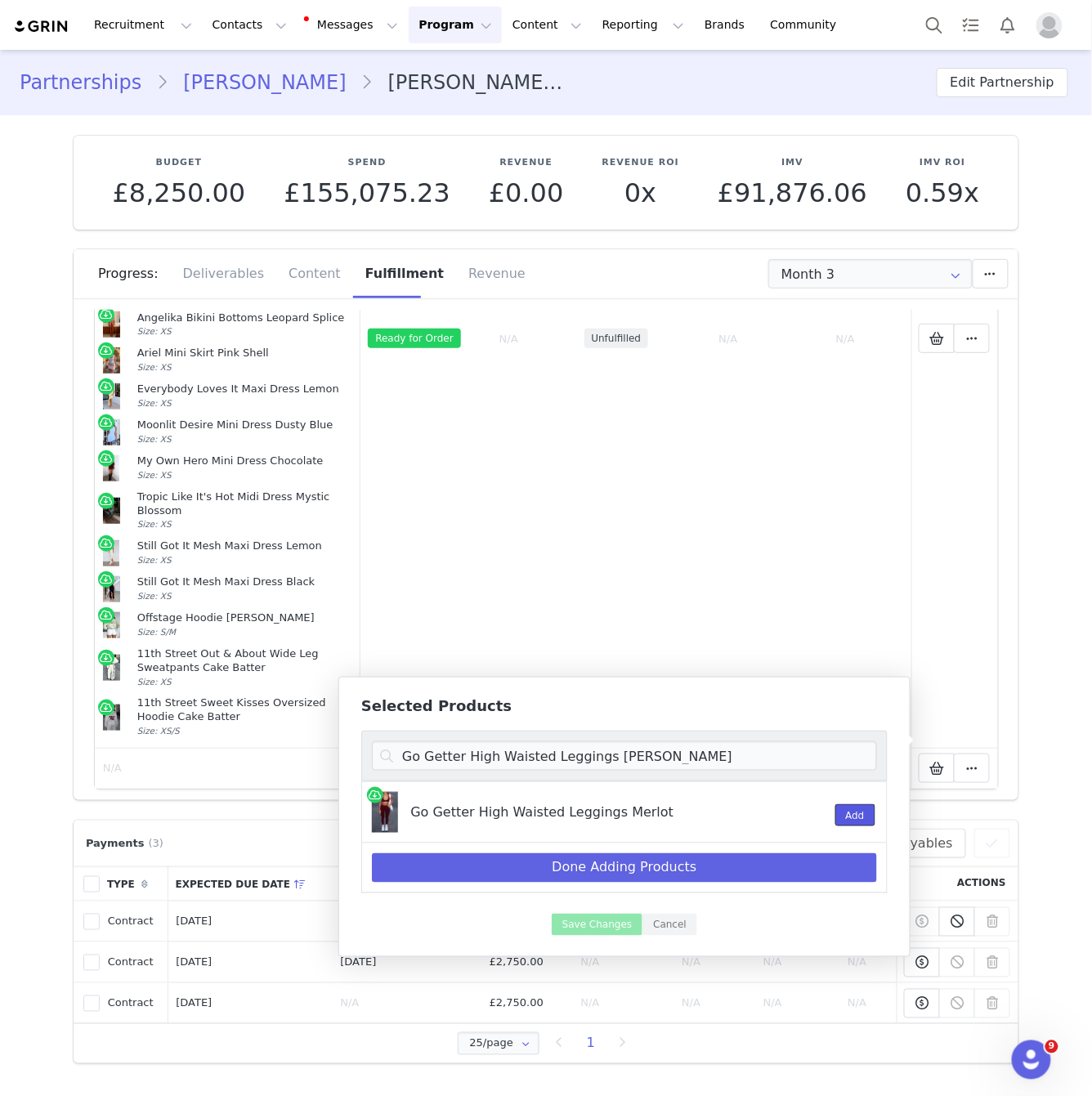
click at [859, 818] on button "Add" at bounding box center [855, 815] width 40 height 22
click at [530, 757] on input "Go Getter High Waisted Leggings [PERSON_NAME]" at bounding box center [624, 756] width 505 height 29
paste input "Motivate You Sports Bra Plum"
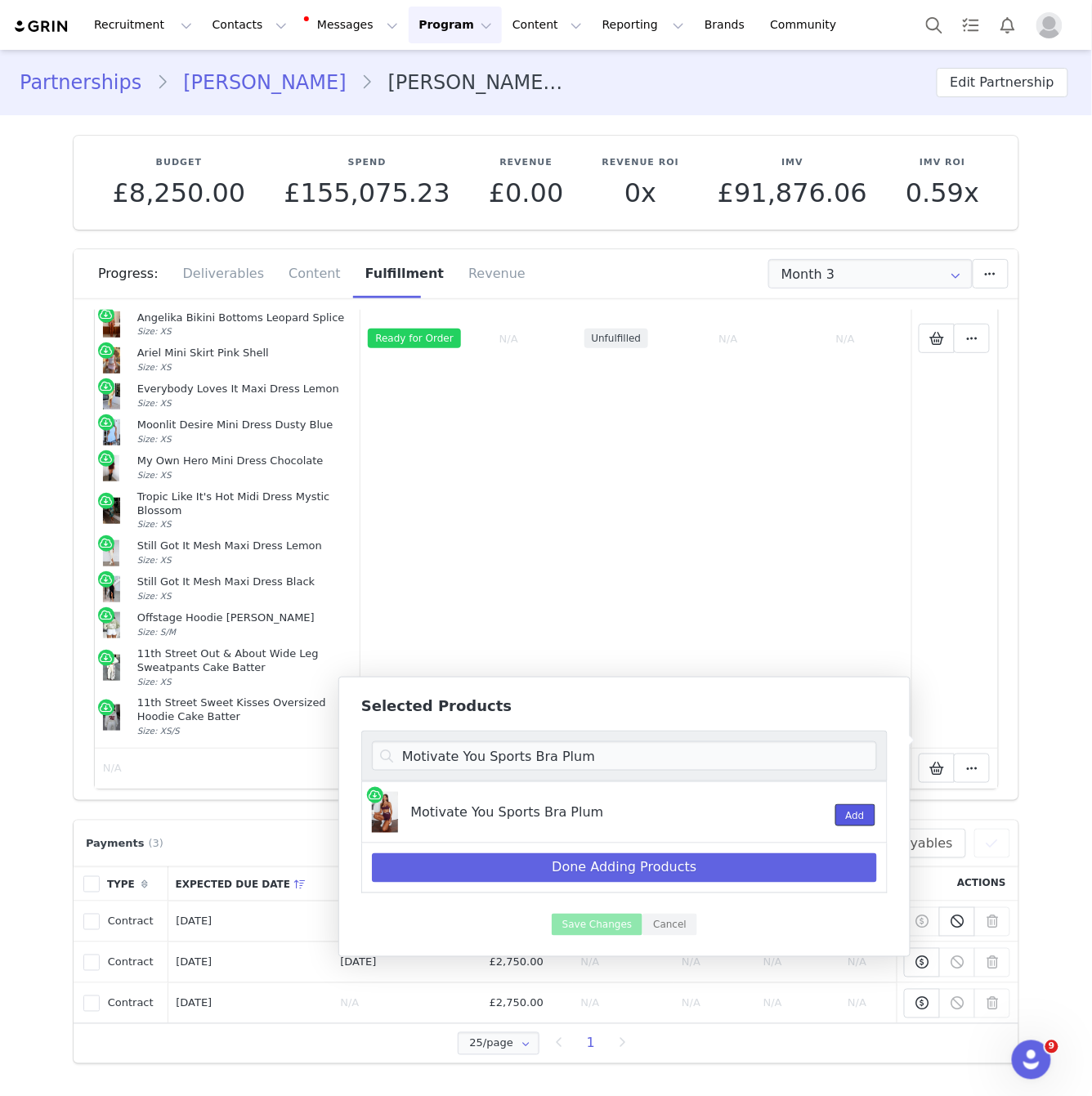
click at [863, 818] on button "Add" at bounding box center [855, 815] width 40 height 22
click at [611, 744] on input "Motivate You Sports Bra Plum" at bounding box center [624, 756] width 505 height 29
click at [611, 745] on input "Motivate You Sports Bra Plum" at bounding box center [624, 756] width 505 height 29
paste input "High Definition Sports Bra Merlot"
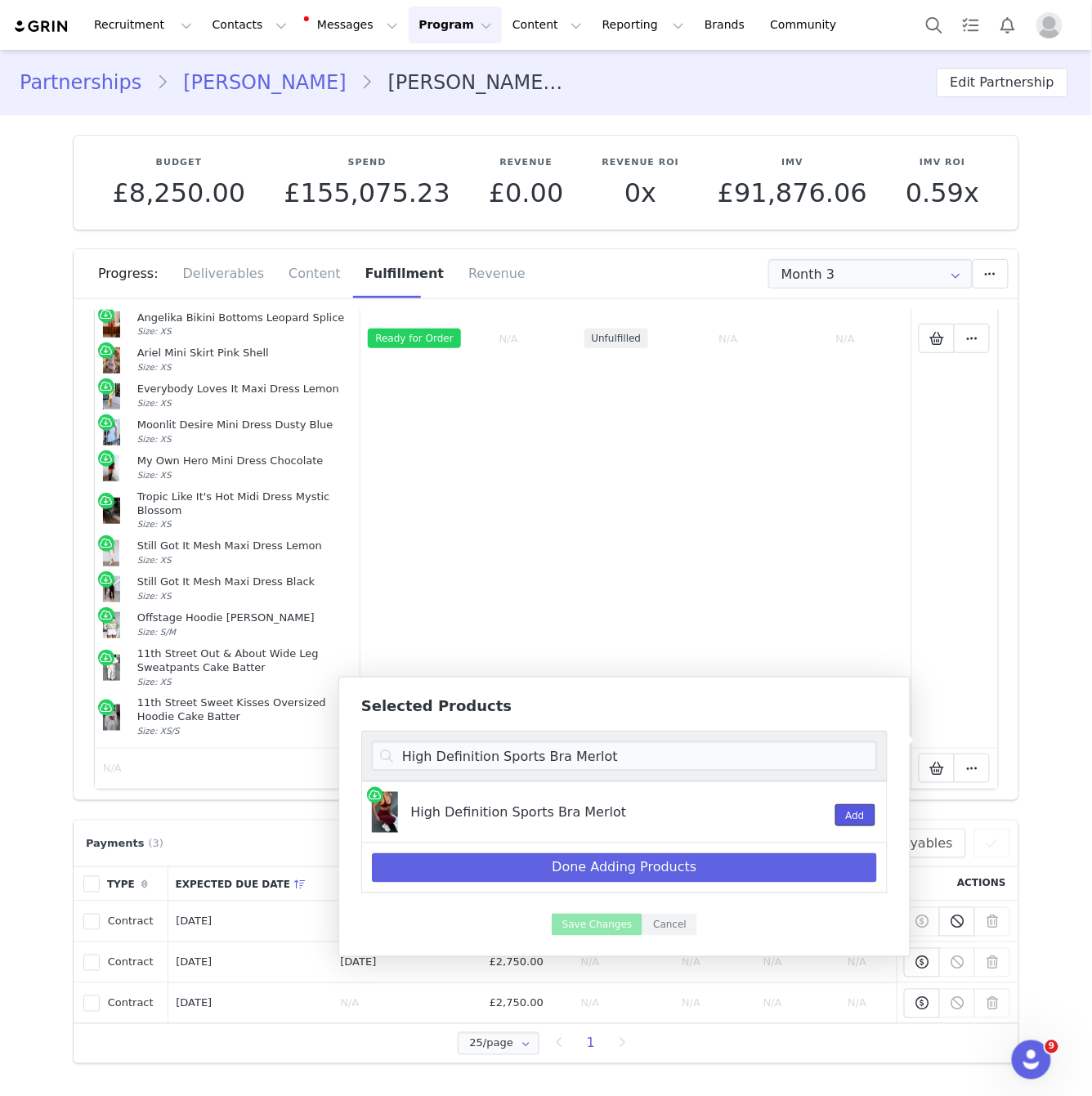
click at [860, 808] on button "Add" at bounding box center [855, 815] width 40 height 22
click at [468, 749] on input "High Definition Sports Bra Merlot" at bounding box center [624, 756] width 505 height 29
click at [470, 749] on input "High Definition Sports Bra Merlot" at bounding box center [624, 756] width 505 height 29
paste input "Defence Bike Shorts Plum/Cream"
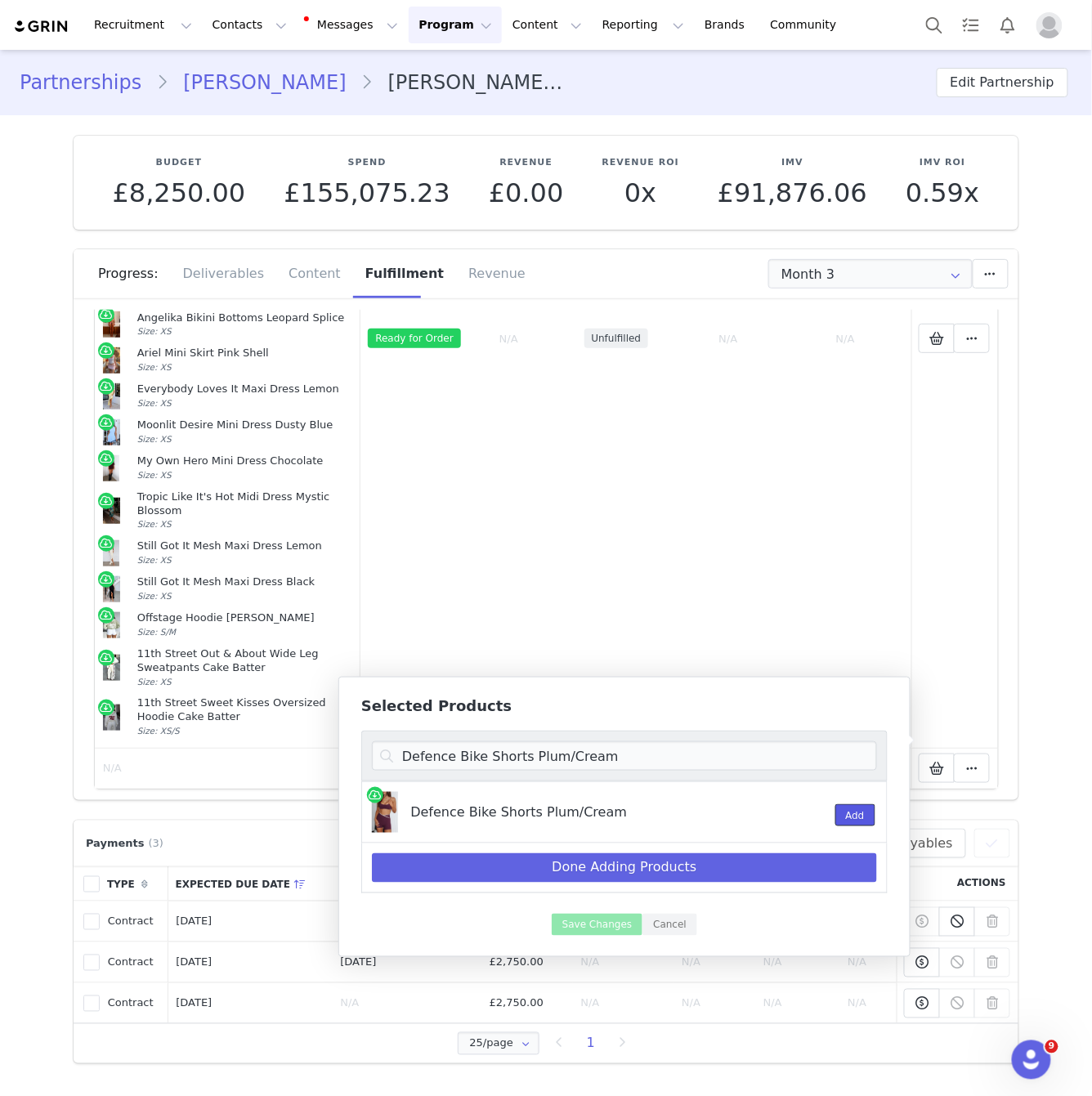
click at [850, 816] on button "Add" at bounding box center [855, 815] width 40 height 22
click at [506, 760] on input "Defence Bike Shorts Plum/Cream" at bounding box center [624, 756] width 505 height 29
click at [507, 760] on input "Defence Bike Shorts Plum/Cream" at bounding box center [624, 756] width 505 height 29
paste input "Katia Bikini Top Leopard Splice"
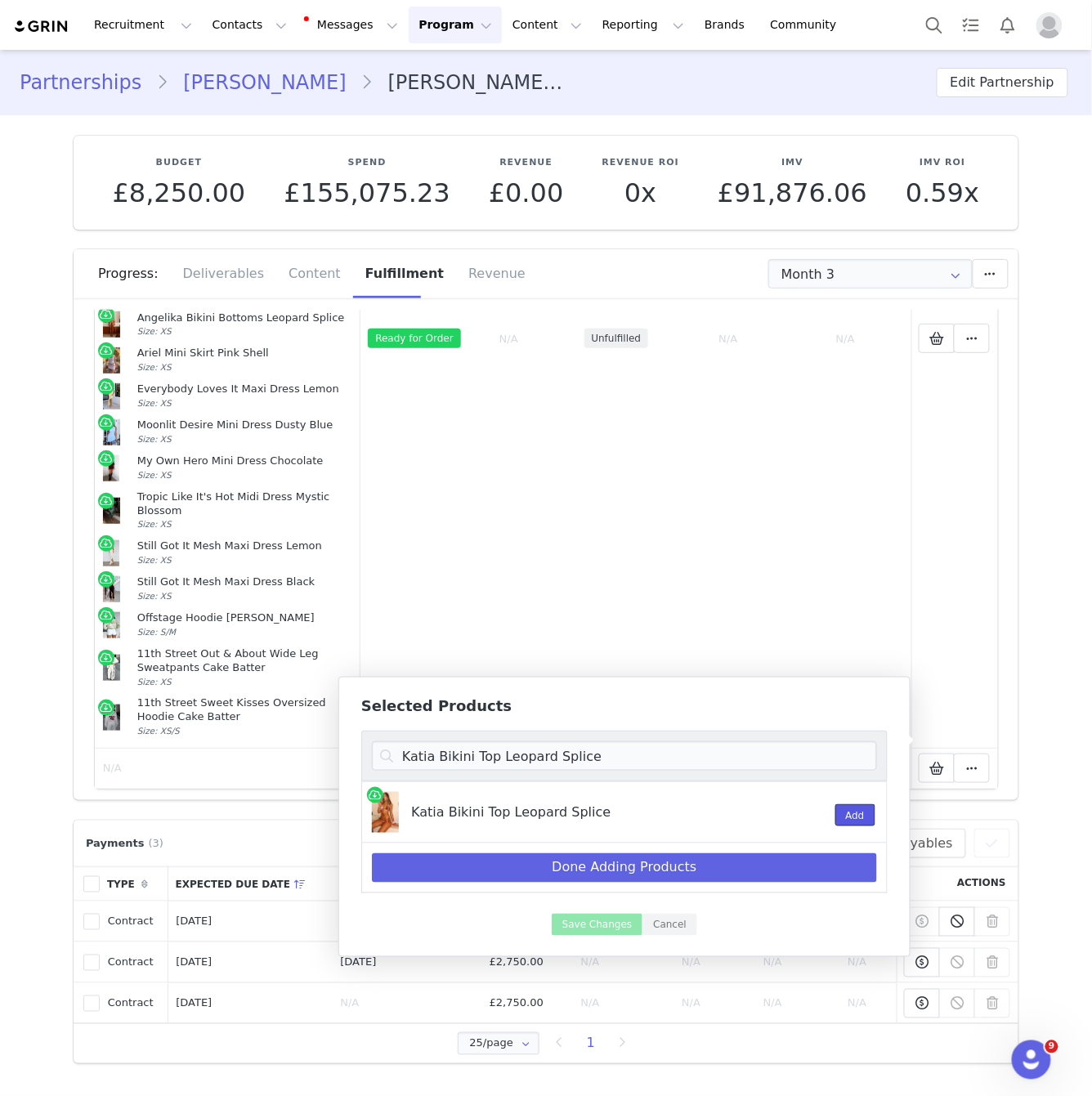
click at [861, 812] on button "Add" at bounding box center [855, 815] width 40 height 22
click at [493, 762] on input "Katia Bikini Top Leopard Splice" at bounding box center [624, 756] width 505 height 29
paste input "[PERSON_NAME] Bottoms"
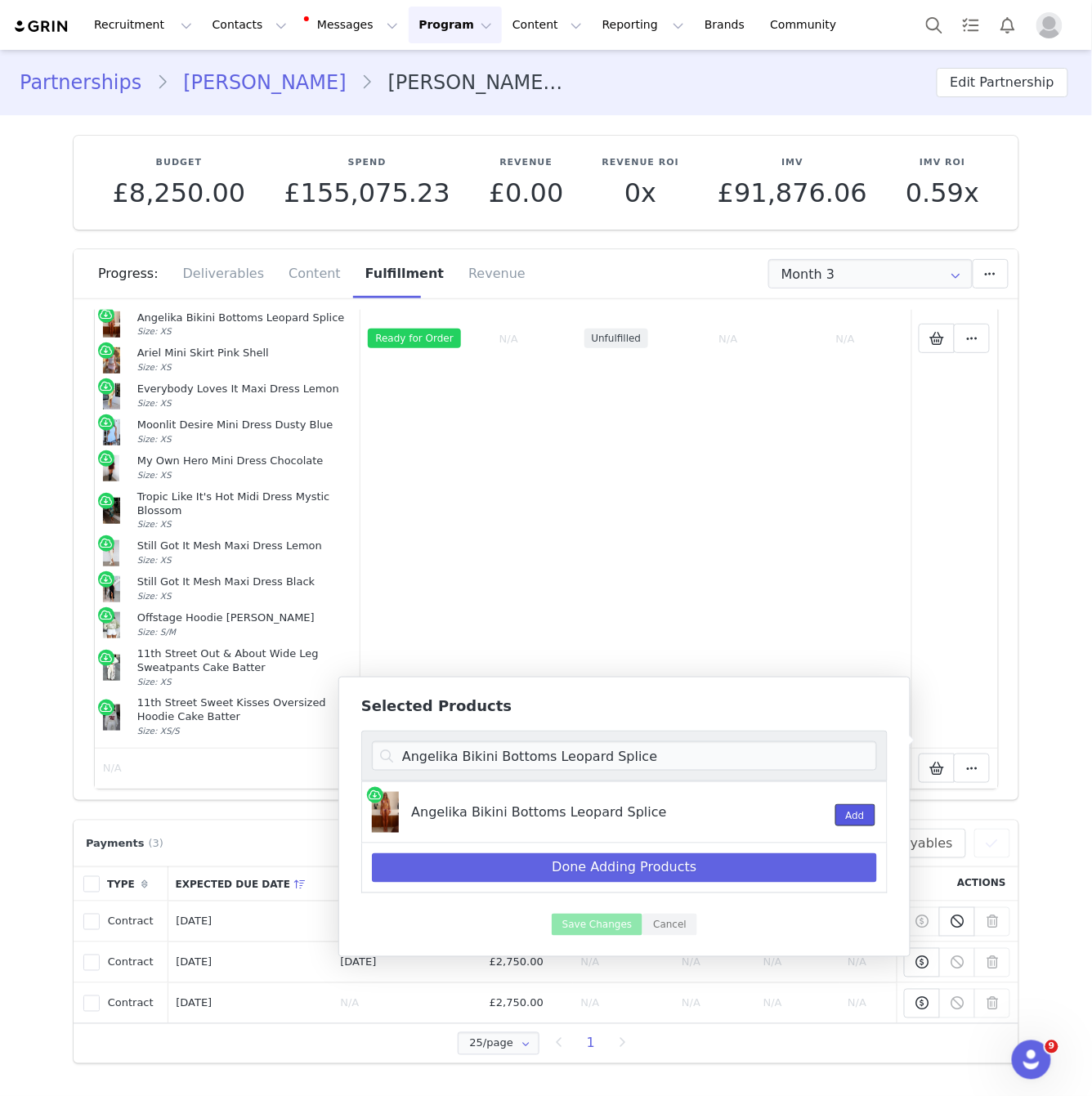
click at [858, 811] on button "Add" at bounding box center [855, 815] width 40 height 22
click at [710, 758] on input "Angelika Bikini Bottoms Leopard Splice" at bounding box center [624, 756] width 505 height 29
paste input "[PERSON_NAME] Mini Skirt Pink Shell"
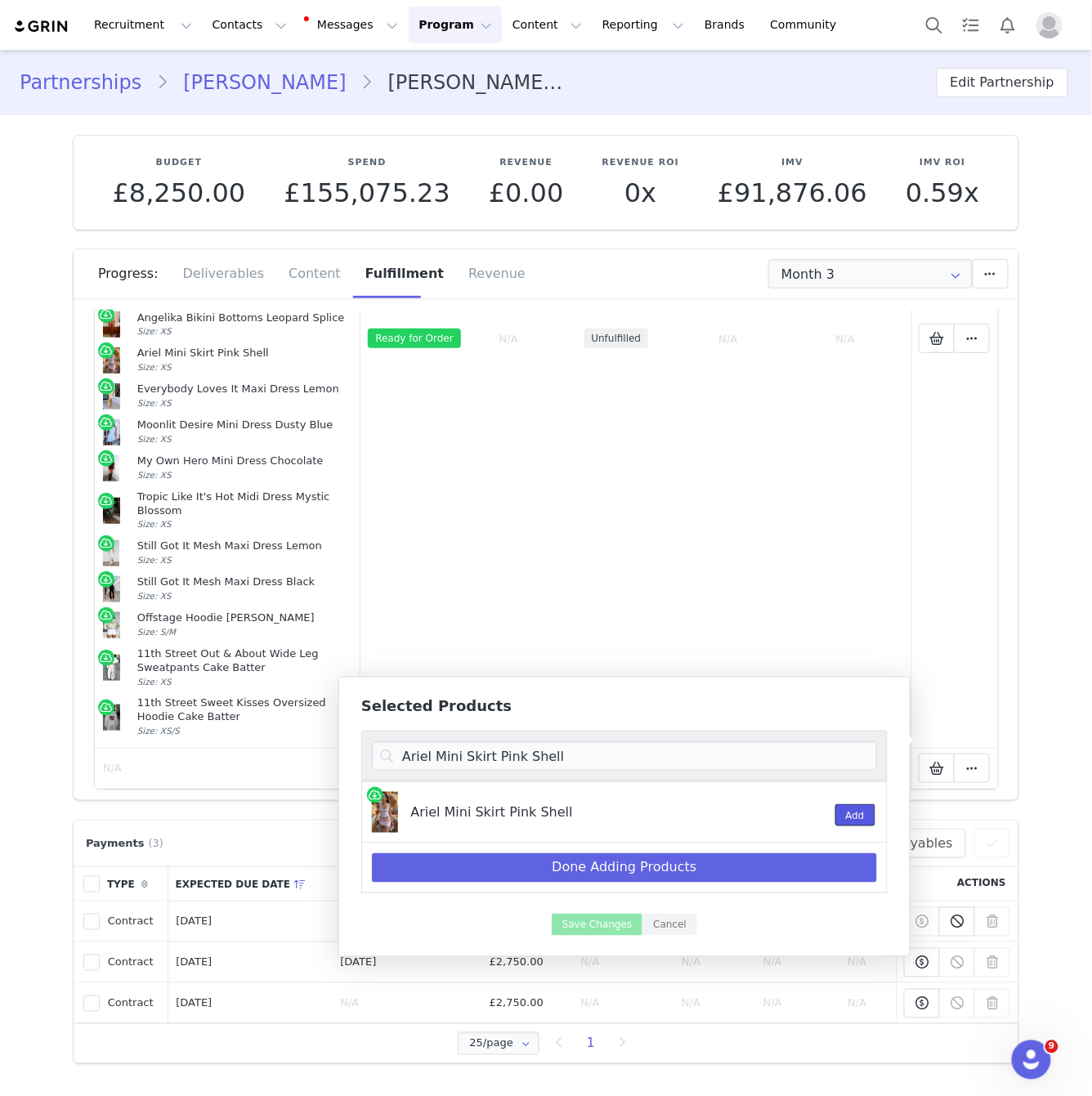
click at [847, 812] on button "Add" at bounding box center [855, 815] width 40 height 22
click at [628, 755] on input "Ariel Mini Skirt Pink Shell" at bounding box center [624, 756] width 505 height 29
paste input "Moonlit Desire Mini Dress Dusty Blue"
click at [848, 814] on button "Add" at bounding box center [855, 815] width 40 height 22
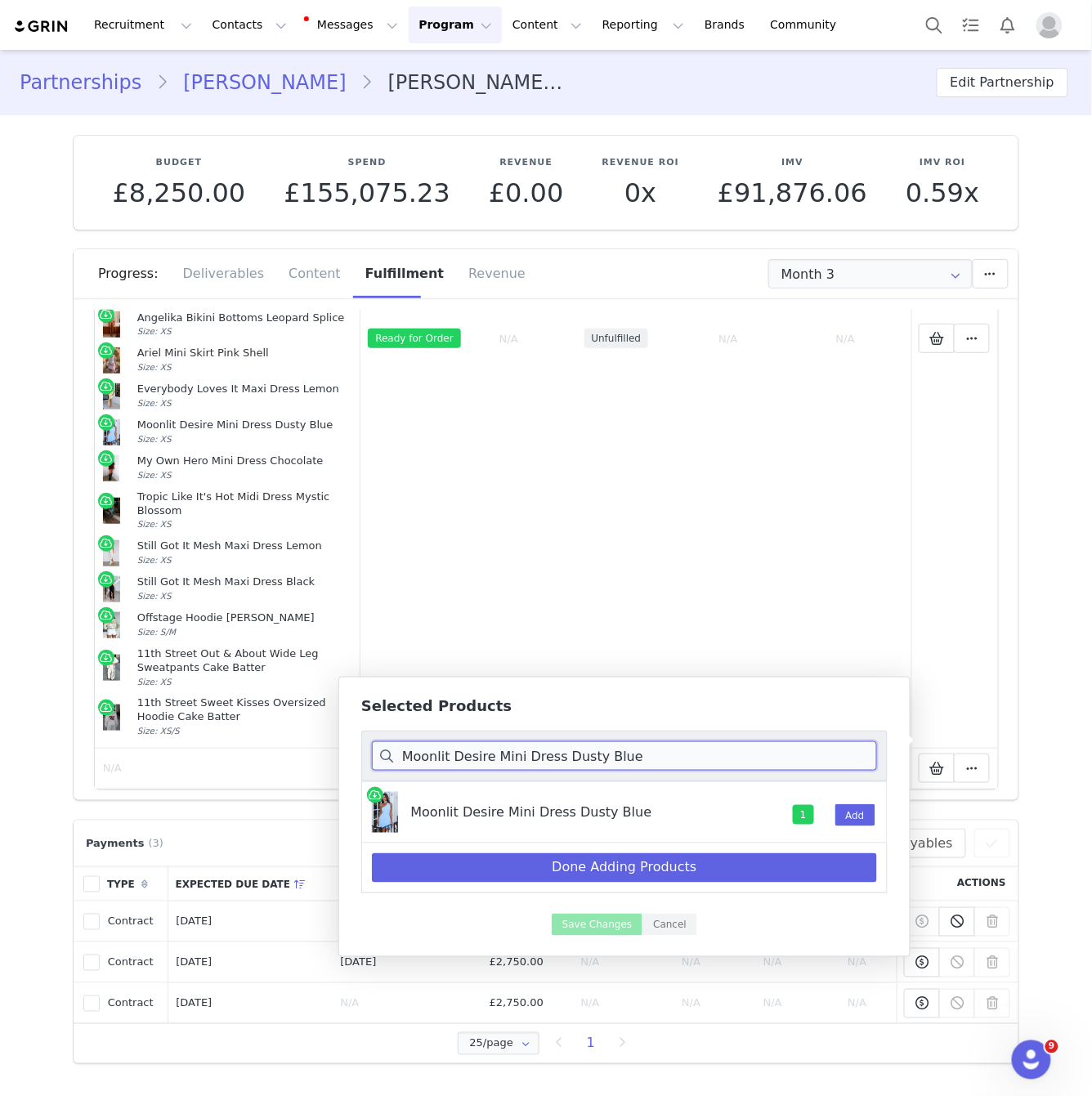
click at [521, 750] on input "Moonlit Desire Mini Dress Dusty Blue" at bounding box center [624, 756] width 505 height 29
click at [522, 750] on input "Moonlit Desire Mini Dress Dusty Blue" at bounding box center [624, 756] width 505 height 29
click at [526, 760] on input "Moonlit Desire Mini Dress Dusty Blue" at bounding box center [624, 756] width 505 height 29
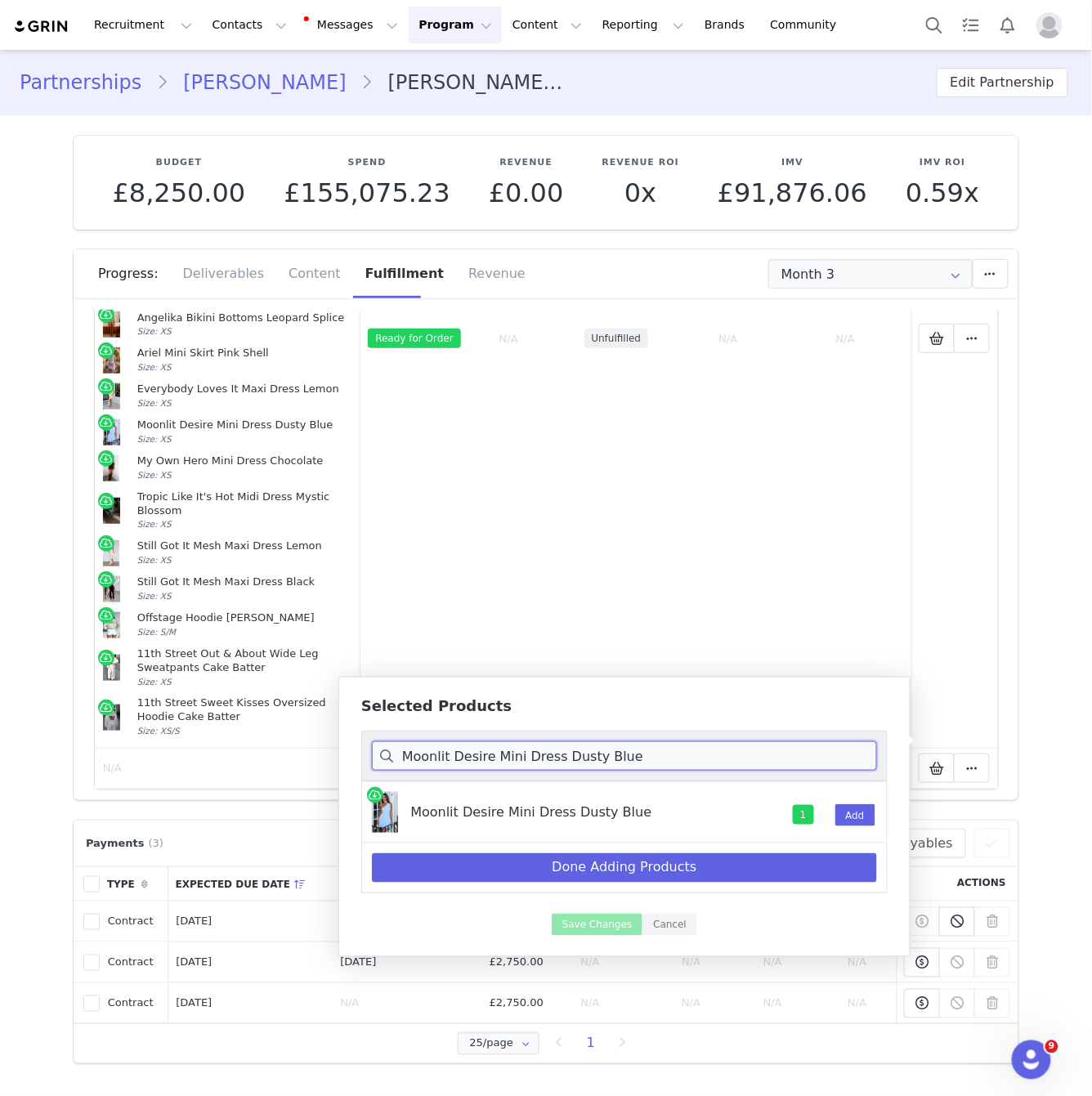
click at [526, 760] on input "Moonlit Desire Mini Dress Dusty Blue" at bounding box center [624, 756] width 505 height 29
paste input "y Own Hero Mini Dress Chocolat"
click at [848, 809] on button "Add" at bounding box center [855, 815] width 40 height 22
click at [494, 749] on input "My Own Hero Mini Dress Chocolate" at bounding box center [624, 756] width 505 height 29
click at [495, 749] on input "My Own Hero Mini Dress Chocolate" at bounding box center [624, 756] width 505 height 29
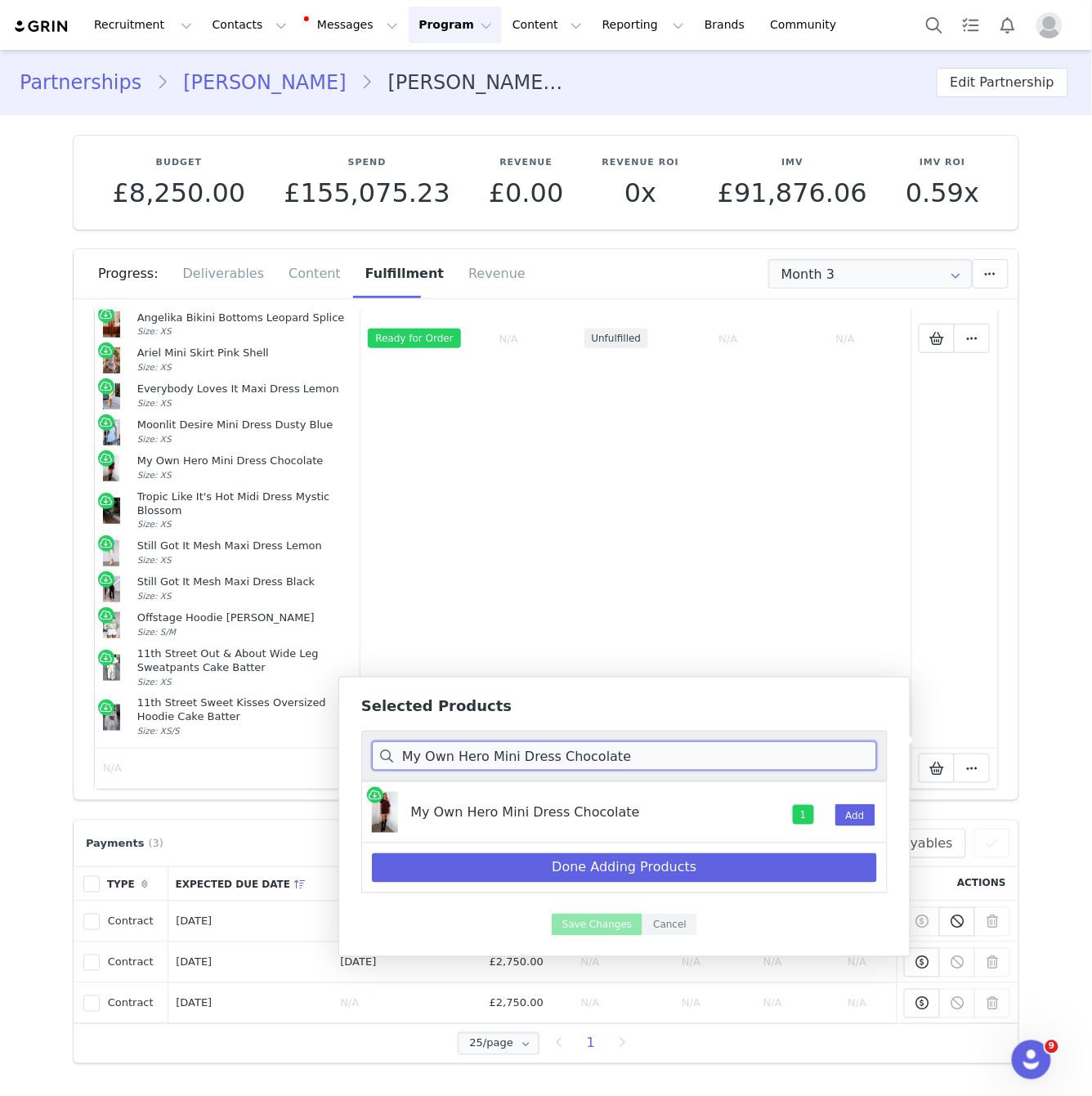
click at [495, 749] on input "My Own Hero Mini Dress Chocolate" at bounding box center [624, 756] width 505 height 29
paste input "Tropic Like It's Hot Midi Dress Mystic Blossom"
click at [862, 816] on button "Add" at bounding box center [855, 815] width 40 height 22
click at [477, 756] on input "Tropic Like It's Hot Midi Dress Mystic Blossom" at bounding box center [624, 756] width 505 height 29
click at [477, 756] on input "Tropic Like It's Hot Midi Dress Mystic Blossom" at bounding box center [624, 756] width 505 height 29
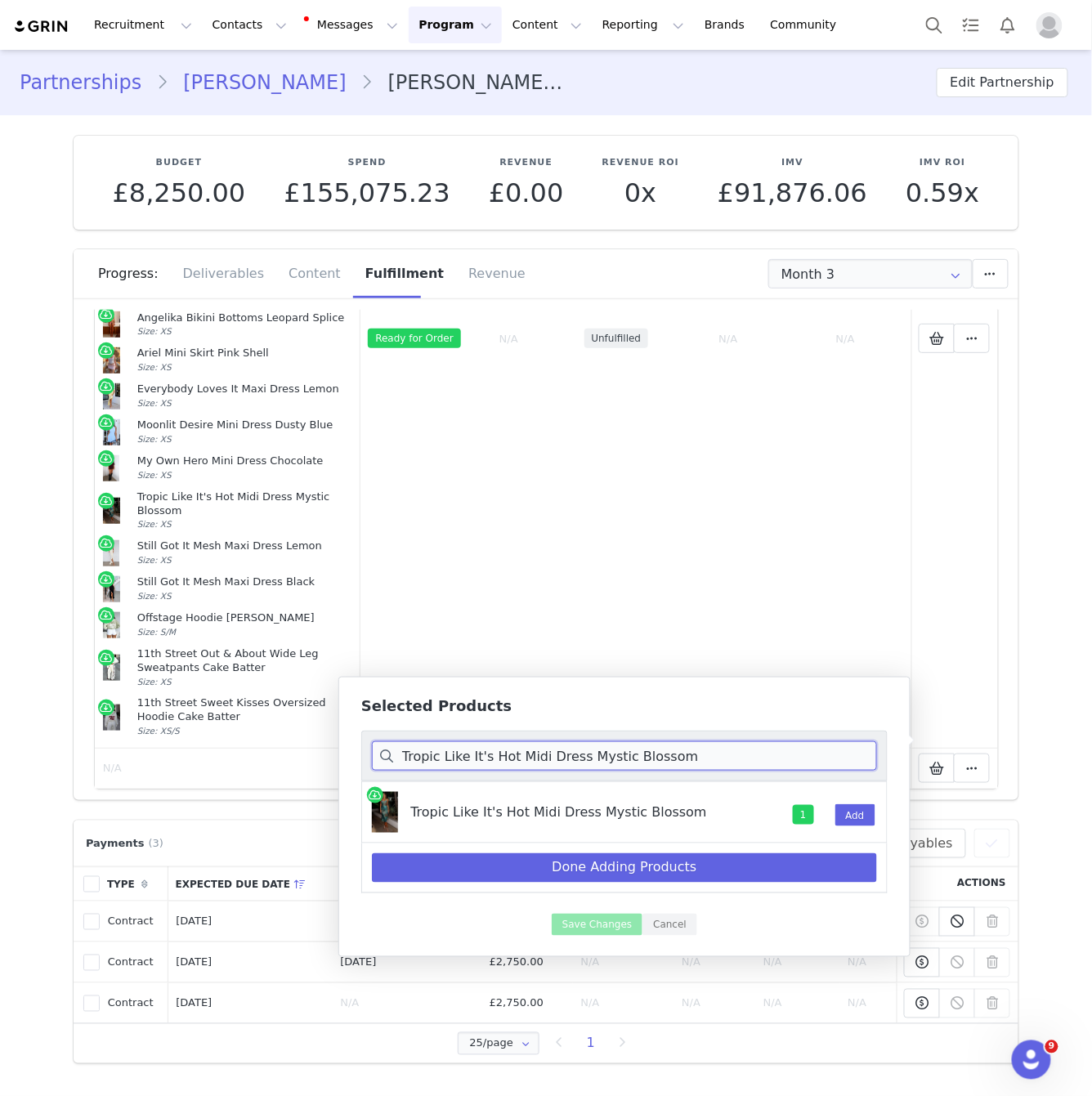
click at [477, 756] on input "Tropic Like It's Hot Midi Dress Mystic Blossom" at bounding box center [624, 756] width 505 height 29
paste input "Still Got It Mesh Maxi Dress Black"
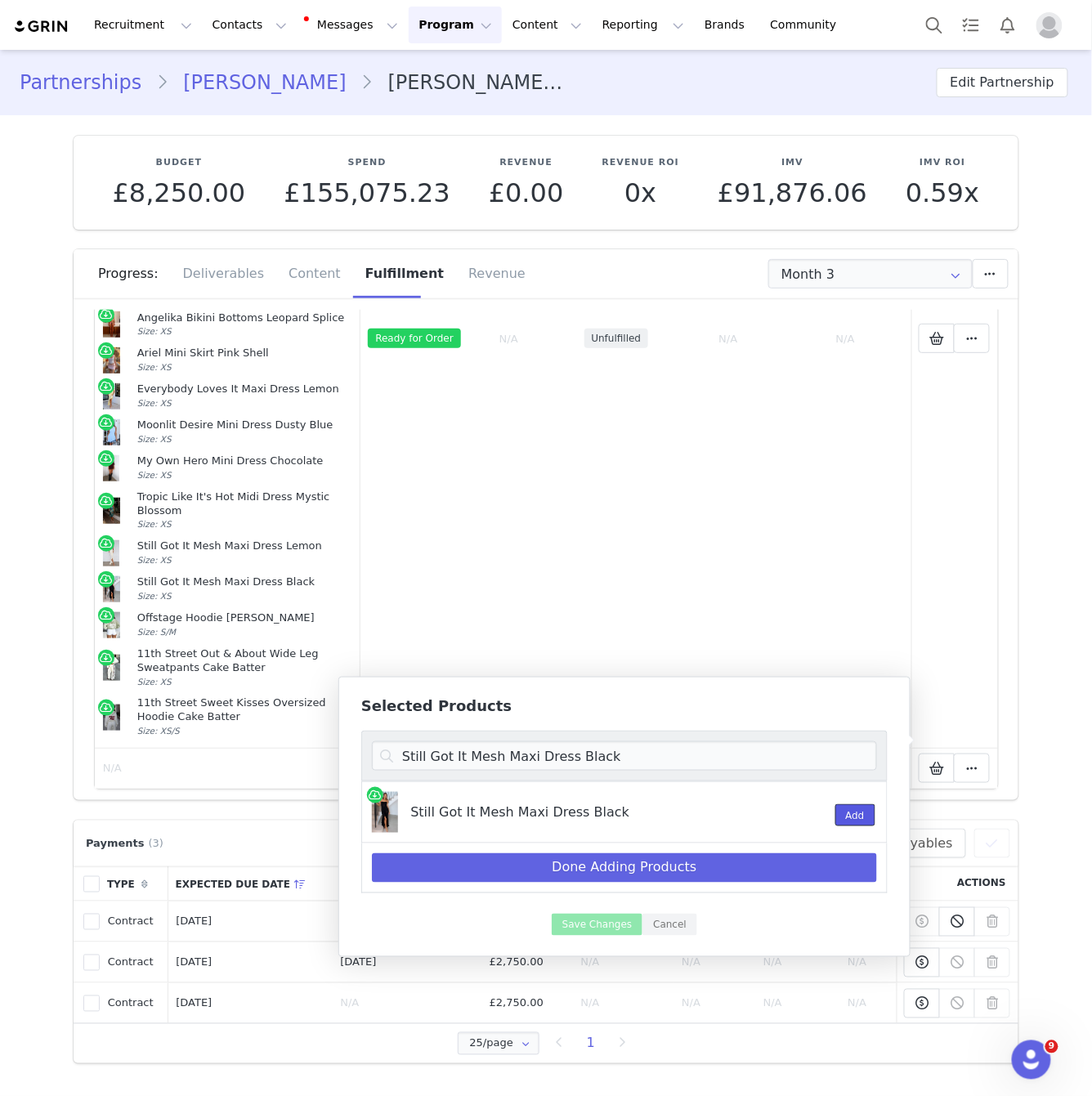
click at [857, 812] on button "Add" at bounding box center [855, 815] width 40 height 22
click at [599, 749] on input "Still Got It Mesh Maxi Dress Black" at bounding box center [624, 756] width 505 height 29
click at [600, 749] on input "Still Got It Mesh Maxi Dress Black" at bounding box center [624, 756] width 505 height 29
paste input "Offstage Hoodie [PERSON_NAME]"
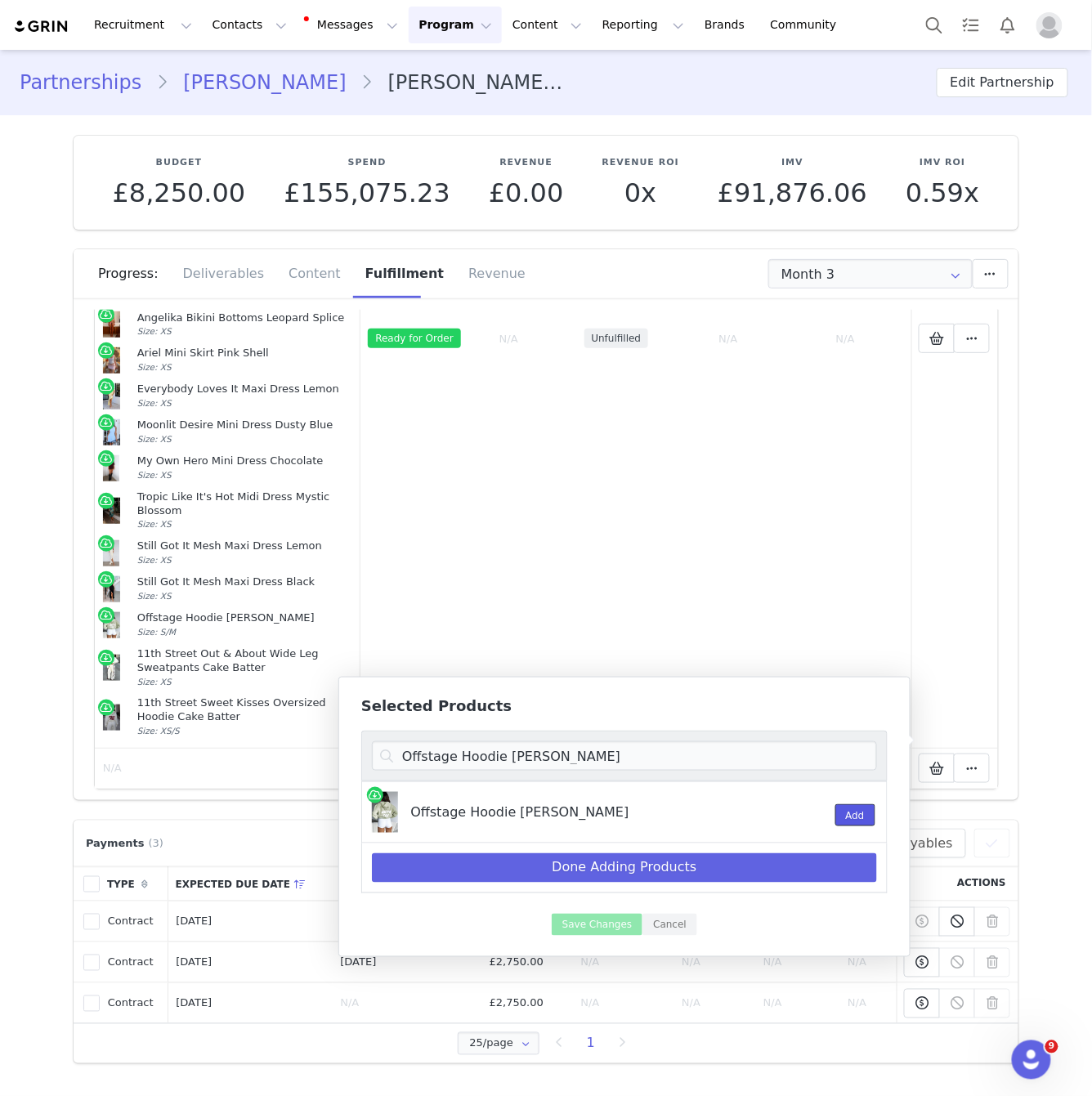
click at [847, 814] on button "Add" at bounding box center [855, 815] width 40 height 22
click at [577, 759] on input "Offstage Hoodie [PERSON_NAME]" at bounding box center [624, 756] width 505 height 29
paste input "11th Street Out & About Wide Leg Sweatpants Cake Batter"
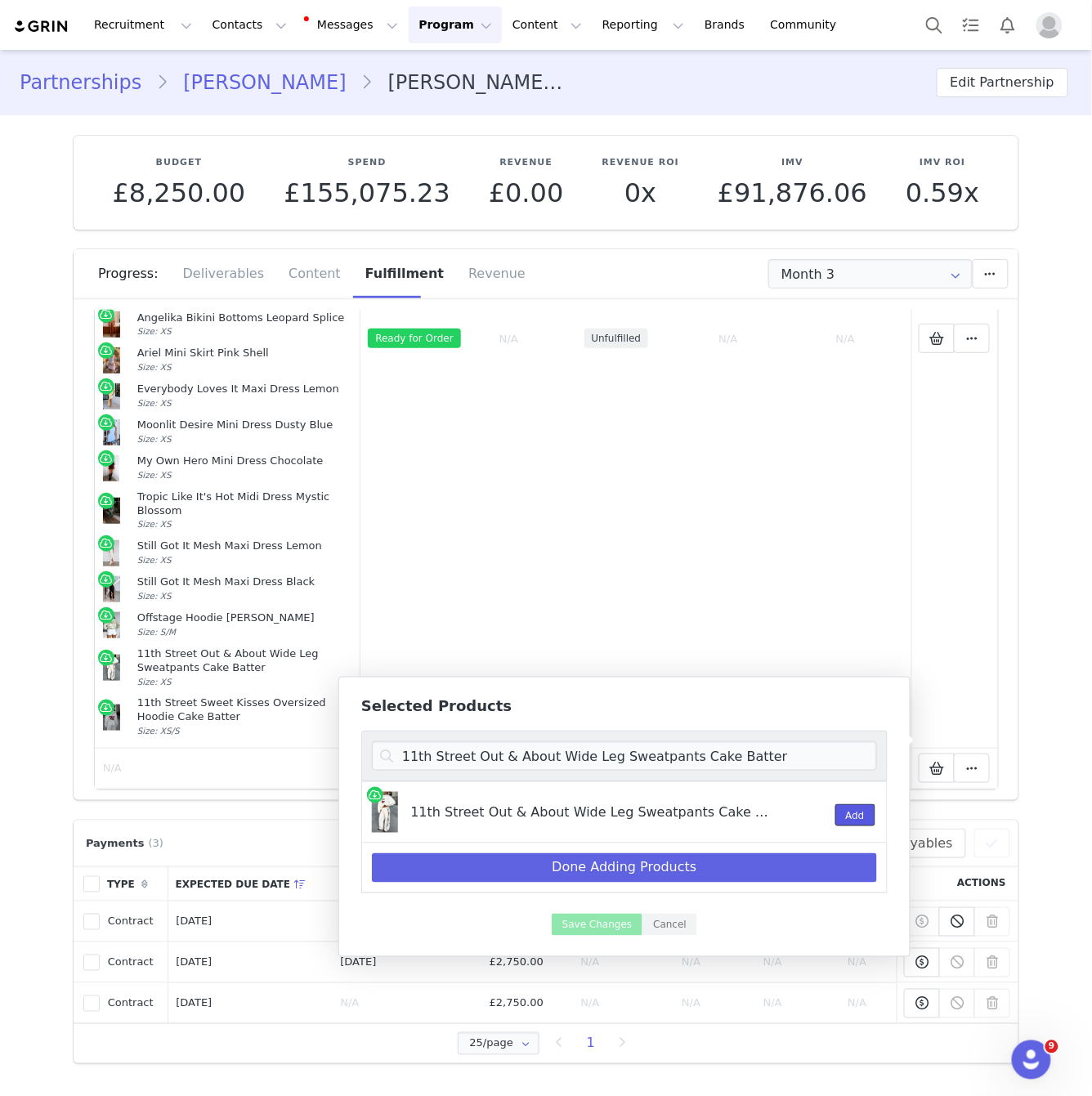
click at [854, 806] on button "Add" at bounding box center [855, 815] width 40 height 22
click at [795, 760] on input "11th Street Out & About Wide Leg Sweatpants Cake Batter" at bounding box center [624, 756] width 505 height 29
click at [796, 760] on input "11th Street Out & About Wide Leg Sweatpants Cake Batter" at bounding box center [624, 756] width 505 height 29
paste input "Sweet Kisses Oversized Hoodie"
click at [853, 810] on button "Add" at bounding box center [855, 815] width 40 height 22
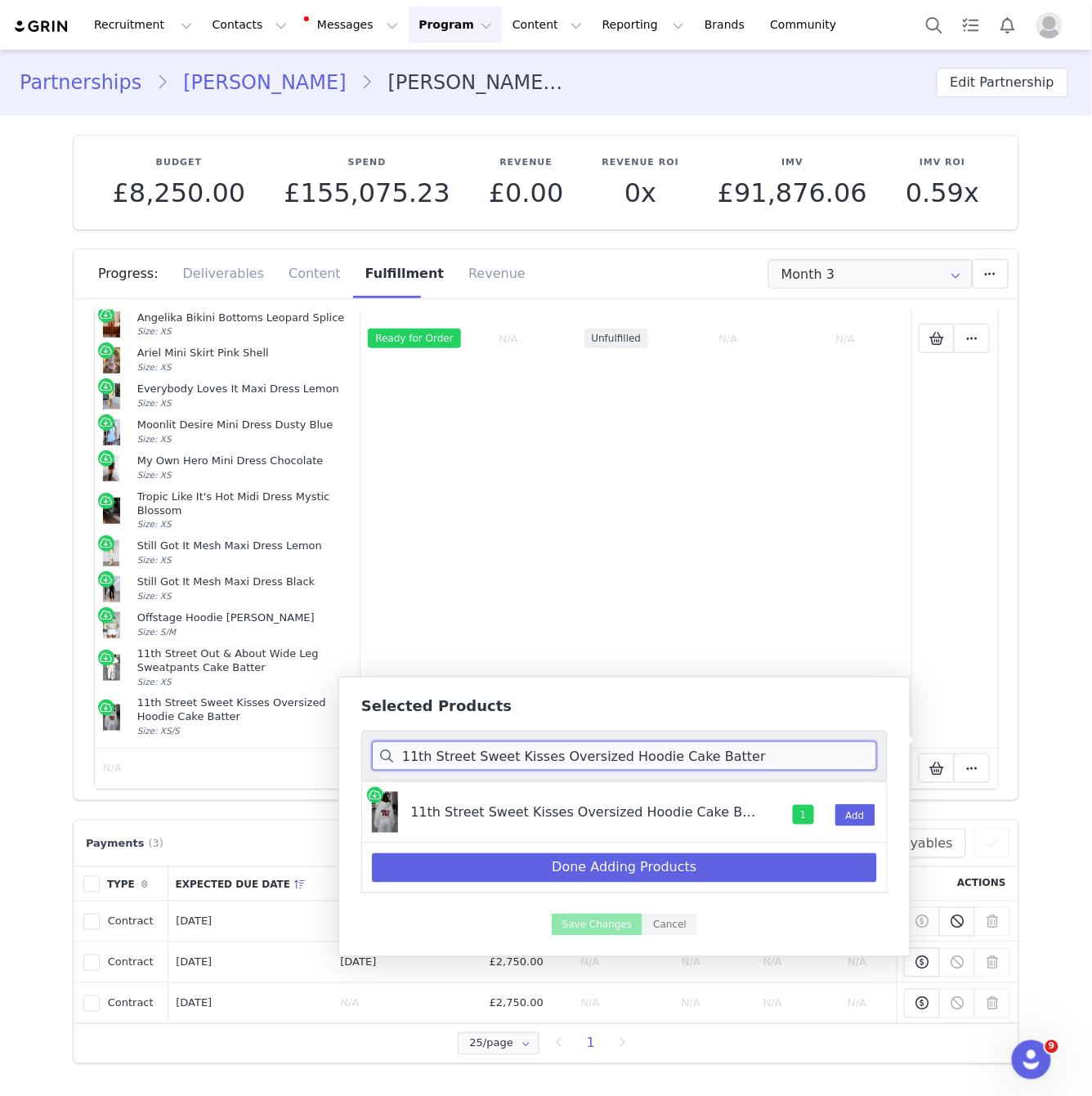
click at [783, 763] on input "11th Street Sweet Kisses Oversized Hoodie Cake Batter" at bounding box center [624, 756] width 505 height 29
click at [783, 764] on input "11th Street Sweet Kisses Oversized Hoodie Cake Batter" at bounding box center [624, 756] width 505 height 29
paste input "Cottesloe Crochet Bottoms Red/White Stripe"
click at [860, 816] on button "Add" at bounding box center [855, 815] width 40 height 22
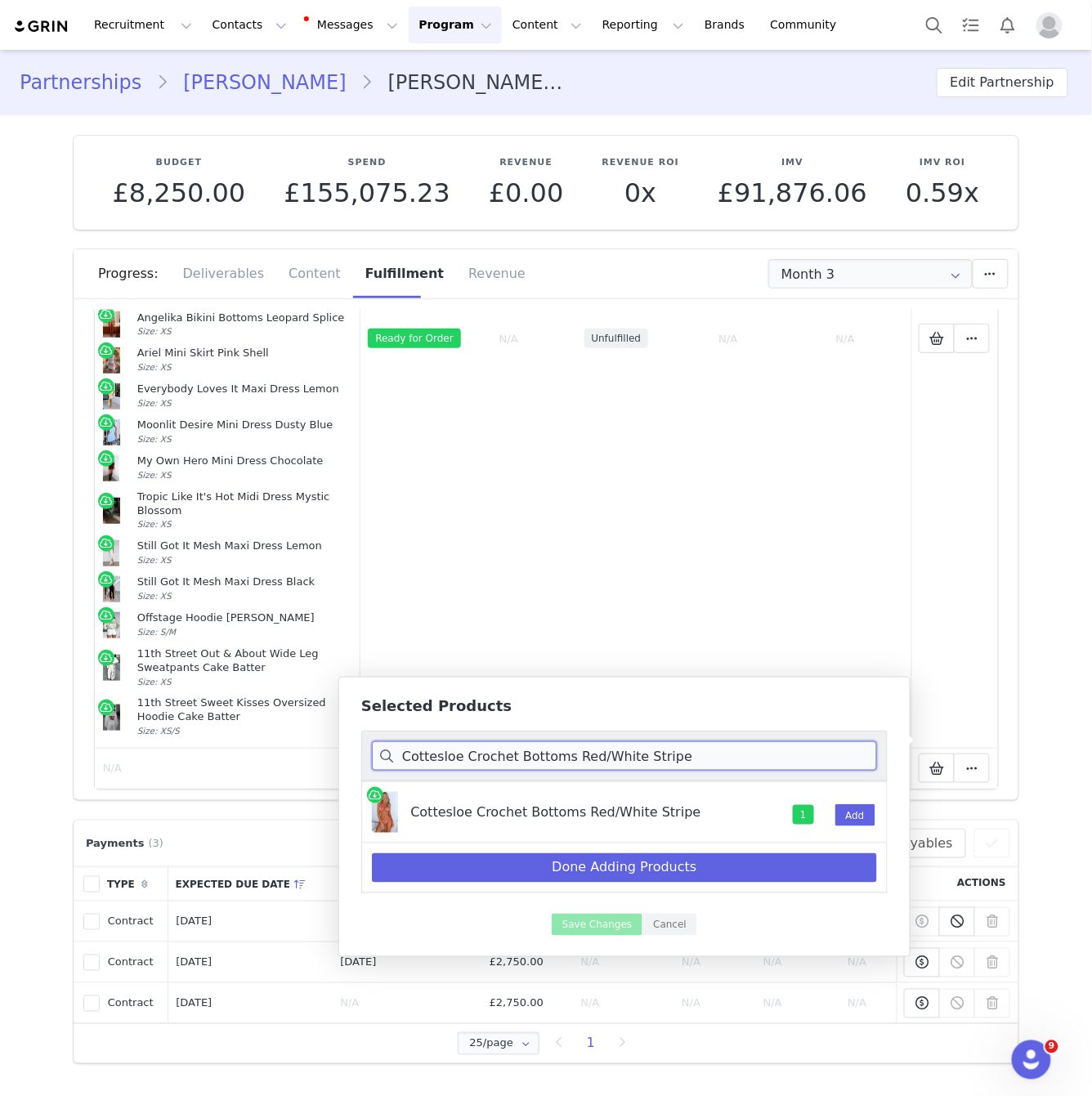
click at [721, 757] on input "Cottesloe Crochet Bottoms Red/White Stripe" at bounding box center [624, 756] width 505 height 29
paste input "Miss America Crochet Mini Skirt"
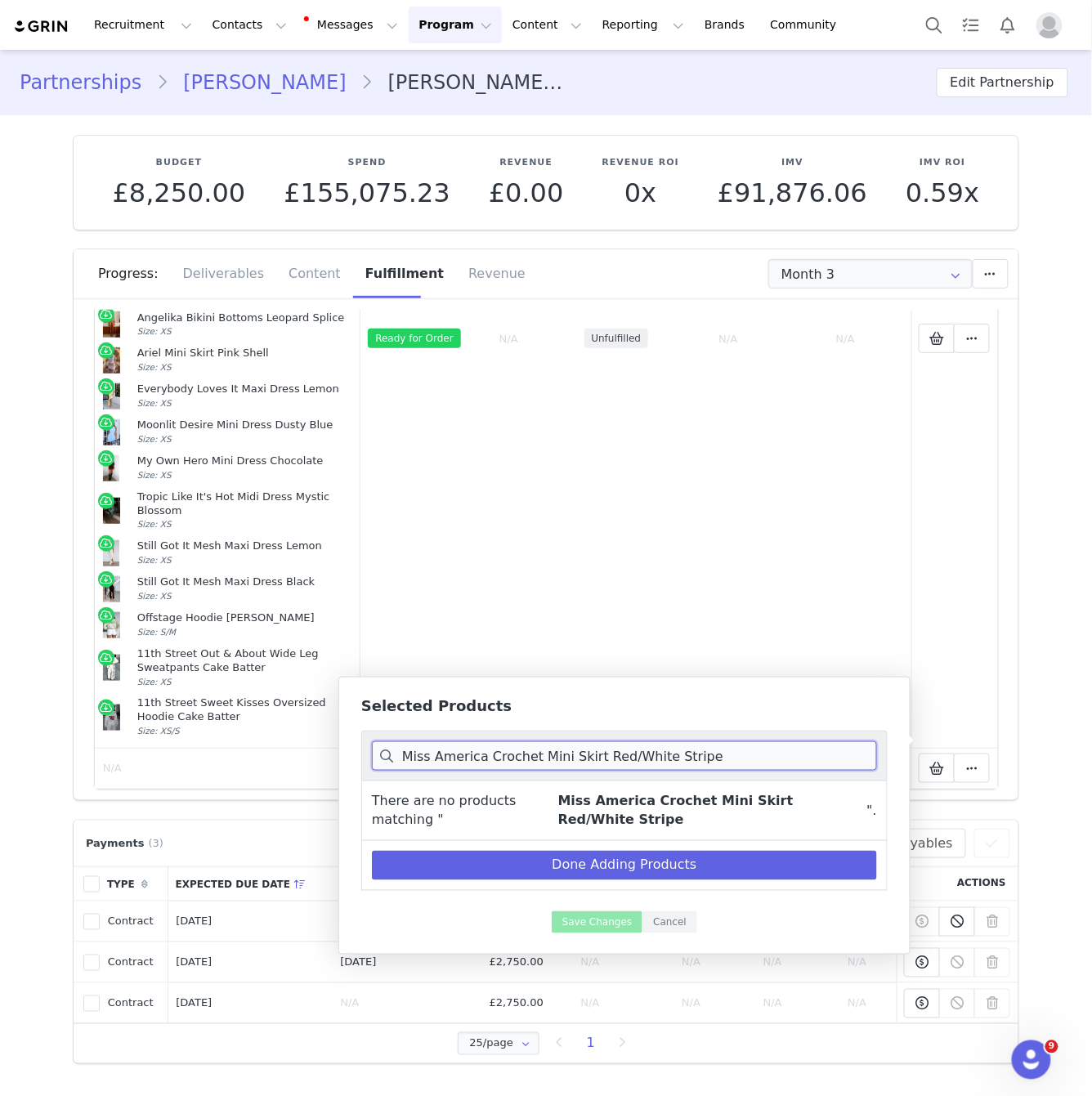
drag, startPoint x: 710, startPoint y: 754, endPoint x: 627, endPoint y: 750, distance: 83.1
click at [627, 750] on input "Miss America Crochet Mini Skirt Red/White Stripe" at bounding box center [624, 756] width 505 height 29
type input "Miss America Crochet Mini Skirt Red/W"
drag, startPoint x: 617, startPoint y: 759, endPoint x: 325, endPoint y: 752, distance: 292.1
click at [325, 752] on body "Recruitment Recruitment Creator Search Curated Lists Landing Pages Web Extensio…" at bounding box center [546, 548] width 1092 height 1096
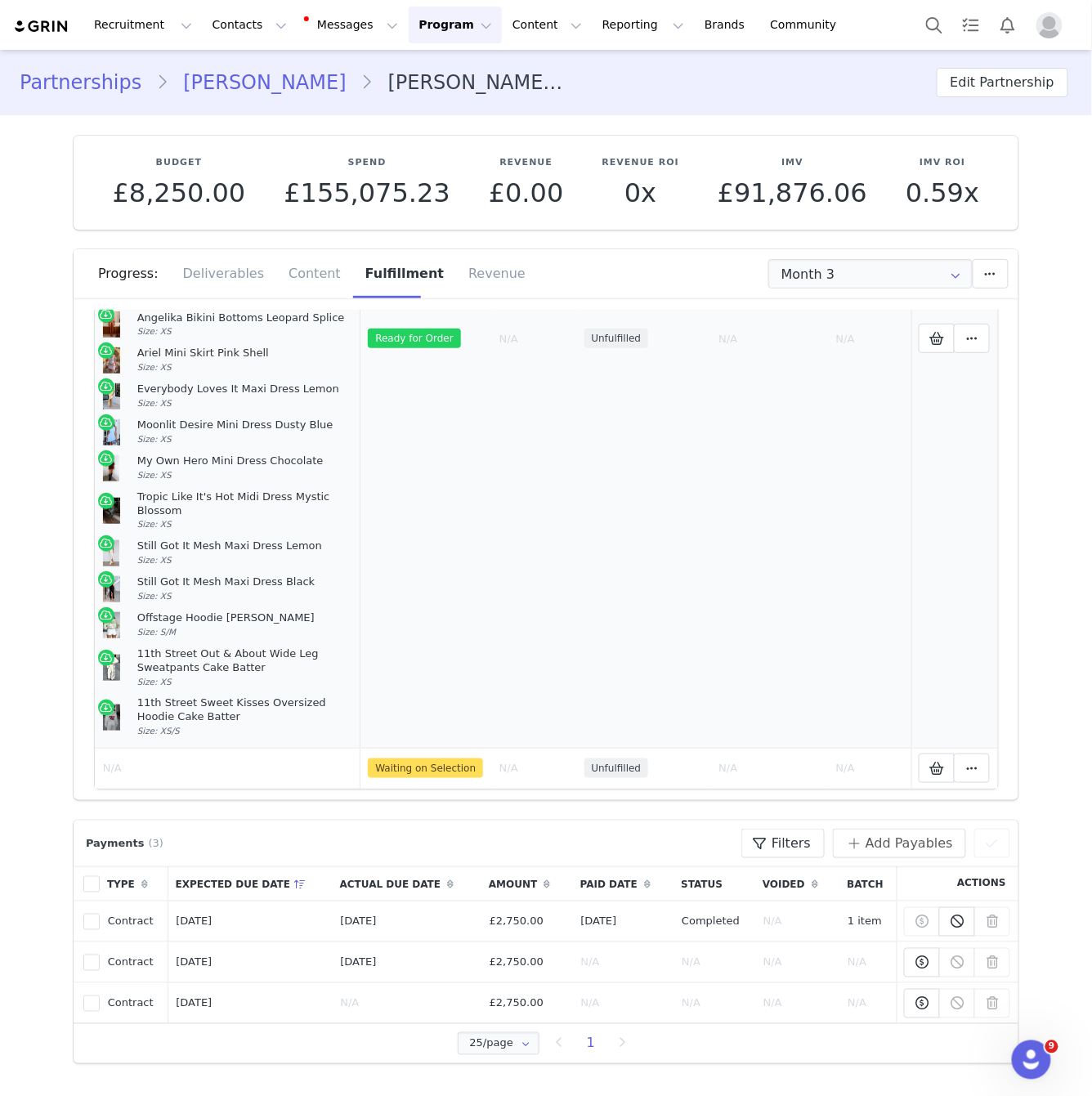
scroll to position [295, 0]
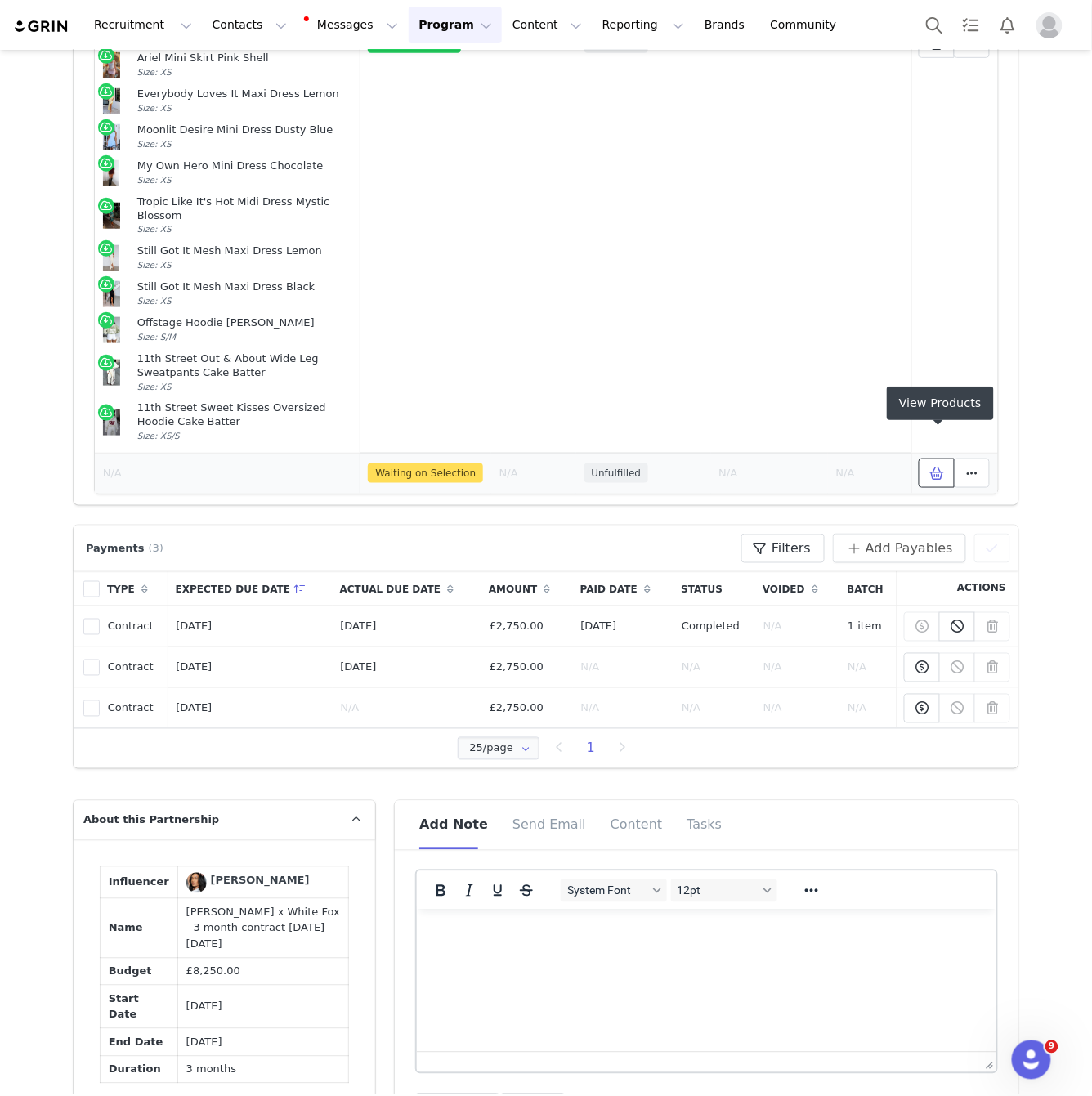
click at [942, 467] on icon at bounding box center [937, 473] width 15 height 13
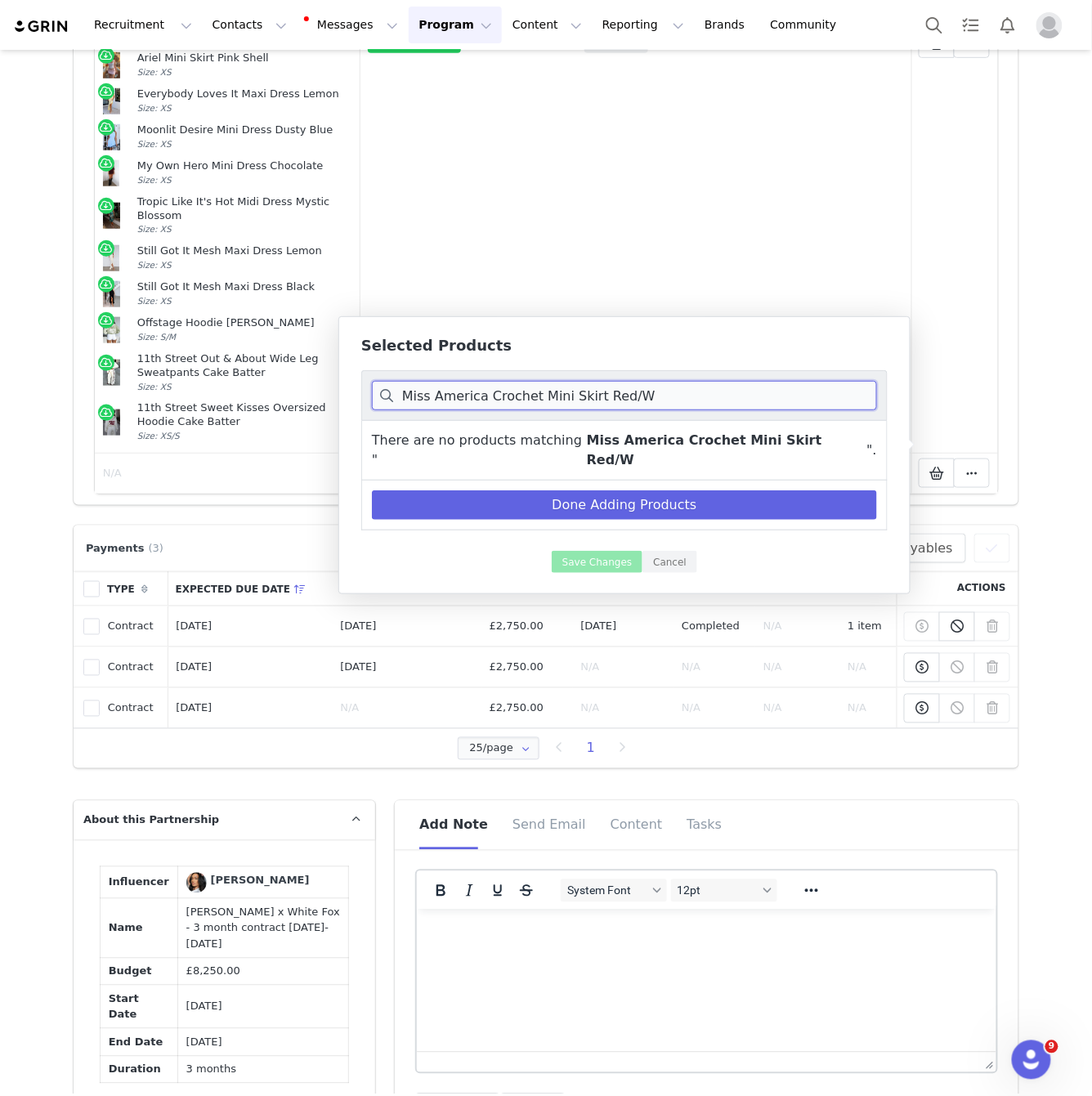
click at [656, 400] on input "Miss America Crochet Mini Skirt Red/W" at bounding box center [624, 396] width 505 height 29
drag, startPoint x: 541, startPoint y: 397, endPoint x: 492, endPoint y: 396, distance: 49.0
click at [492, 396] on input "Miss America Crochet Mini Skirt Red/W" at bounding box center [624, 396] width 505 height 29
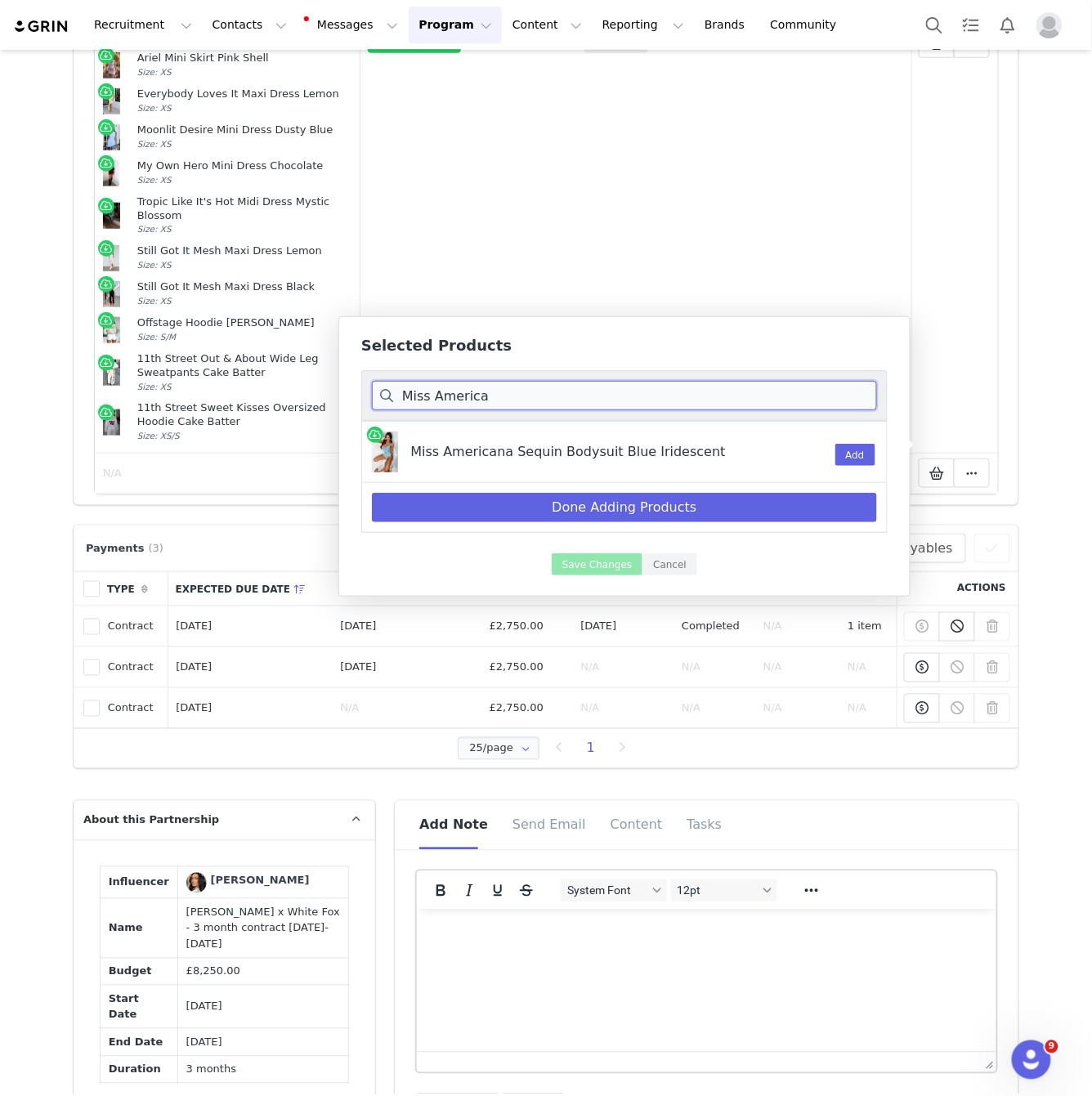
click at [514, 393] on input "Miss America" at bounding box center [624, 396] width 505 height 29
click at [515, 393] on input "Miss America" at bounding box center [624, 396] width 505 height 29
click at [518, 393] on input "Miss America" at bounding box center [624, 396] width 505 height 29
click at [861, 447] on button "Add" at bounding box center [855, 454] width 40 height 22
click at [556, 393] on input "shira c" at bounding box center [624, 396] width 505 height 29
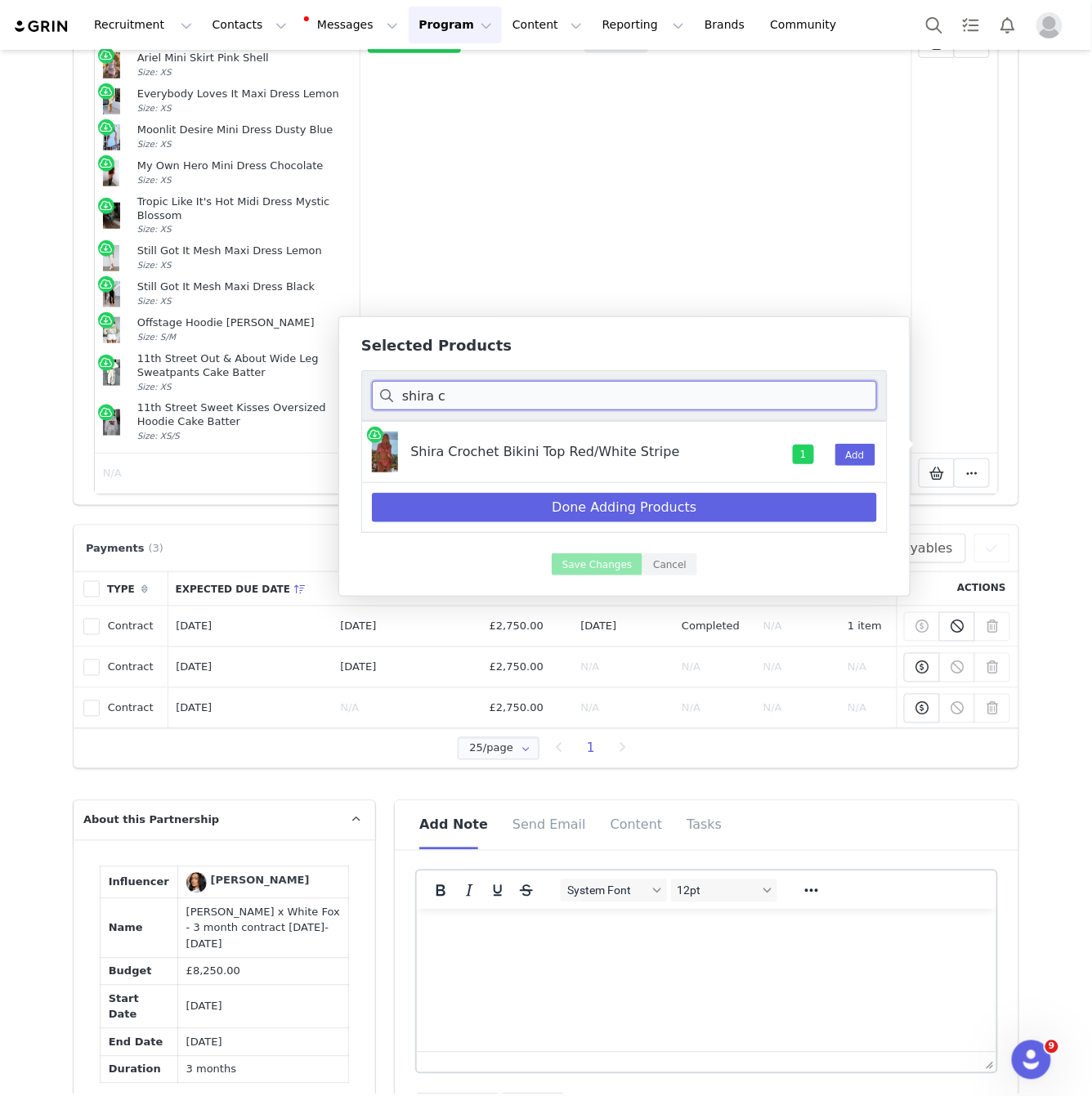
click at [556, 393] on input "shira c" at bounding box center [624, 396] width 505 height 29
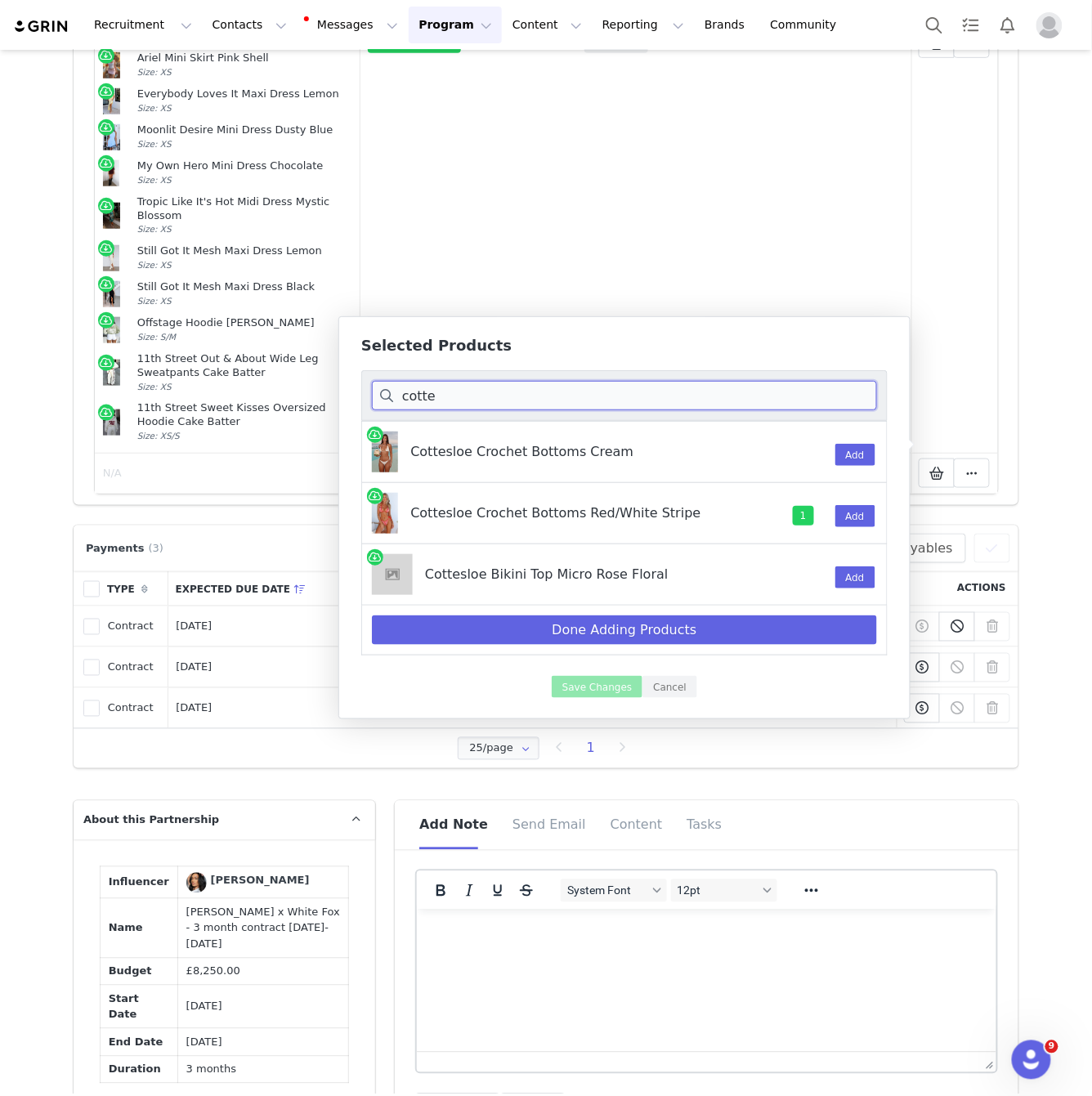
click at [470, 408] on input "cotte" at bounding box center [624, 396] width 505 height 29
click at [477, 404] on input "cotte" at bounding box center [624, 396] width 505 height 29
click at [486, 395] on input "cotte" at bounding box center [624, 396] width 505 height 29
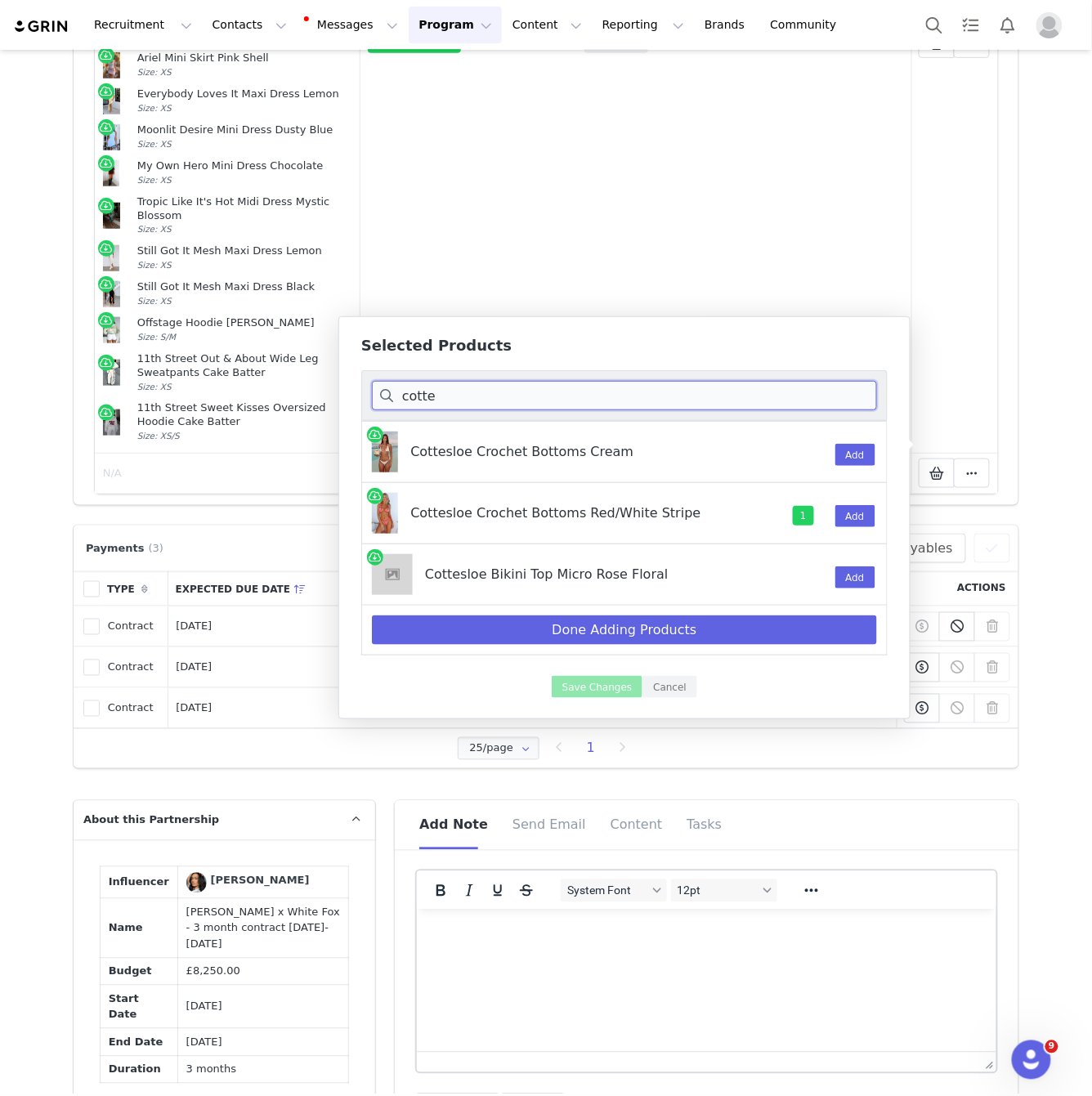
click at [486, 395] on input "cotte" at bounding box center [624, 396] width 505 height 29
paste input "Endless Love Maxi Dress Bon"
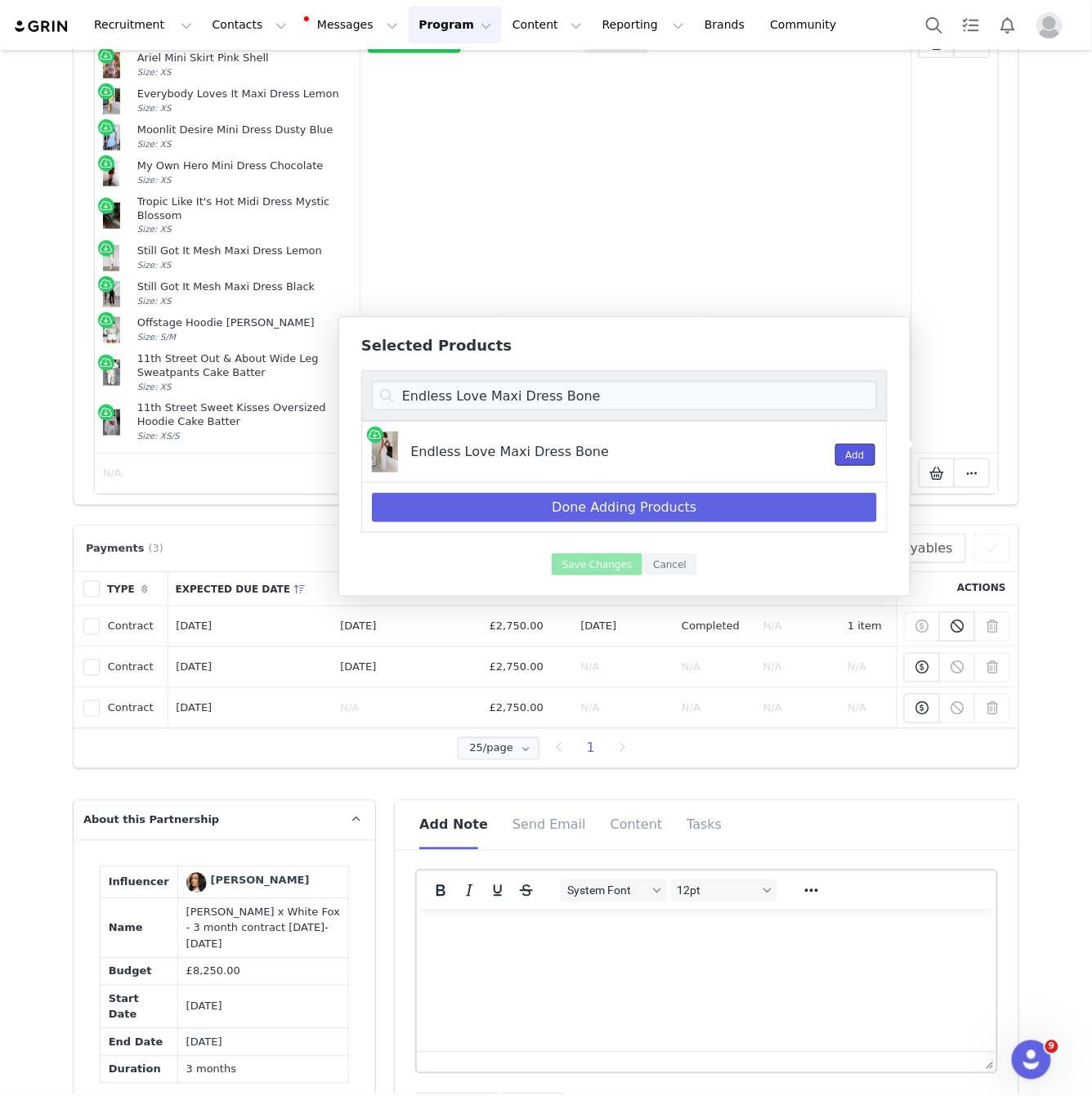
click at [850, 456] on button "Add" at bounding box center [855, 454] width 40 height 22
click at [661, 391] on input "Endless Love Maxi Dress Bone" at bounding box center [624, 396] width 505 height 29
paste input "It's Not The Same Maxi Dress Lemon"
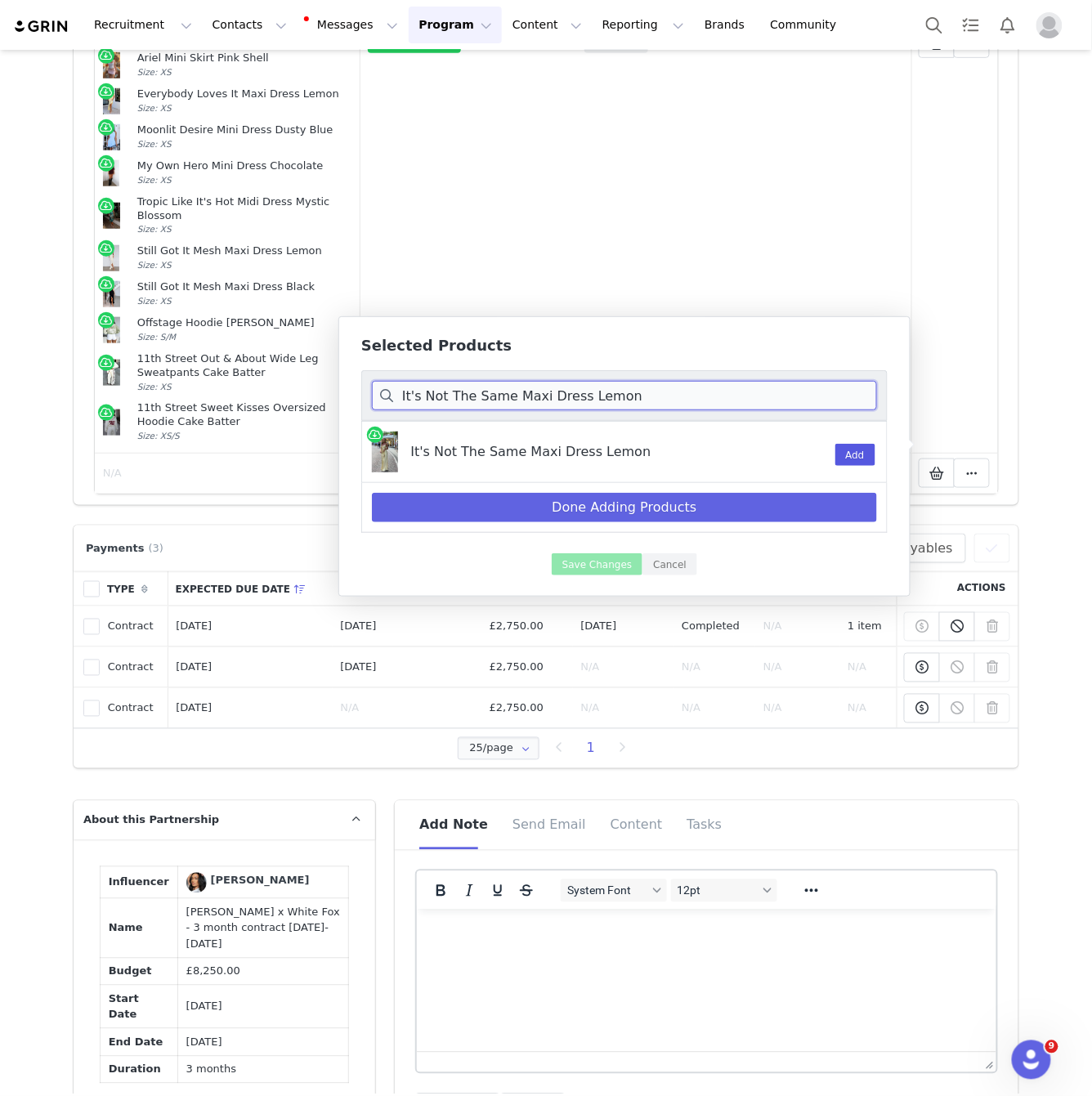
type input "It's Not The Same Maxi Dress Lemon"
click at [845, 451] on button "Add" at bounding box center [855, 454] width 40 height 22
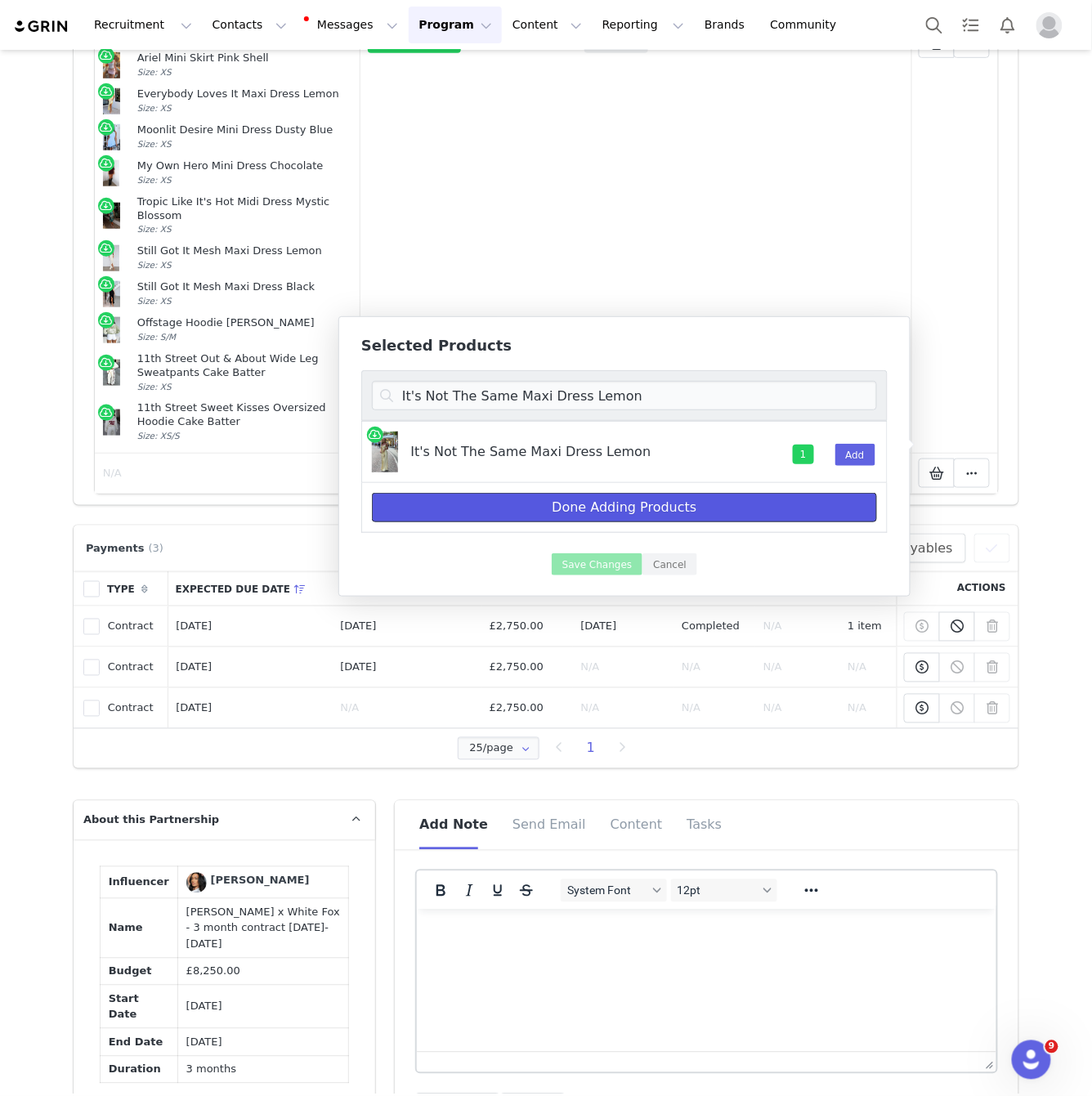
click at [774, 500] on button "Done Adding Products" at bounding box center [624, 508] width 505 height 29
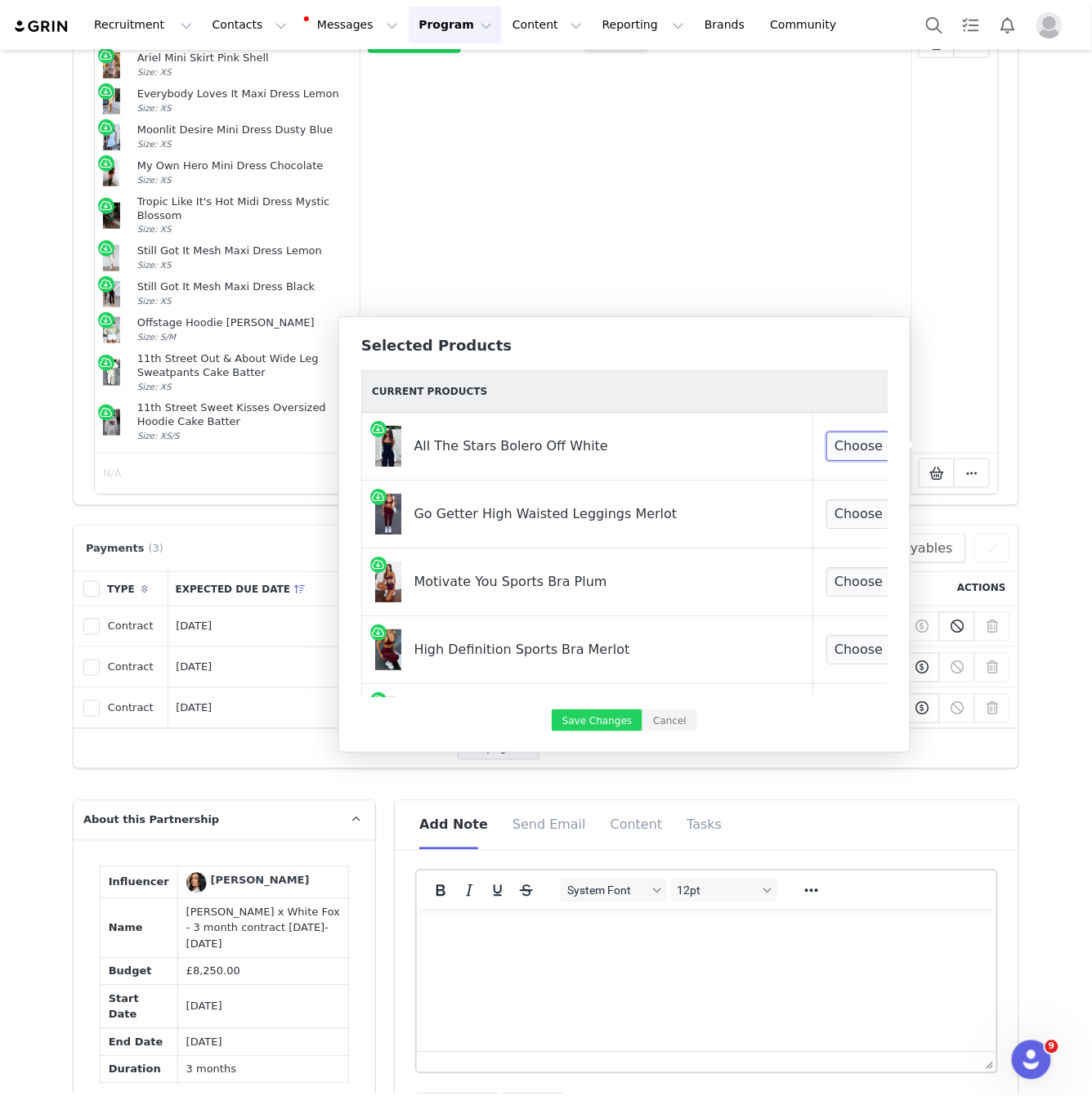
click at [839, 445] on select "Choose Size XS/S S/M M/L" at bounding box center [887, 446] width 121 height 29
select select "25056186"
click at [826, 432] on select "Choose Size XS/S S/M M/L" at bounding box center [887, 446] width 121 height 29
click at [835, 493] on td "Choose Size XXS XS S M L XL" at bounding box center [887, 514] width 148 height 68
click at [839, 523] on select "Choose Size XXS XS S M L XL" at bounding box center [887, 514] width 121 height 29
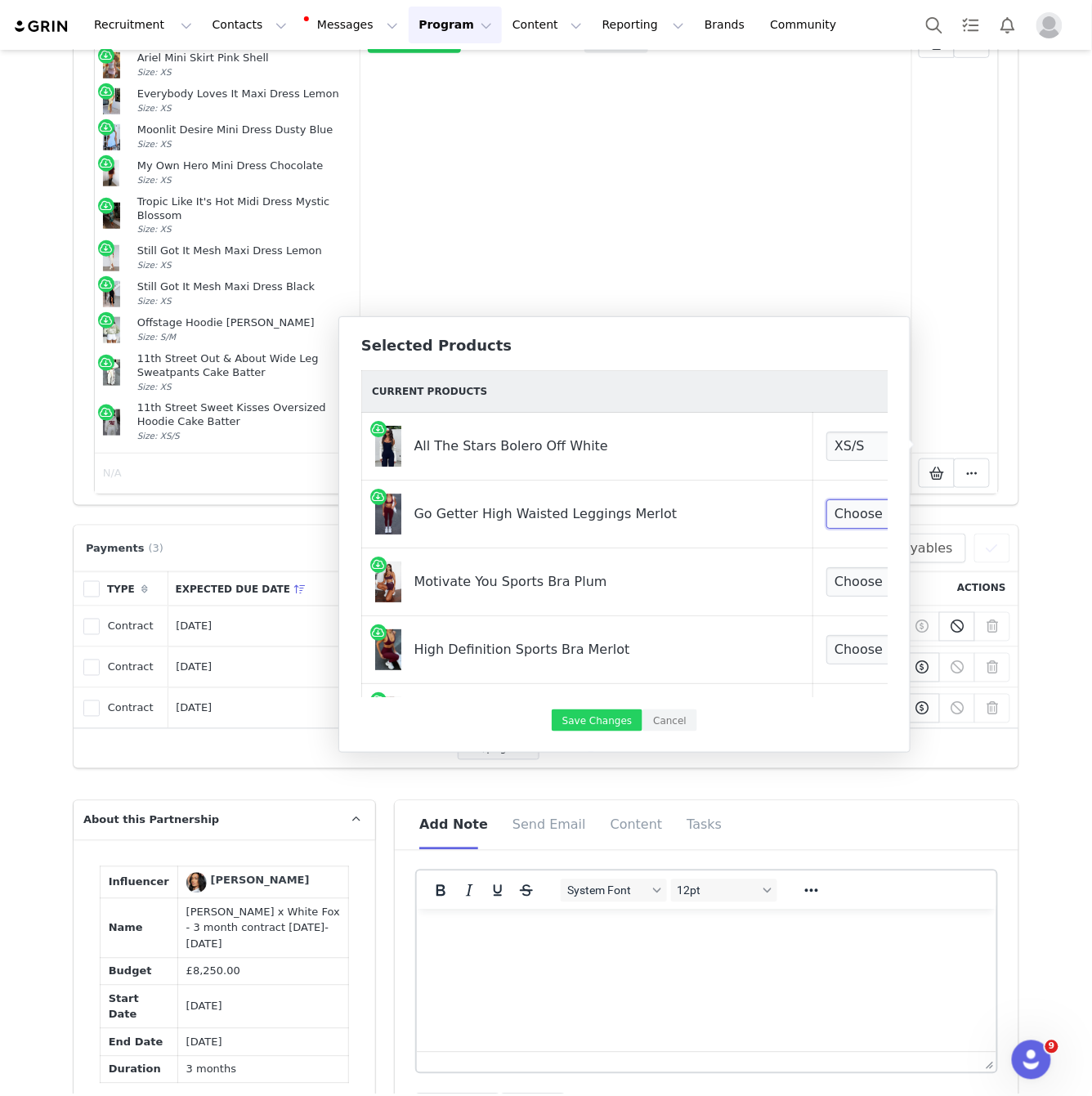
select select "26222244"
click at [826, 499] on select "Choose Size XXS XS S M L XL" at bounding box center [887, 514] width 121 height 29
click at [839, 586] on select "Choose Size XXS XS S M L XL" at bounding box center [887, 582] width 121 height 29
select select "27156396"
click at [826, 567] on select "Choose Size XXS XS S M L XL" at bounding box center [887, 582] width 121 height 29
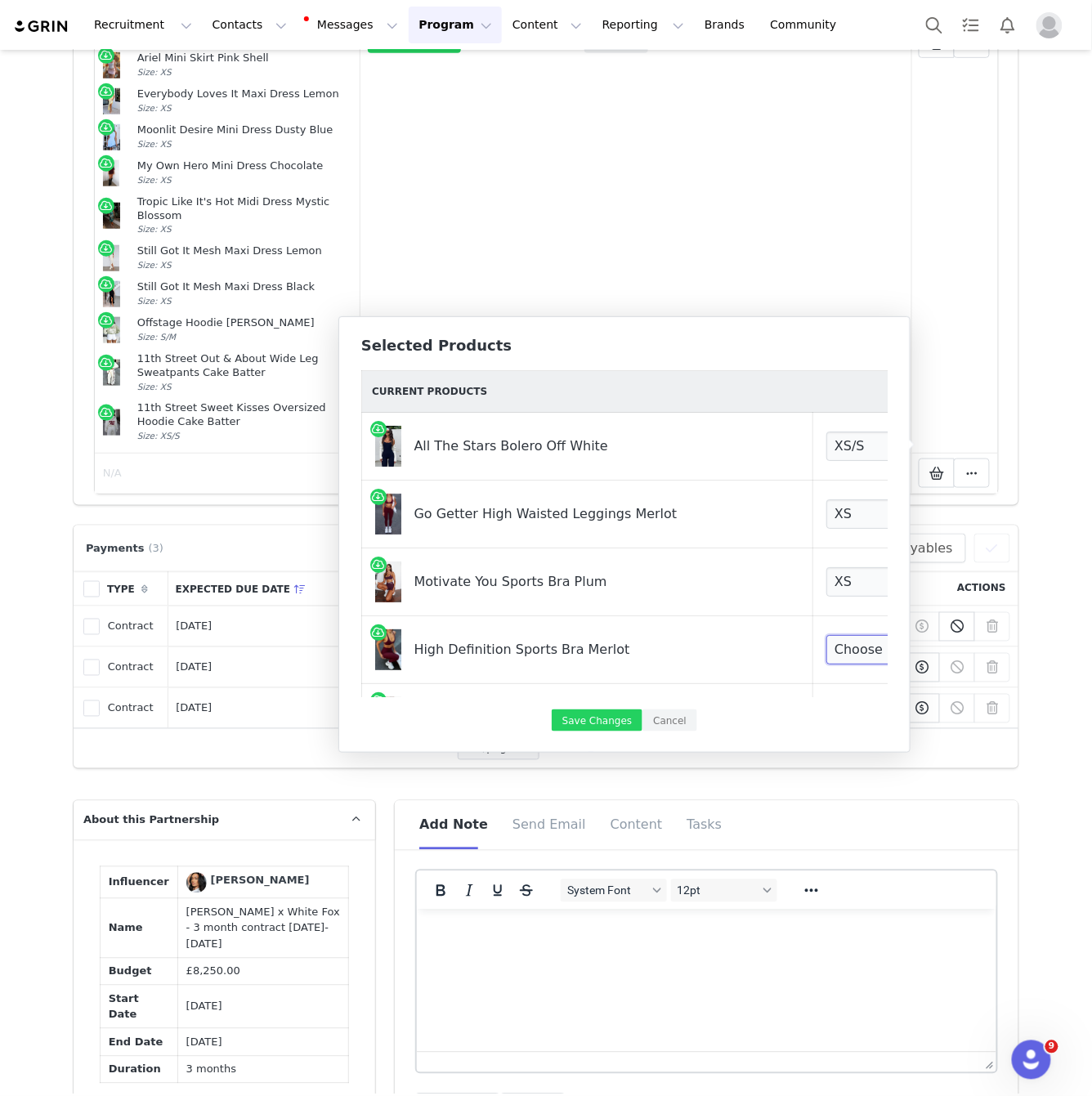
click at [829, 655] on select "Choose Size XXS XS S M L XL" at bounding box center [887, 650] width 121 height 29
select select "26222709"
click at [826, 635] on select "Choose Size XXS XS S M L XL" at bounding box center [887, 650] width 121 height 29
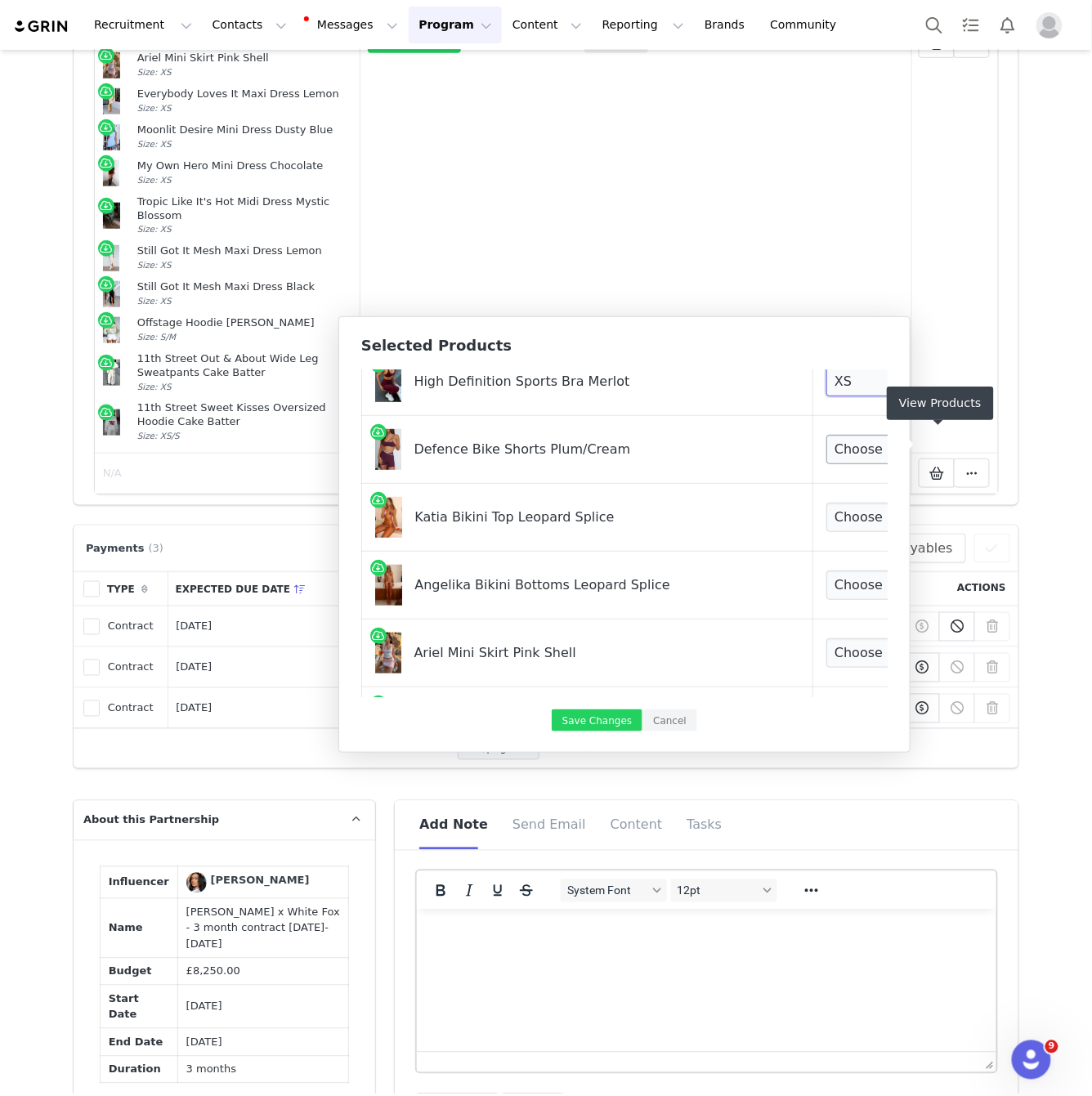
scroll to position [271, 0]
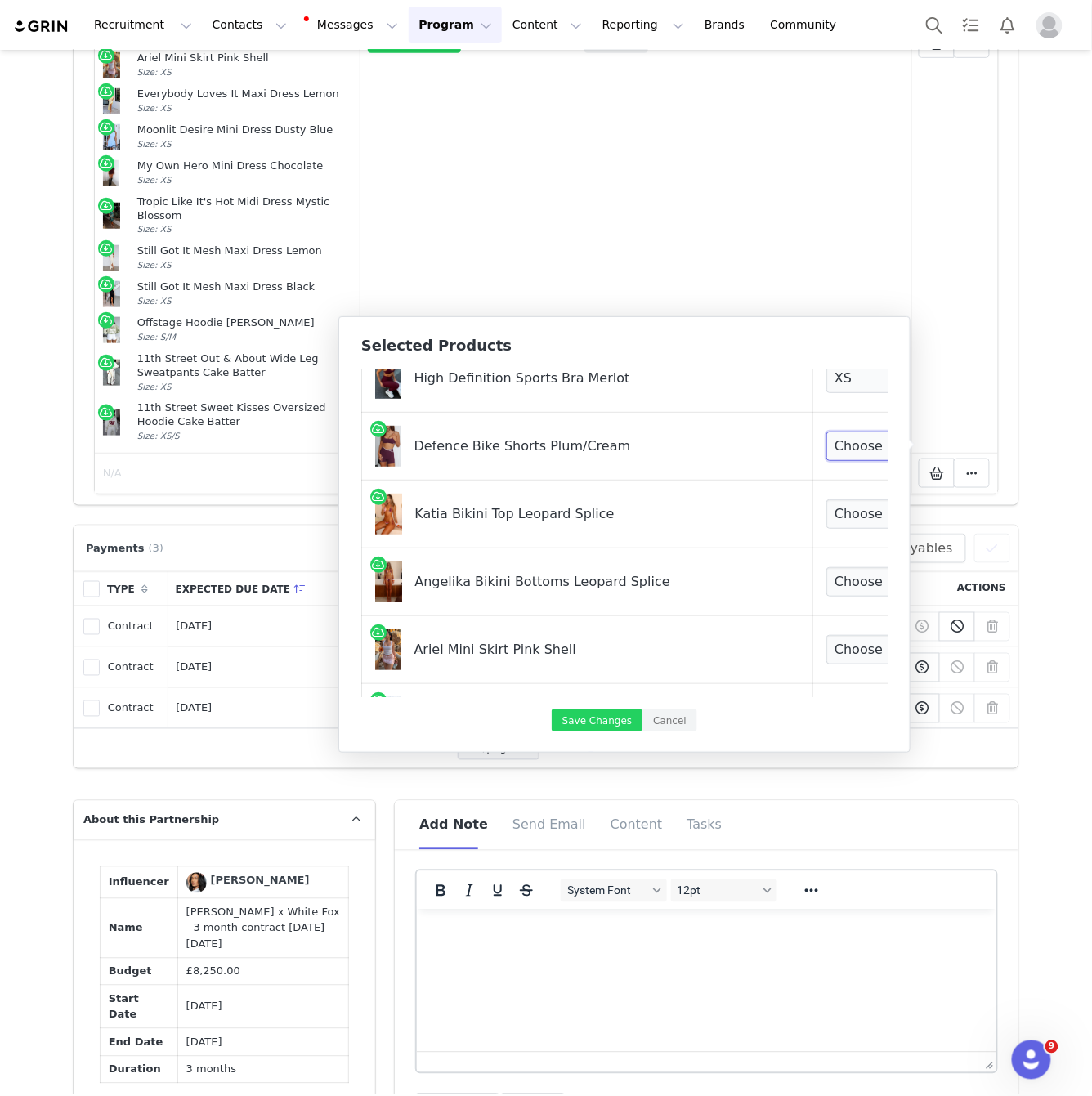
click at [848, 447] on select "Choose Size XXS XS S M L XL" at bounding box center [887, 446] width 121 height 29
select select "27156611"
click at [826, 432] on select "Choose Size XXS XS S M L XL" at bounding box center [887, 446] width 121 height 29
click at [839, 520] on select "Choose Size XS S M L XL" at bounding box center [887, 514] width 121 height 29
select select "27625035"
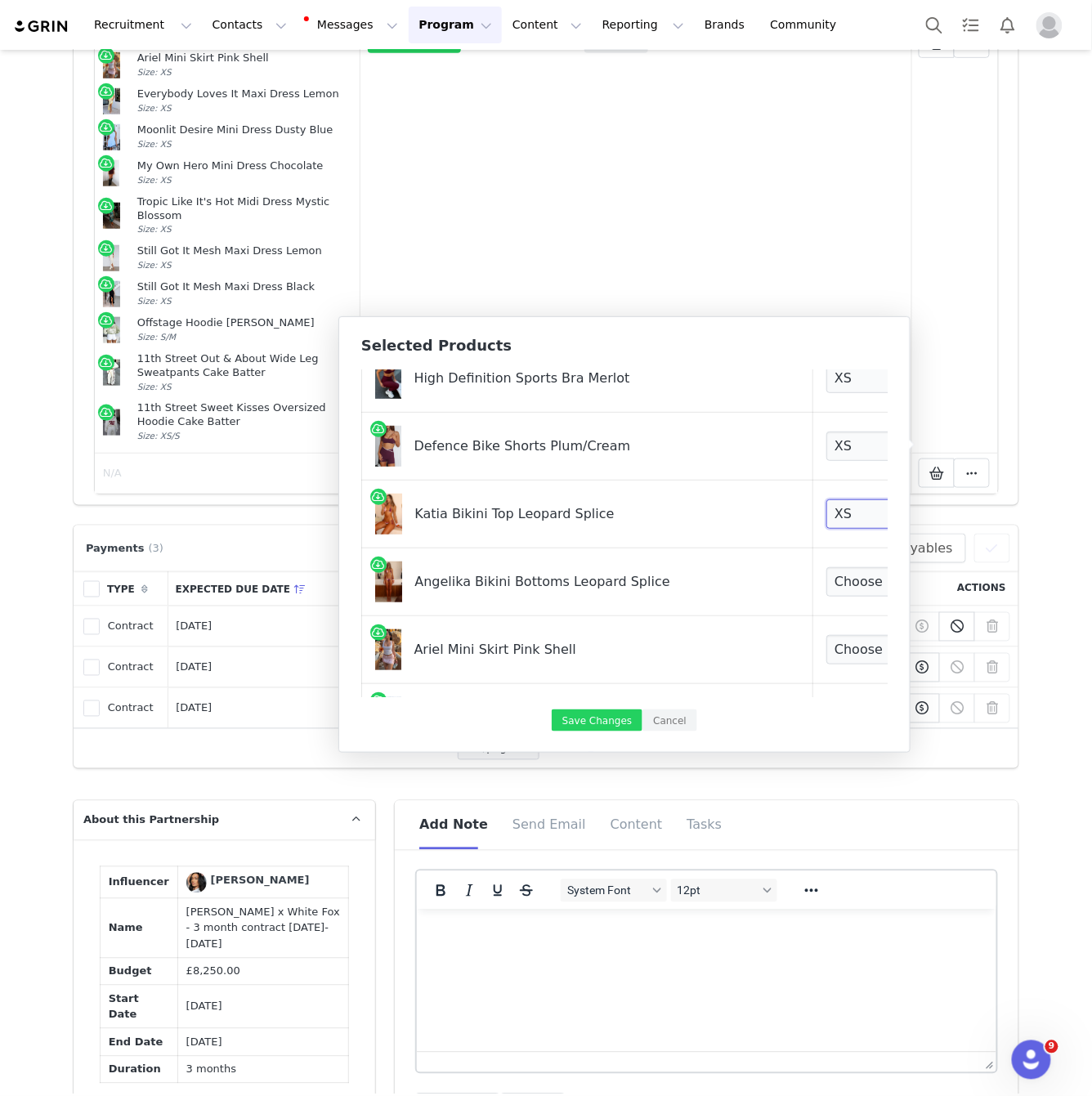
click at [826, 499] on select "Choose Size XS S M L XL" at bounding box center [887, 514] width 121 height 29
click at [844, 567] on select "Choose Size XS S M L XL" at bounding box center [887, 582] width 121 height 29
click at [826, 567] on select "Choose Size XS S M L XL" at bounding box center [887, 582] width 121 height 29
select select "27629545"
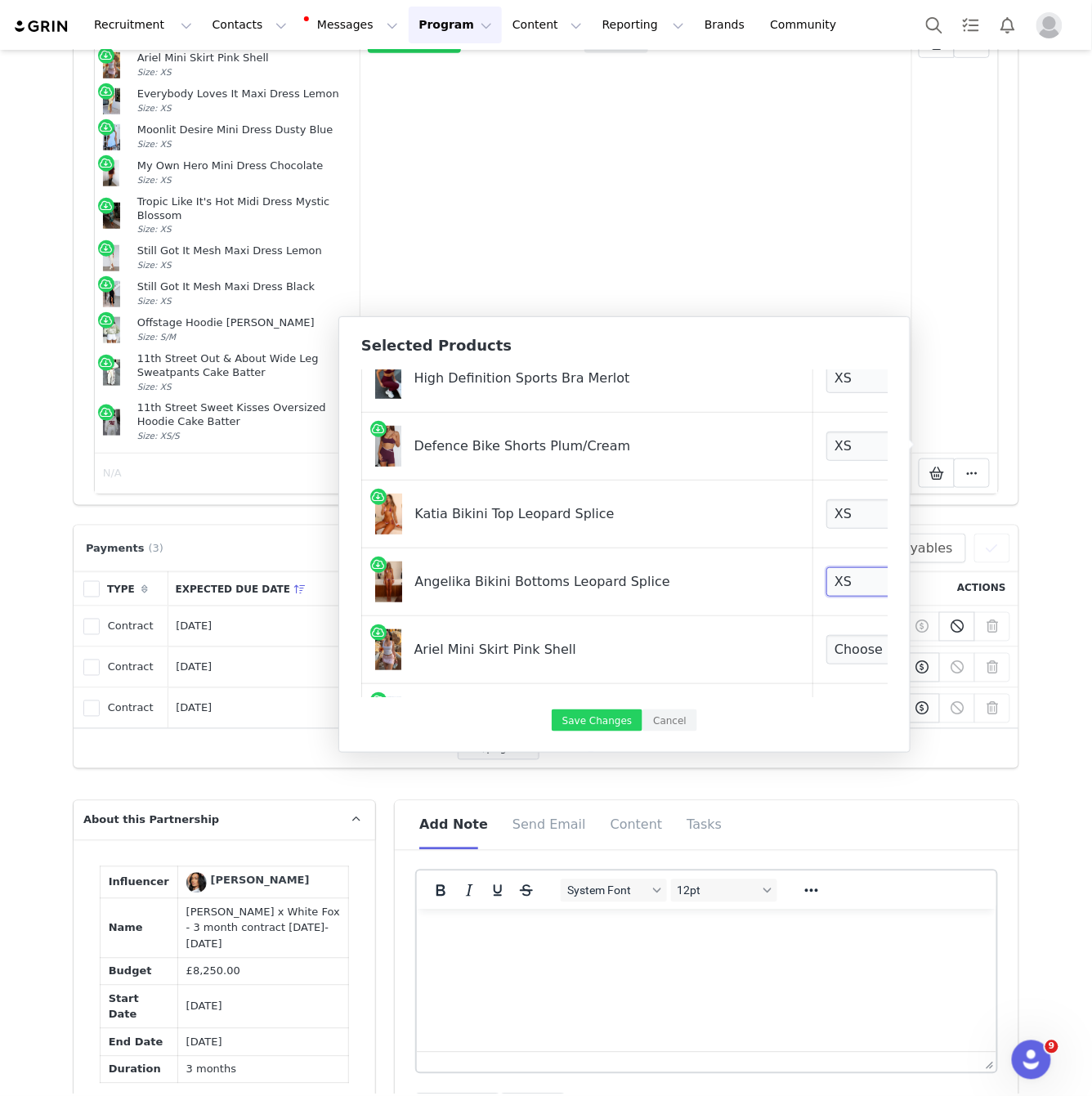
click at [826, 567] on select "Choose Size XS S M L XL" at bounding box center [887, 582] width 121 height 29
click at [841, 646] on select "Choose Size XXS XS S M L XL" at bounding box center [887, 650] width 121 height 29
select select "26799723"
click at [826, 635] on select "Choose Size XXS XS S M L XL" at bounding box center [887, 650] width 121 height 29
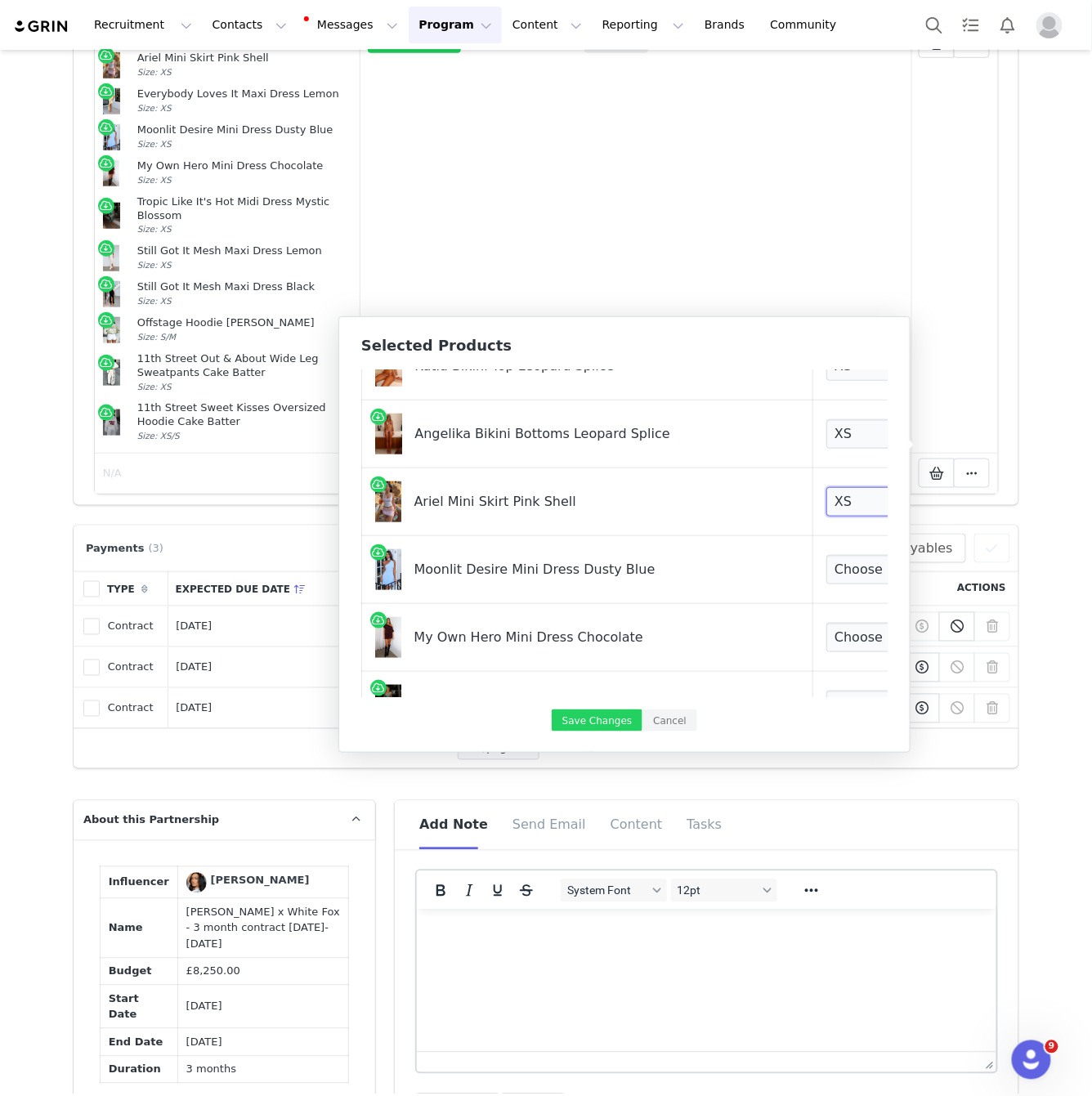
scroll to position [574, 0]
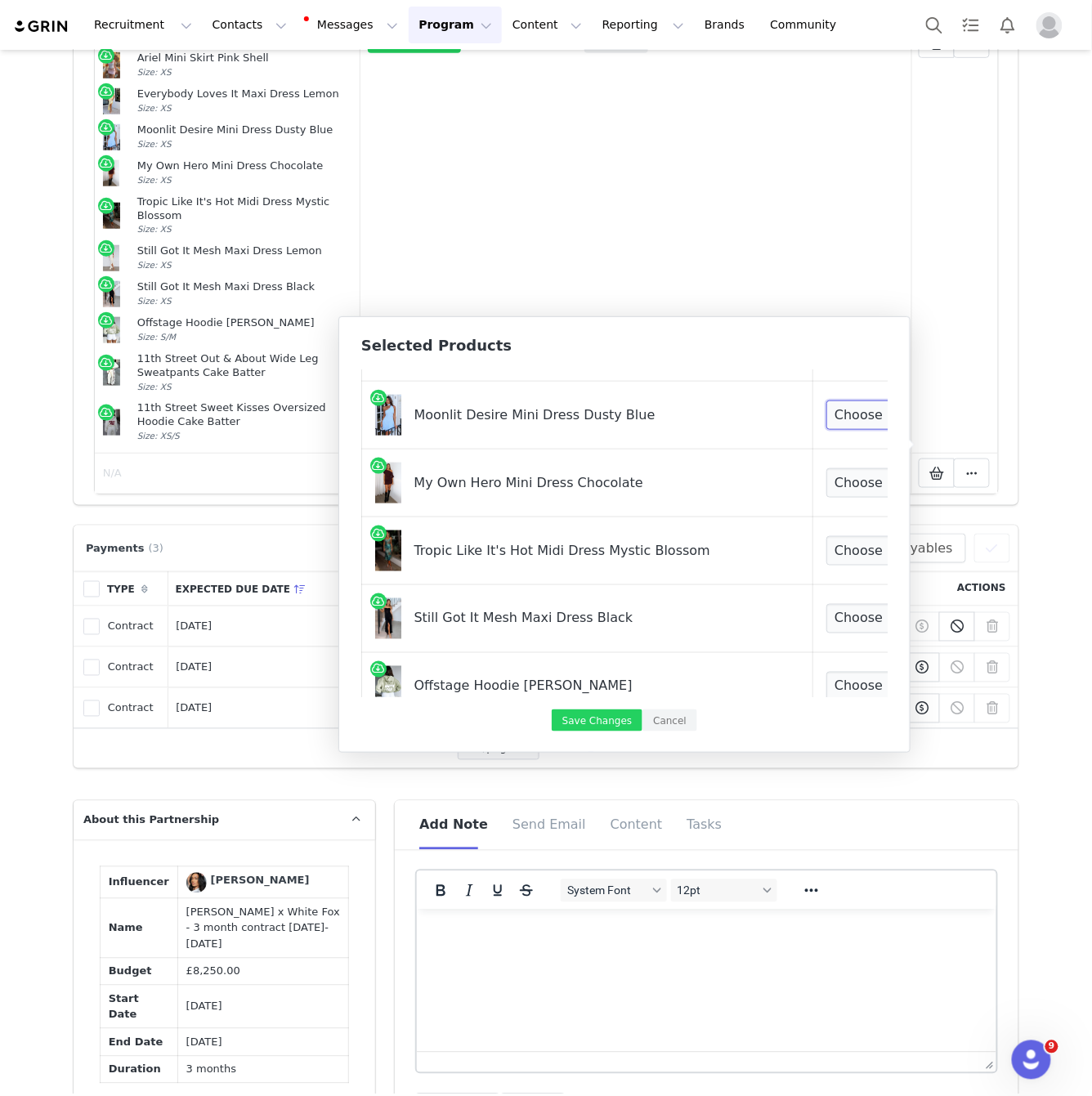
click at [840, 415] on select "Choose Size XXS XS S M L XL" at bounding box center [887, 415] width 121 height 29
select select "26799199"
click at [826, 400] on select "Choose Size XXS XS S M L XL" at bounding box center [887, 415] width 121 height 29
click at [839, 491] on select "Choose Size XXS XS S M L XL" at bounding box center [887, 483] width 121 height 29
select select "27333318"
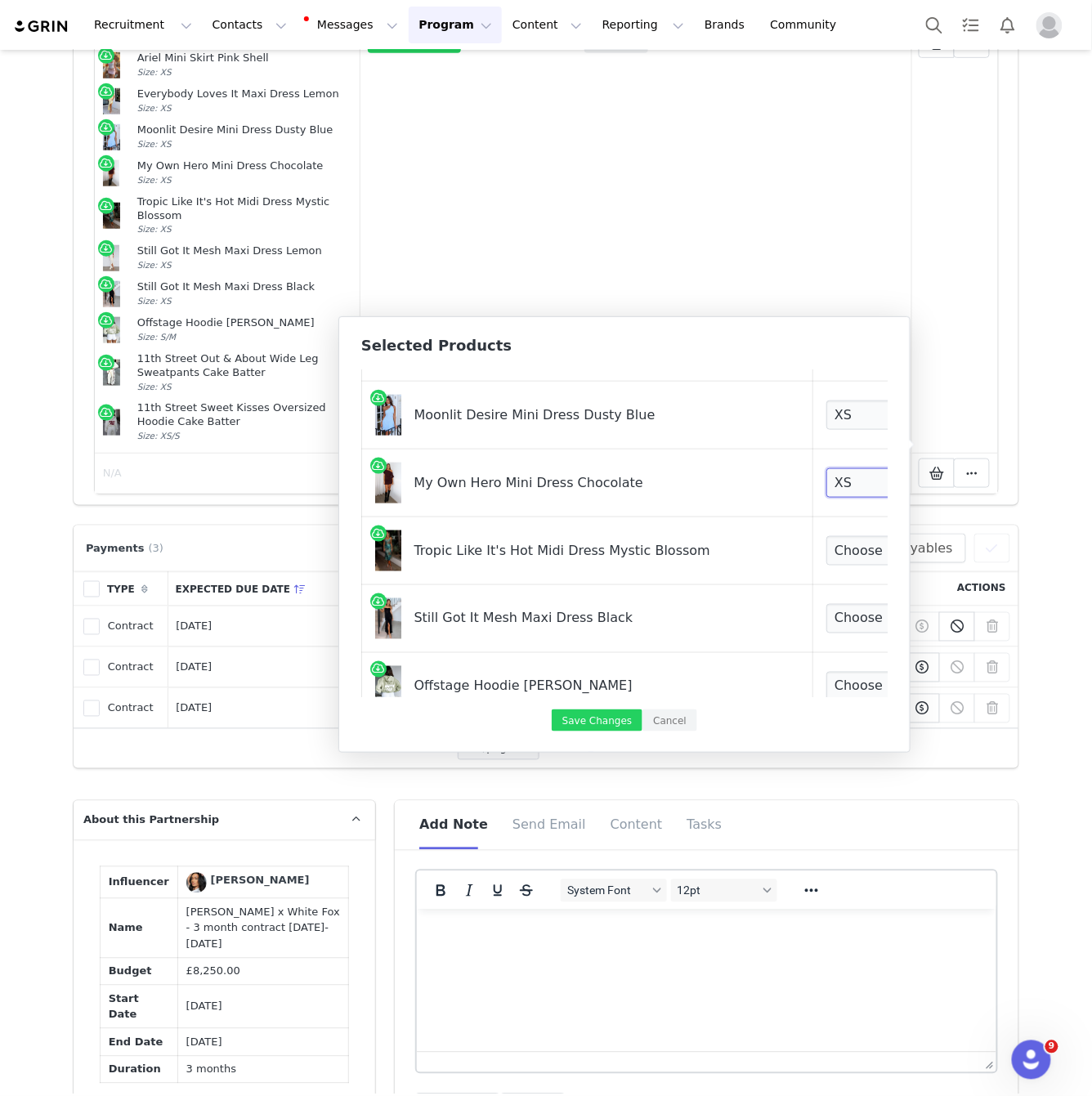
click at [826, 468] on select "Choose Size XXS XS S M L XL" at bounding box center [887, 483] width 121 height 29
click at [834, 544] on select "Choose Size XXS XS S M L XL" at bounding box center [887, 551] width 121 height 29
select select "27626372"
click at [826, 536] on select "Choose Size XXS XS S M L XL" at bounding box center [887, 551] width 121 height 29
click at [826, 624] on select "Choose Size XXS XS S M L XL" at bounding box center [887, 619] width 121 height 29
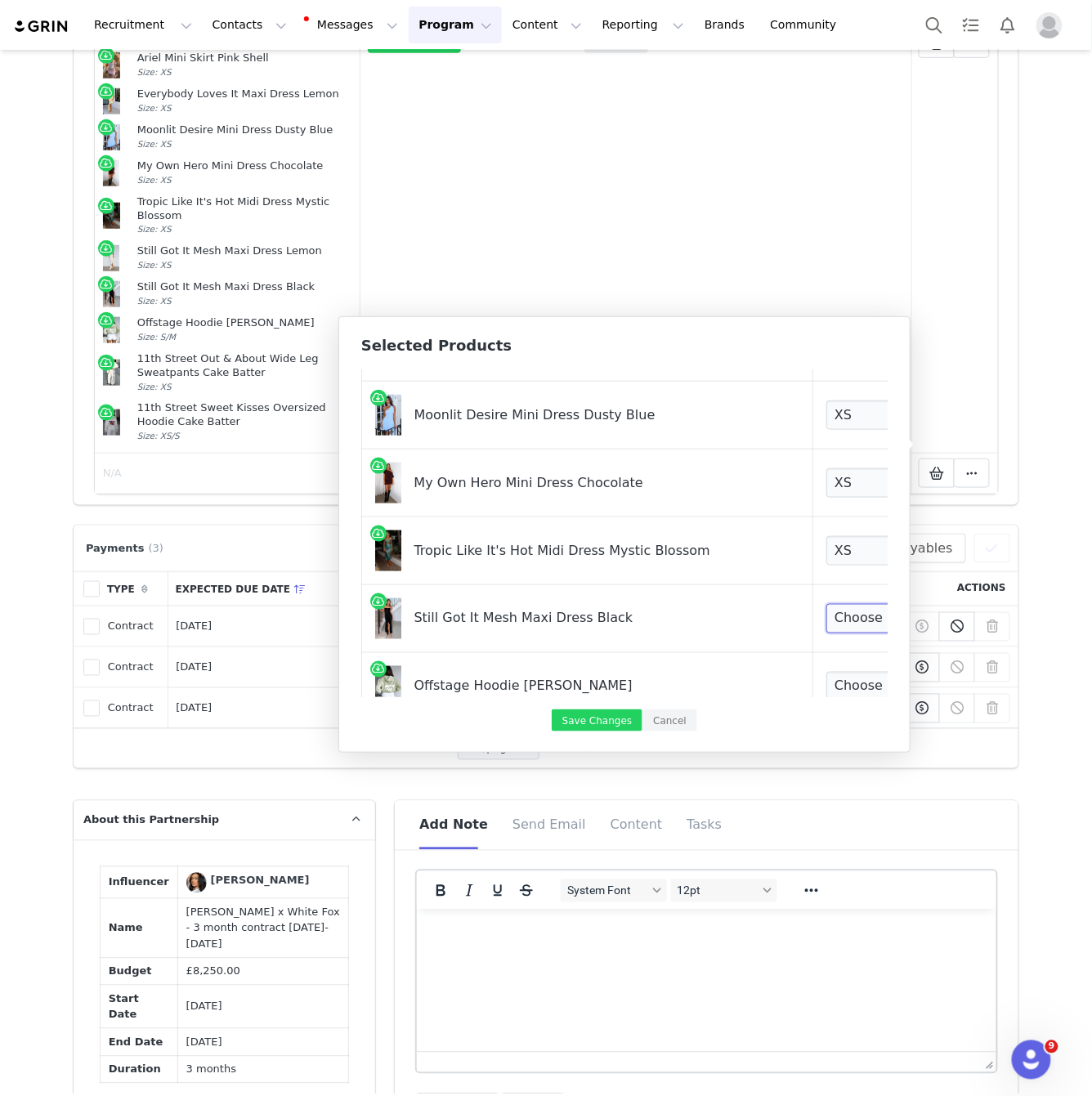
select select "27156823"
click at [826, 604] on select "Choose Size XXS XS S M L XL" at bounding box center [887, 619] width 121 height 29
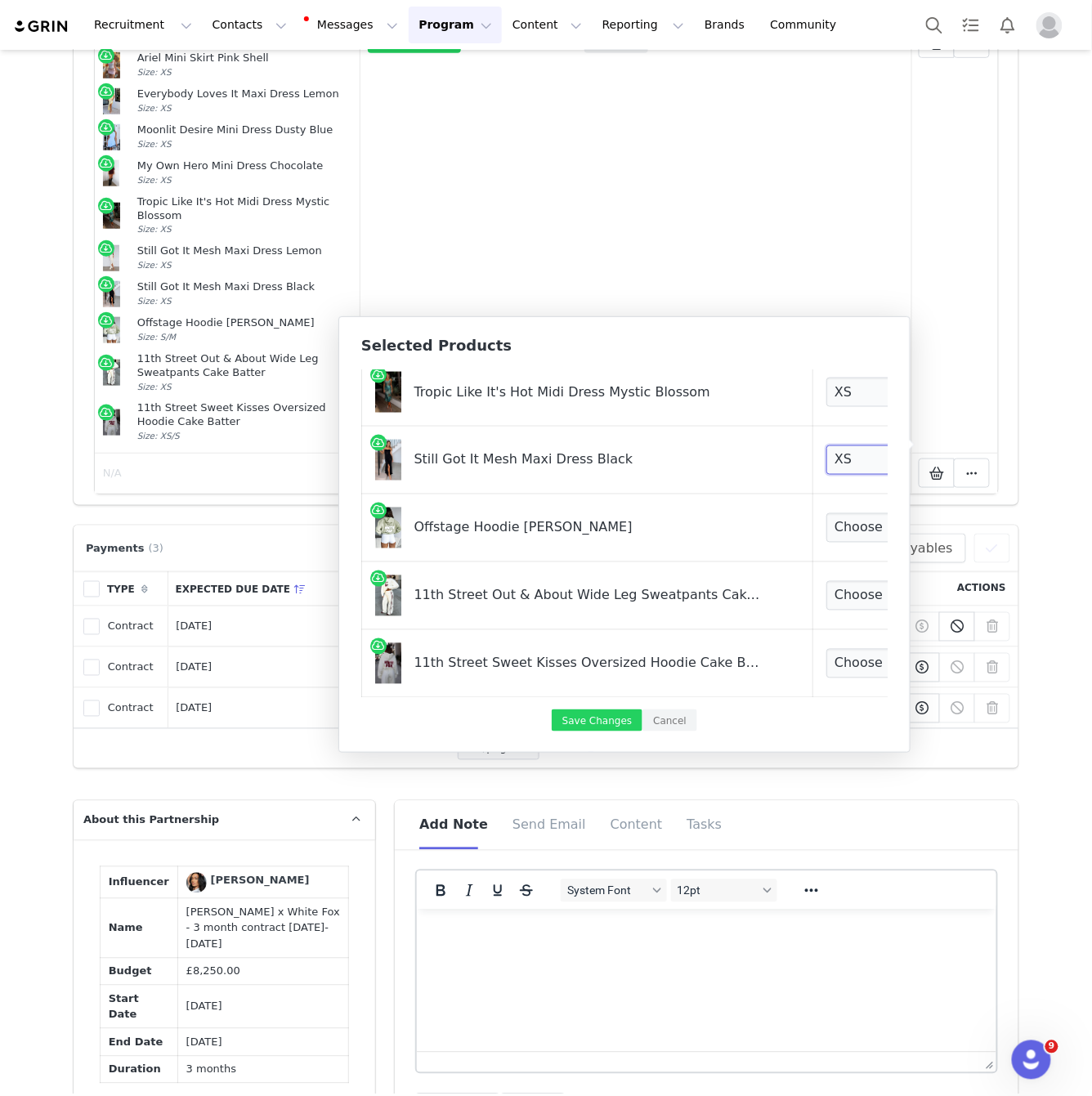
scroll to position [779, 0]
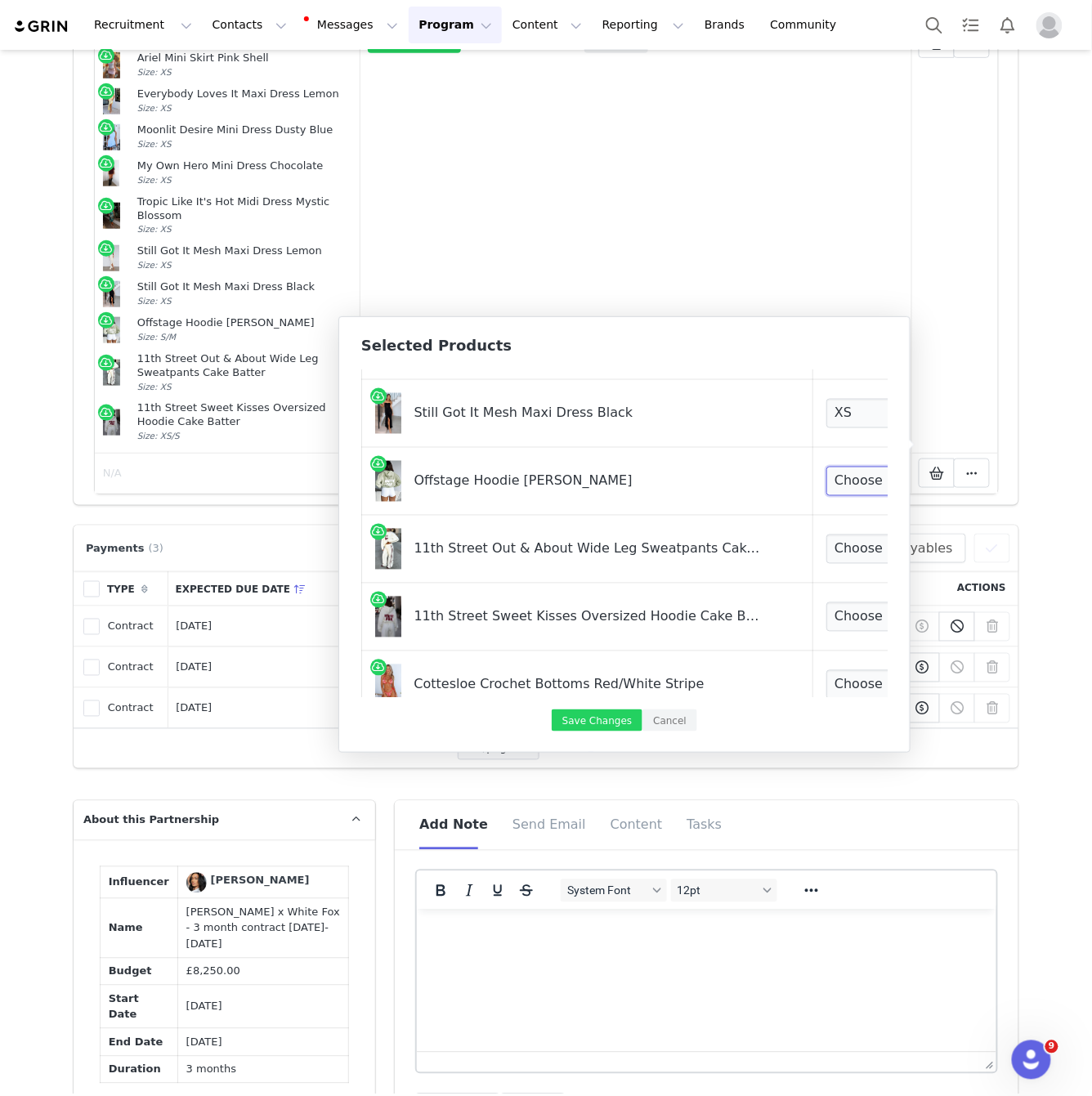
click at [826, 468] on select "Choose Size XXS/XS 3XS/XXS XS/S S/M M/L L/XL" at bounding box center [887, 481] width 121 height 29
select select "25121207"
click at [826, 467] on select "Choose Size XXS/XS 3XS/XXS XS/S S/M M/L L/XL" at bounding box center [887, 481] width 121 height 29
click at [829, 543] on select "Choose Size 3XS XXS XS S M L XL" at bounding box center [887, 549] width 121 height 29
select select "26326884"
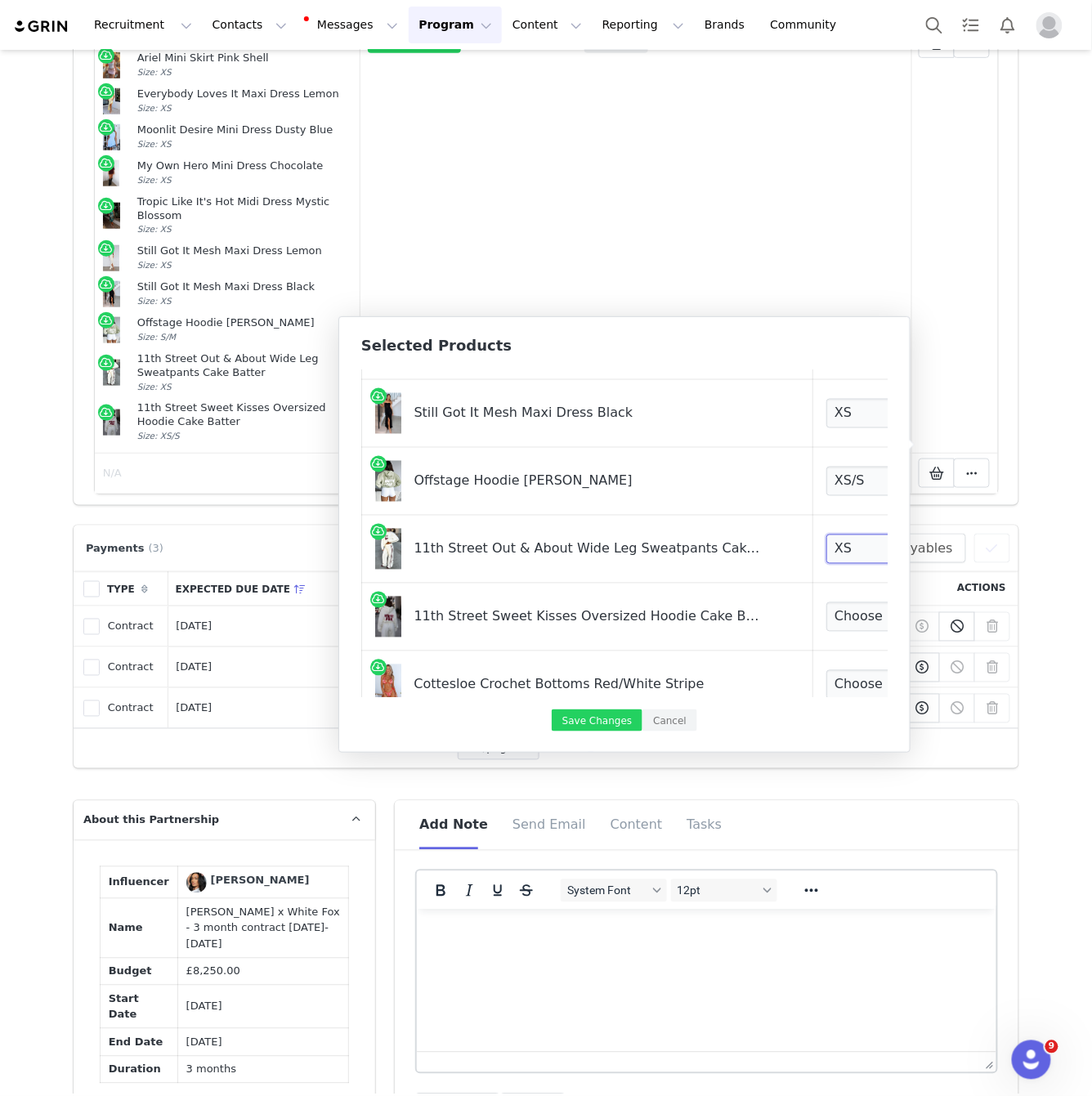
click at [826, 535] on select "Choose Size 3XS XXS XS S M L XL" at bounding box center [887, 549] width 121 height 29
click at [829, 615] on select "Choose Size 3XS/XXS XXS/XS XS/S S/M M/L L/XL" at bounding box center [887, 617] width 121 height 29
select select "26326776"
click at [826, 602] on select "Choose Size 3XS/XXS XXS/XS XS/S S/M M/L L/XL" at bounding box center [887, 617] width 121 height 29
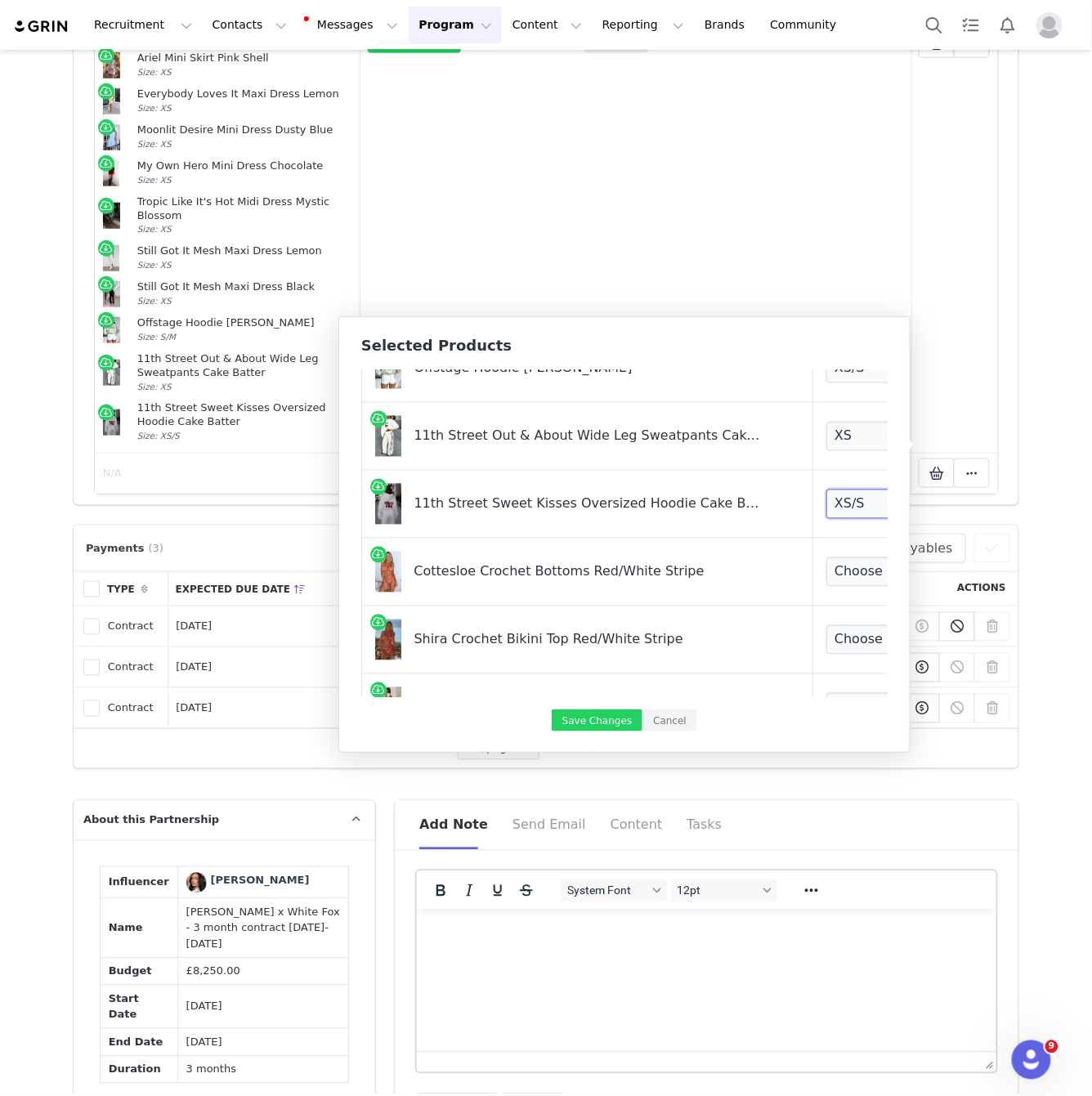
scroll to position [907, 0]
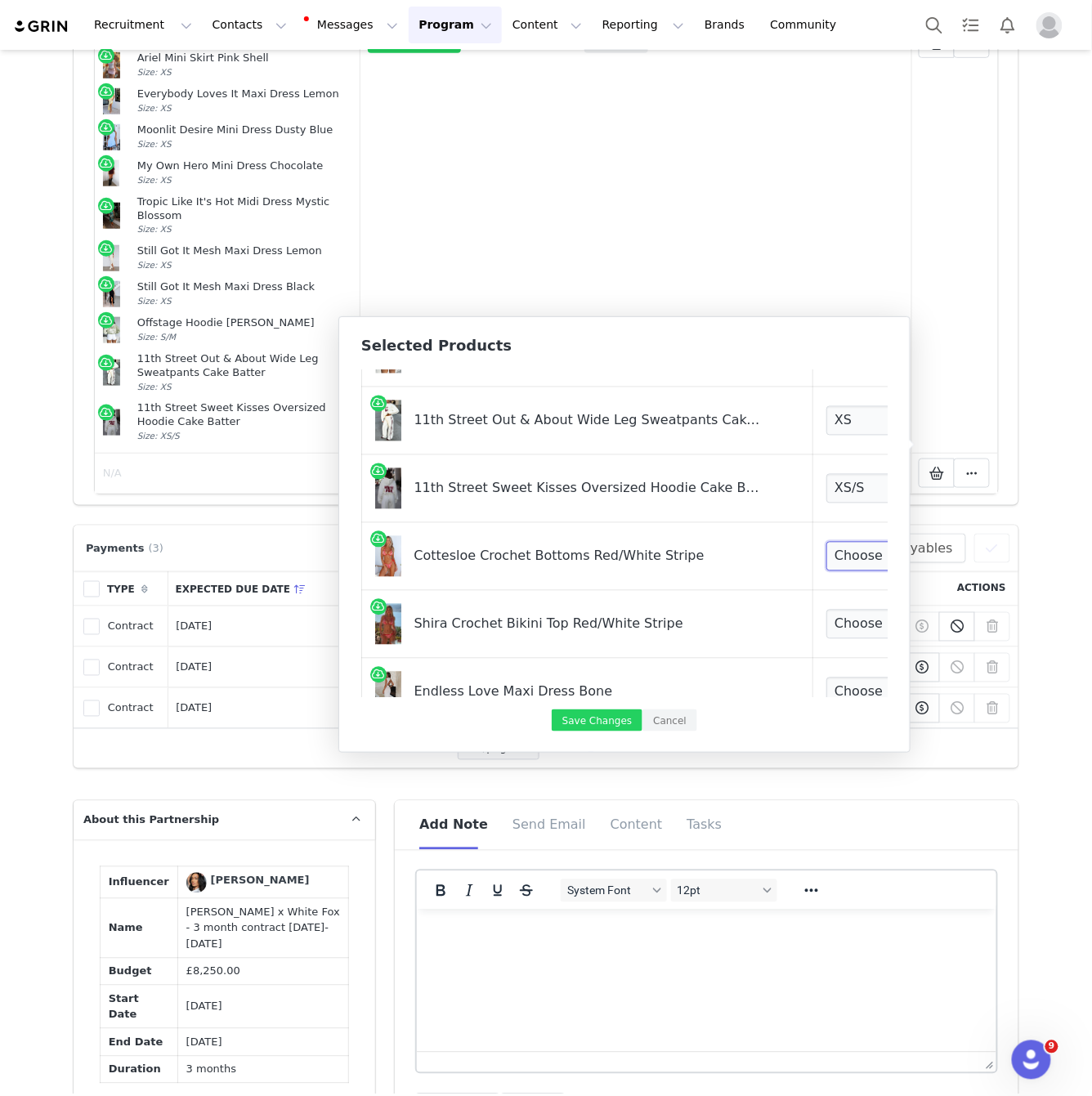
click at [826, 545] on select "Choose Size XS S M L XL" at bounding box center [887, 557] width 121 height 29
select select "27433276"
click at [826, 542] on select "Choose Size XS S M L XL" at bounding box center [887, 557] width 121 height 29
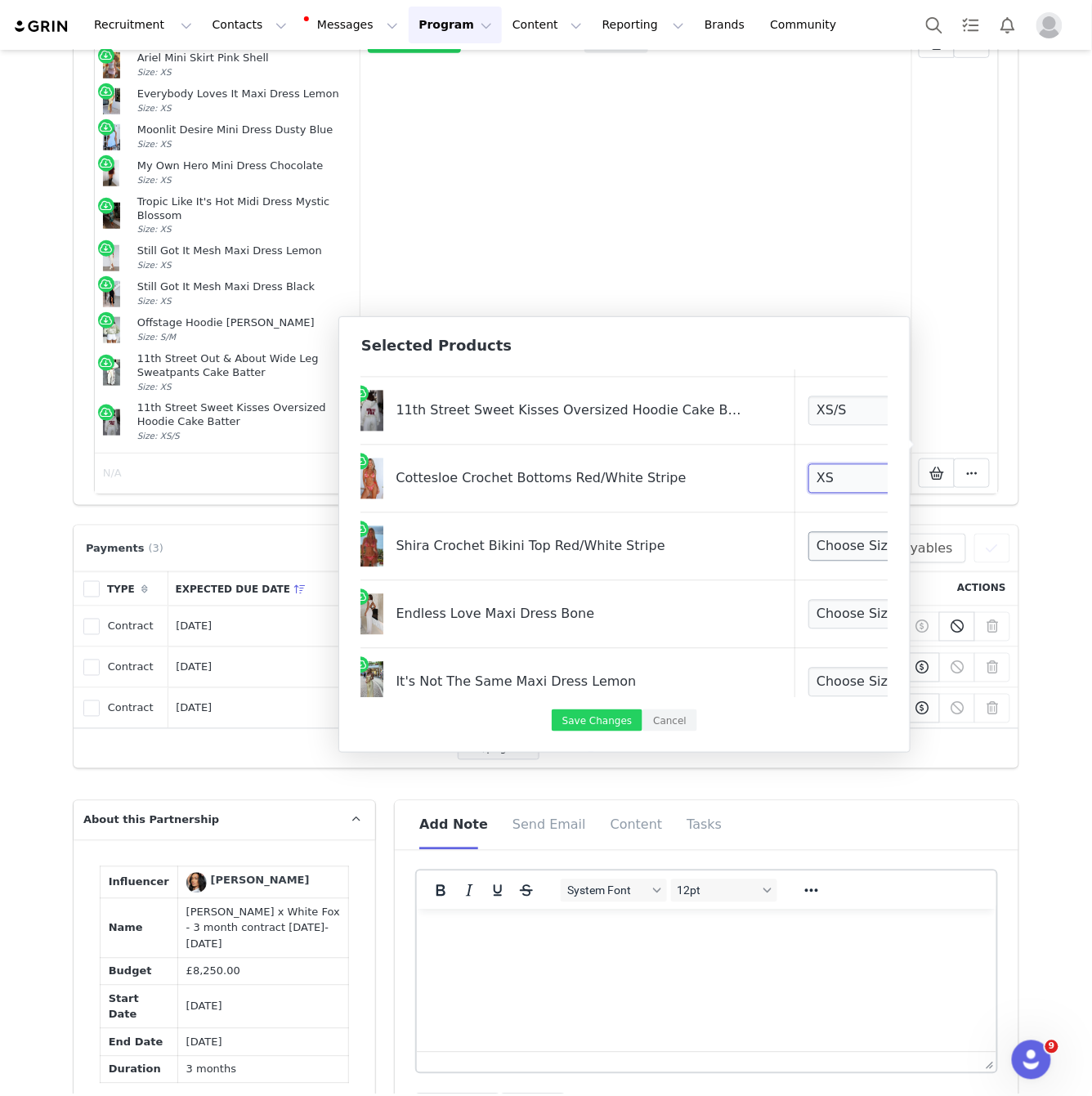
scroll to position [985, 21]
click at [832, 546] on select "Choose Size XS S M L XL" at bounding box center [866, 547] width 121 height 29
select select "27365778"
click at [805, 532] on select "Choose Size XS S M L XL" at bounding box center [866, 547] width 121 height 29
click at [811, 611] on select "Choose Size XXS XS S M L XL" at bounding box center [866, 615] width 121 height 29
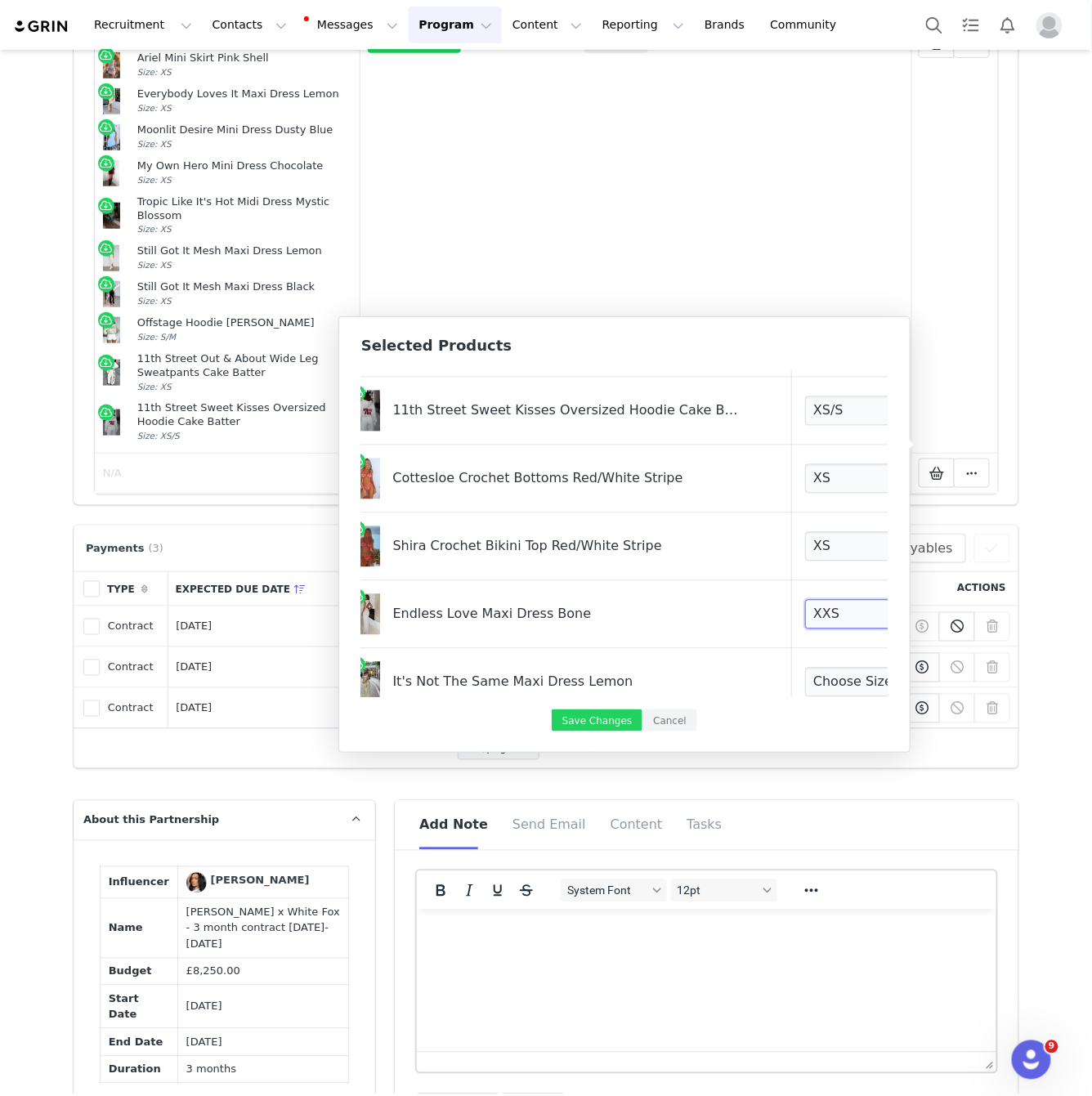
click at [805, 600] on select "Choose Size XXS XS S M L XL" at bounding box center [866, 615] width 121 height 29
click at [811, 600] on select "Choose Size XXS XS S M L XL" at bounding box center [866, 615] width 121 height 29
select select "27712155"
click at [805, 600] on select "Choose Size XXS XS S M L XL" at bounding box center [866, 615] width 121 height 29
click at [812, 672] on select "Choose Size XXS XS S M L XL" at bounding box center [866, 682] width 121 height 29
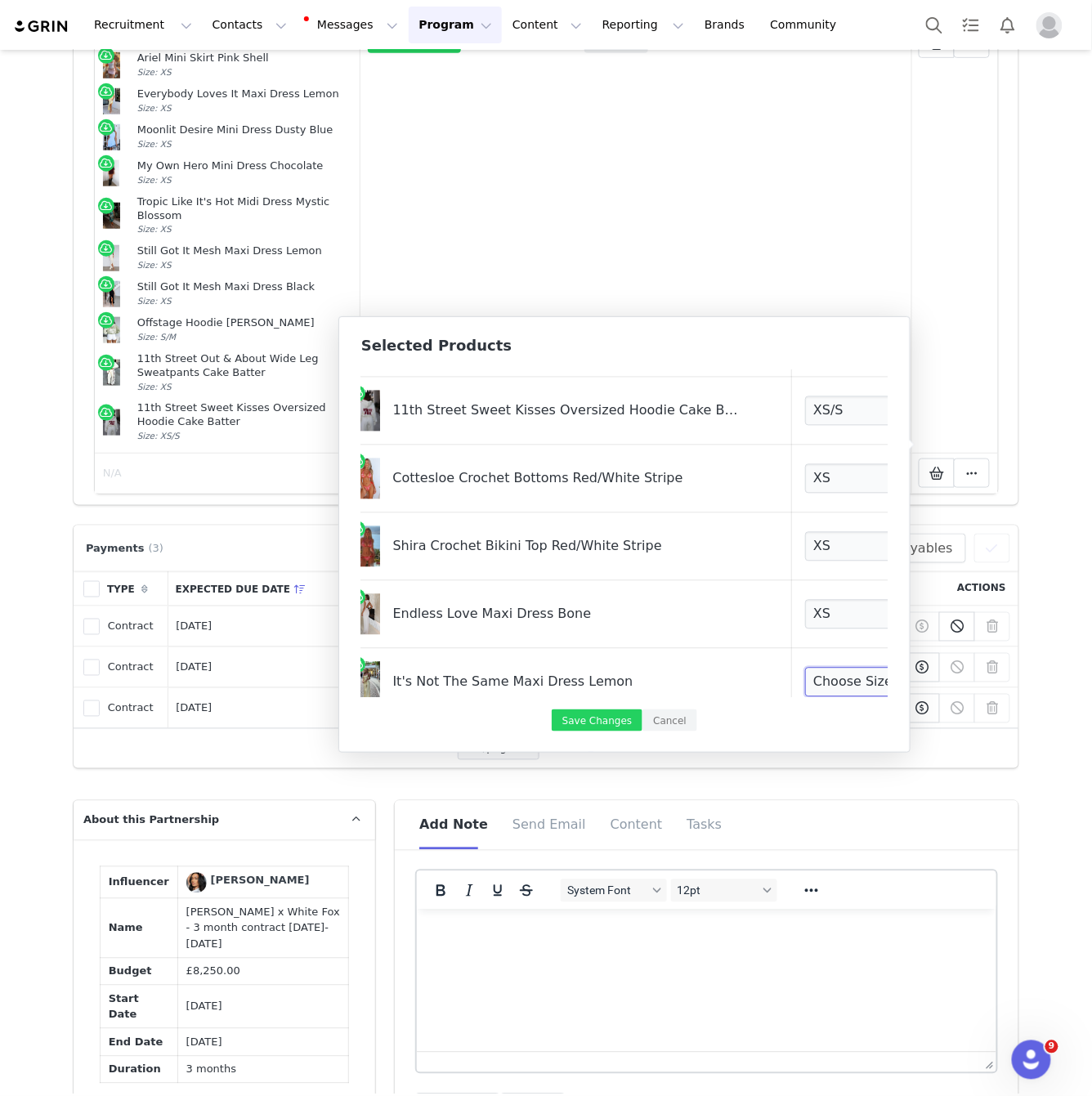
select select "25095716"
click at [805, 668] on select "Choose Size XXS XS S M L XL" at bounding box center [866, 682] width 121 height 29
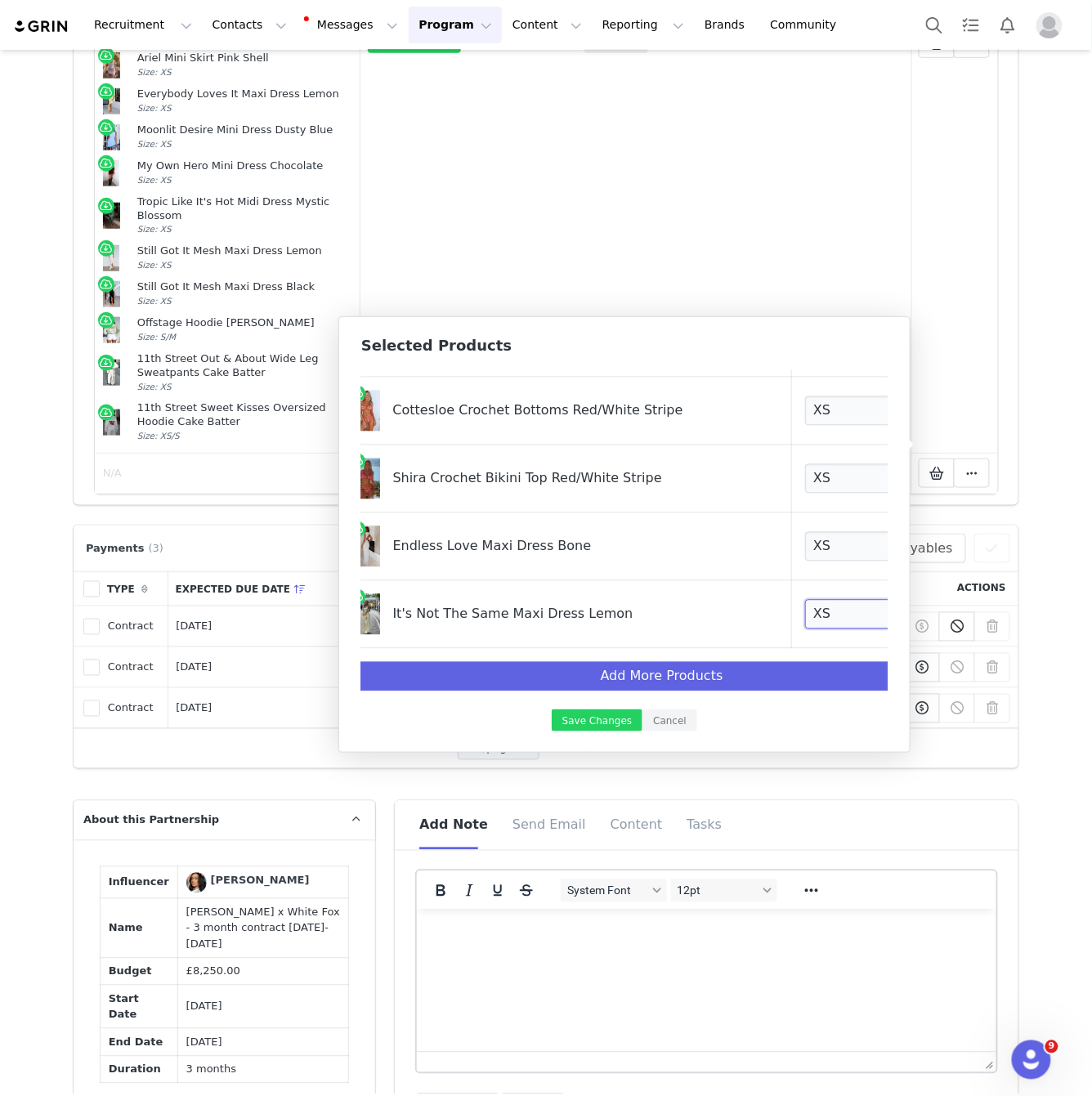
scroll to position [1053, 71]
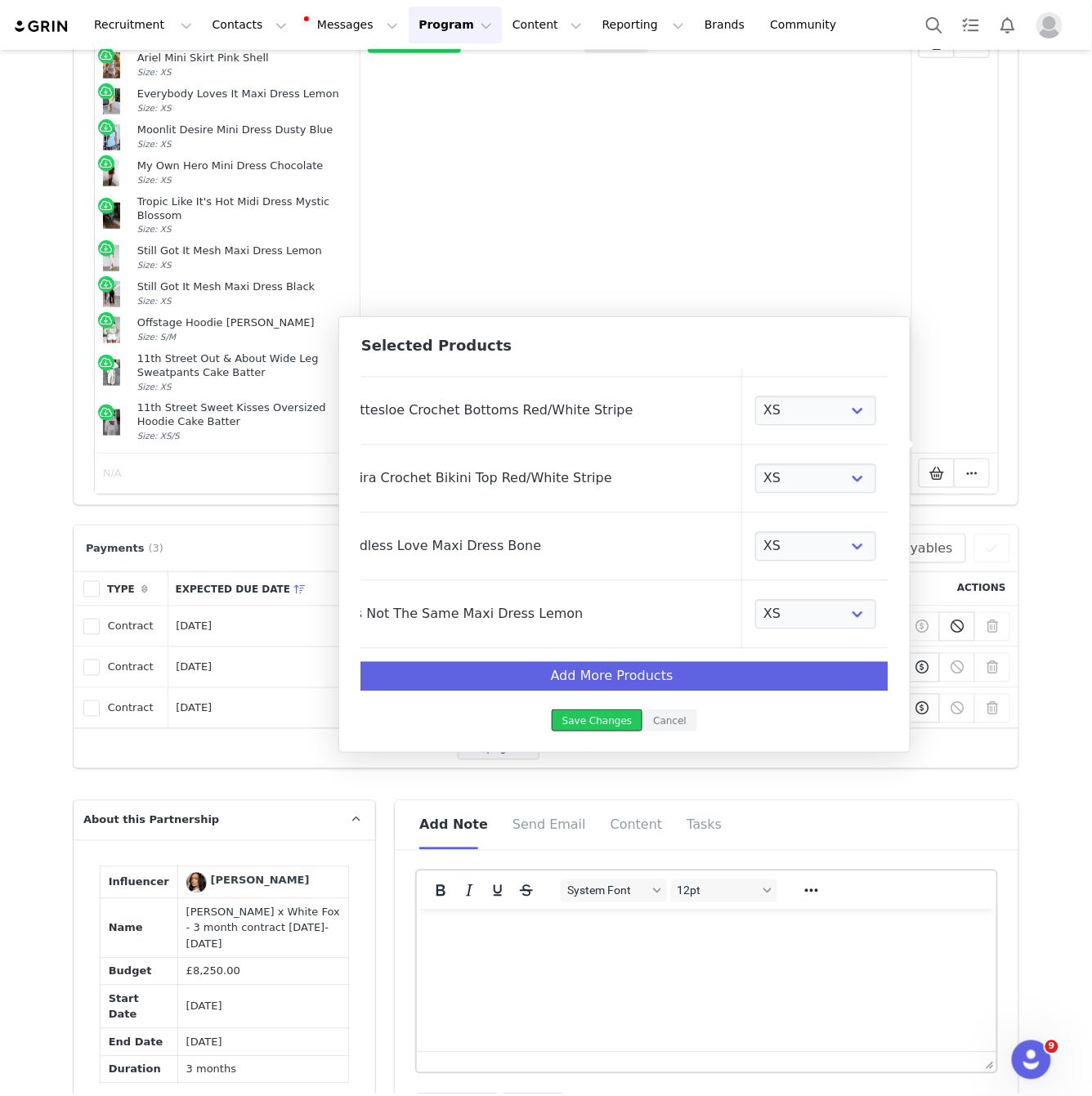
click at [607, 725] on button "Save Changes" at bounding box center [597, 720] width 91 height 22
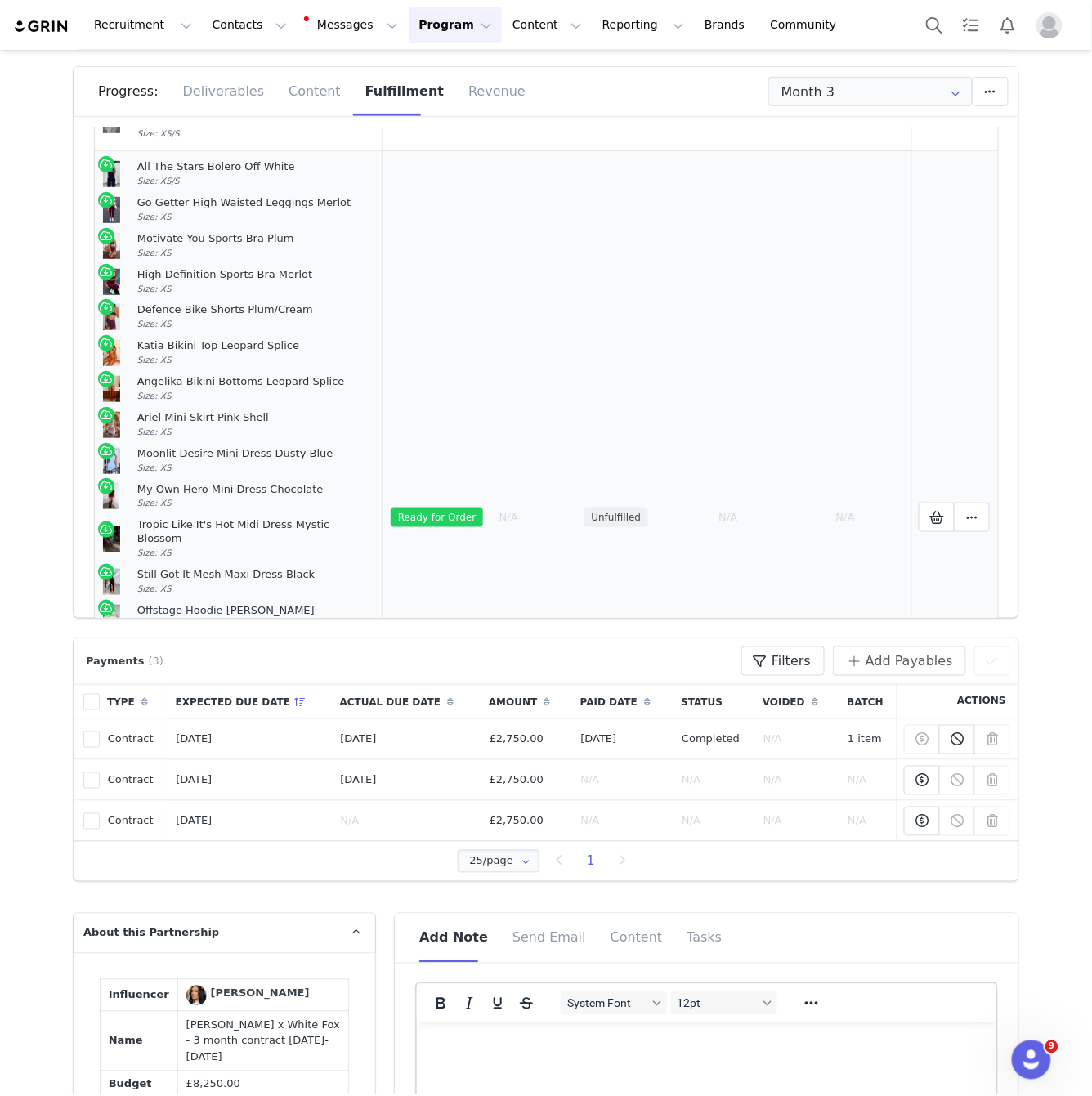
scroll to position [848, 0]
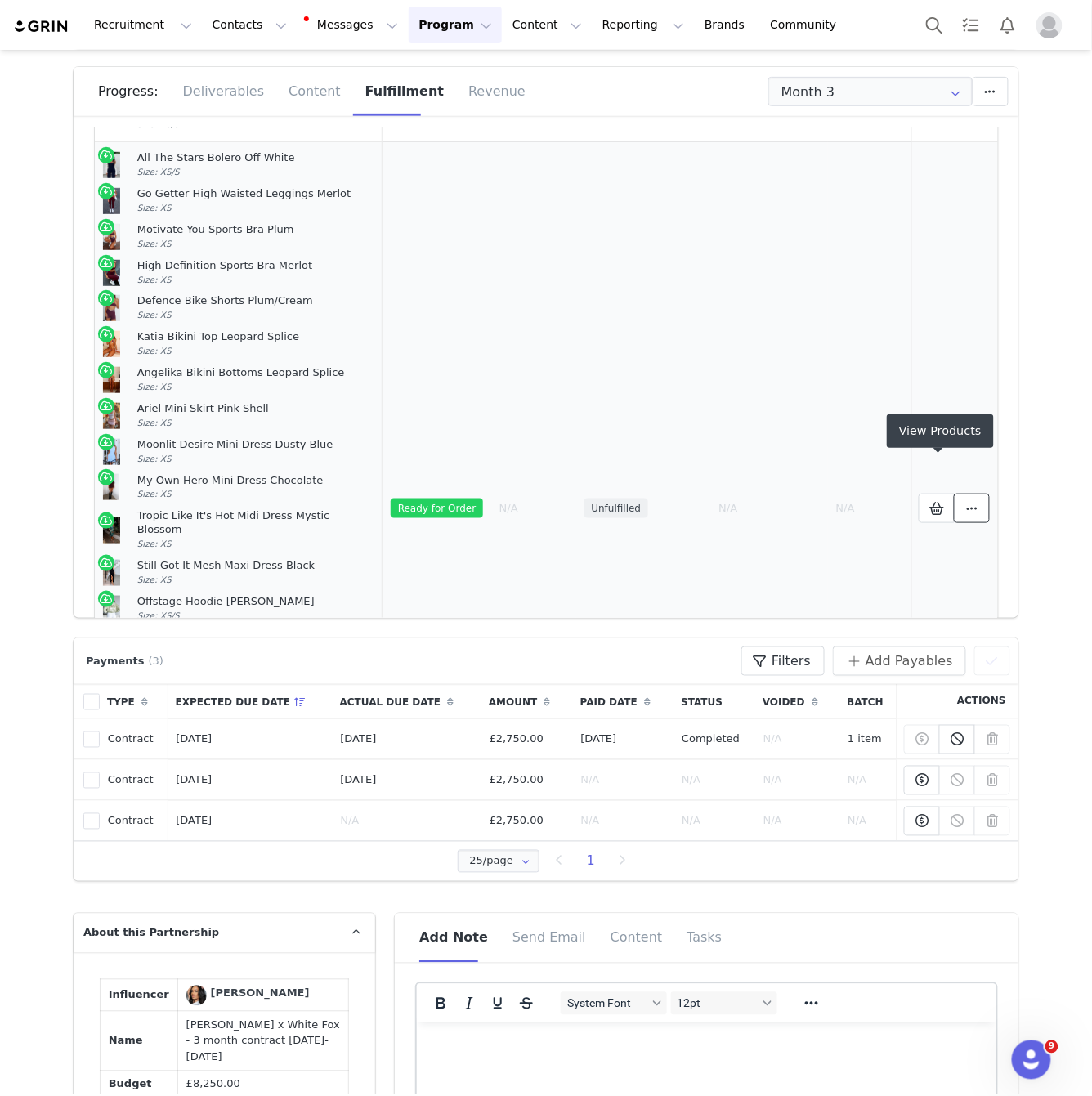
click at [958, 494] on button at bounding box center [972, 508] width 36 height 29
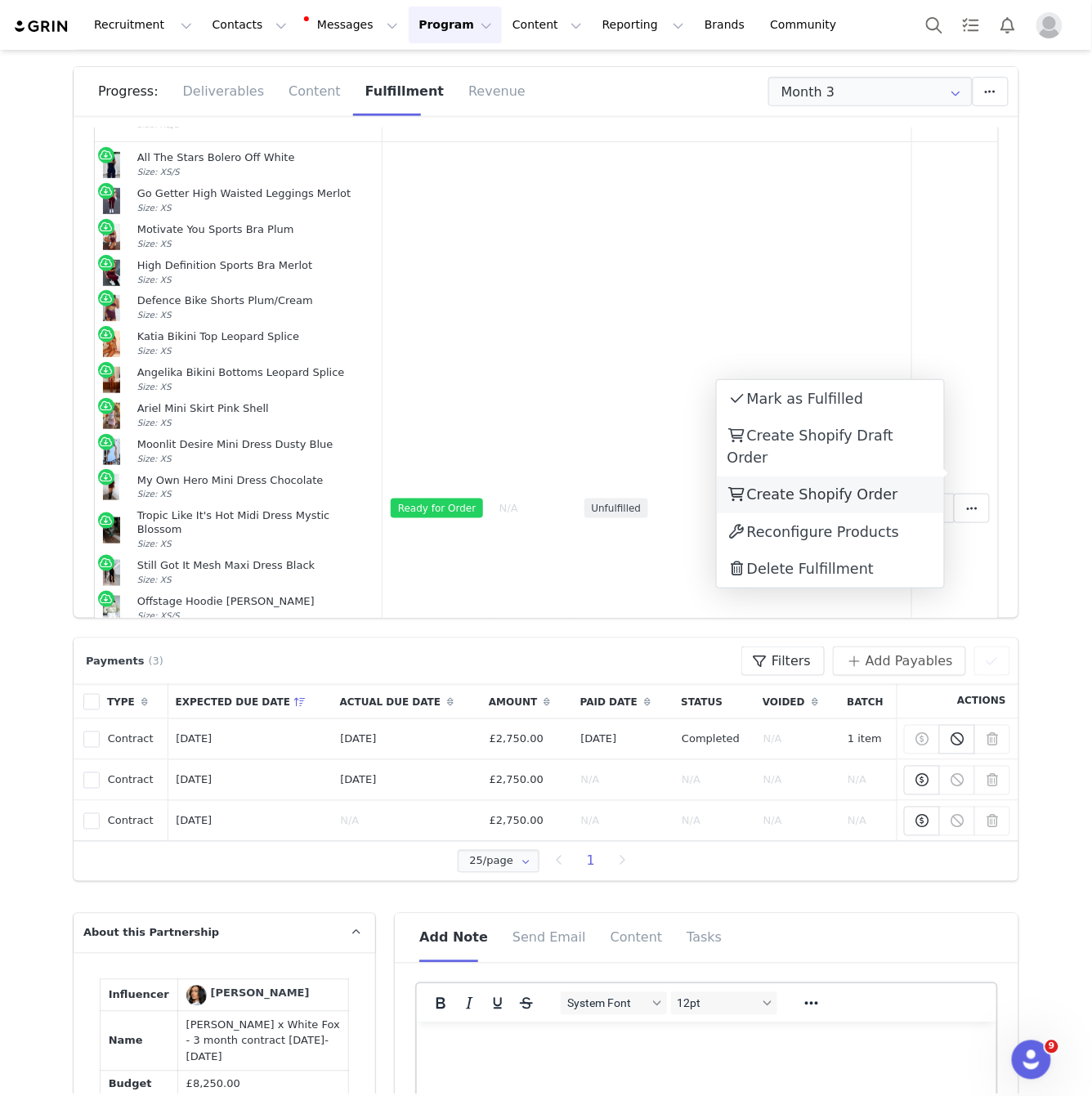
click at [889, 476] on div "Create Shopify Order" at bounding box center [830, 495] width 227 height 38
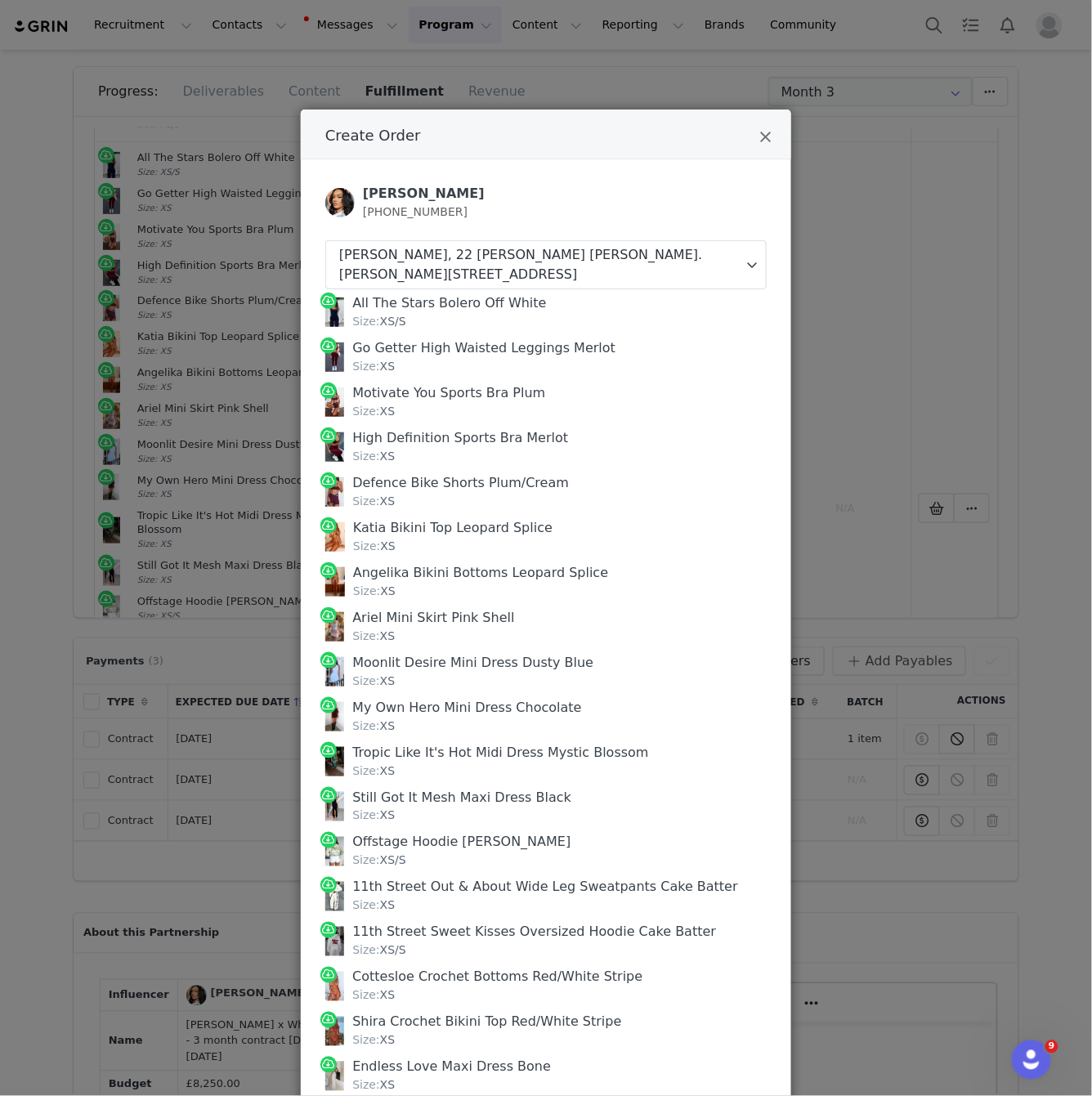
scroll to position [169, 0]
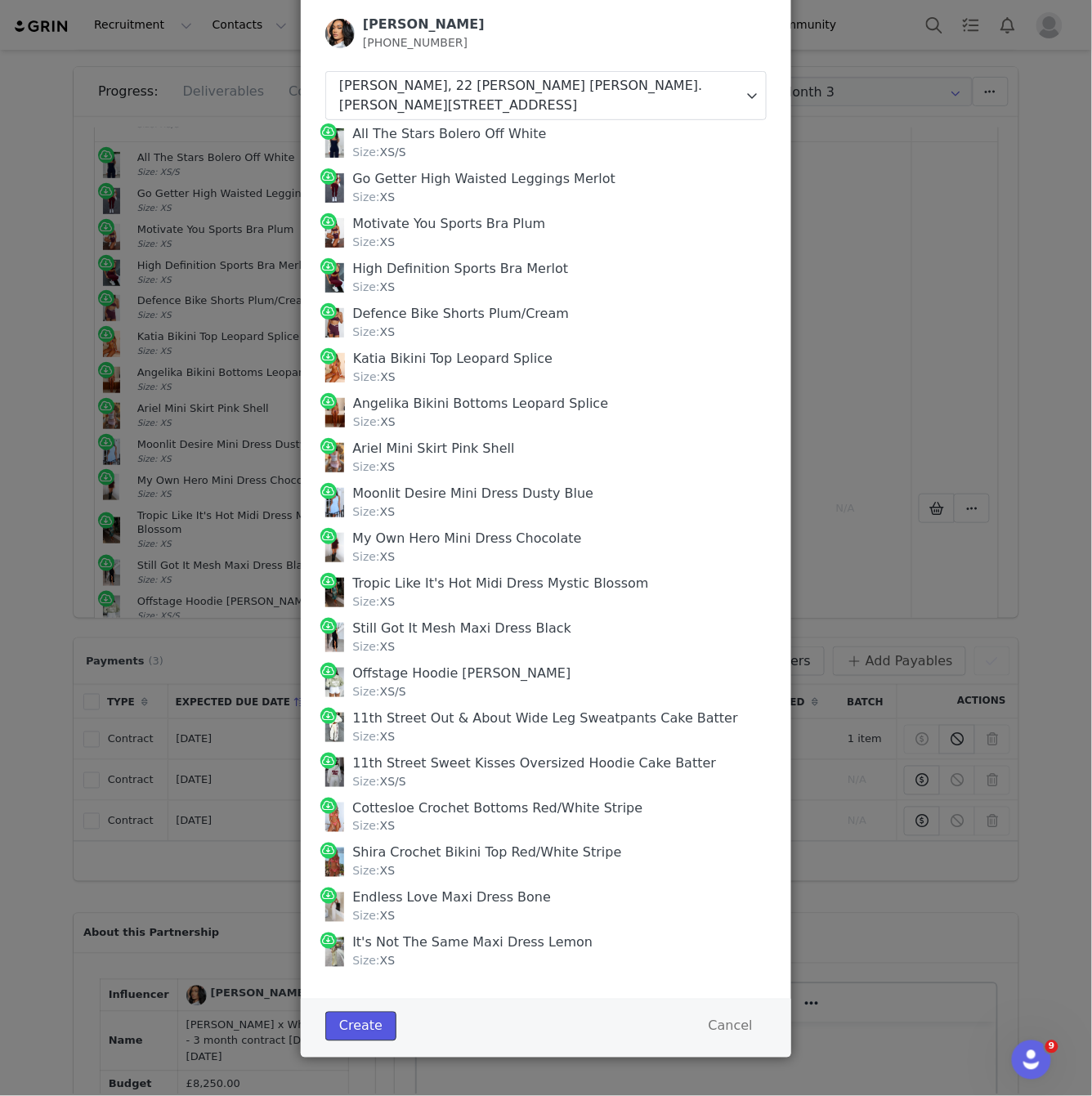
click at [383, 1027] on button "Create" at bounding box center [360, 1027] width 71 height 29
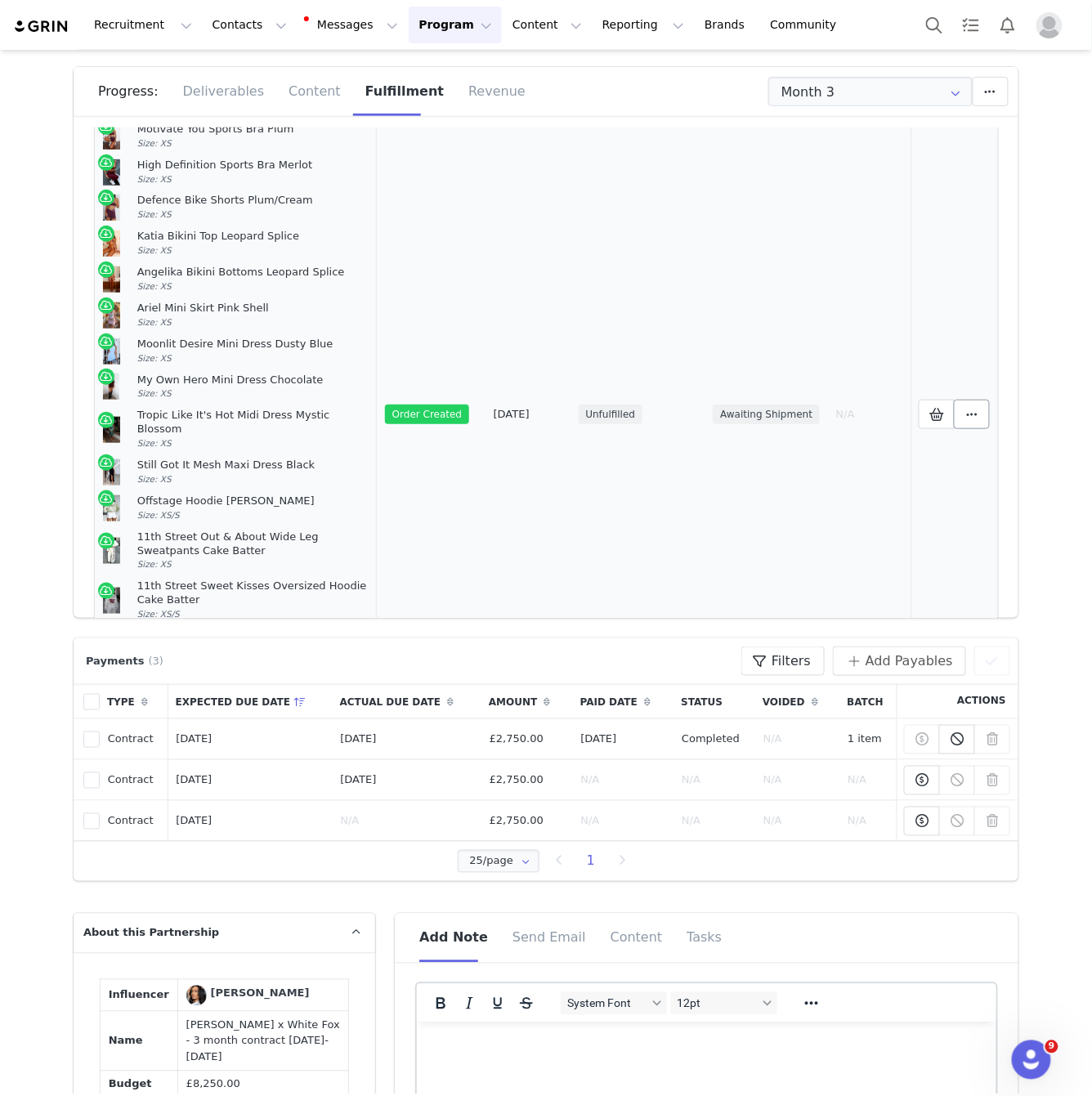
scroll to position [942, 0]
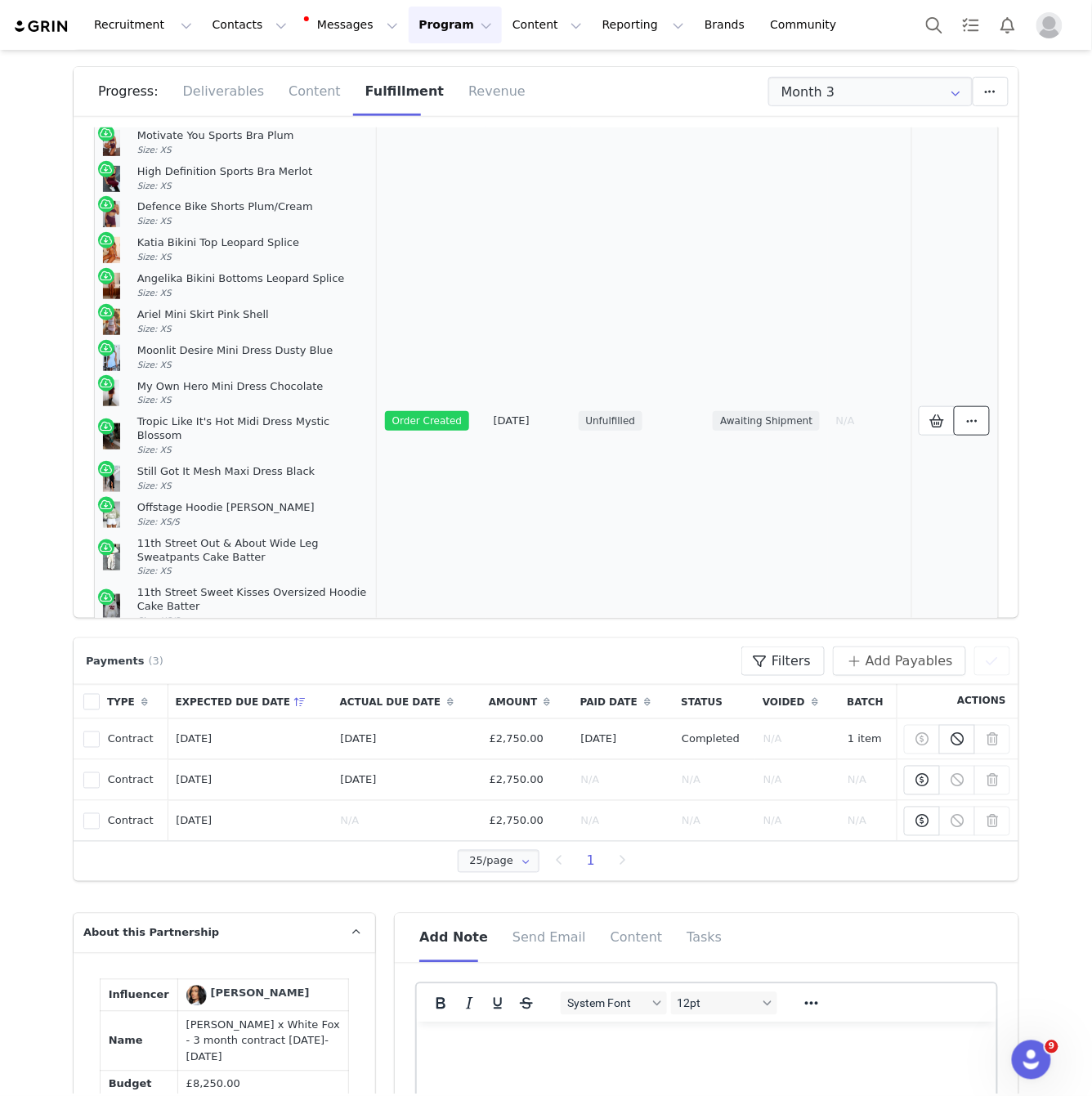
click at [974, 411] on span at bounding box center [972, 421] width 20 height 20
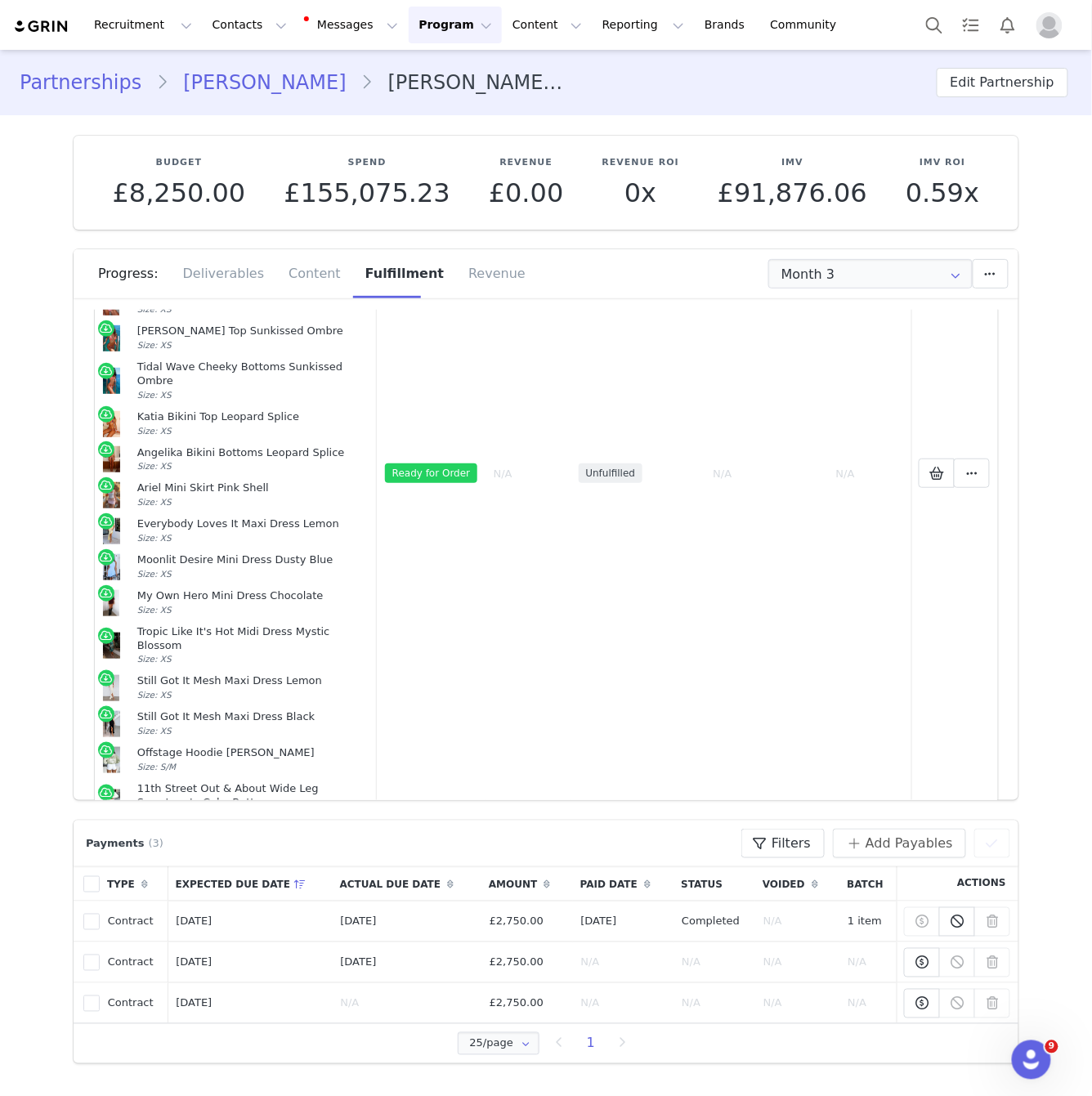
scroll to position [143, 0]
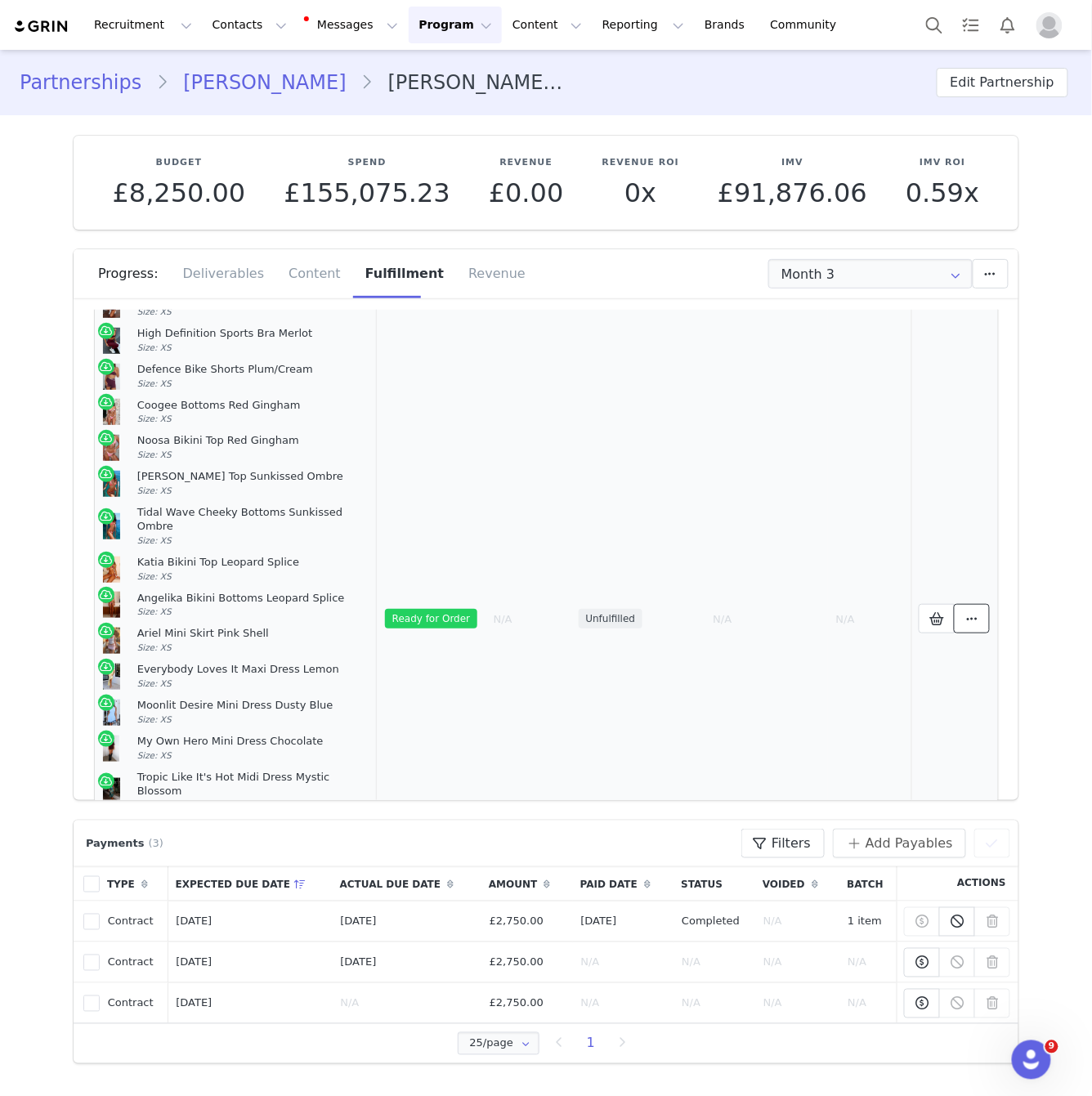
click at [973, 612] on icon at bounding box center [972, 619] width 11 height 13
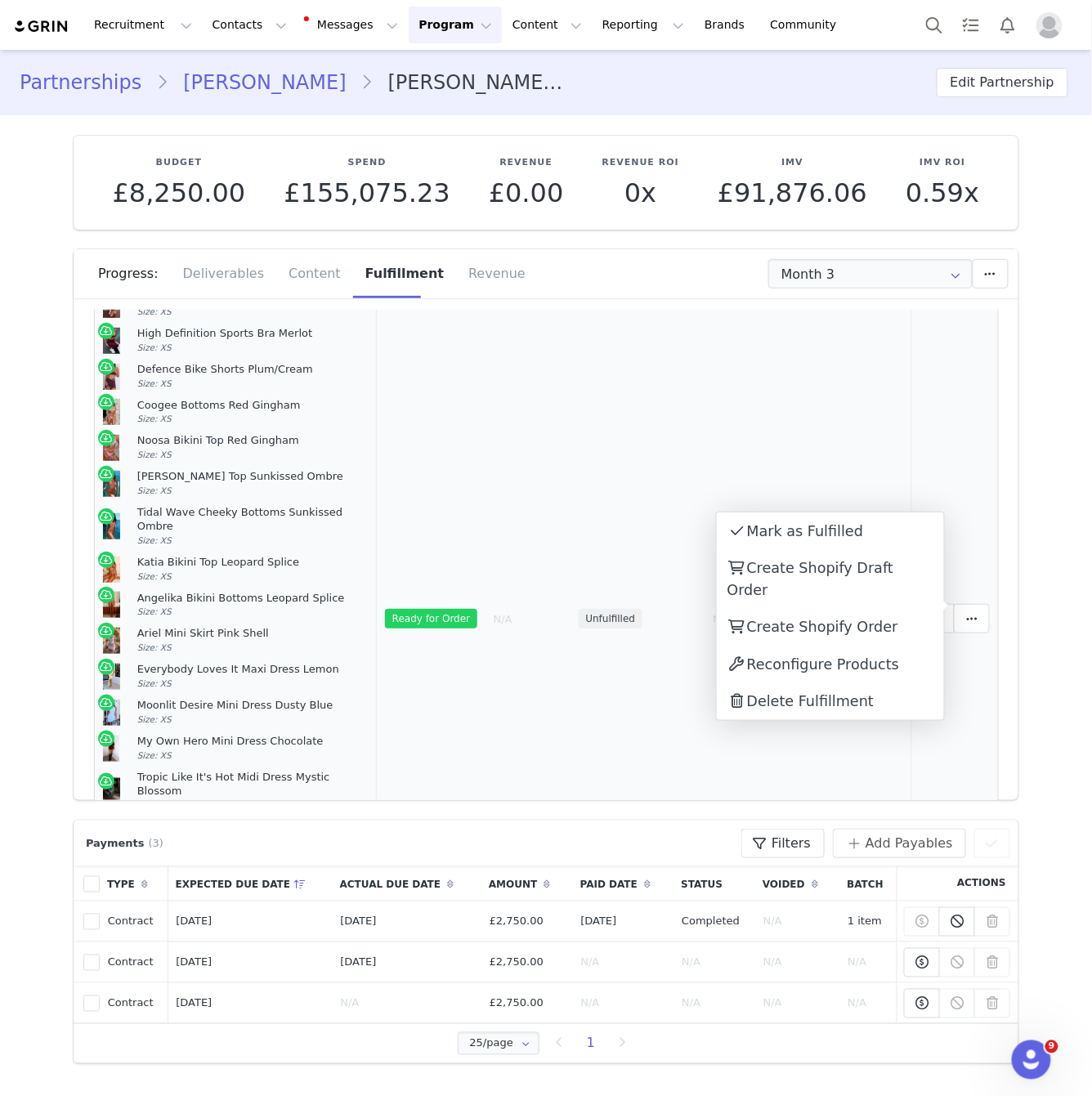
click at [920, 476] on td "Selected Products" at bounding box center [955, 620] width 87 height 819
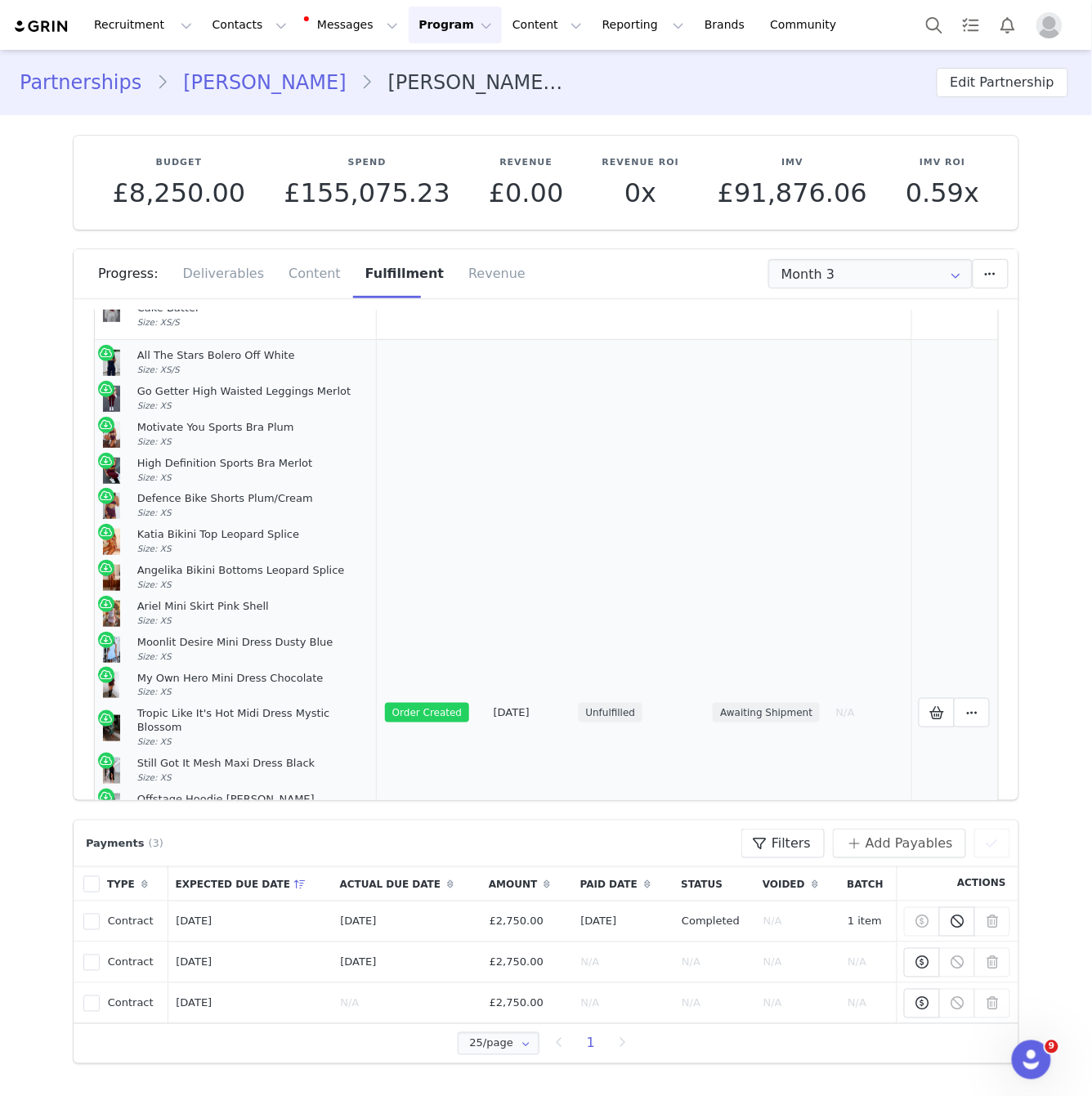
scroll to position [833, 0]
click at [965, 702] on span at bounding box center [972, 712] width 20 height 20
click at [369, 527] on div "Katia Bikini Top Leopard Splice Size: XS" at bounding box center [253, 541] width 232 height 28
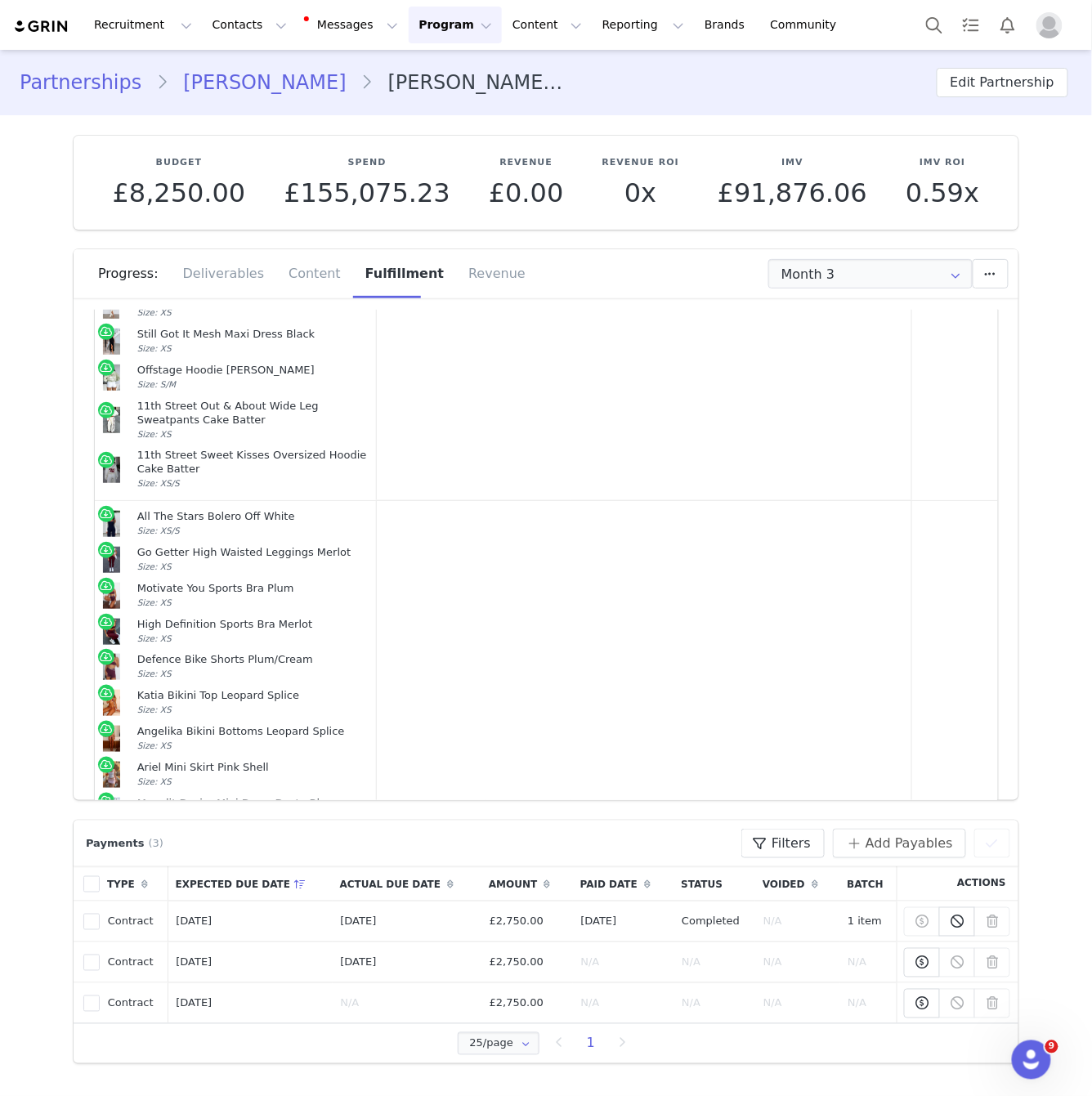
scroll to position [0, 0]
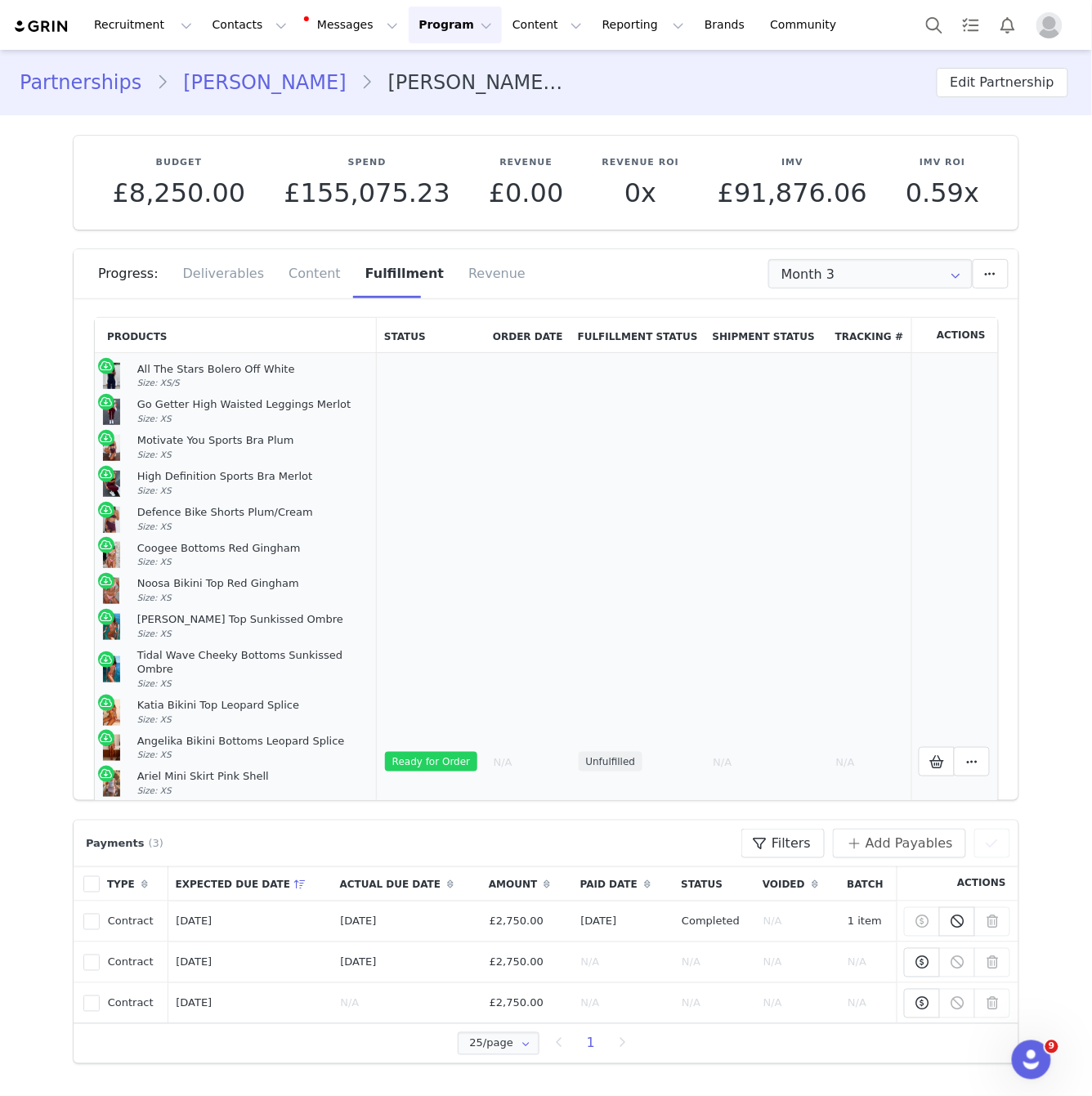
drag, startPoint x: 189, startPoint y: 591, endPoint x: 136, endPoint y: 374, distance: 223.4
copy tbody "Lor Ips Dolor Sitame Con Adipi Elit: SE/D Ei Tempor Inci Utlabor Etdolore Magna…"
